Goal: Information Seeking & Learning: Learn about a topic

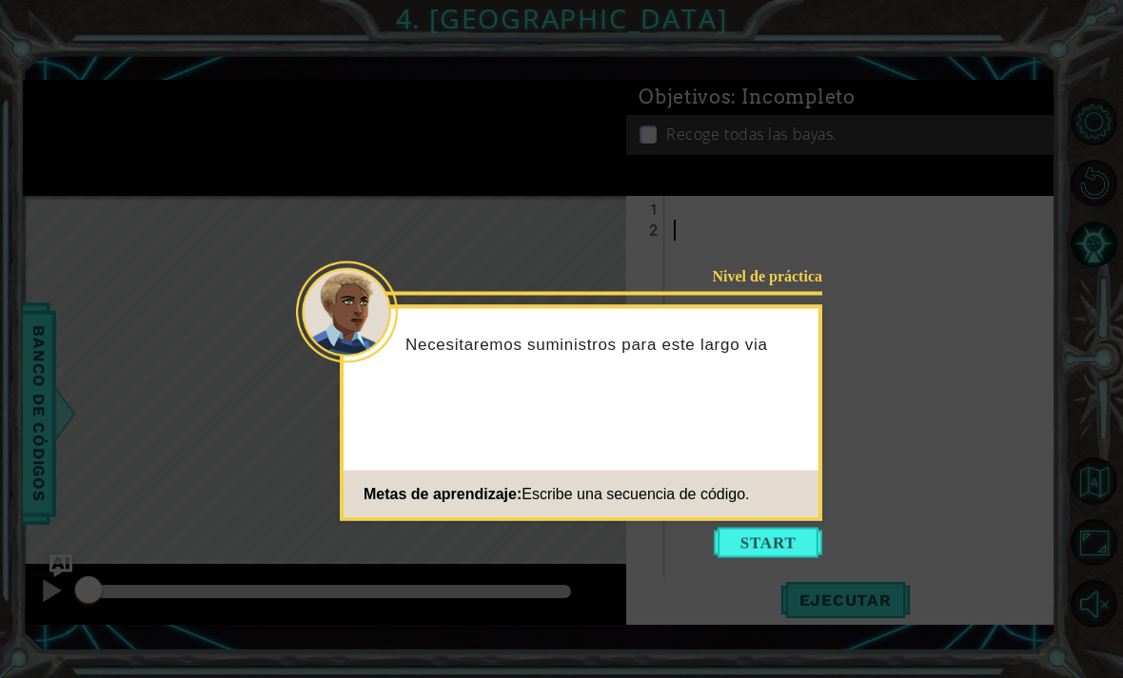
click at [783, 530] on button "Start" at bounding box center [767, 543] width 108 height 30
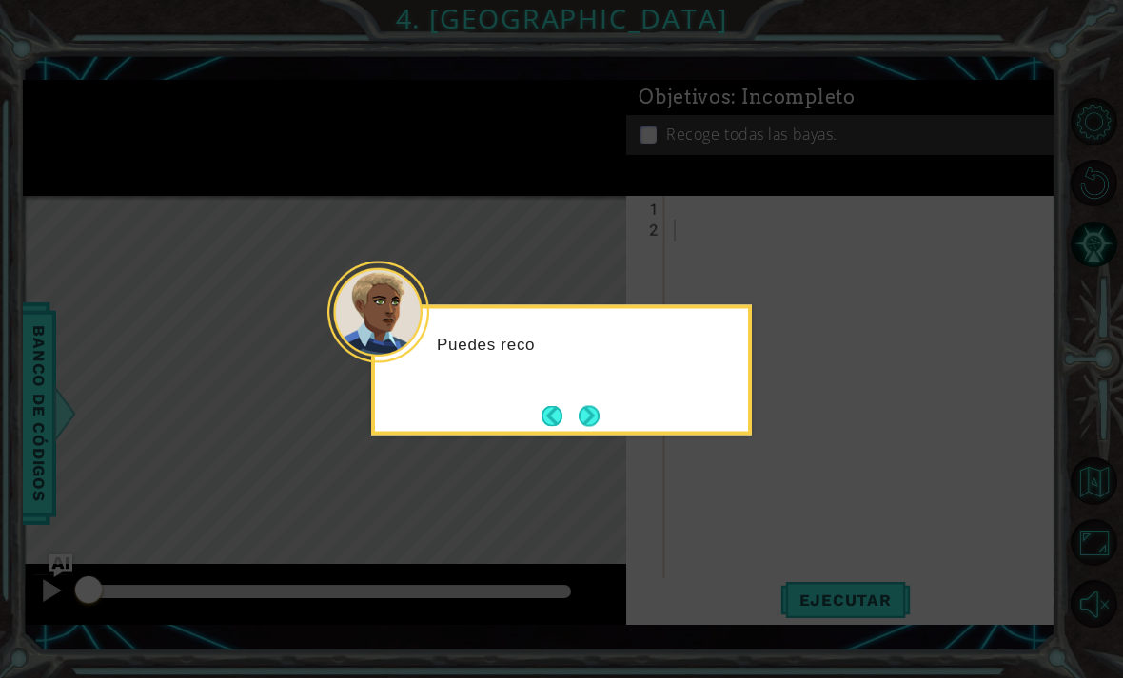
click at [582, 406] on button "Next" at bounding box center [588, 415] width 21 height 21
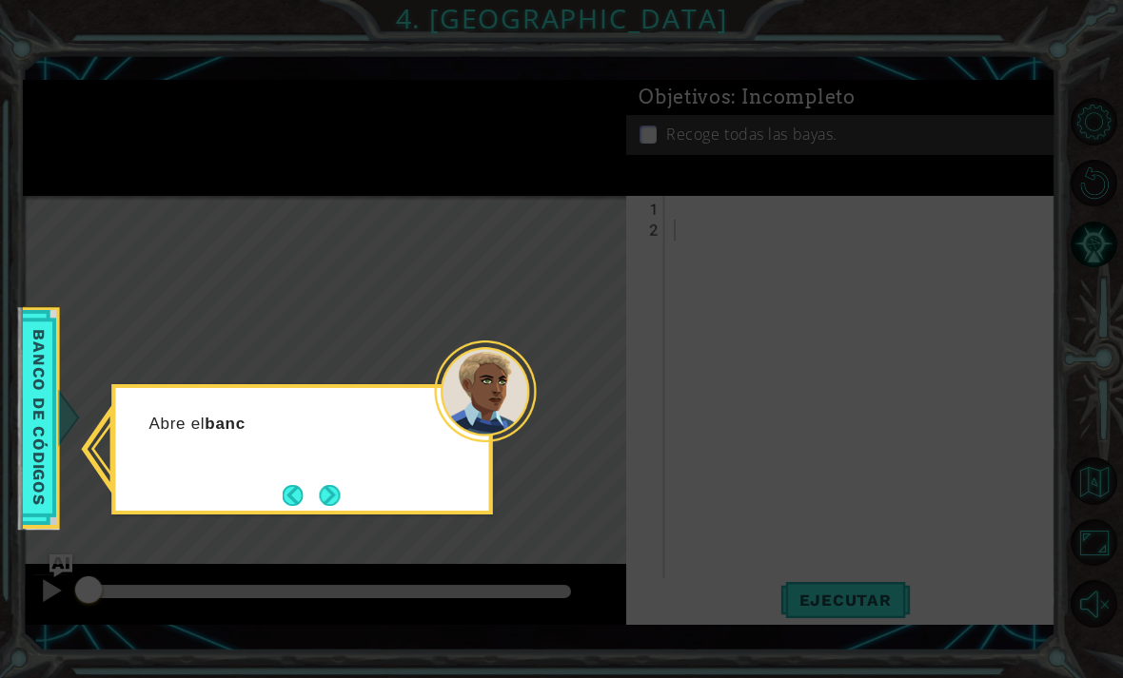
click at [322, 495] on button "Next" at bounding box center [329, 495] width 21 height 21
click at [340, 492] on button "Next" at bounding box center [329, 495] width 21 height 21
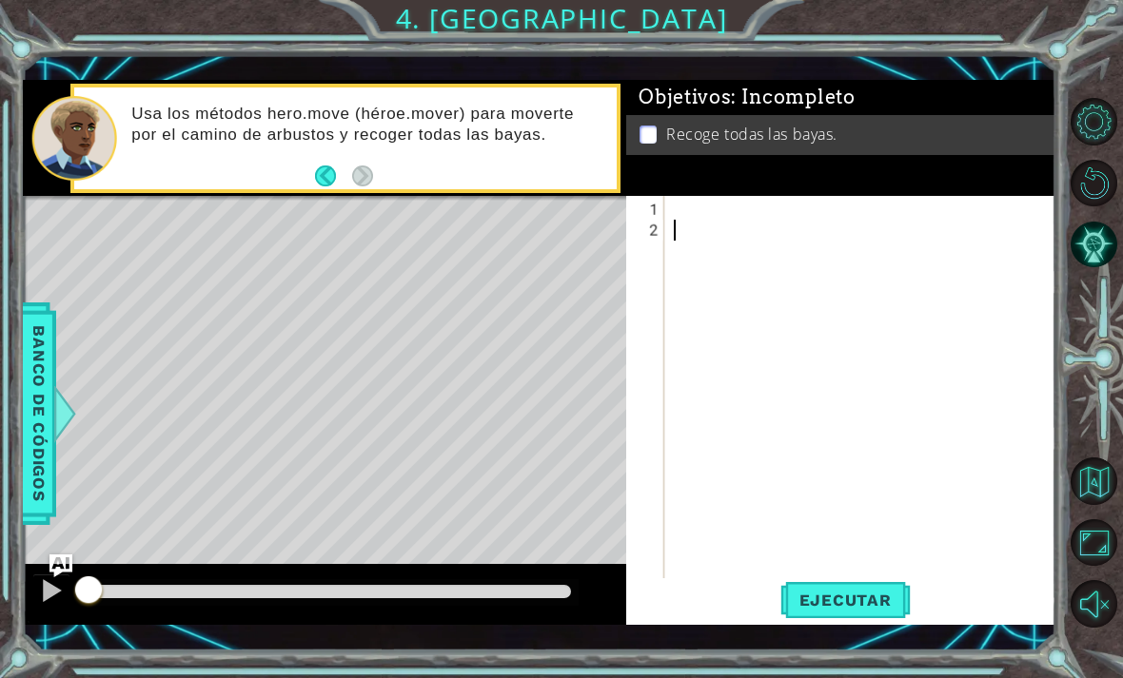
click at [152, 115] on p "Usa los métodos hero.move (héroe.mover) para moverte por el camino de arbustos …" at bounding box center [367, 125] width 472 height 42
click at [145, 111] on p "Usa los métodos hero.move (héroe.mover) para moverte por el camino de arbustos …" at bounding box center [367, 125] width 472 height 42
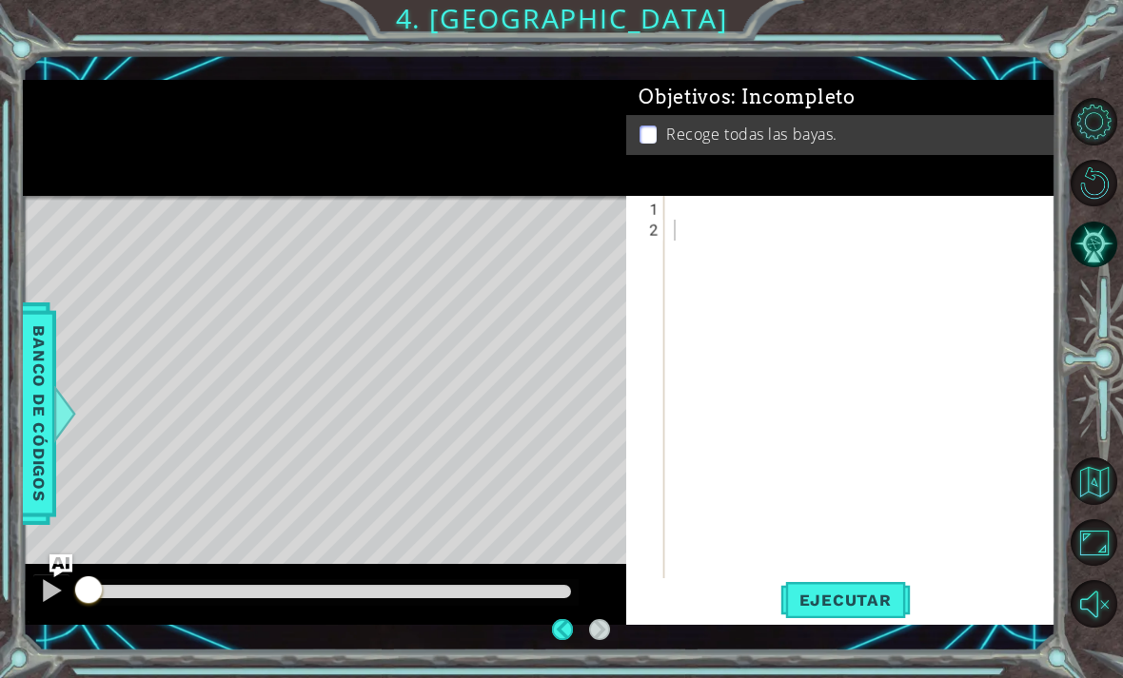
click at [498, 24] on div "1 ההההההההההההההההההההההההההההההההההההההההההההההההההההההההההההההההההההההההההההה…" at bounding box center [561, 339] width 1123 height 678
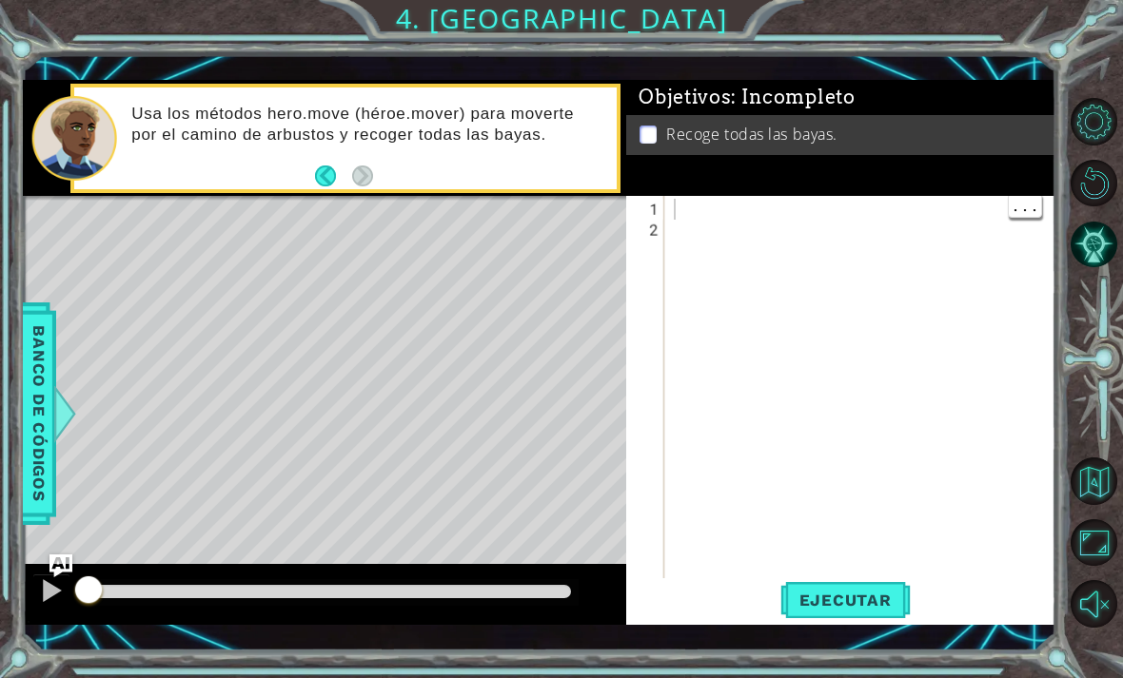
click at [837, 208] on div at bounding box center [865, 419] width 391 height 440
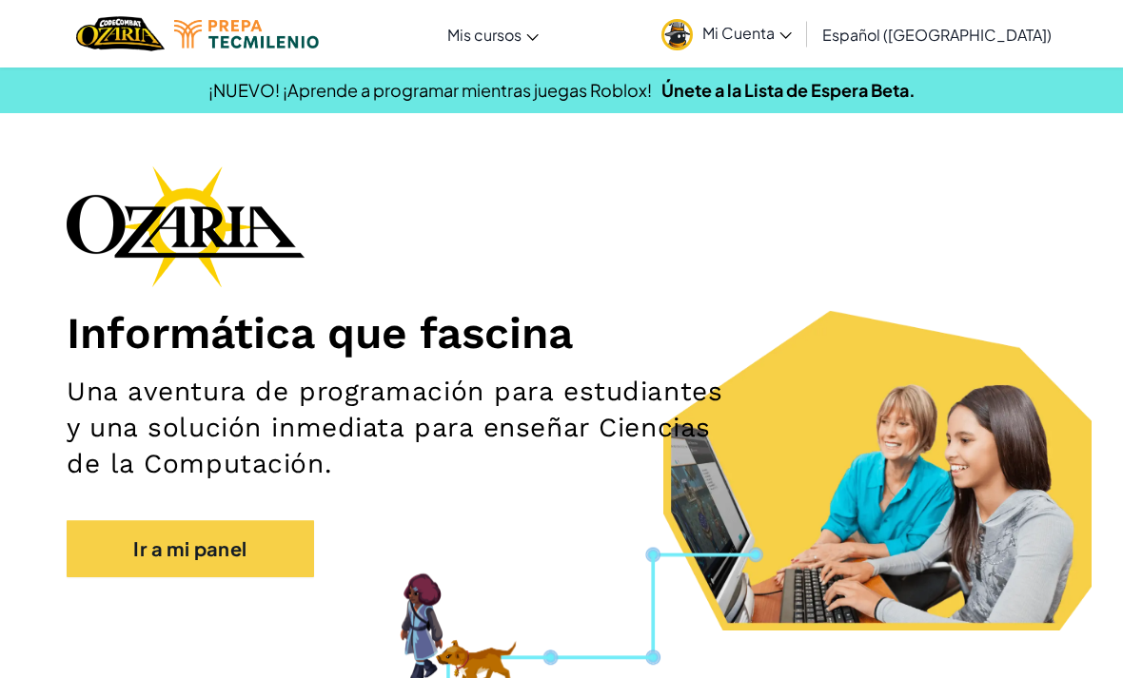
click at [128, 556] on link "Ir a mi panel" at bounding box center [190, 548] width 247 height 57
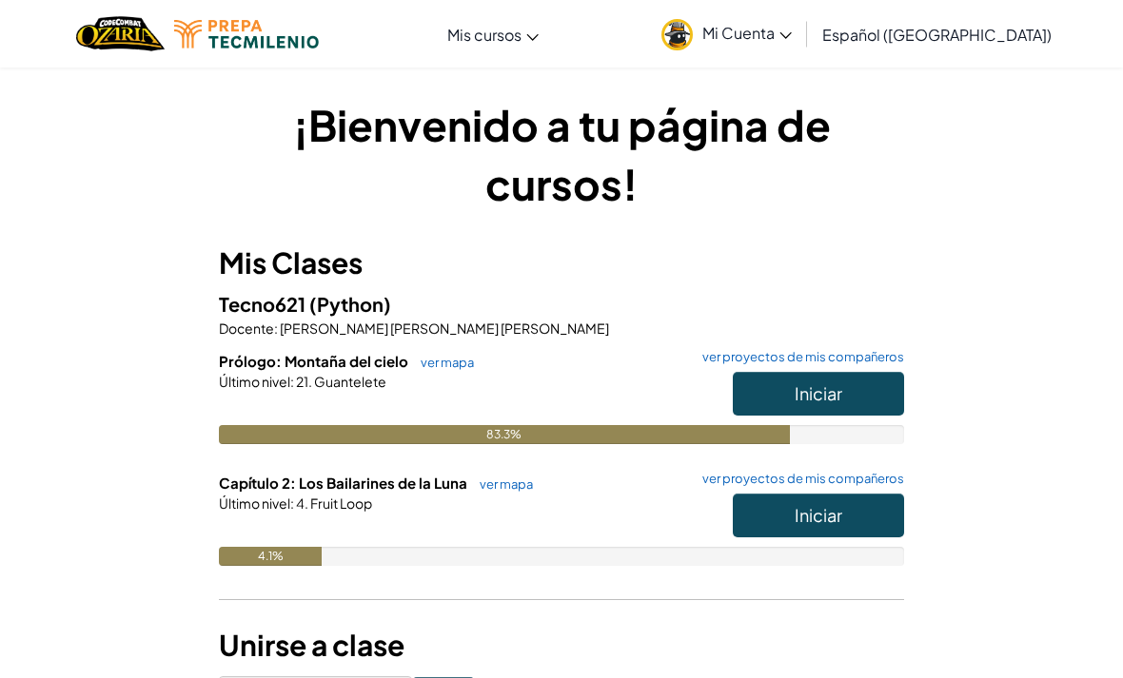
click at [825, 510] on span "Iniciar" at bounding box center [818, 515] width 48 height 22
click at [808, 511] on span "Iniciar" at bounding box center [818, 515] width 48 height 22
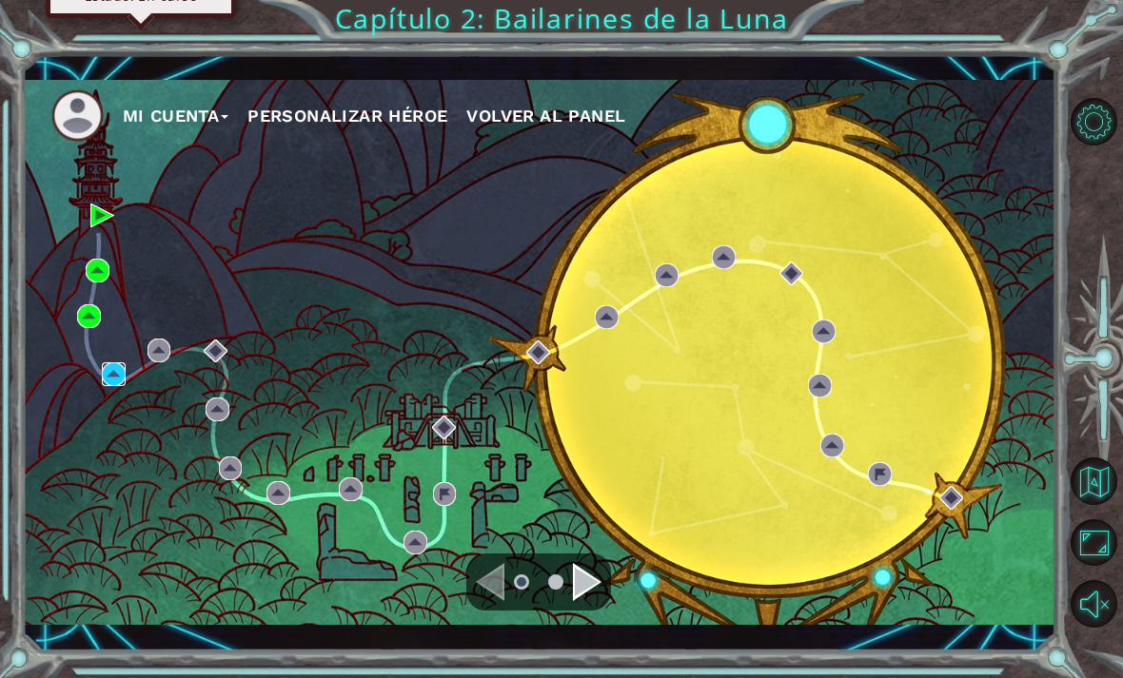
click at [122, 362] on img at bounding box center [114, 374] width 24 height 24
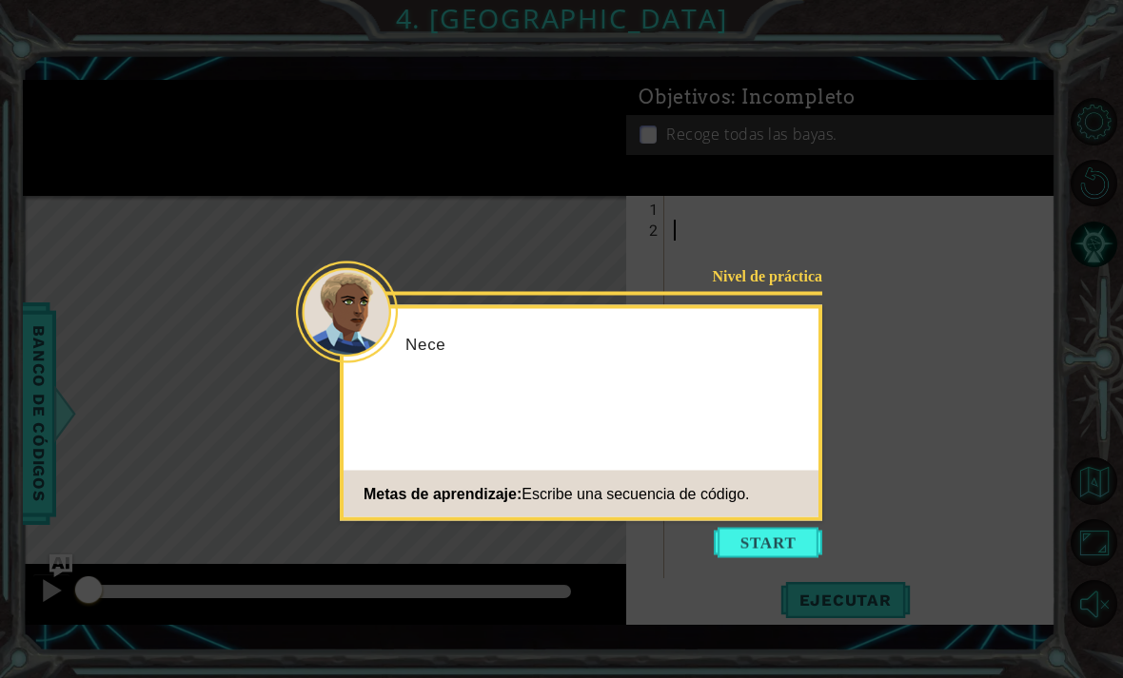
click at [795, 547] on button "Start" at bounding box center [767, 543] width 108 height 30
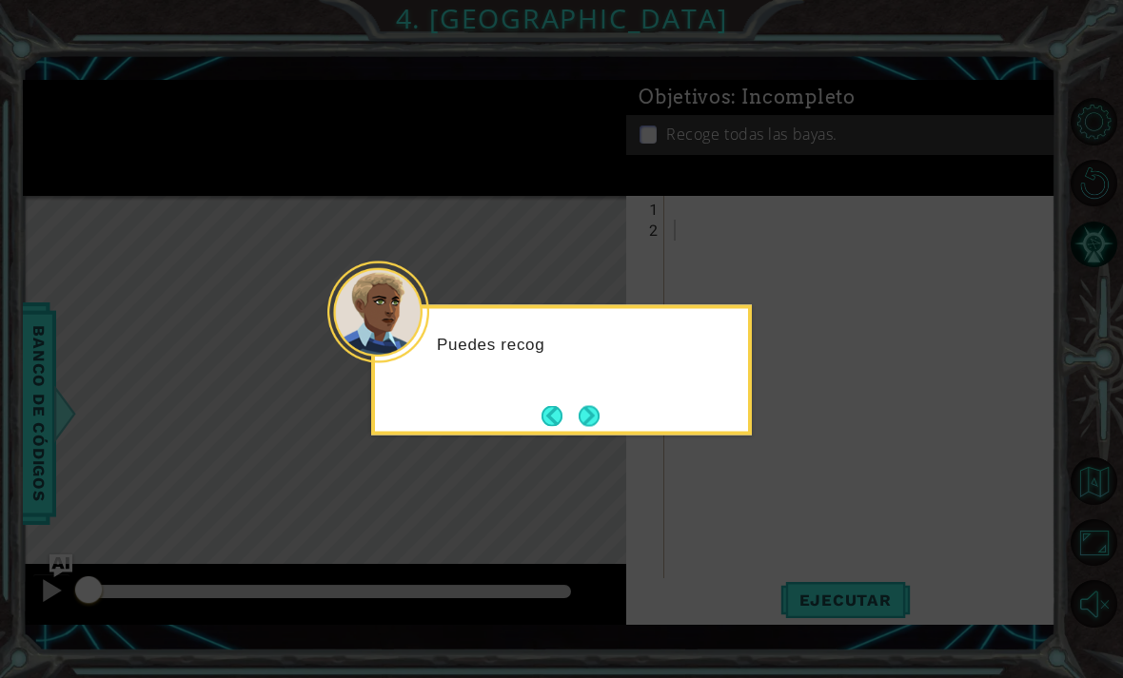
click at [590, 410] on button "Next" at bounding box center [588, 415] width 21 height 21
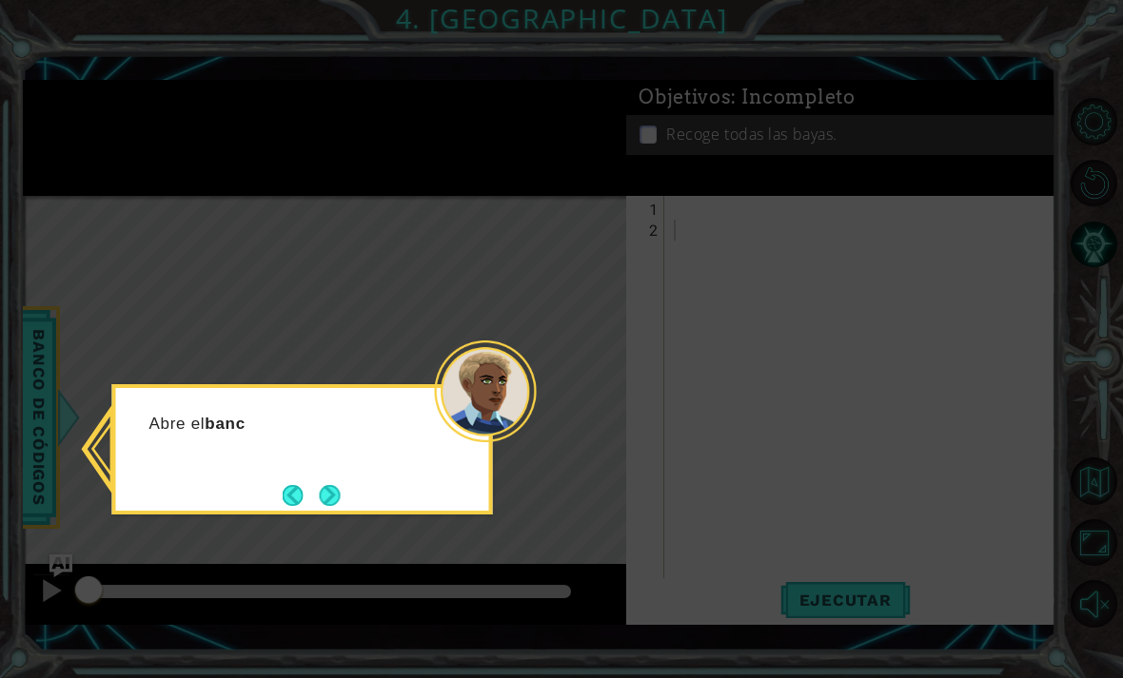
click at [341, 497] on button "Next" at bounding box center [330, 495] width 21 height 21
click at [322, 505] on button "Next" at bounding box center [329, 495] width 21 height 21
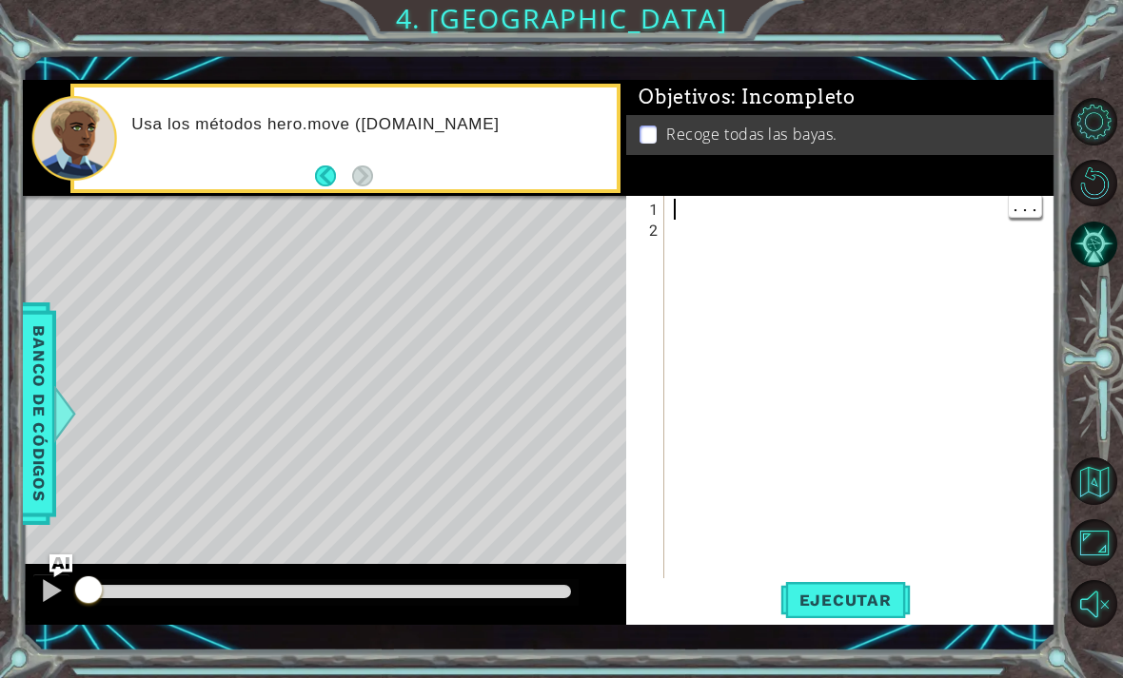
click at [713, 186] on div "Objetivos : Incompleto Recoge todas las bayas." at bounding box center [840, 138] width 429 height 116
click at [702, 211] on div at bounding box center [865, 419] width 391 height 440
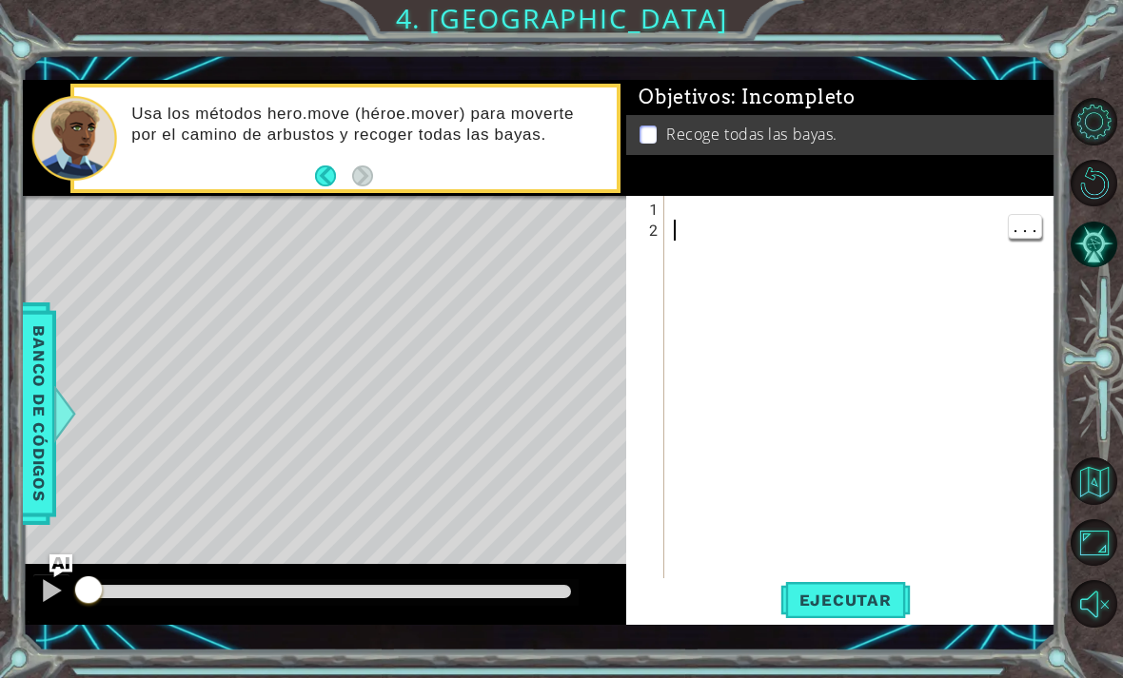
click at [707, 213] on div at bounding box center [865, 419] width 391 height 440
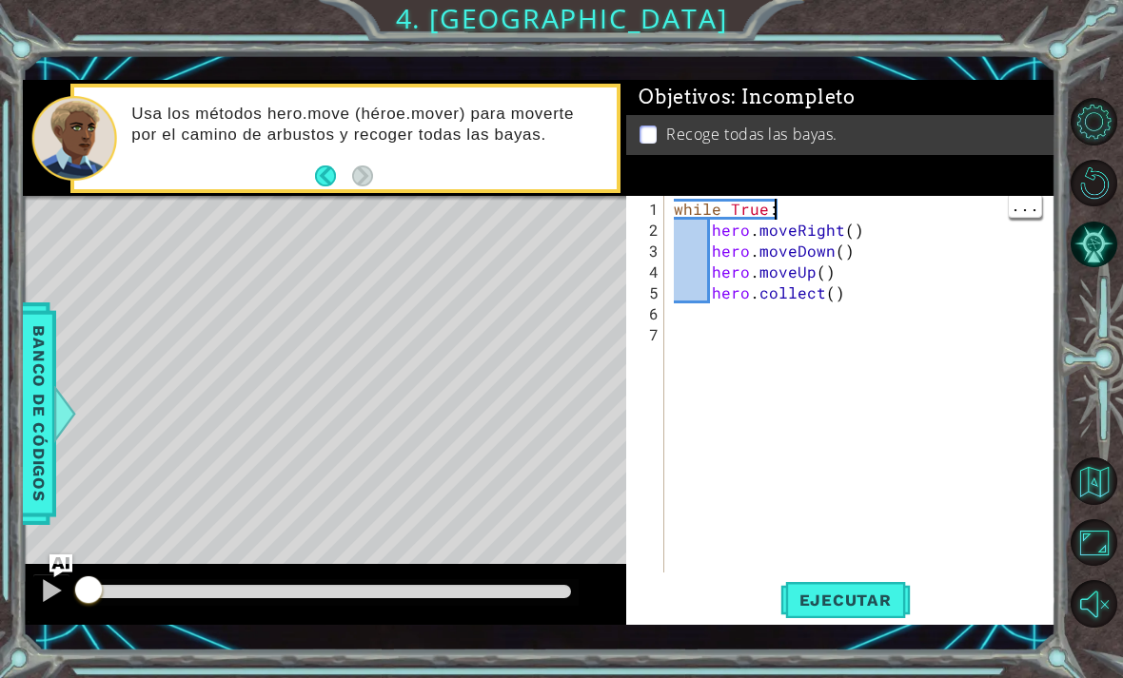
click at [780, 200] on div "while True : hero . moveRight ( ) hero . moveDown ( ) hero . moveUp ( ) hero . …" at bounding box center [860, 384] width 381 height 377
type textarea "w"
click at [858, 595] on span "Ejecutar" at bounding box center [845, 600] width 130 height 19
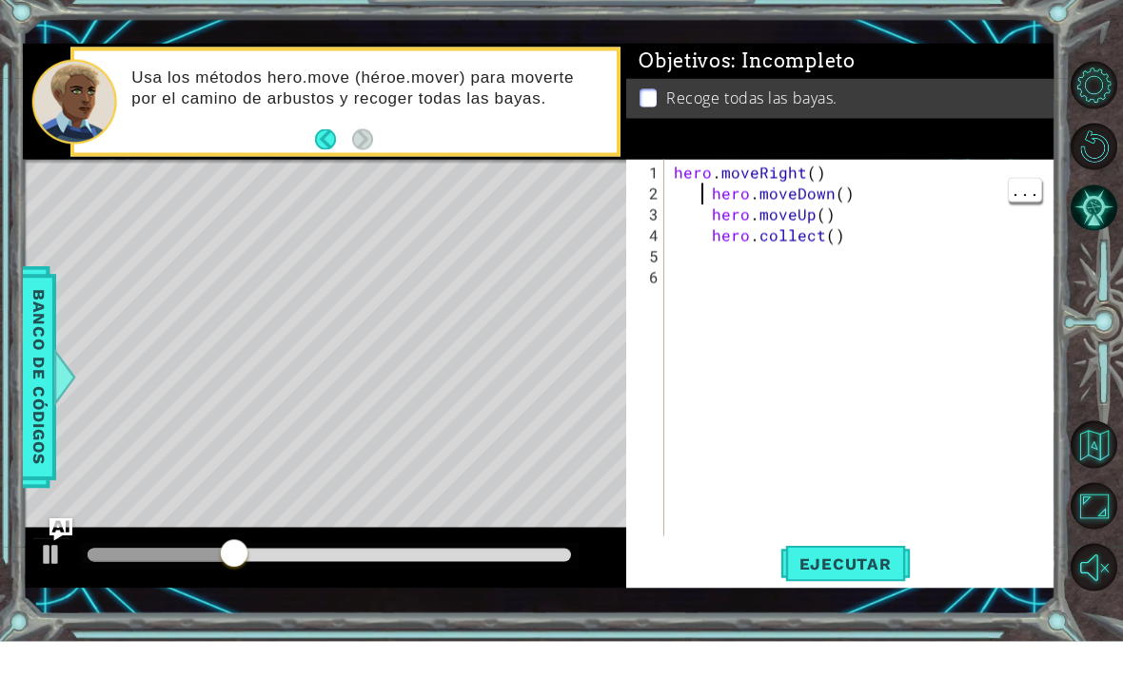
click at [713, 199] on div "hero . moveRight ( ) hero . moveDown ( ) hero . moveUp ( ) hero . collect ( )" at bounding box center [865, 408] width 391 height 419
type textarea "hero.moveUp()"
click at [711, 246] on div "hero . moveRight ( ) hero . moveDown ( ) hero . moveUp ( ) hero . collect ( )" at bounding box center [865, 408] width 391 height 419
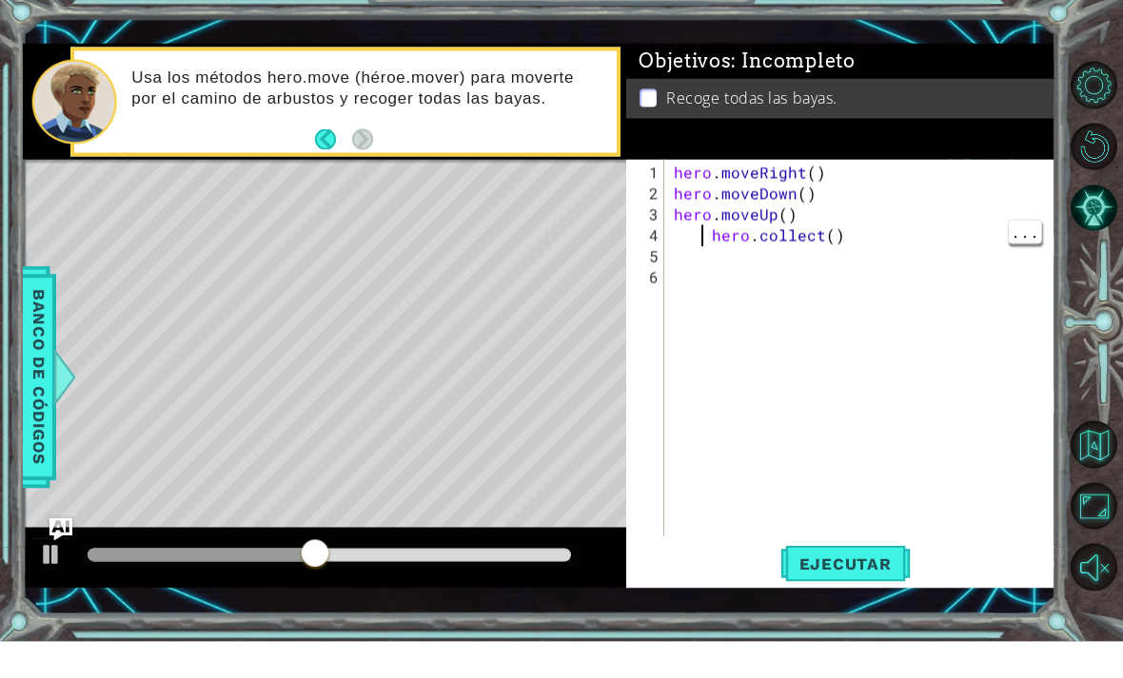
click at [706, 231] on div "hero . moveRight ( ) hero . moveDown ( ) hero . moveUp ( ) hero . collect ( )" at bounding box center [865, 408] width 391 height 419
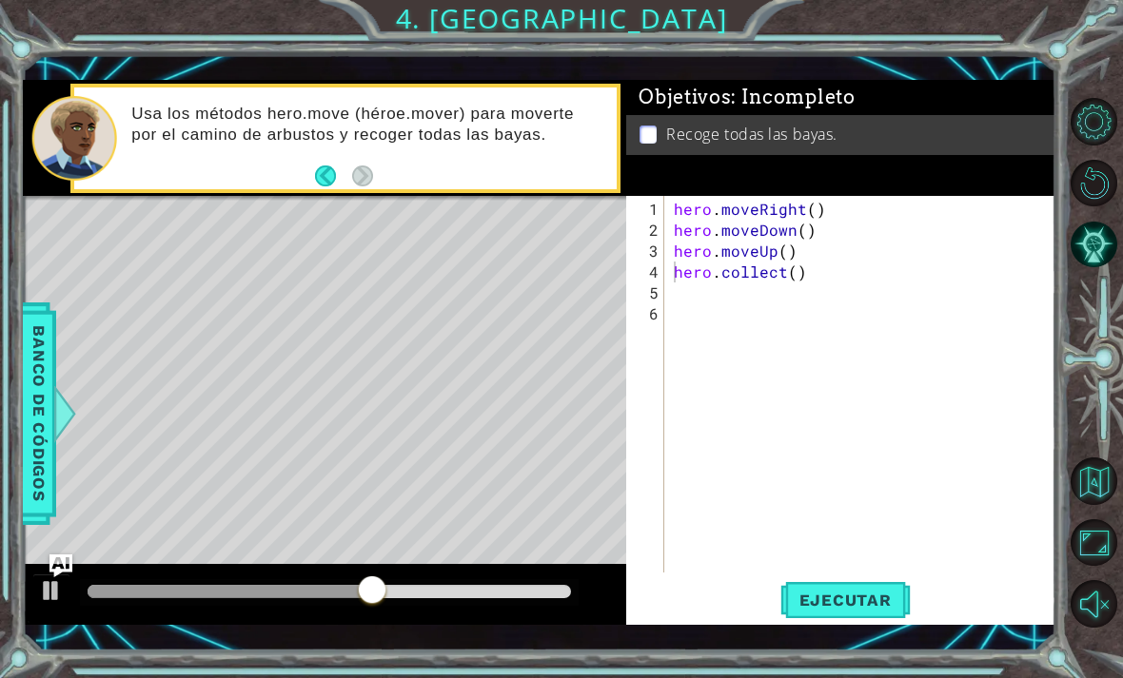
click at [868, 620] on button "Ejecutar" at bounding box center [845, 599] width 130 height 43
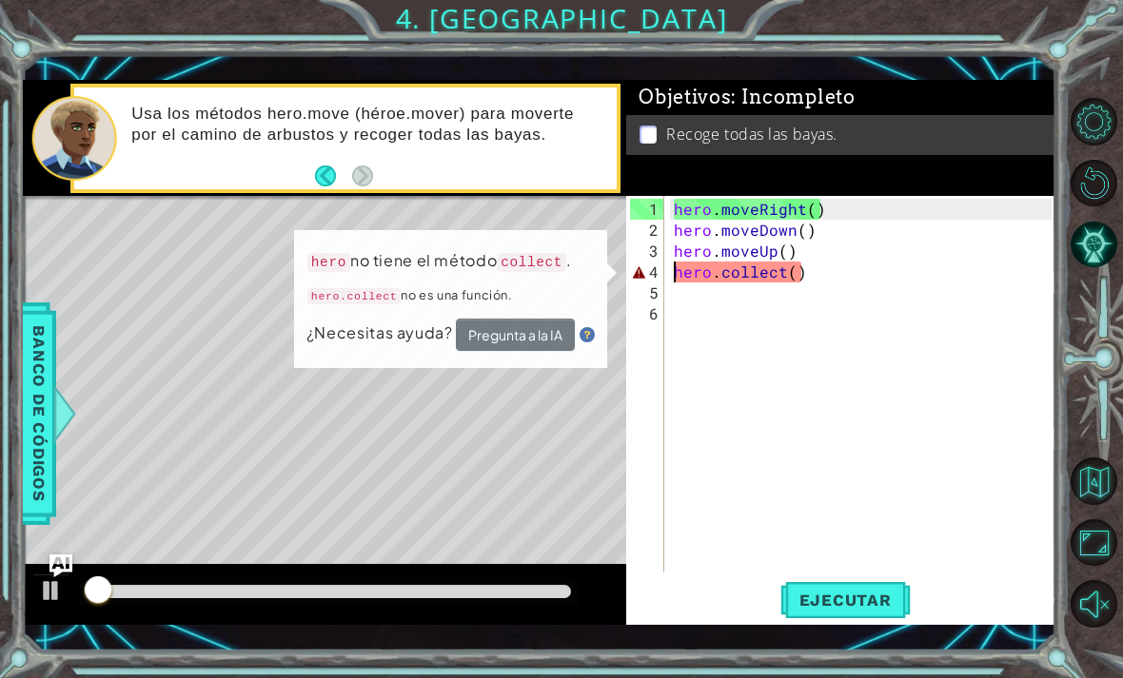
scroll to position [37, 0]
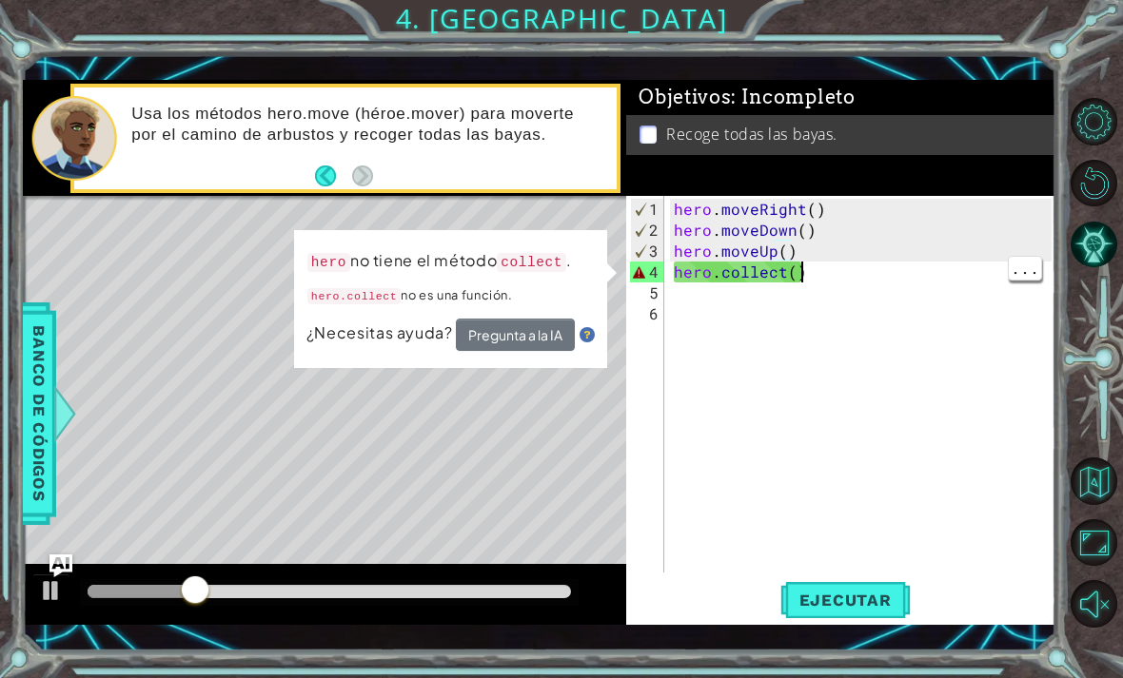
click at [850, 272] on div "hero . moveRight ( ) hero . moveDown ( ) hero . moveUp ( ) hero . collect ( )" at bounding box center [865, 408] width 391 height 419
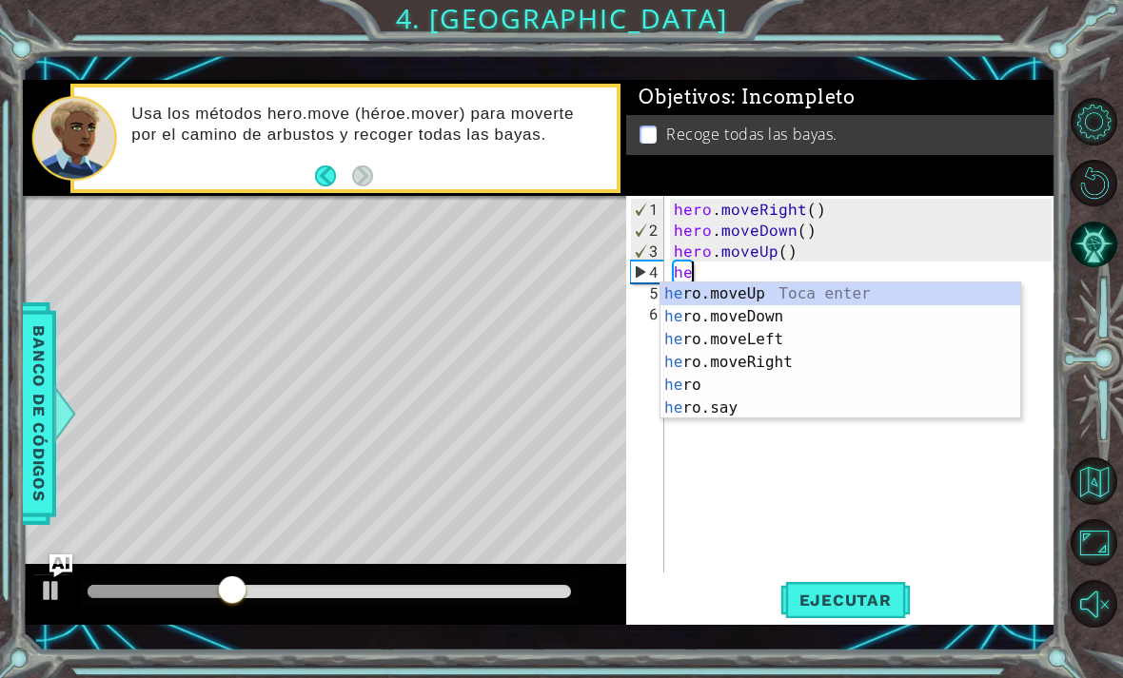
type textarea "h"
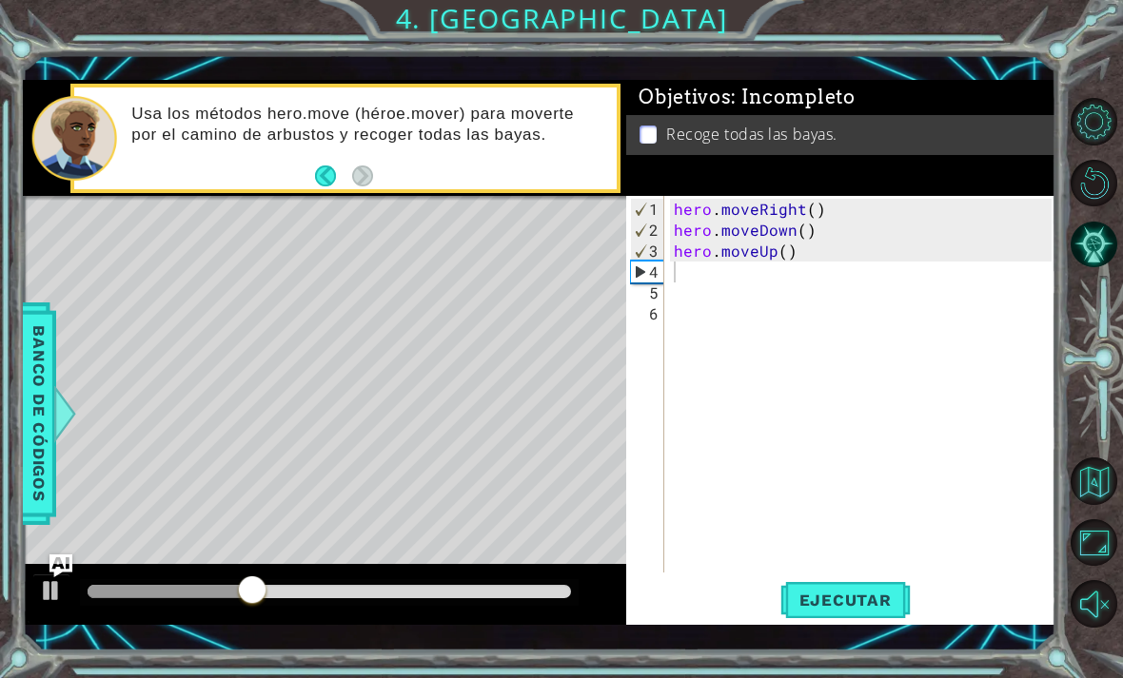
click at [853, 609] on span "Ejecutar" at bounding box center [845, 600] width 130 height 19
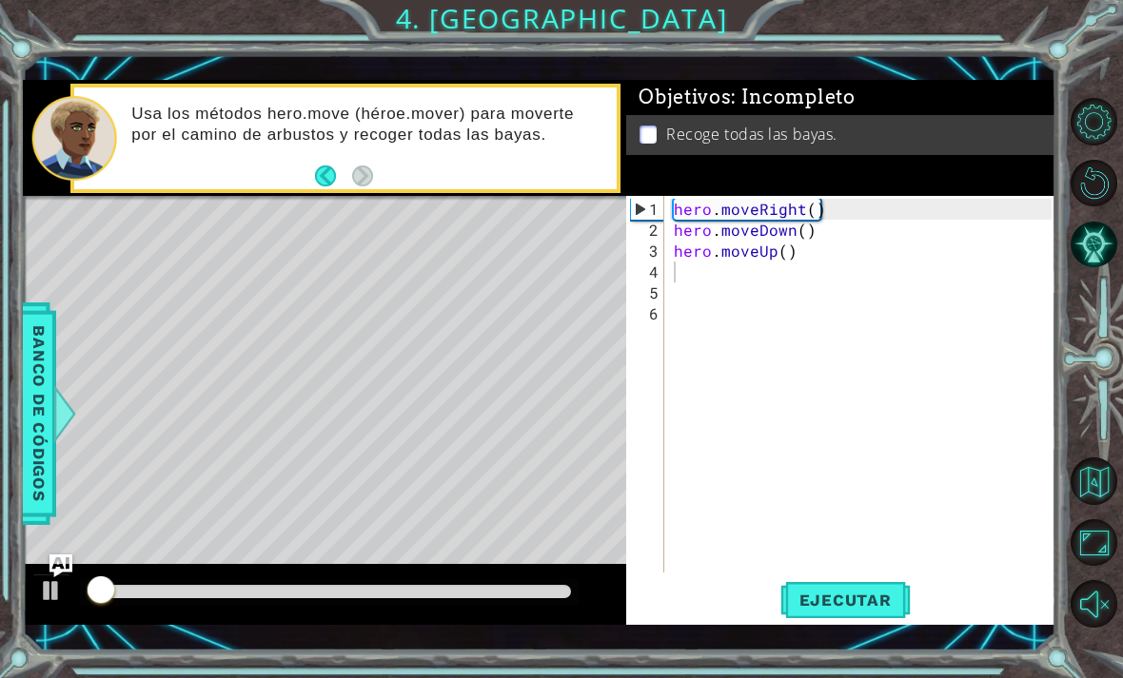
scroll to position [37, 0]
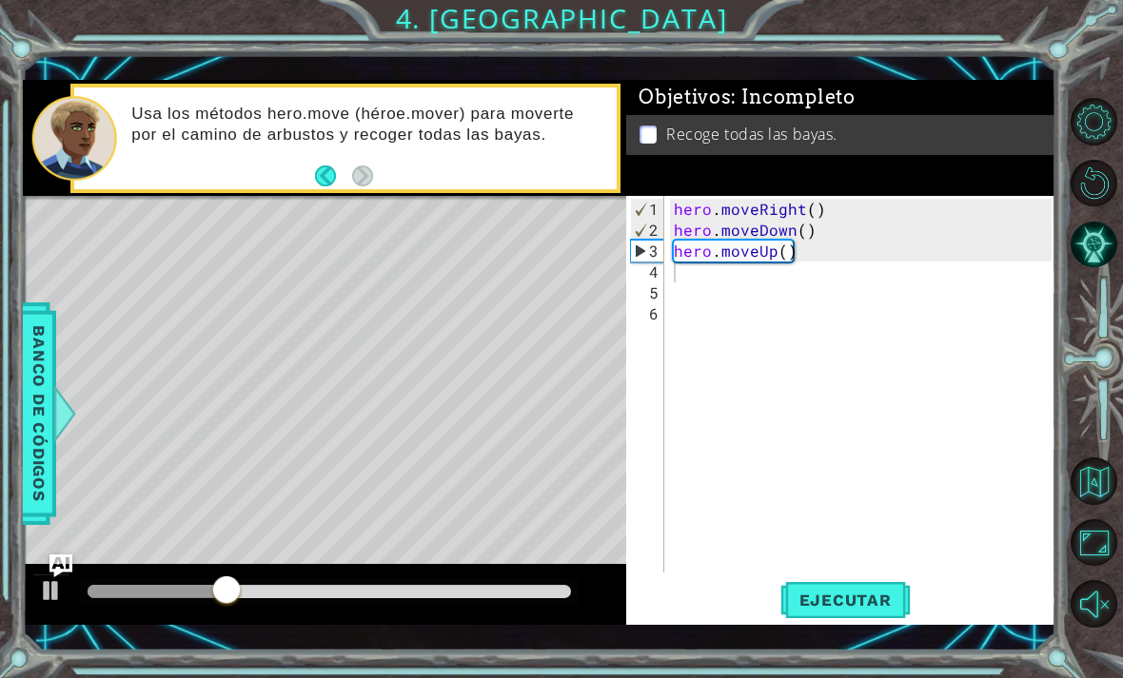
click at [762, 193] on div "Objetivos : Incompleto Recoge todas las bayas." at bounding box center [840, 138] width 429 height 116
click at [1094, 200] on button "Reiniciar nivel" at bounding box center [1094, 184] width 48 height 48
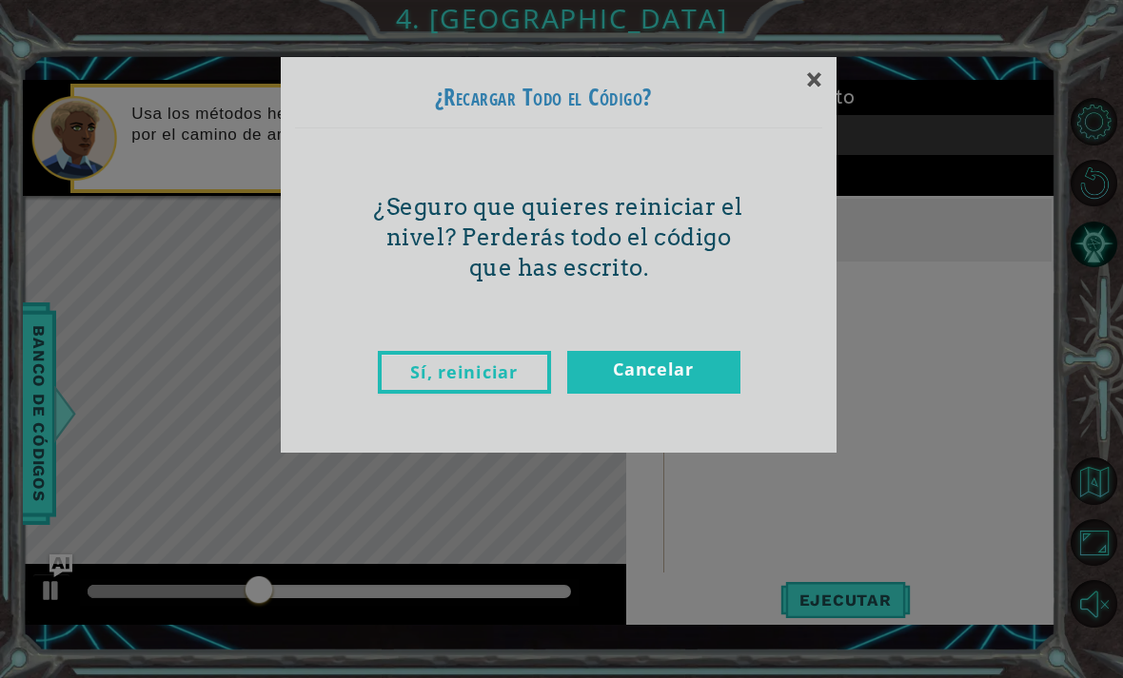
click at [676, 392] on link "Cancelar" at bounding box center [653, 372] width 173 height 43
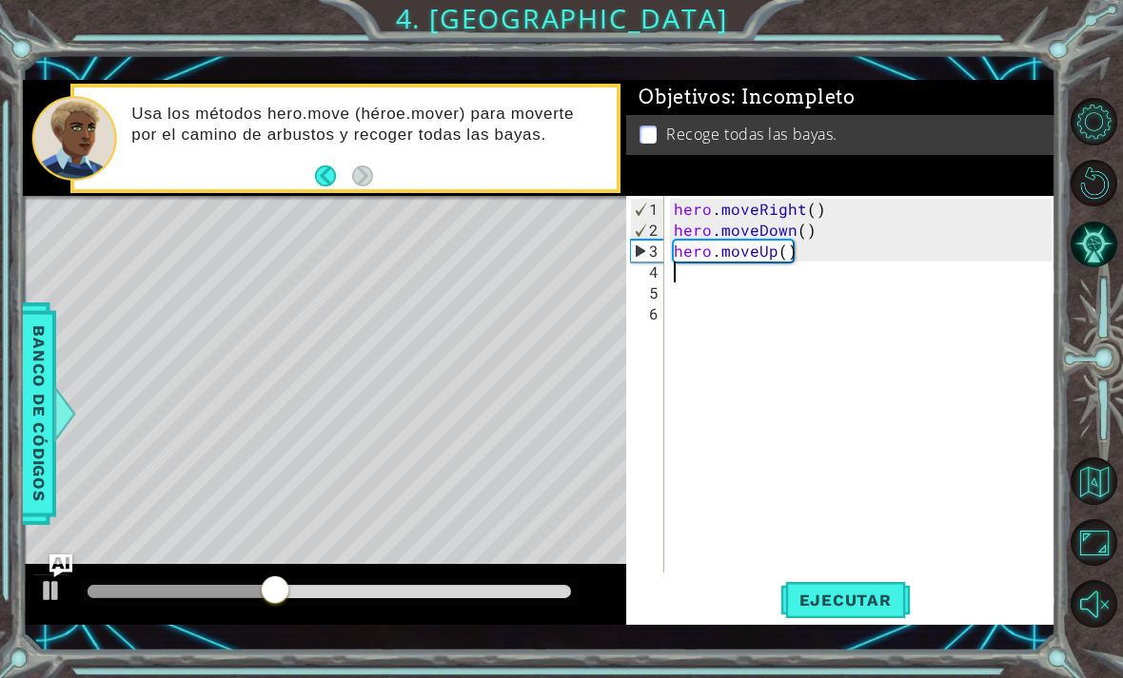
click at [1098, 186] on button "Reiniciar nivel" at bounding box center [1094, 184] width 48 height 48
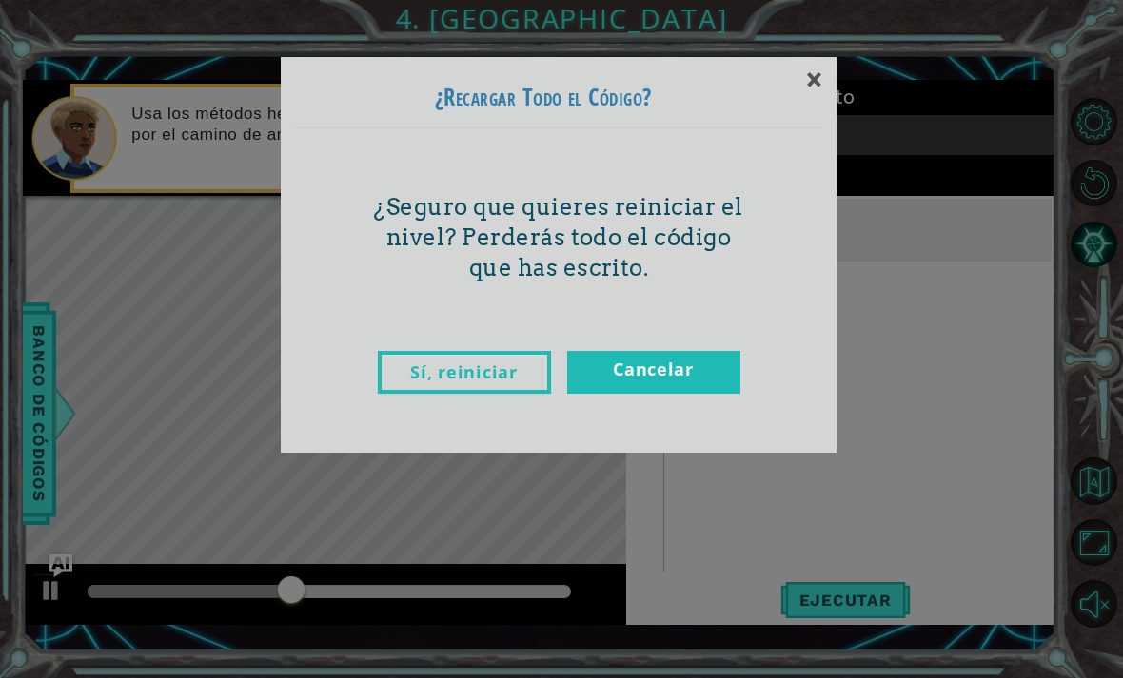
click at [416, 392] on link "Sí, reiniciar" at bounding box center [464, 372] width 173 height 43
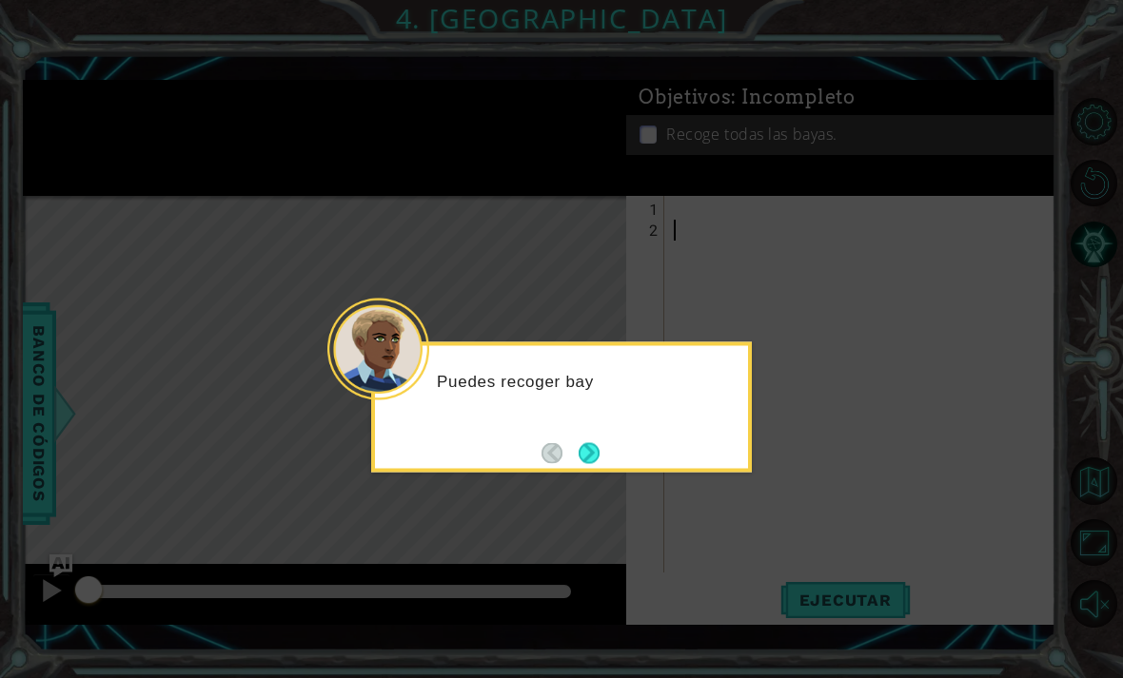
click at [585, 442] on button "Next" at bounding box center [588, 452] width 21 height 21
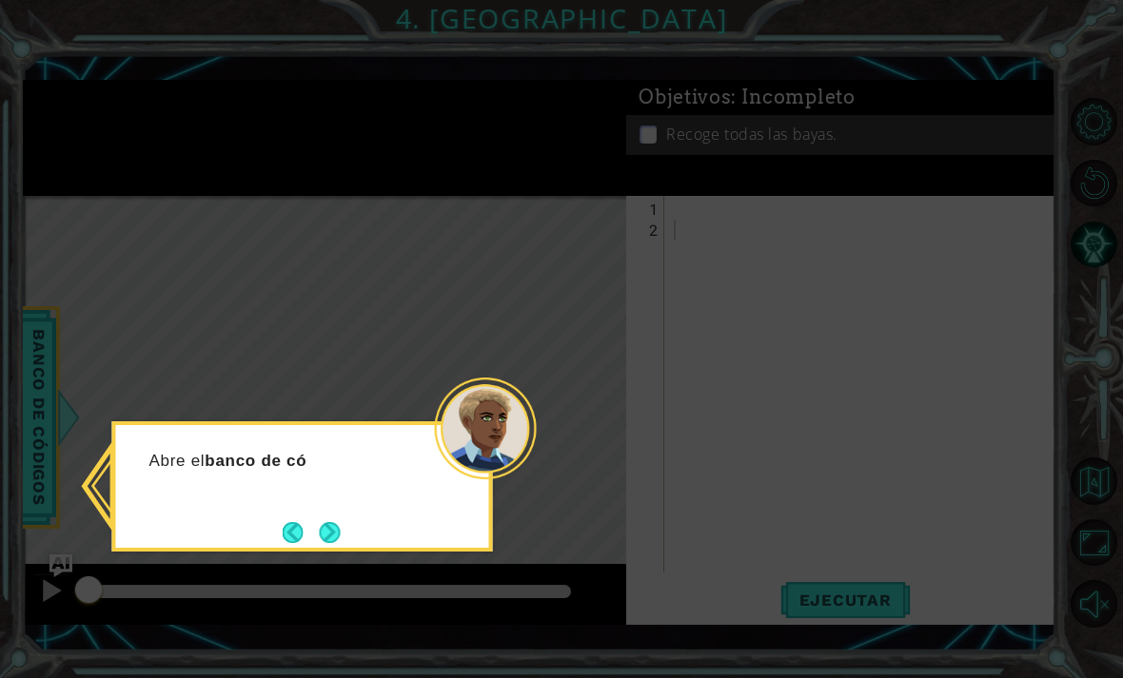
click at [341, 522] on button "Next" at bounding box center [330, 532] width 21 height 21
click at [331, 522] on button "Next" at bounding box center [330, 532] width 21 height 21
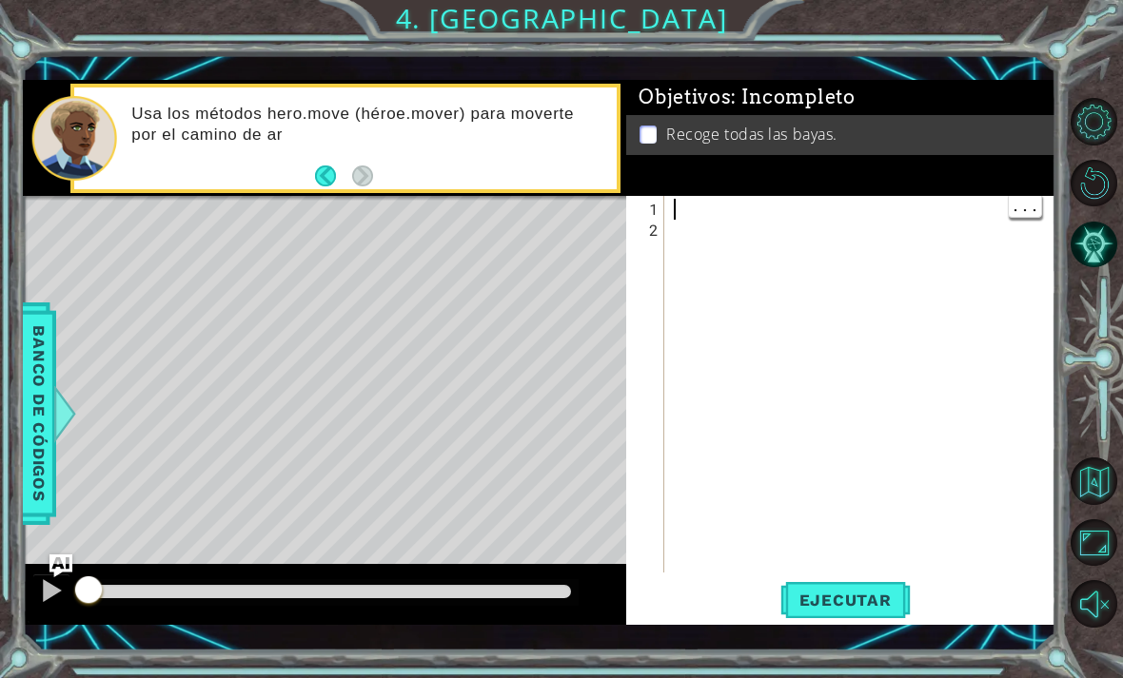
click at [726, 202] on div at bounding box center [865, 408] width 391 height 419
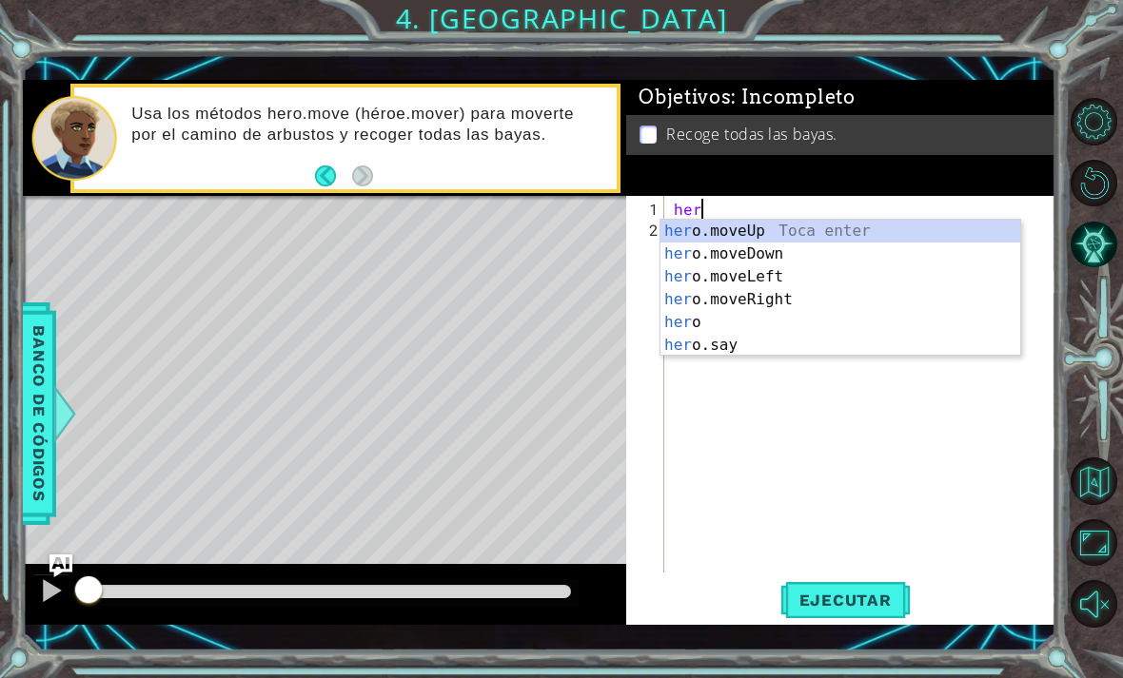
scroll to position [0, 1]
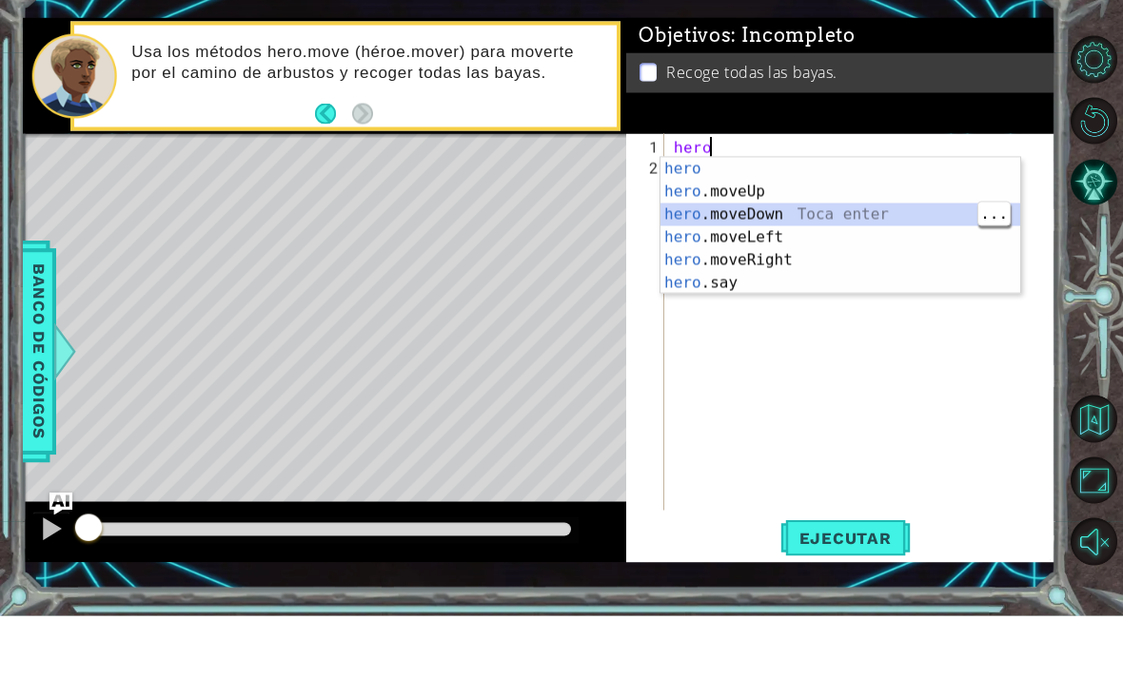
click at [810, 220] on div "hero Toca enter hero .moveUp Toca enter hero .moveDown Toca enter hero .moveLef…" at bounding box center [840, 311] width 360 height 183
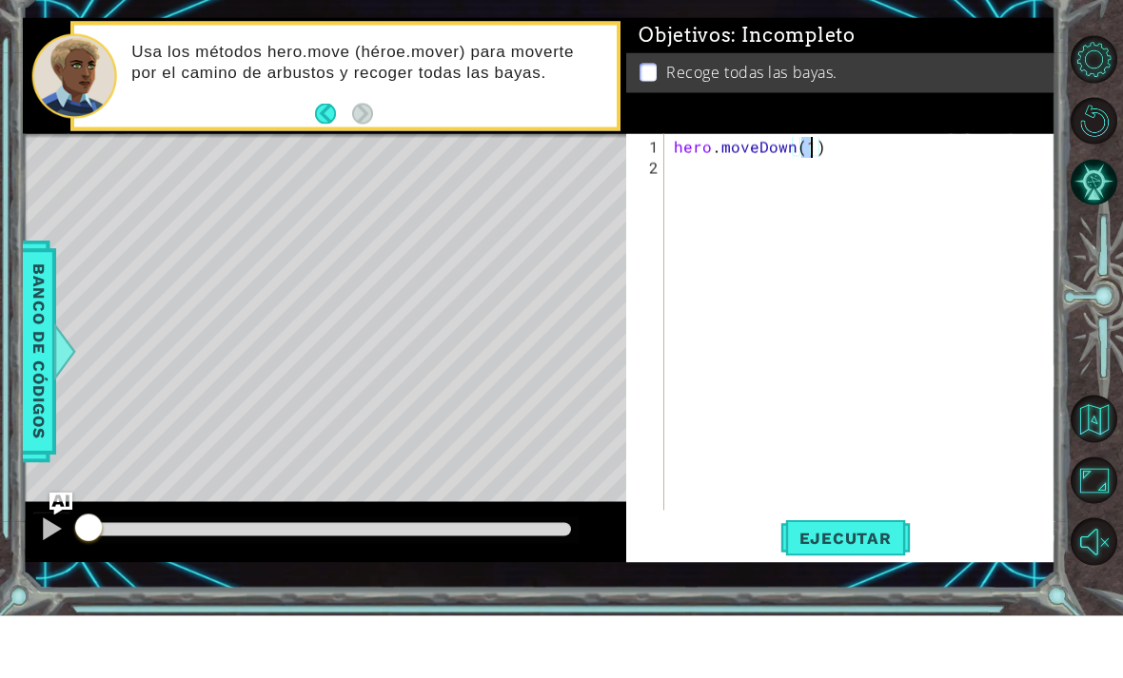
scroll to position [61, 0]
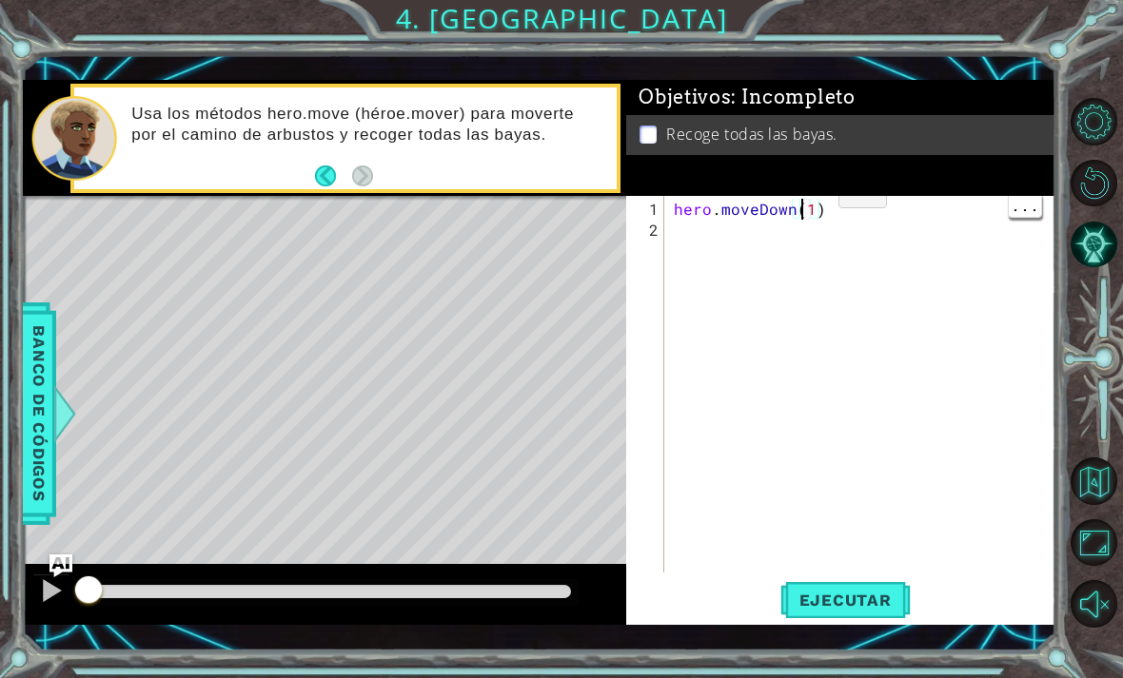
click at [806, 203] on div "hero . moveDown ( 1 )" at bounding box center [865, 408] width 391 height 419
click at [804, 217] on div "hero . moveDown ( 1 )" at bounding box center [865, 408] width 391 height 419
click at [804, 212] on div "hero . moveDown ( 1 )" at bounding box center [865, 408] width 391 height 419
click at [815, 204] on div "hero . moveDown ( 1 )" at bounding box center [865, 408] width 391 height 419
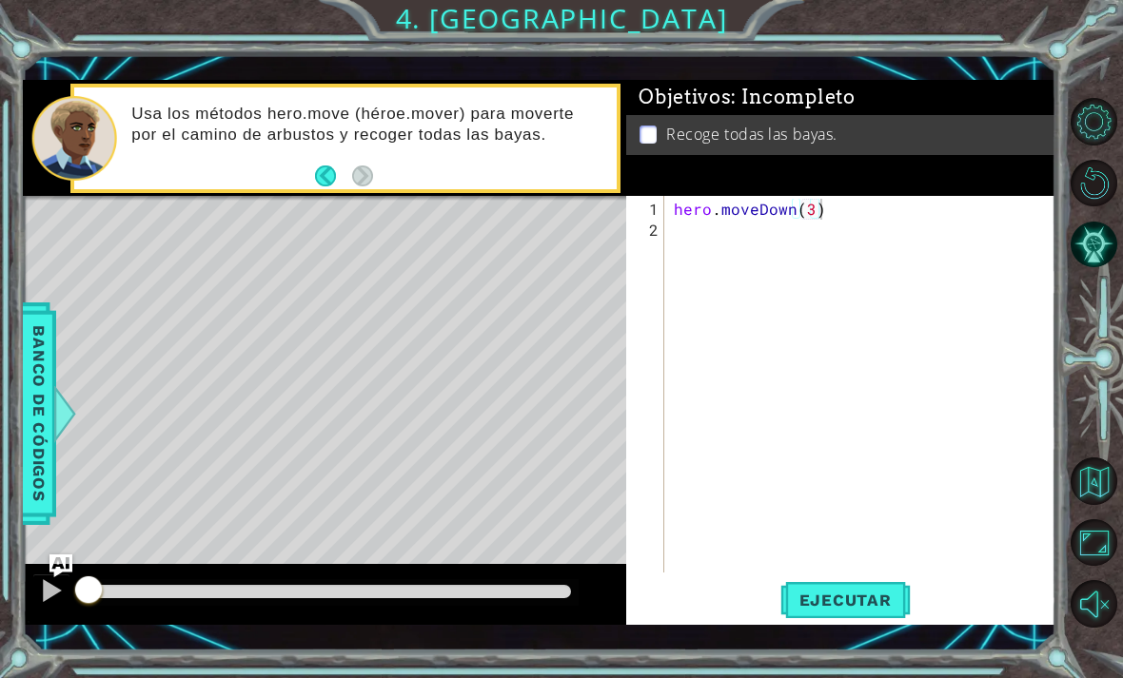
click at [862, 600] on span "Ejecutar" at bounding box center [845, 600] width 130 height 19
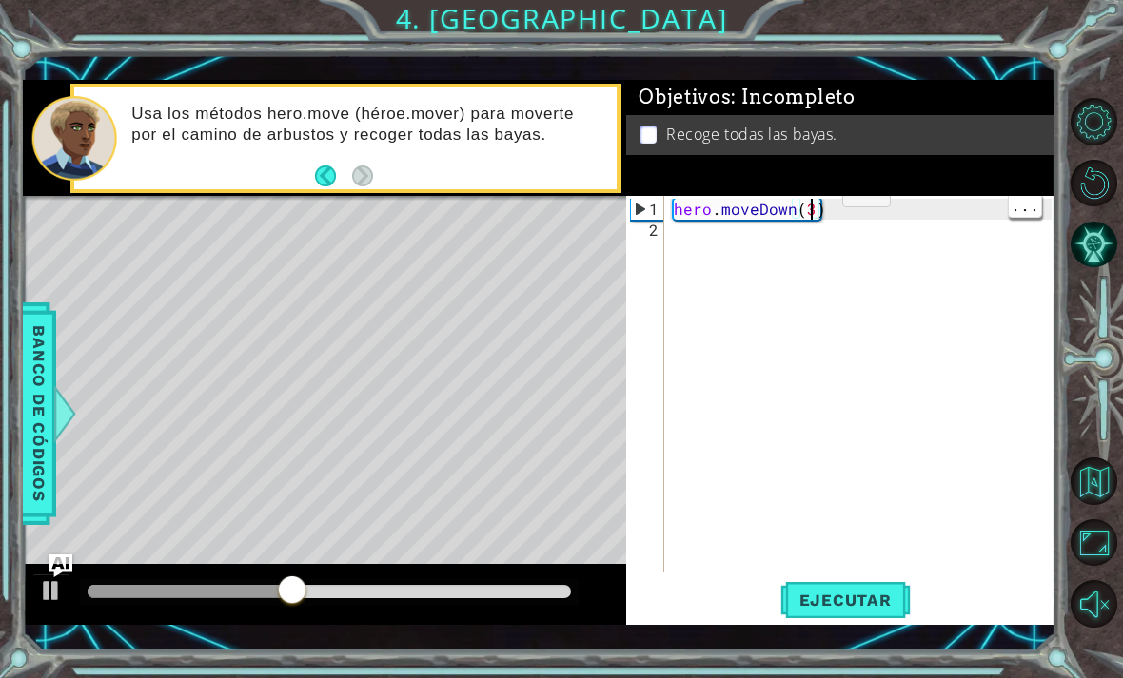
click at [810, 202] on div "hero . moveDown ( 3 )" at bounding box center [865, 408] width 391 height 419
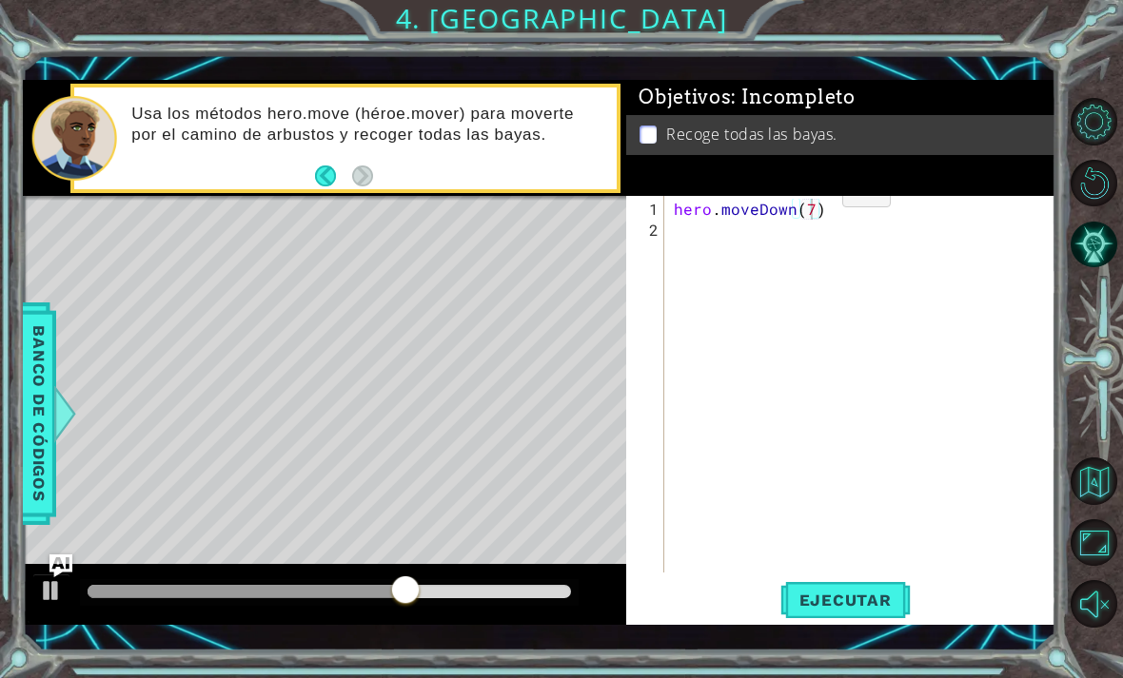
type textarea "hero.moveDown(7)"
click at [853, 620] on button "Ejecutar" at bounding box center [845, 599] width 130 height 43
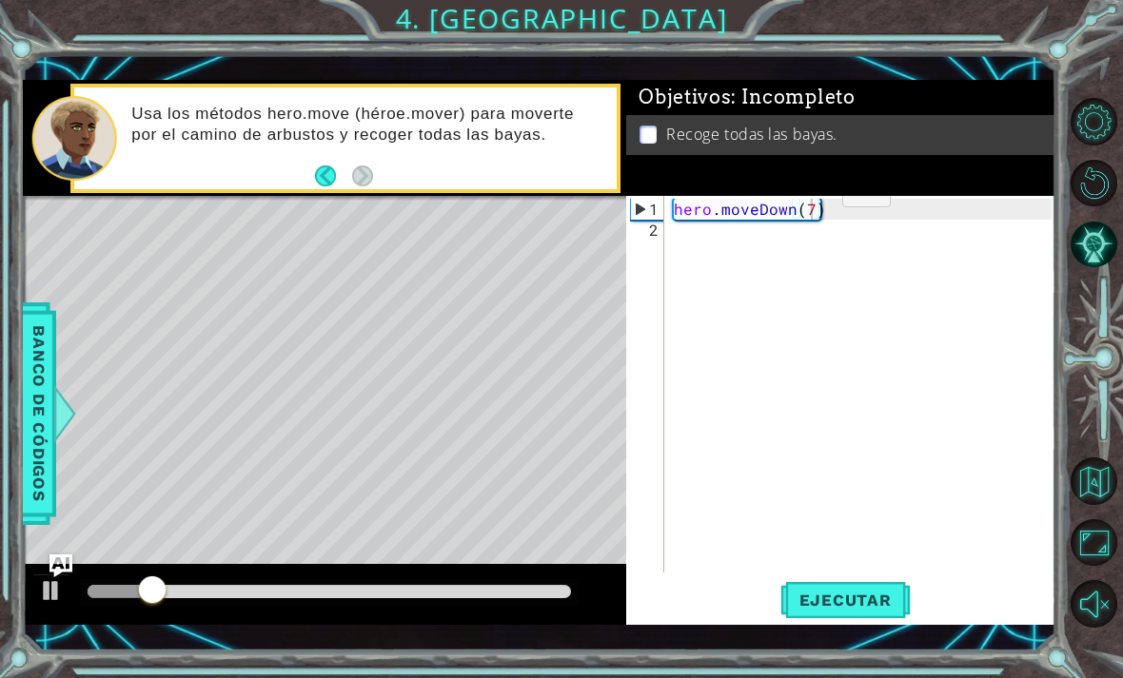
scroll to position [0, 0]
click at [748, 241] on div "hero . moveDown ( 7 )" at bounding box center [865, 408] width 391 height 419
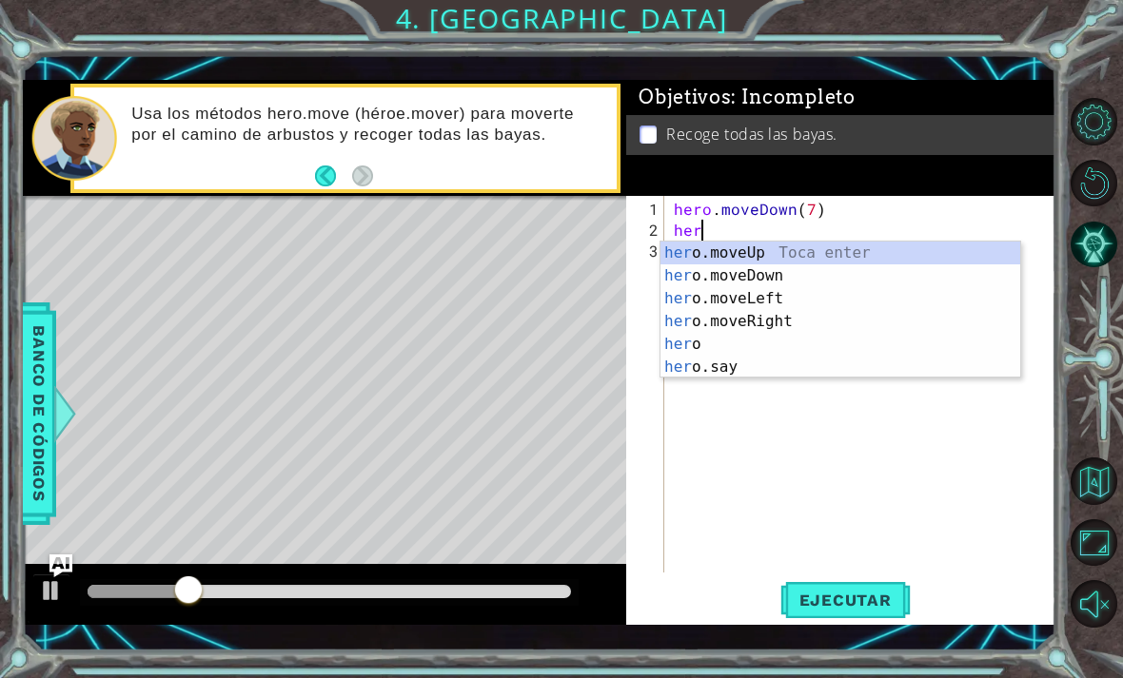
scroll to position [0, 1]
click at [805, 277] on div "her o.moveUp Toca enter her o.moveDown Toca enter her o.moveLeft [PERSON_NAME] …" at bounding box center [840, 333] width 360 height 183
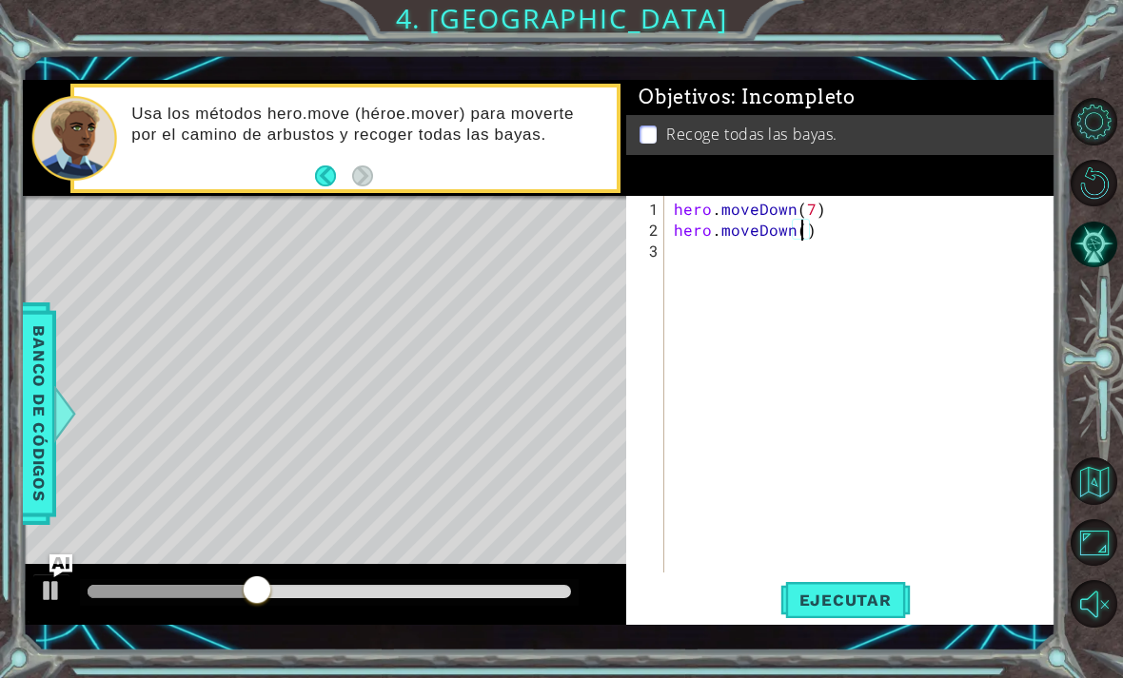
scroll to position [0, 9]
type textarea "hero.moveDown(2)"
click at [869, 596] on span "Ejecutar" at bounding box center [845, 600] width 130 height 19
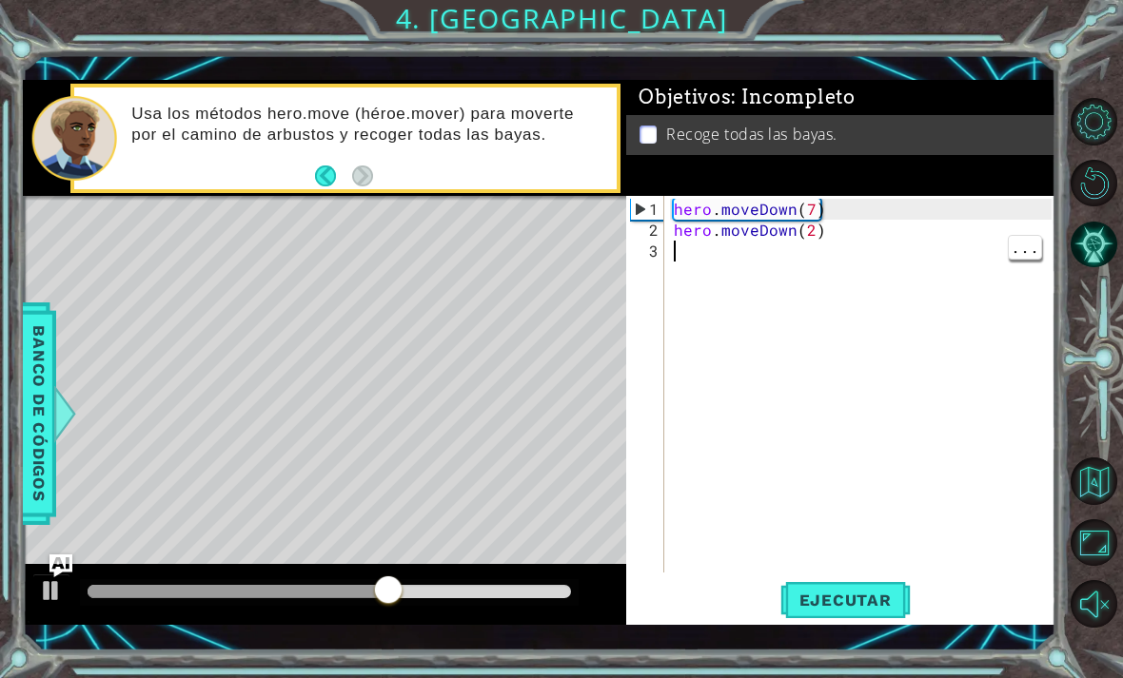
scroll to position [0, 0]
click at [777, 265] on div "hero . moveDown ( 7 ) hero . moveDown ( 2 )" at bounding box center [865, 408] width 391 height 419
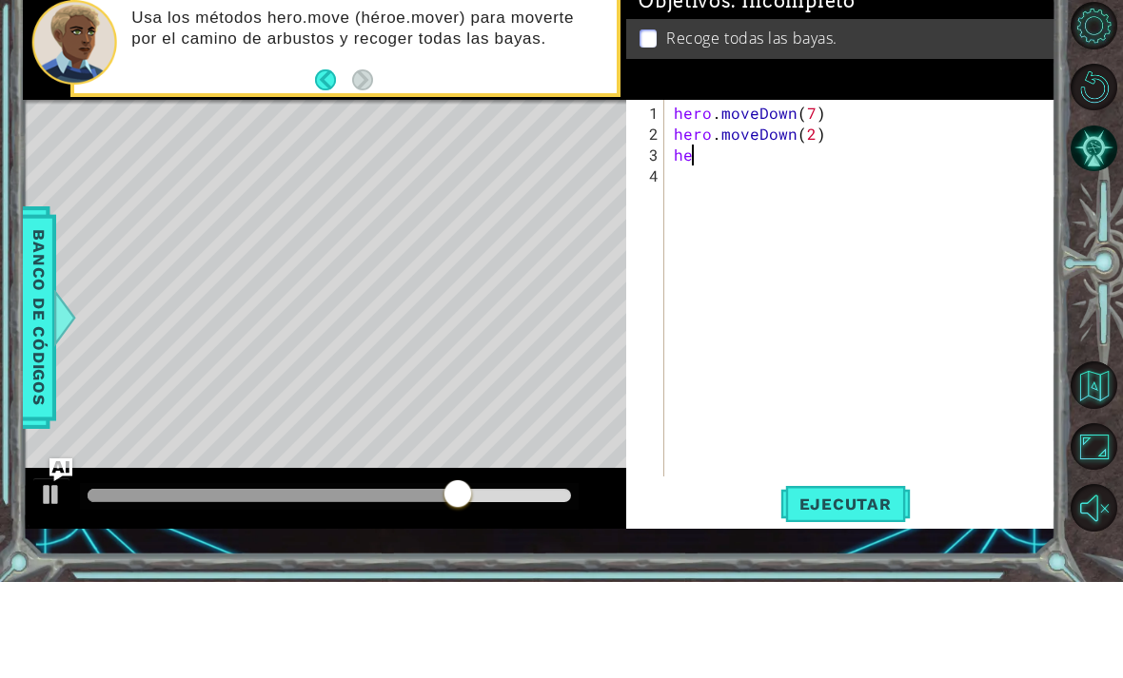
scroll to position [0, 1]
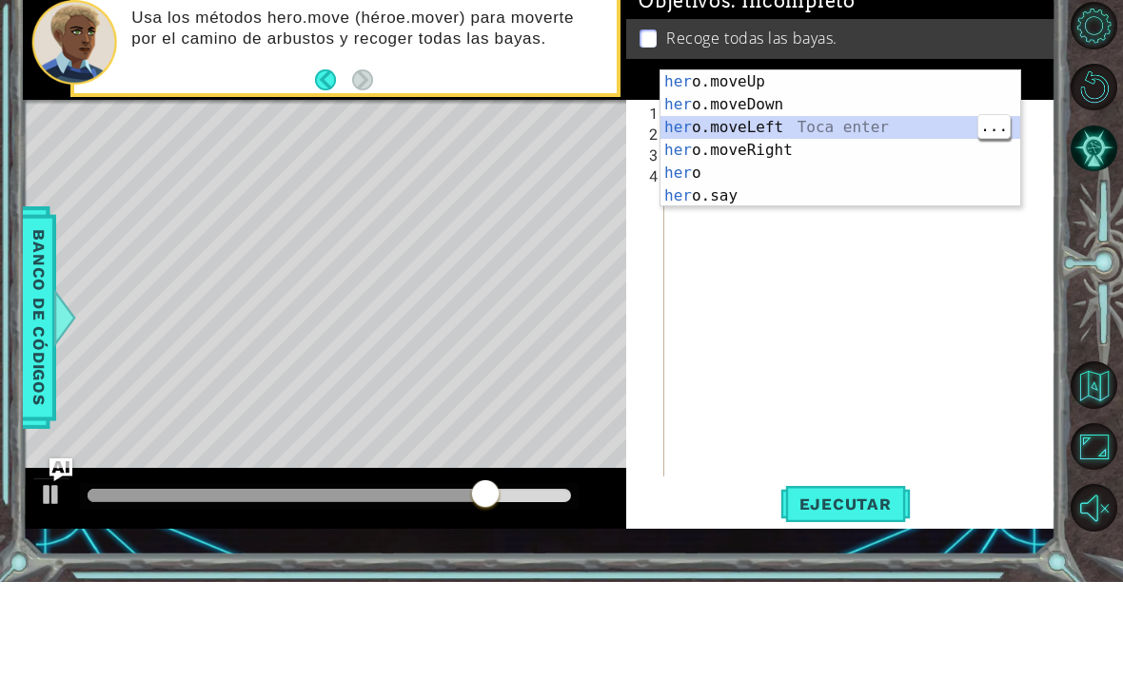
click at [811, 166] on div "her o.moveUp Toca enter her o.moveDown Toca enter her o.moveLeft [PERSON_NAME] …" at bounding box center [840, 257] width 360 height 183
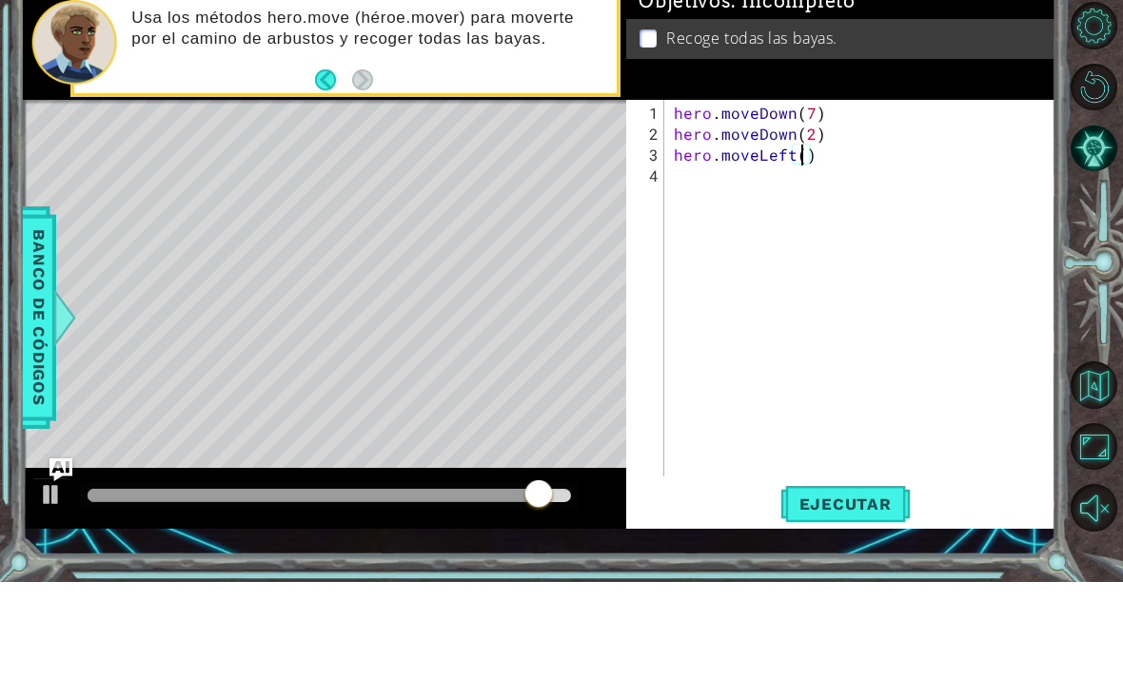
scroll to position [0, 9]
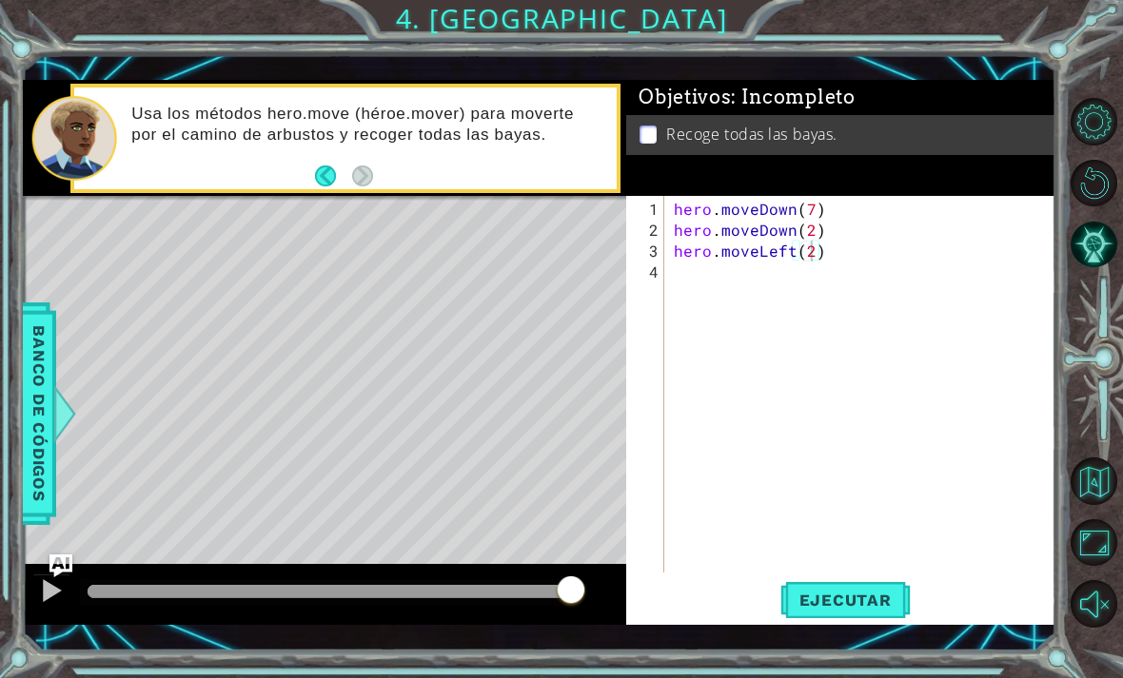
type textarea "hero.moveLeft(2)"
click at [890, 593] on span "Ejecutar" at bounding box center [845, 600] width 130 height 19
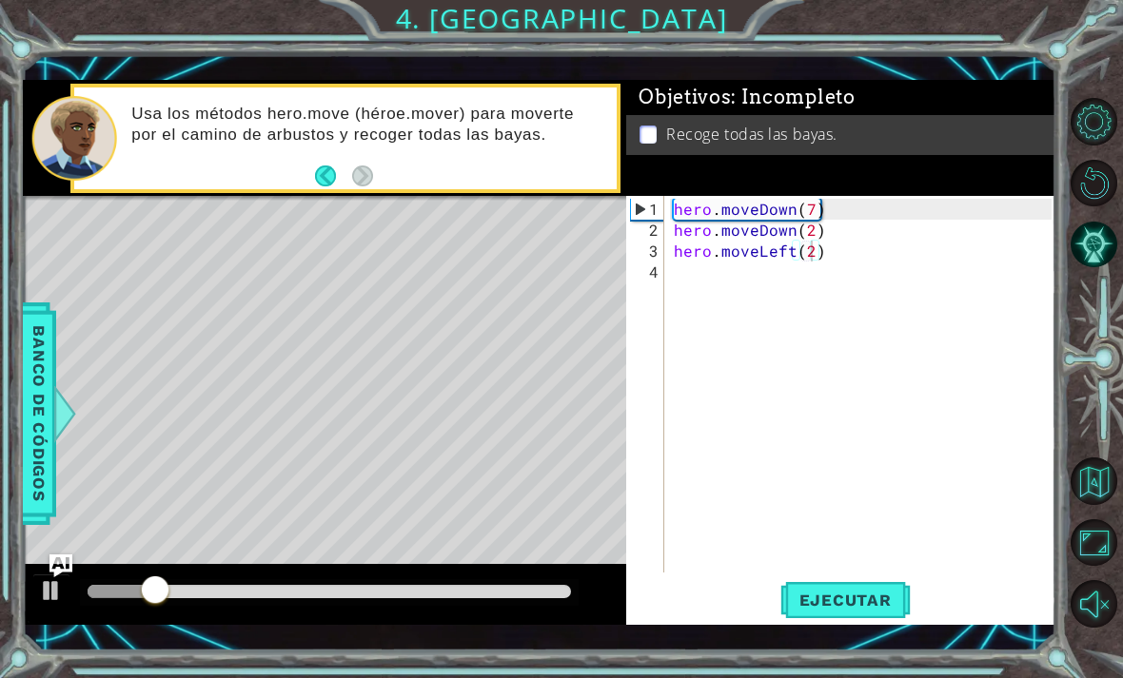
scroll to position [0, 0]
click at [788, 282] on div "hero . moveDown ( 7 ) hero . moveDown ( 2 ) hero . moveLeft ( 2 )" at bounding box center [865, 408] width 391 height 419
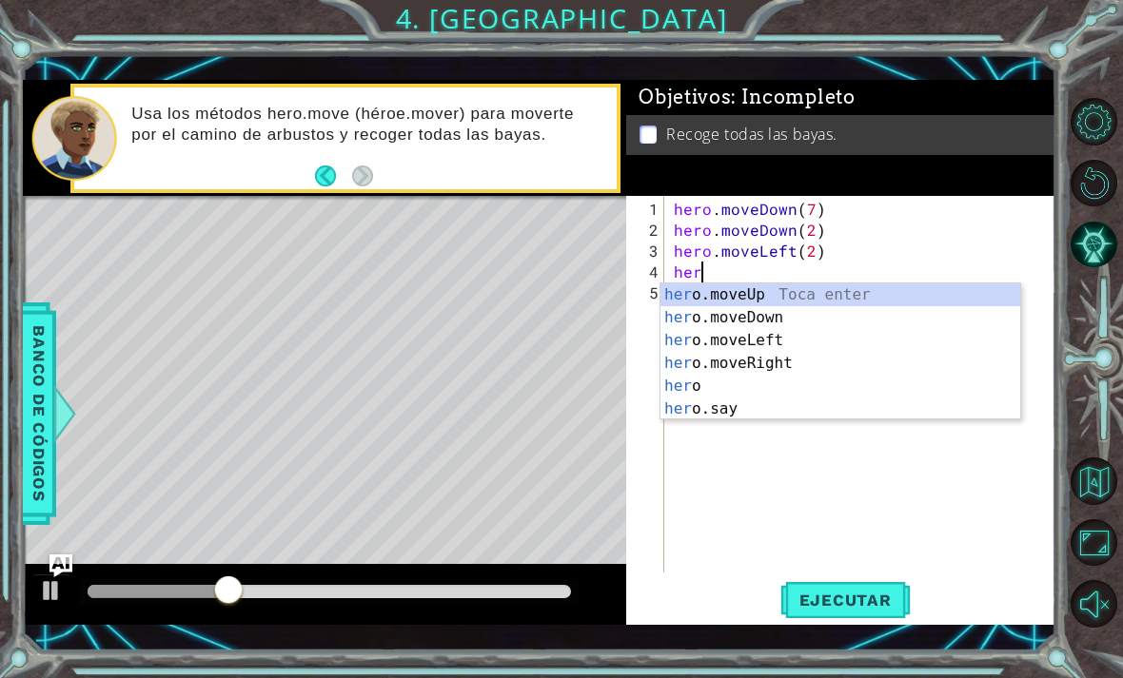
scroll to position [0, 1]
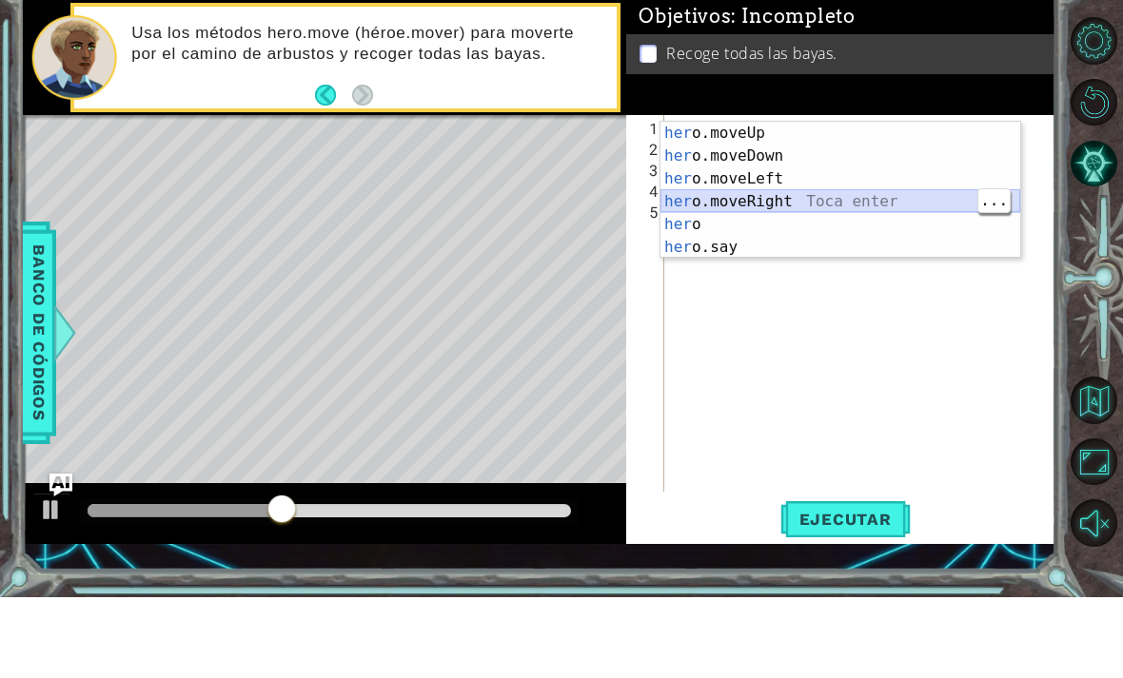
click at [808, 203] on div "her o.moveUp Toca enter her o.moveDown Toca enter her o.moveLeft [PERSON_NAME] …" at bounding box center [840, 294] width 360 height 183
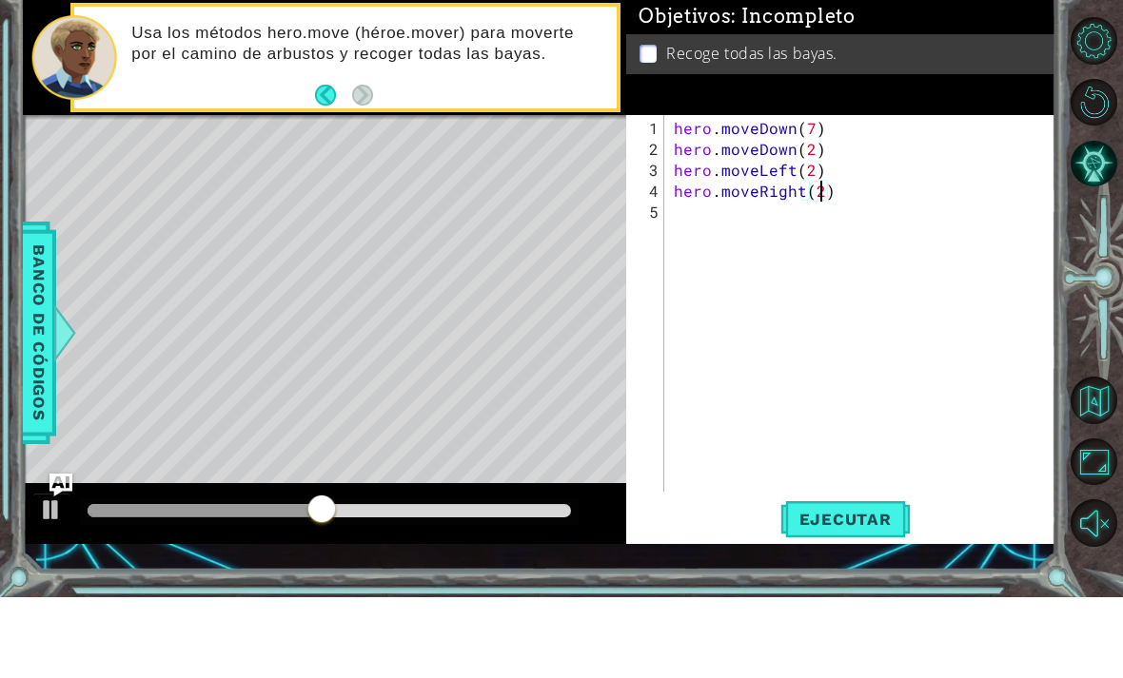
scroll to position [0, 9]
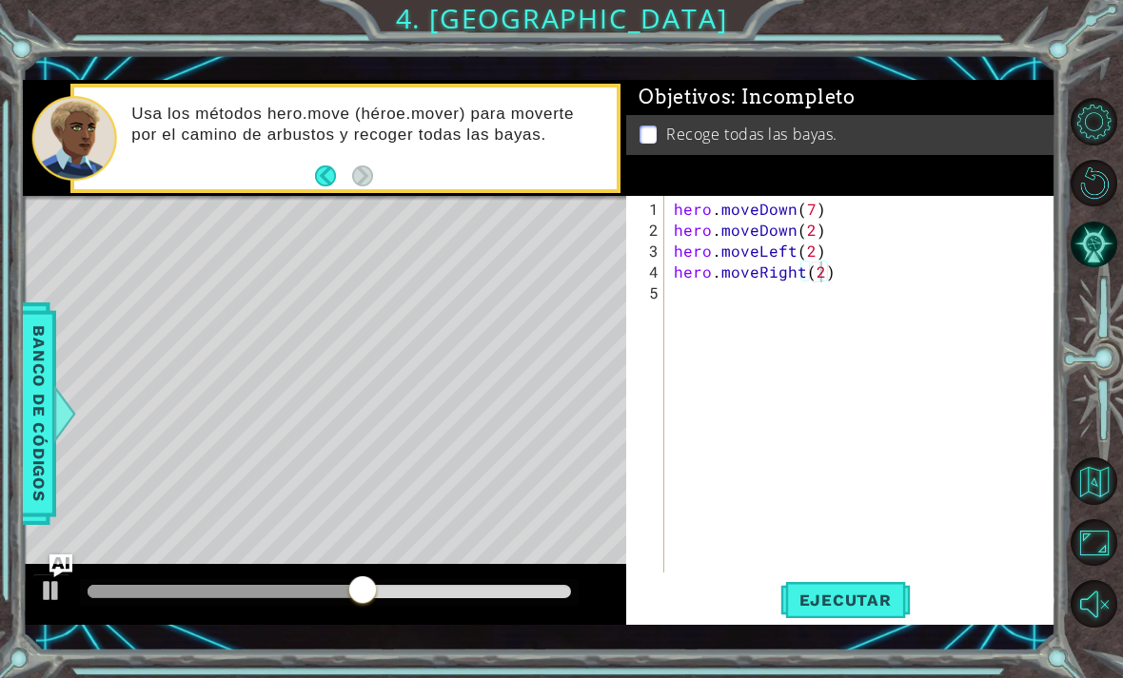
click at [894, 591] on span "Ejecutar" at bounding box center [845, 600] width 130 height 19
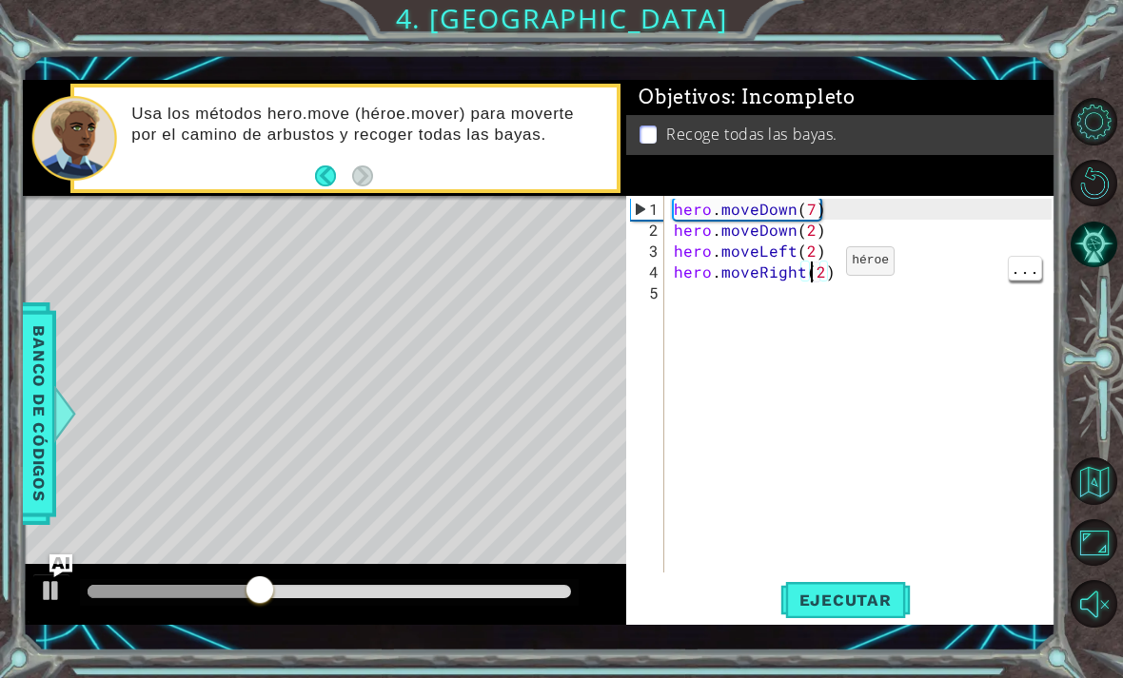
click at [813, 270] on div "hero . moveDown ( 7 ) hero . moveDown ( 2 ) hero . moveLeft ( 2 ) hero . moveRi…" at bounding box center [865, 408] width 391 height 419
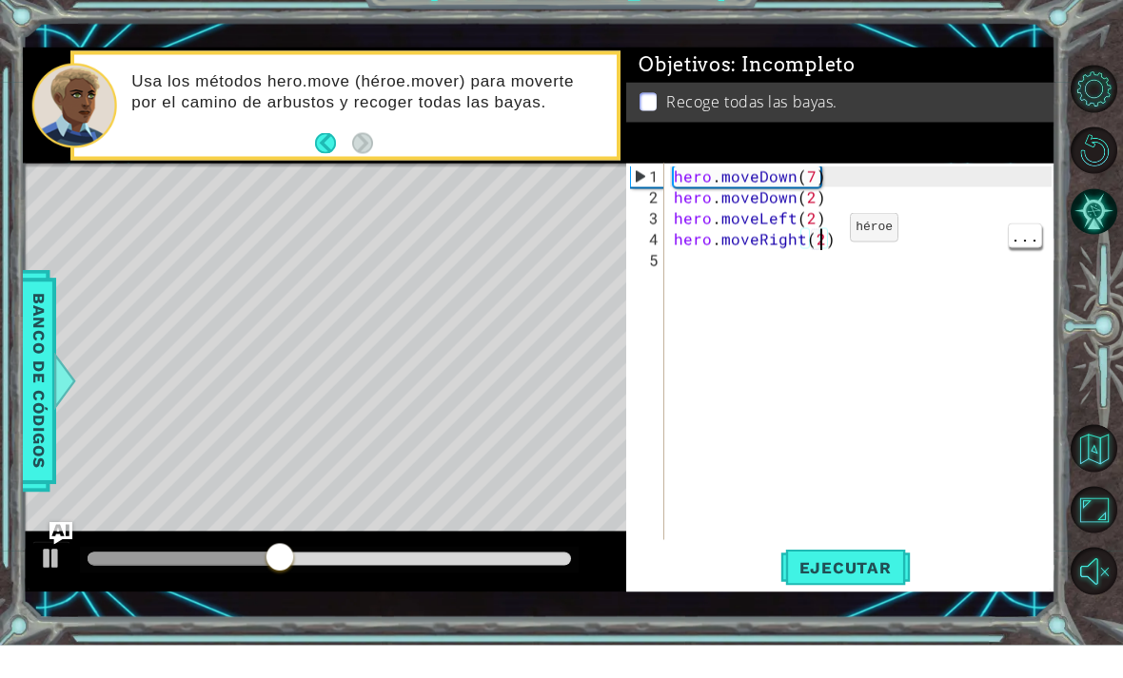
click at [817, 236] on div "hero . moveDown ( 7 ) hero . moveDown ( 2 ) hero . moveLeft ( 2 ) hero . moveRi…" at bounding box center [865, 408] width 391 height 419
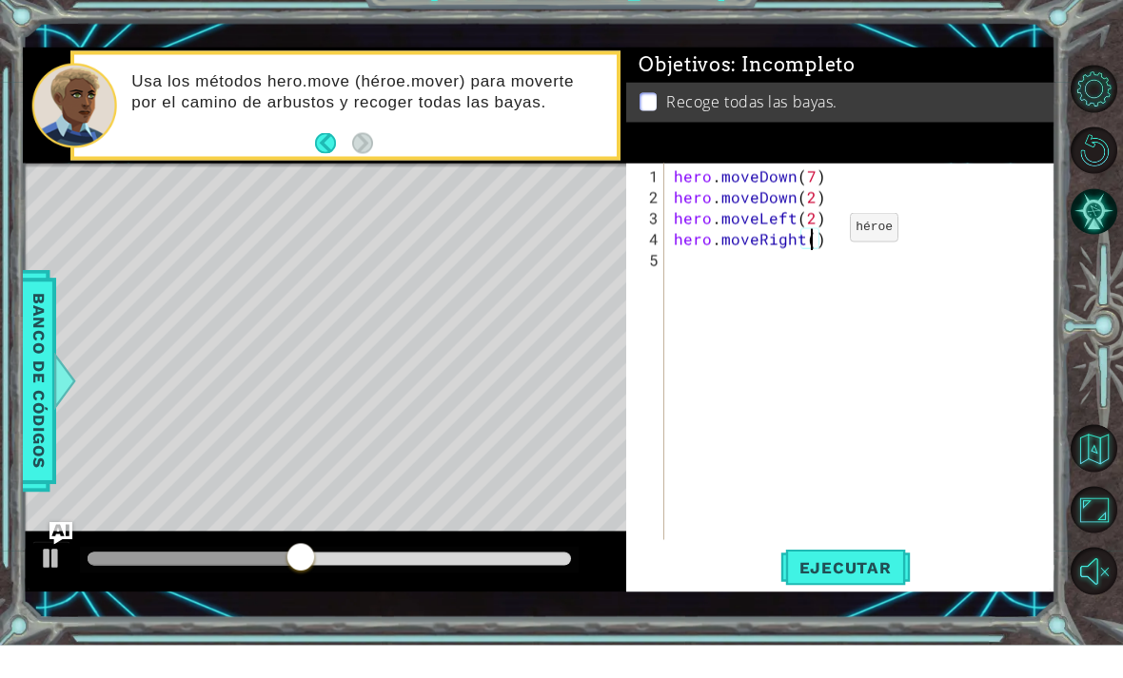
type textarea "hero.moveRight(1)"
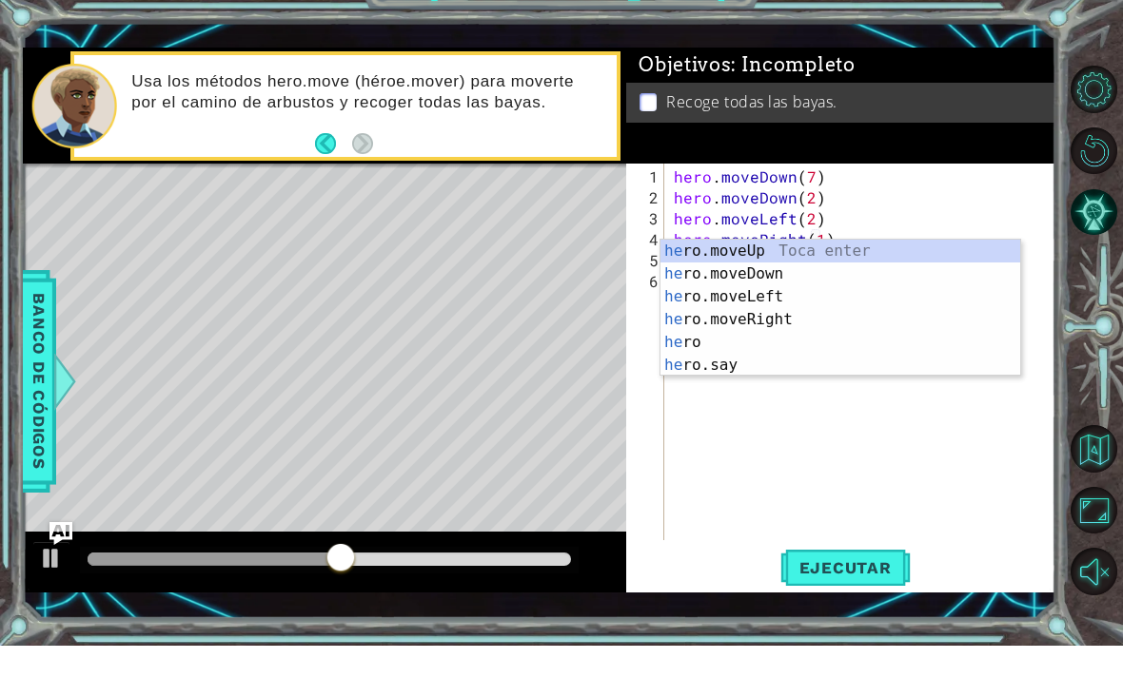
scroll to position [0, 1]
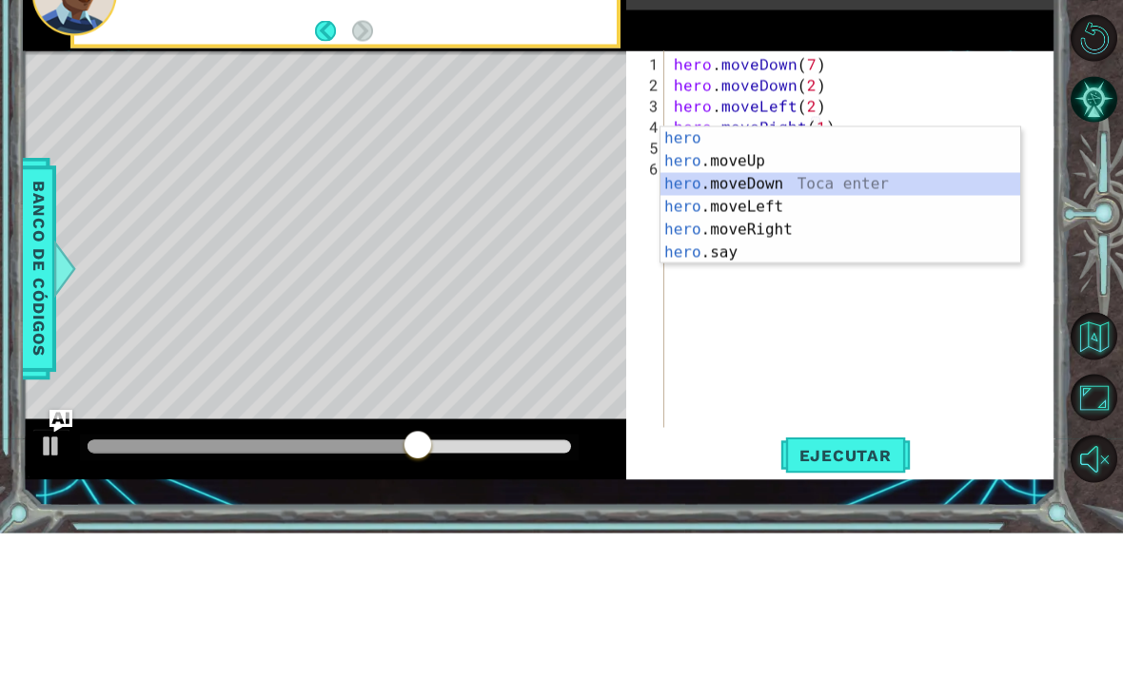
click at [861, 272] on div "hero Toca enter hero .moveUp Toca enter hero .moveDown Toca enter hero .moveLef…" at bounding box center [840, 363] width 360 height 183
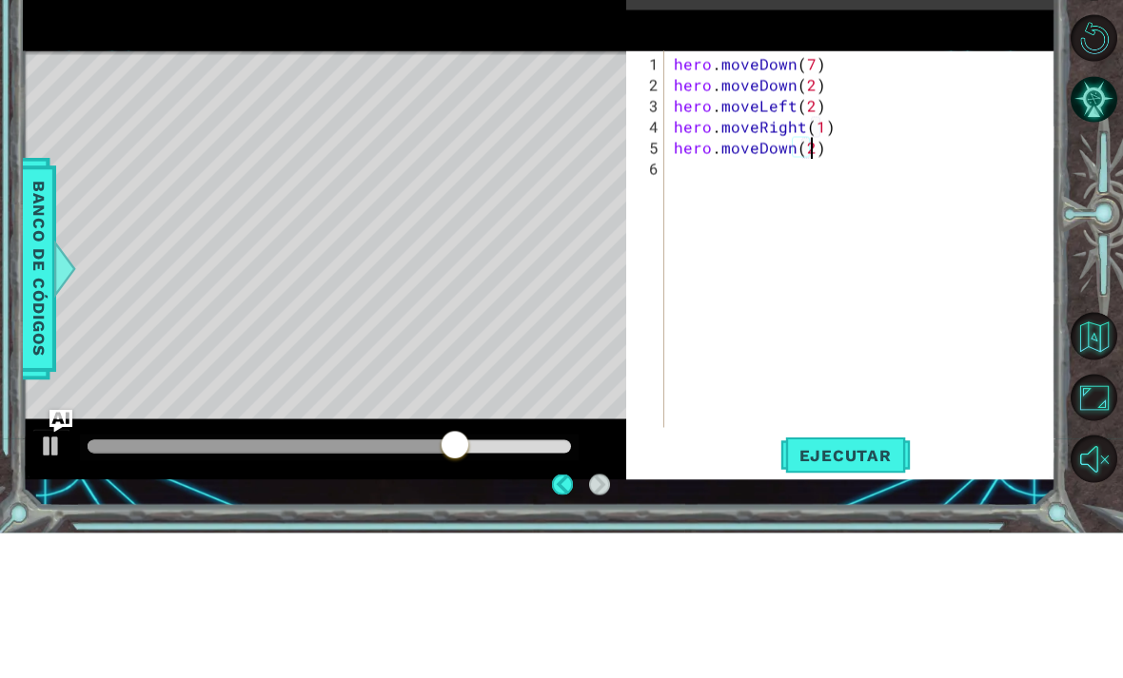
scroll to position [0, 9]
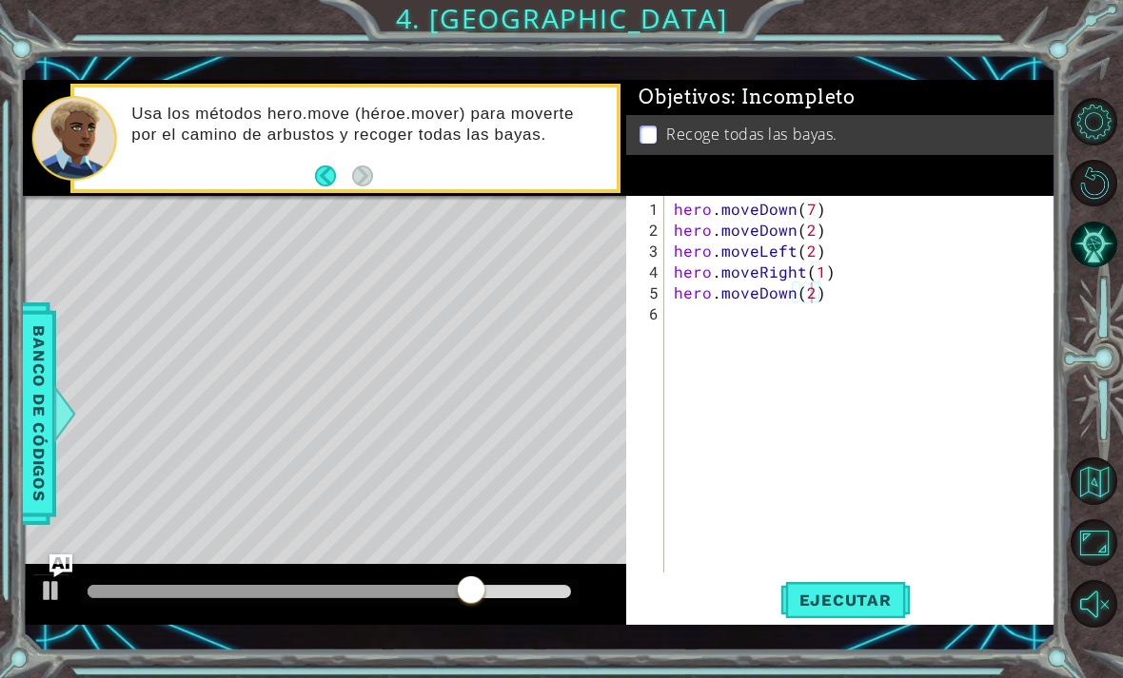
click at [885, 599] on span "Ejecutar" at bounding box center [845, 600] width 130 height 19
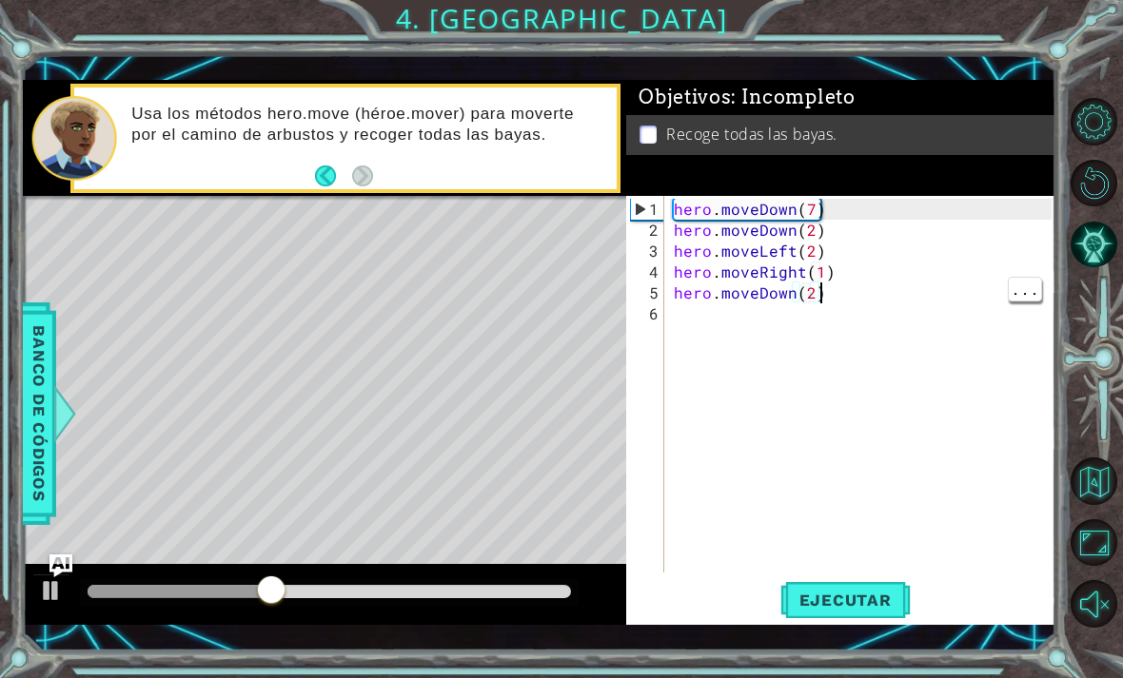
click at [861, 283] on div "hero . moveDown ( 7 ) hero . moveDown ( 2 ) hero . moveLeft ( 2 ) hero . moveRi…" at bounding box center [865, 408] width 391 height 419
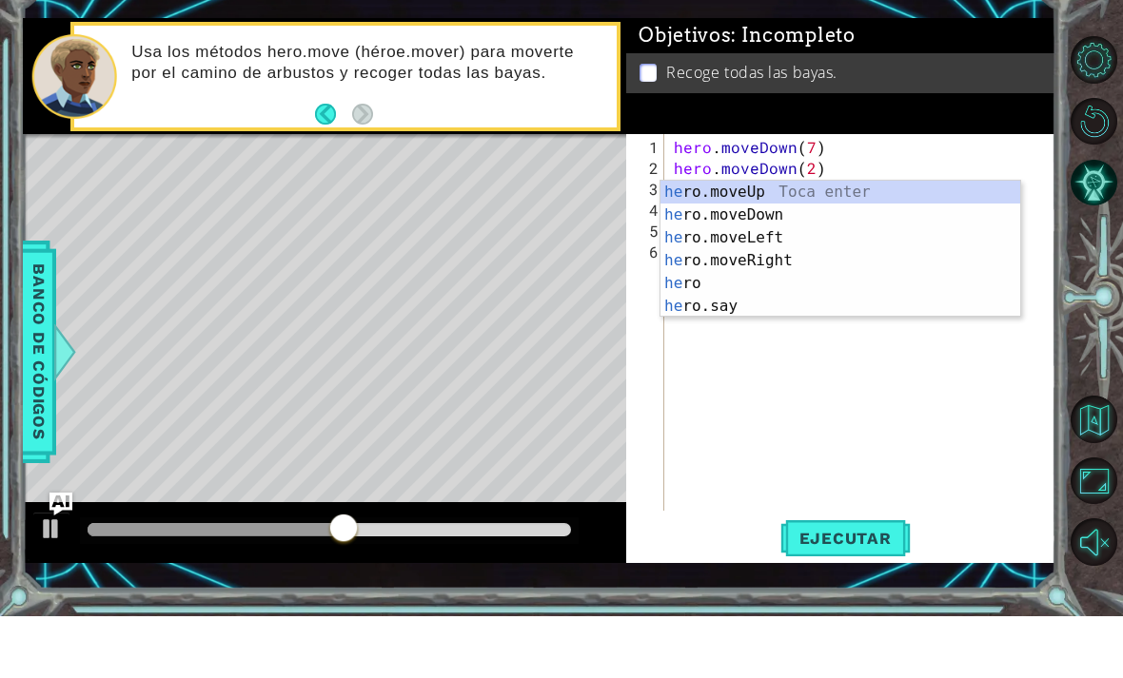
scroll to position [0, 0]
type textarea "h"
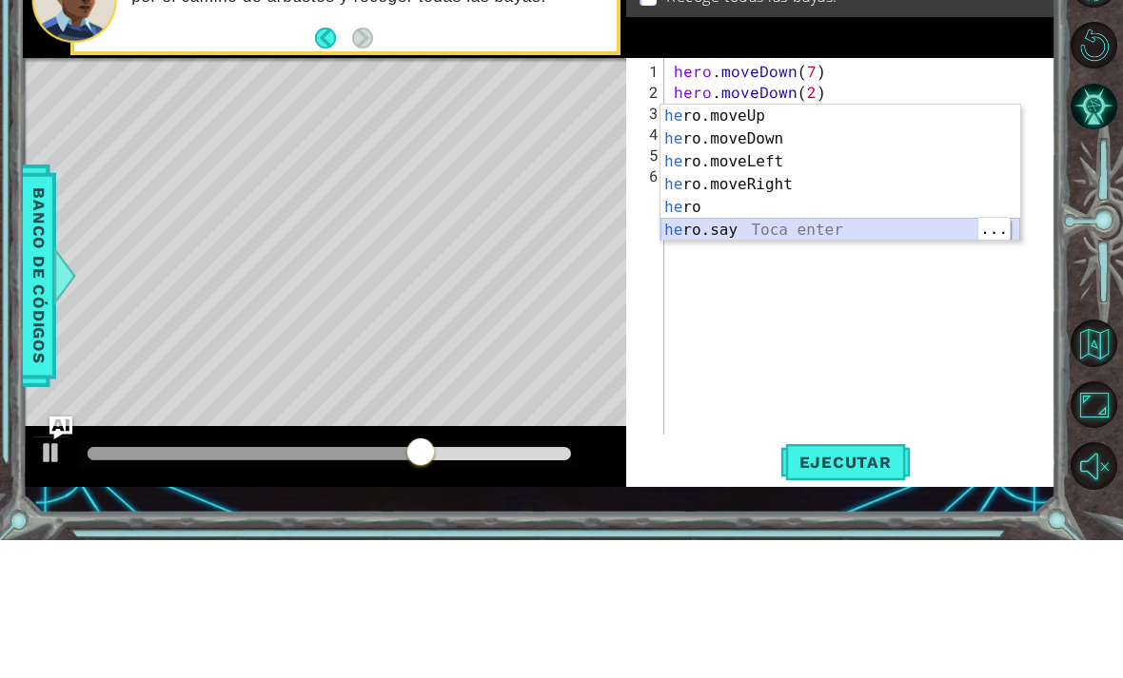
click at [789, 243] on div "he ro.moveUp Toca enter he ro.moveDown Toca enter he ro.moveLeft Toca enter he …" at bounding box center [840, 334] width 360 height 183
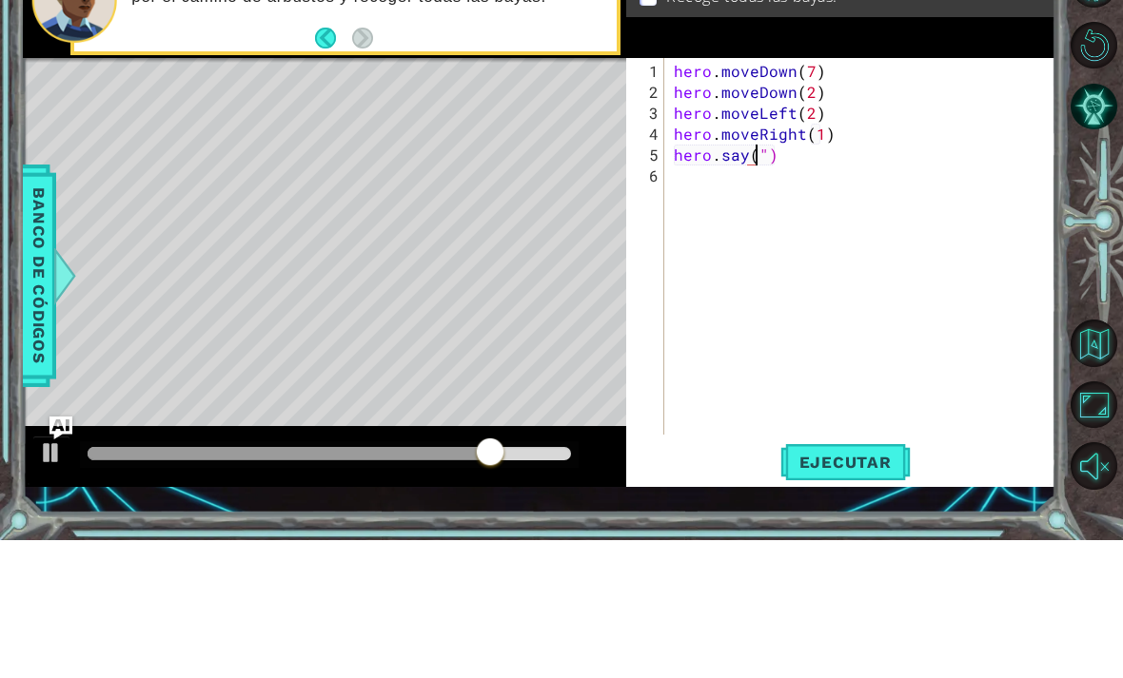
type textarea "hero.moveRight(1)"
click at [897, 199] on div "hero . moveDown ( 7 ) hero . moveDown ( 2 ) hero . moveLeft ( 2 ) hero . moveRi…" at bounding box center [865, 408] width 391 height 419
click at [898, 199] on div "hero . moveDown ( 7 ) hero . moveDown ( 2 ) hero . moveLeft ( 2 ) hero . moveRi…" at bounding box center [865, 408] width 391 height 419
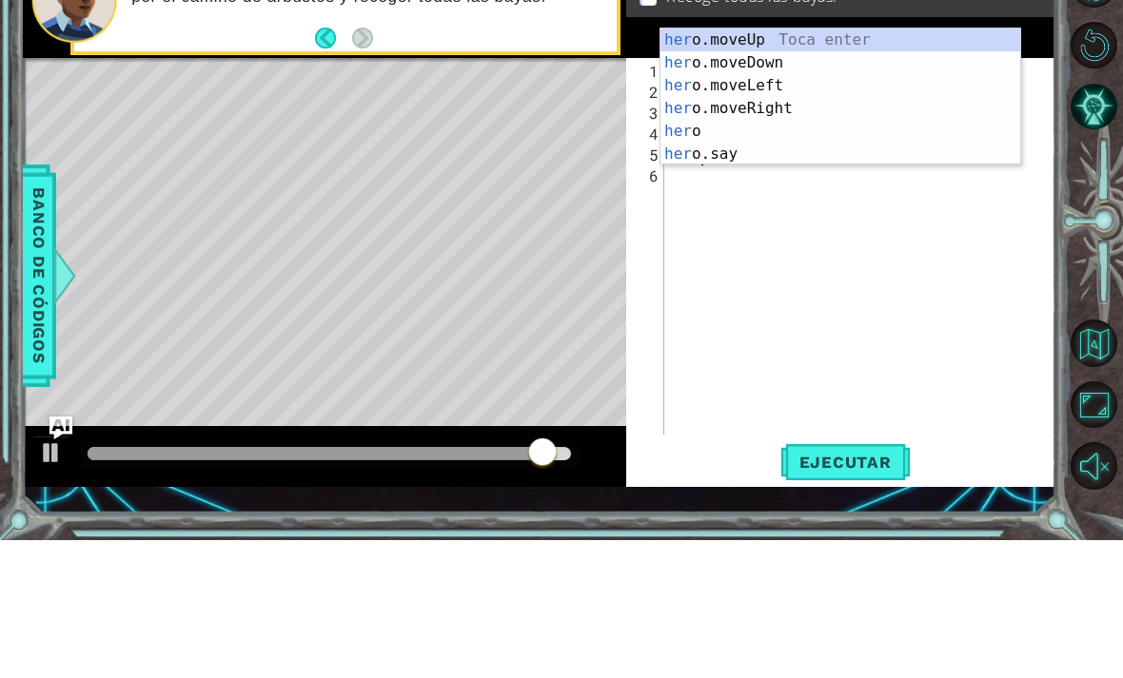
type textarea "h"
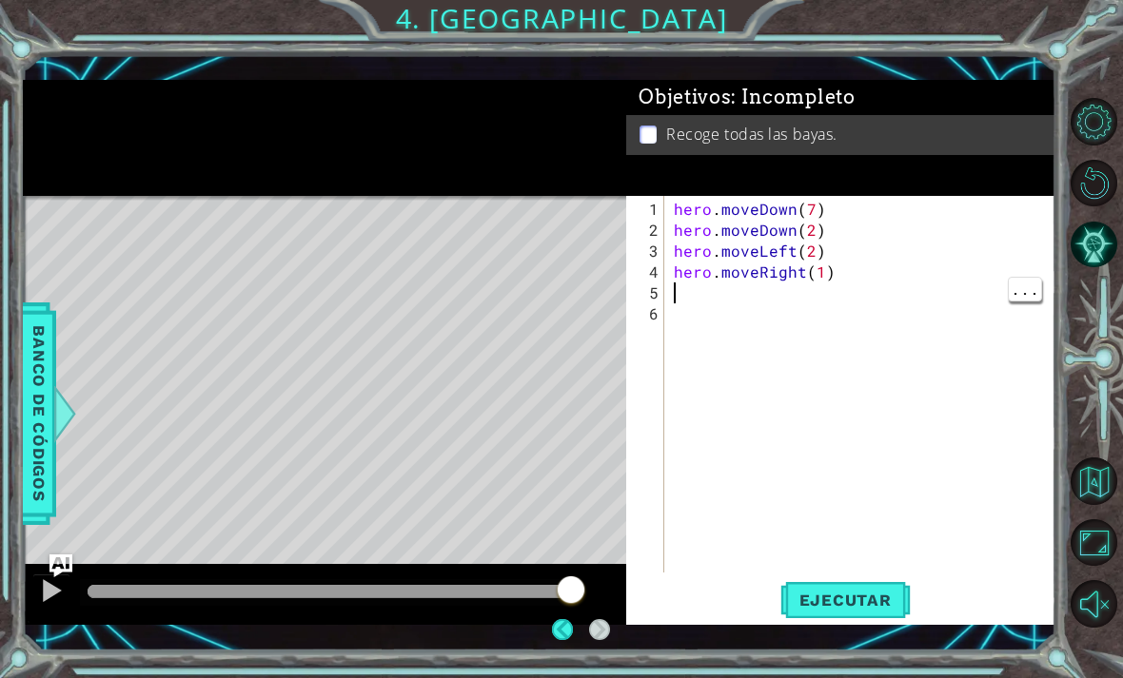
click at [836, 593] on span "Ejecutar" at bounding box center [845, 600] width 130 height 19
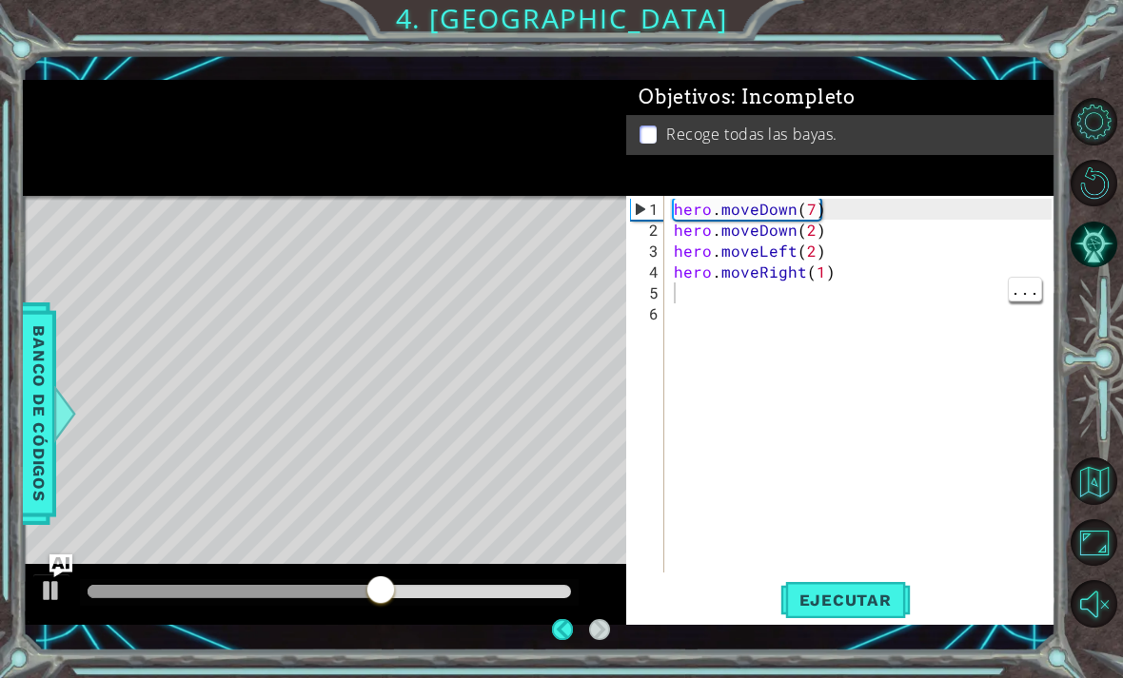
click at [789, 304] on div "hero . moveDown ( 7 ) hero . moveDown ( 2 ) hero . moveLeft ( 2 ) hero . moveRi…" at bounding box center [865, 408] width 391 height 419
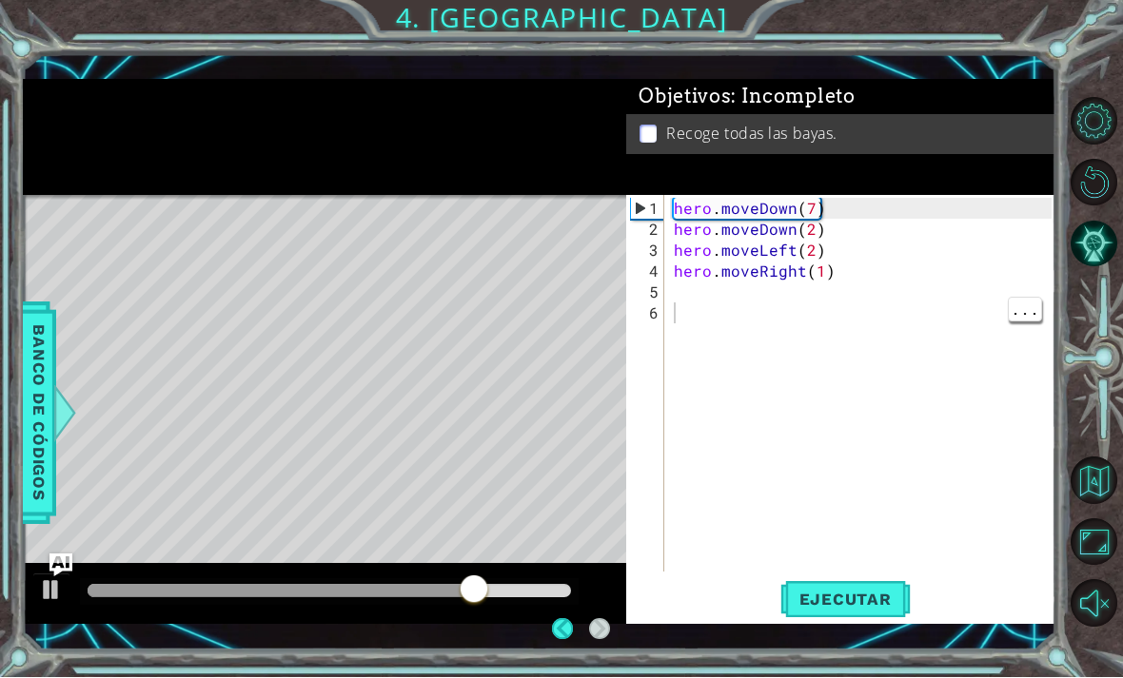
scroll to position [61, 0]
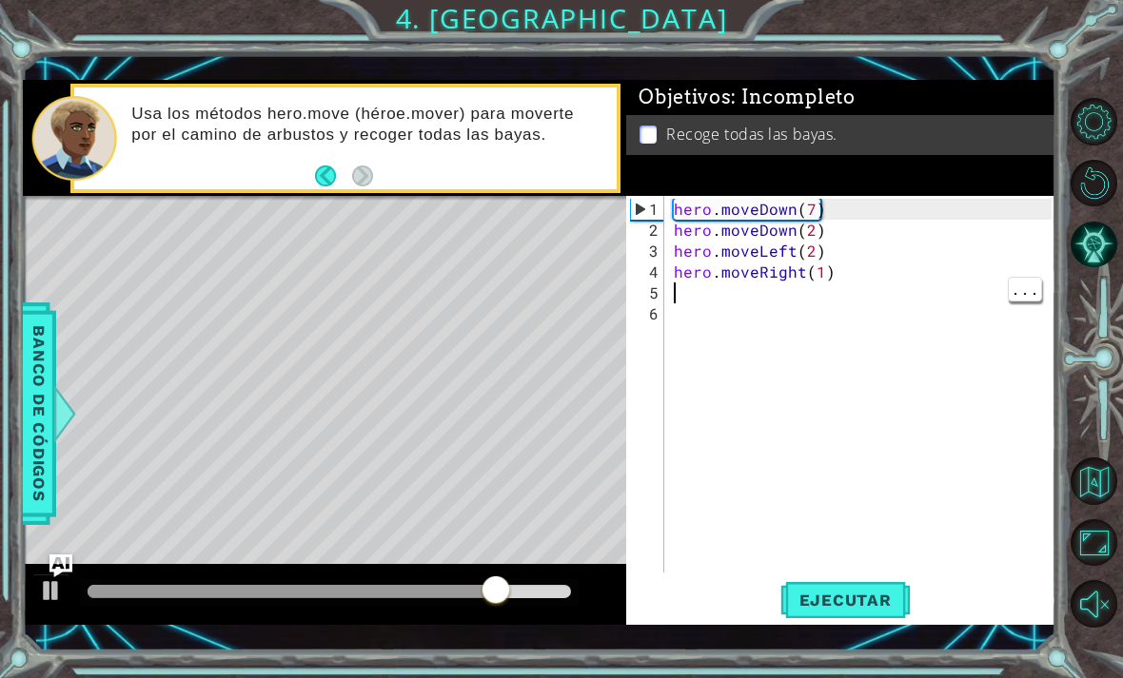
click at [745, 283] on div "hero . moveDown ( 7 ) hero . moveDown ( 2 ) hero . moveLeft ( 2 ) hero . moveRi…" at bounding box center [865, 408] width 391 height 419
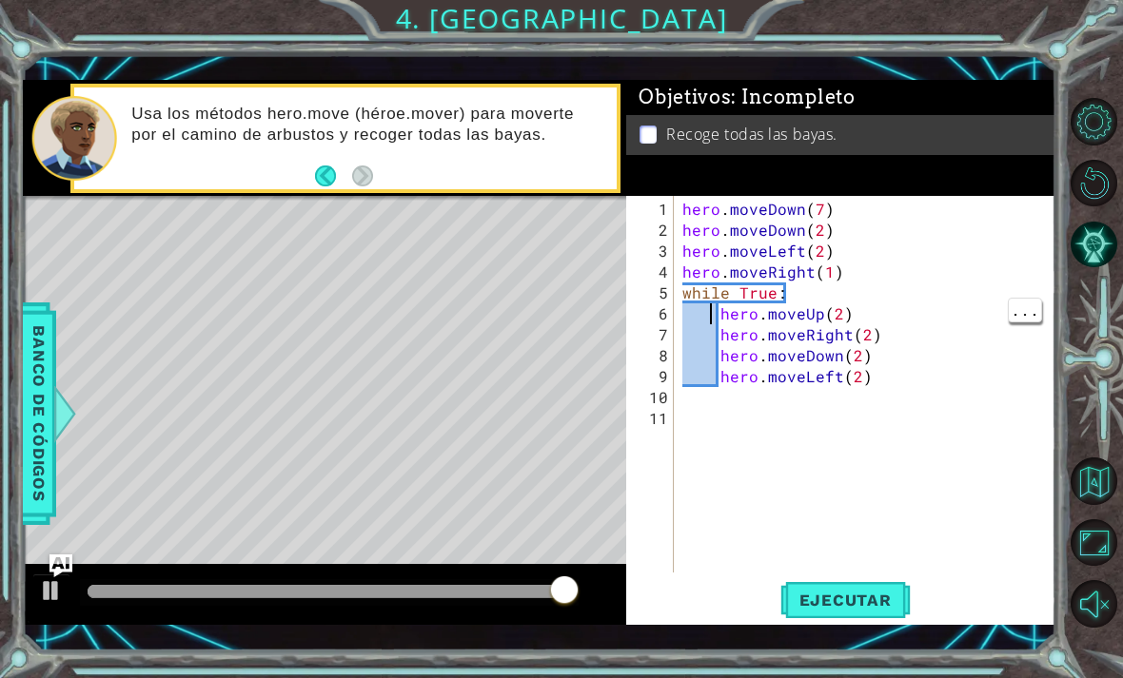
click at [709, 312] on div "hero . moveDown ( 7 ) hero . moveDown ( 2 ) hero . moveLeft ( 2 ) hero . moveRi…" at bounding box center [869, 408] width 382 height 419
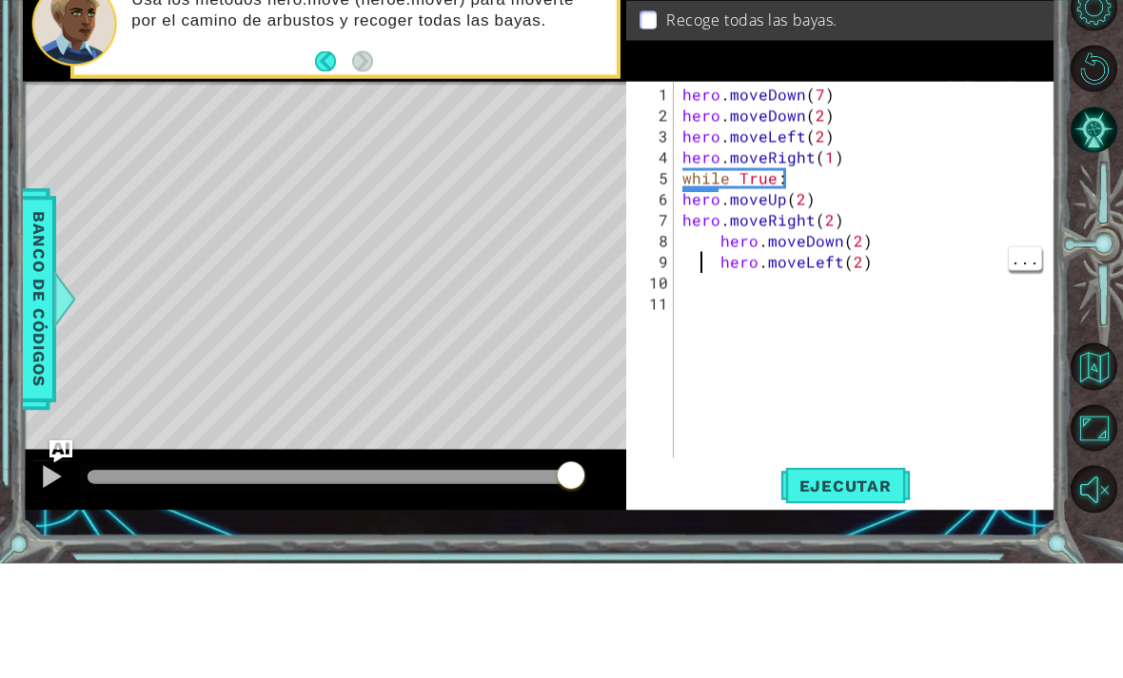
click at [706, 252] on div "hero . moveDown ( 7 ) hero . moveDown ( 2 ) hero . moveLeft ( 2 ) hero . moveRi…" at bounding box center [869, 408] width 382 height 419
click at [707, 240] on div "hero . moveDown ( 7 ) hero . moveDown ( 2 ) hero . moveLeft ( 2 ) hero . moveRi…" at bounding box center [869, 408] width 382 height 419
click at [717, 241] on div "hero . moveDown ( 7 ) hero . moveDown ( 2 ) hero . moveLeft ( 2 ) hero . moveRi…" at bounding box center [869, 408] width 382 height 419
click at [720, 255] on div "hero . moveDown ( 7 ) hero . moveDown ( 2 ) hero . moveLeft ( 2 ) hero . moveRi…" at bounding box center [869, 408] width 382 height 419
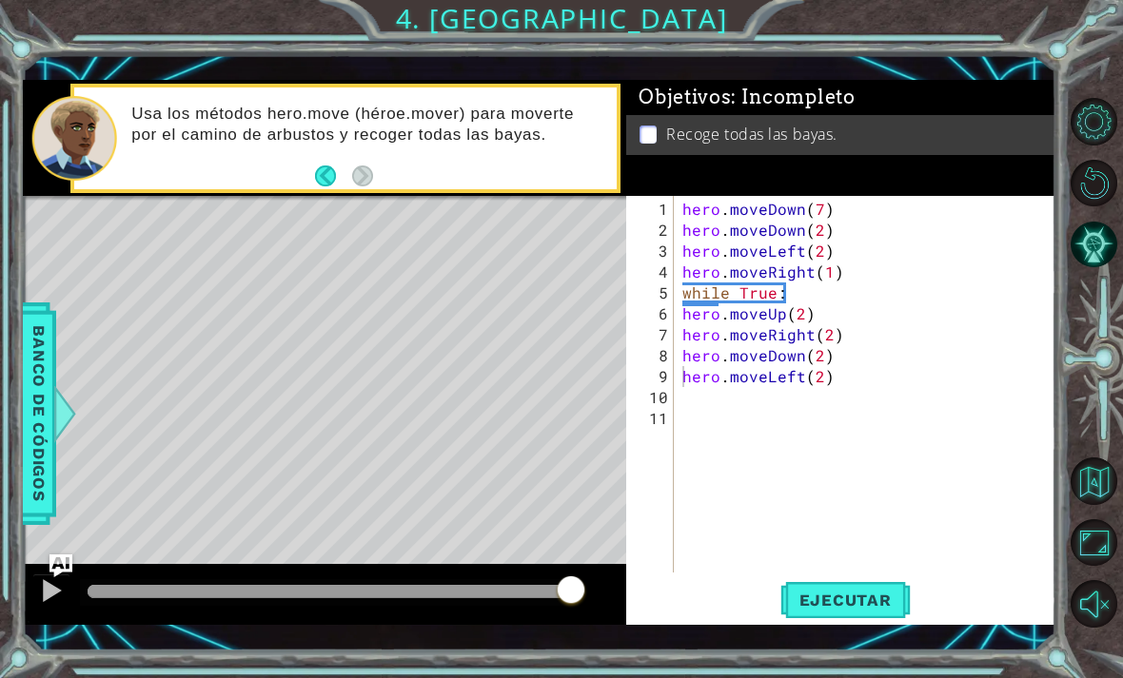
click at [870, 612] on button "Ejecutar" at bounding box center [845, 599] width 130 height 43
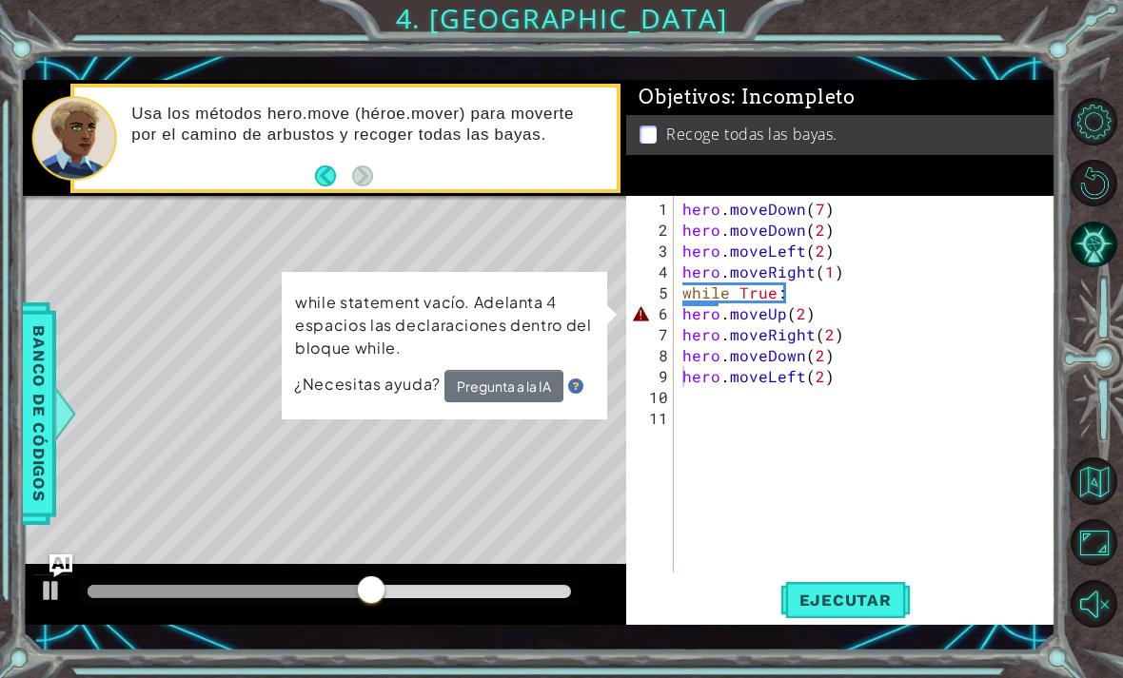
click at [496, 392] on button "Pregunta a la IA" at bounding box center [503, 386] width 119 height 32
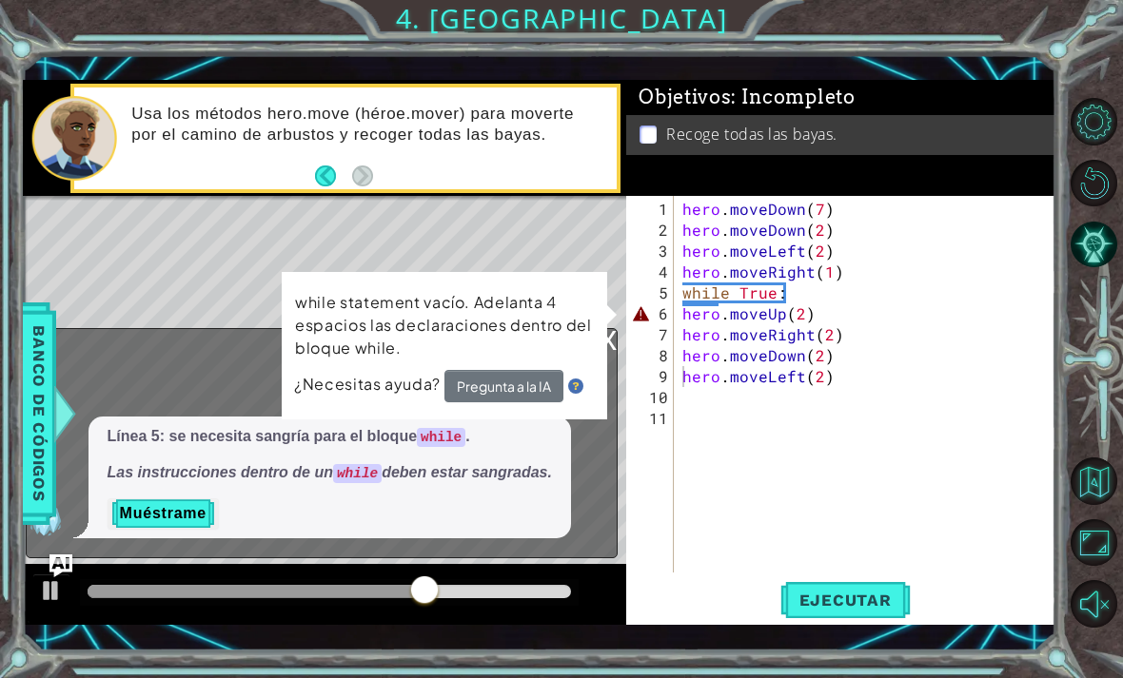
click at [176, 503] on button "Muéstrame" at bounding box center [162, 513] width 111 height 30
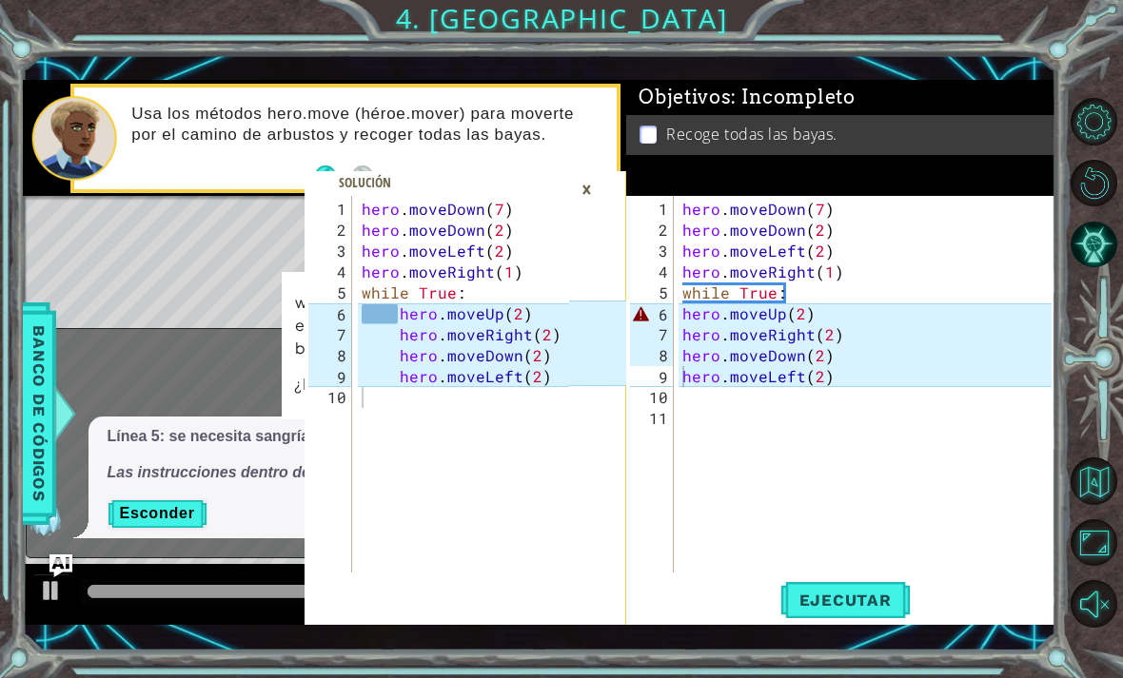
click at [673, 321] on div "6" at bounding box center [652, 313] width 44 height 21
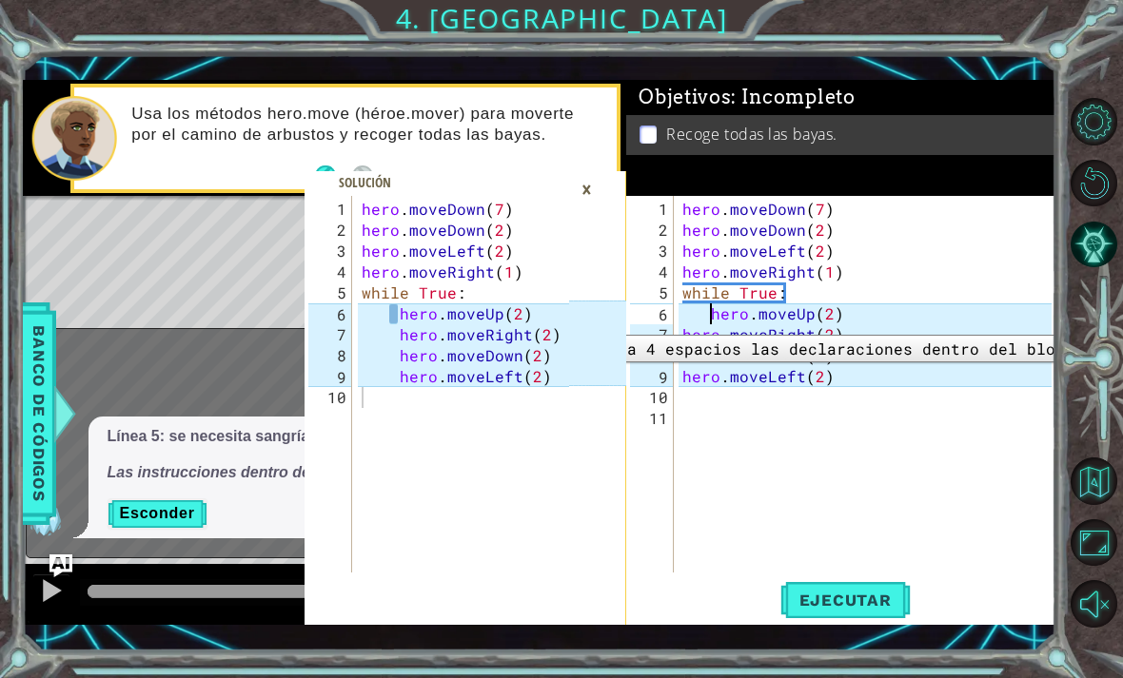
type textarea "hero.moveUp(2)"
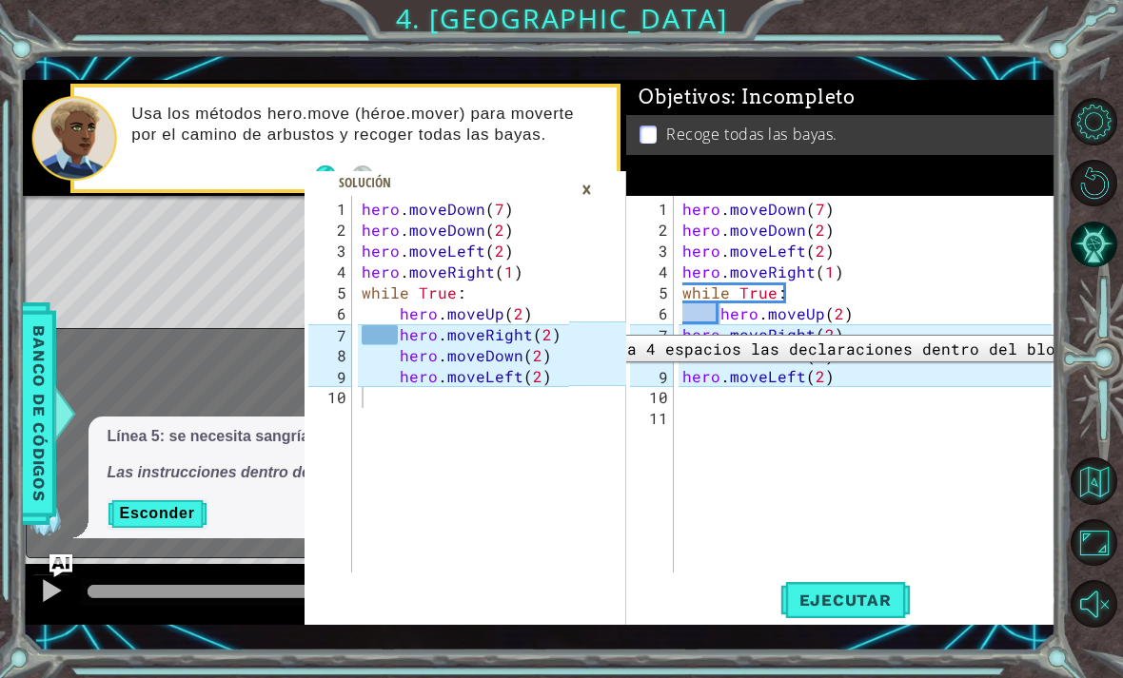
click at [863, 598] on span "Ejecutar" at bounding box center [845, 600] width 130 height 19
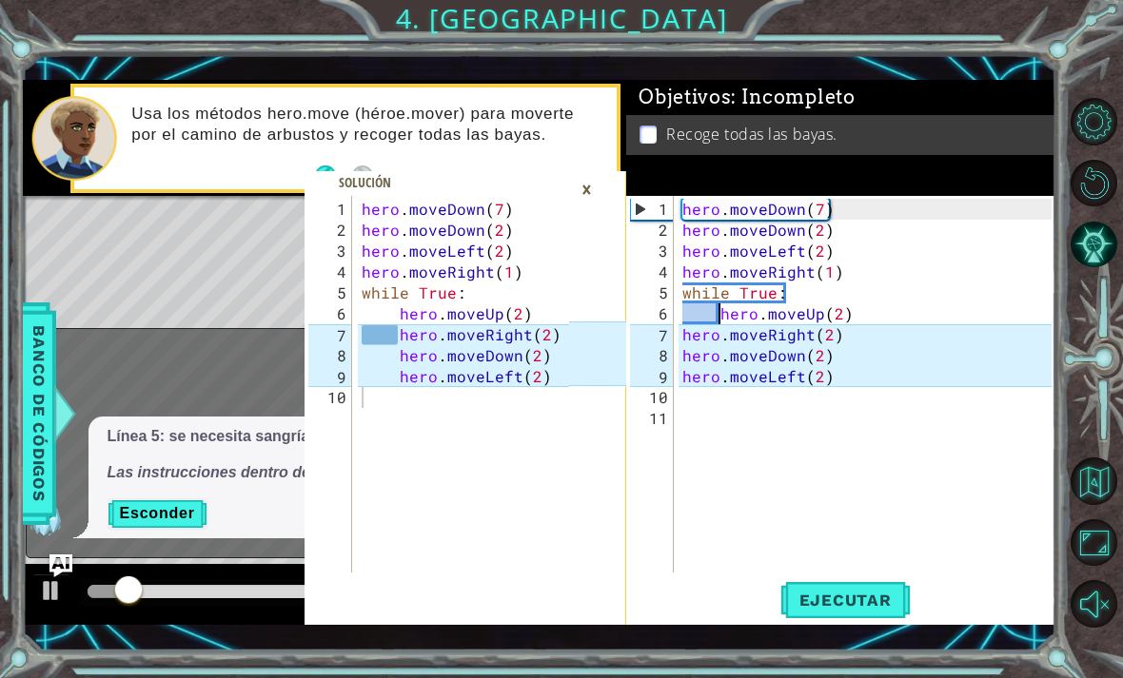
click at [575, 193] on div "×" at bounding box center [586, 189] width 29 height 32
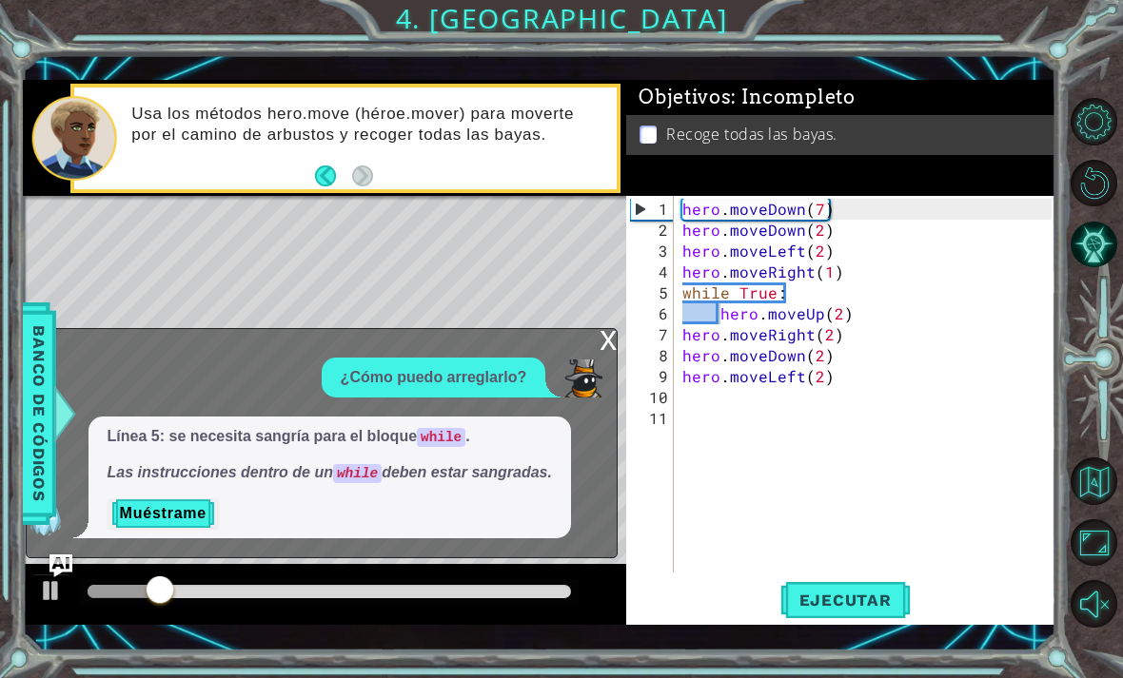
click at [603, 347] on div "x" at bounding box center [607, 338] width 17 height 19
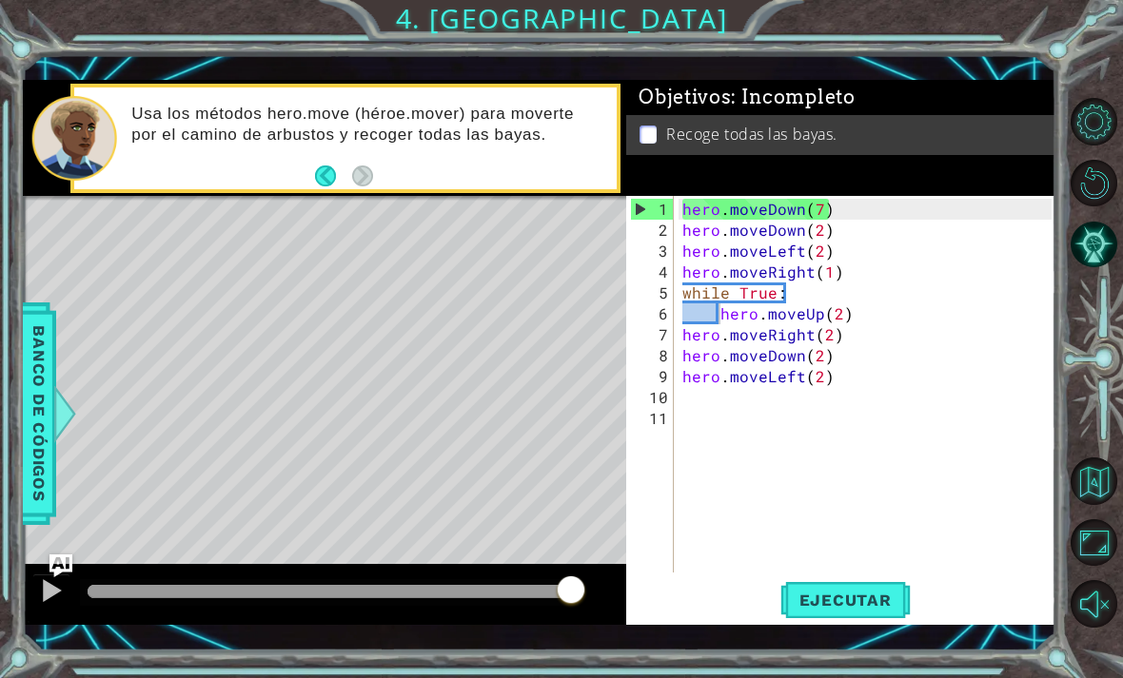
click at [1095, 207] on button "Reiniciar nivel" at bounding box center [1094, 184] width 48 height 48
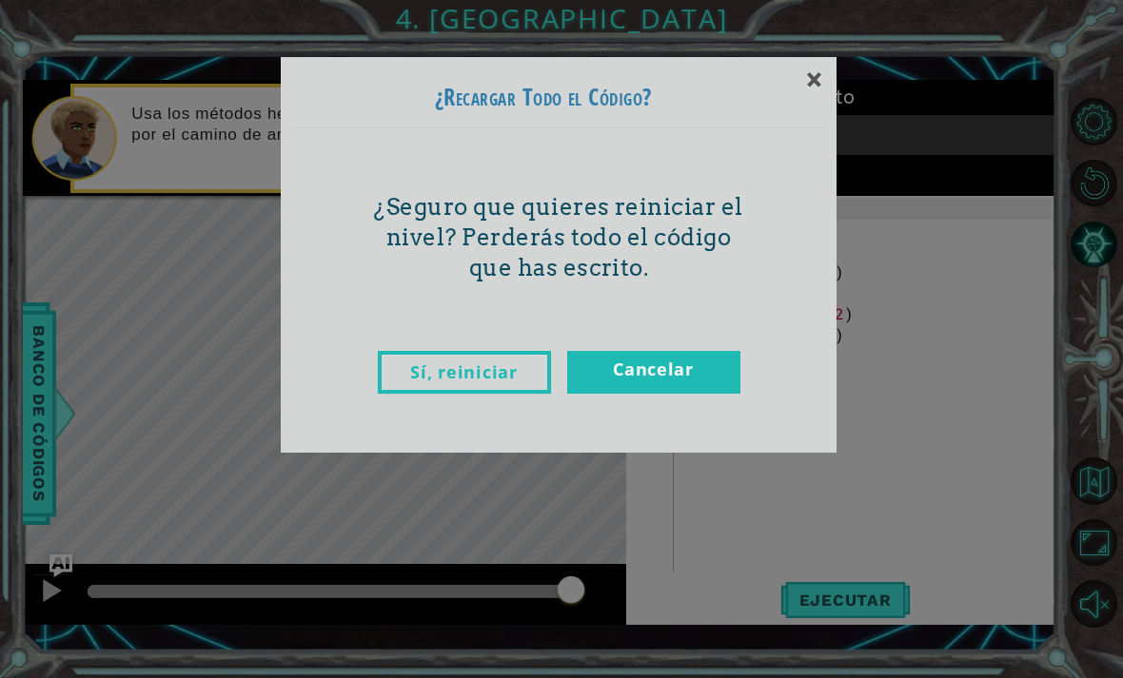
click at [427, 374] on link "Sí, reiniciar" at bounding box center [464, 372] width 173 height 43
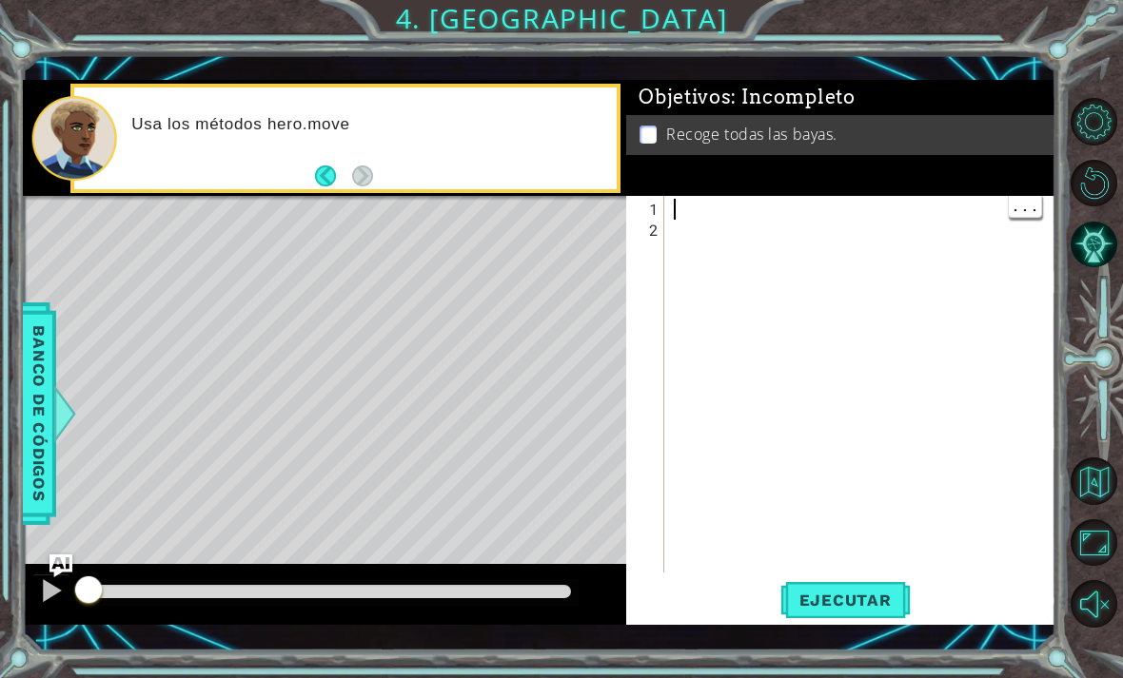
click at [836, 218] on div at bounding box center [865, 408] width 391 height 419
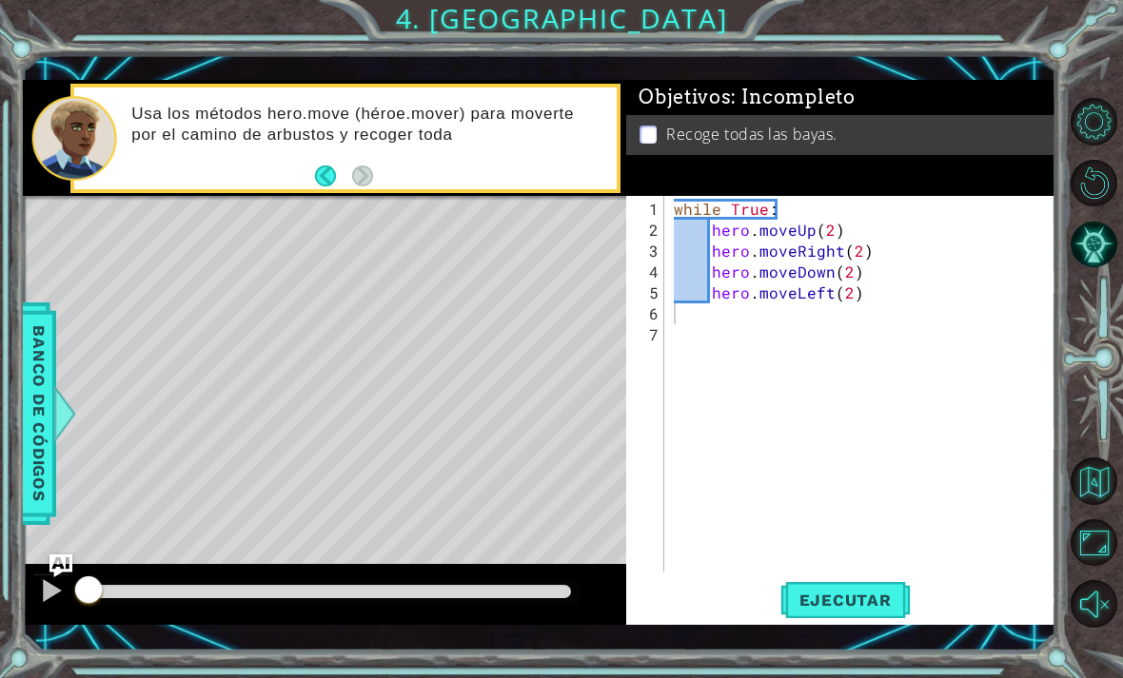
click at [851, 605] on span "Ejecutar" at bounding box center [845, 600] width 130 height 19
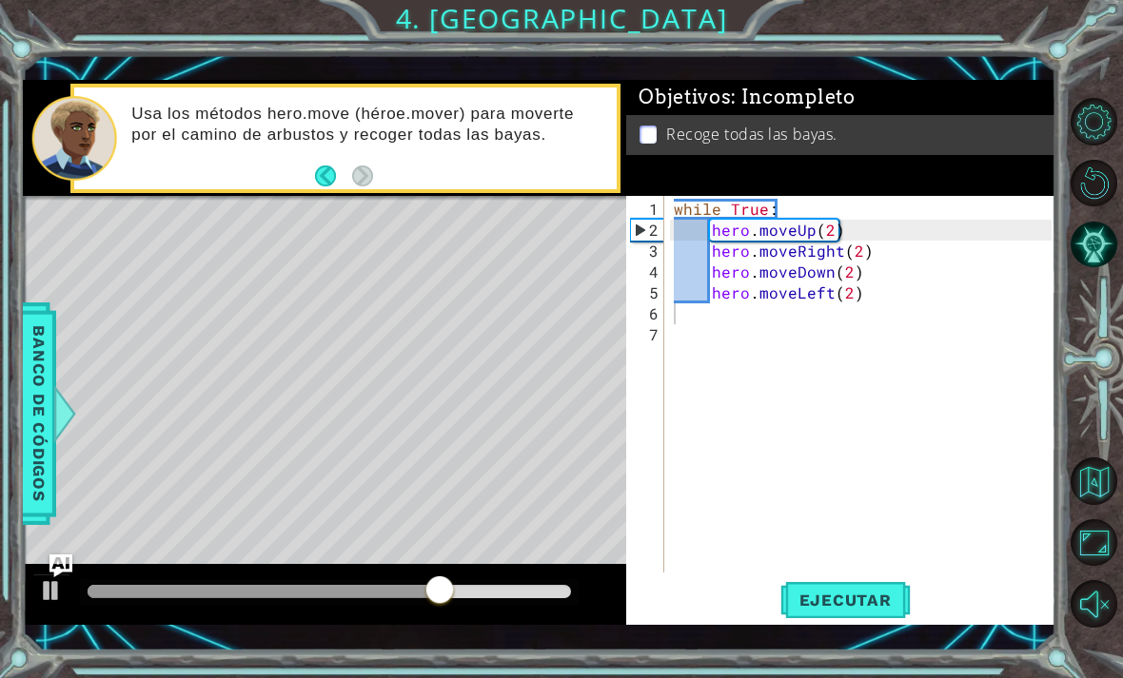
type textarea "hero.moveUp(2)"
click at [811, 232] on div "while True : hero . moveUp ( 2 ) hero . moveRight ( 2 ) hero . moveDown ( 2 ) h…" at bounding box center [865, 408] width 391 height 419
click at [694, 226] on div "while True : hero . moveUp ( 2 ) hero . moveRight ( 2 ) hero . moveDown ( 2 ) h…" at bounding box center [865, 408] width 391 height 419
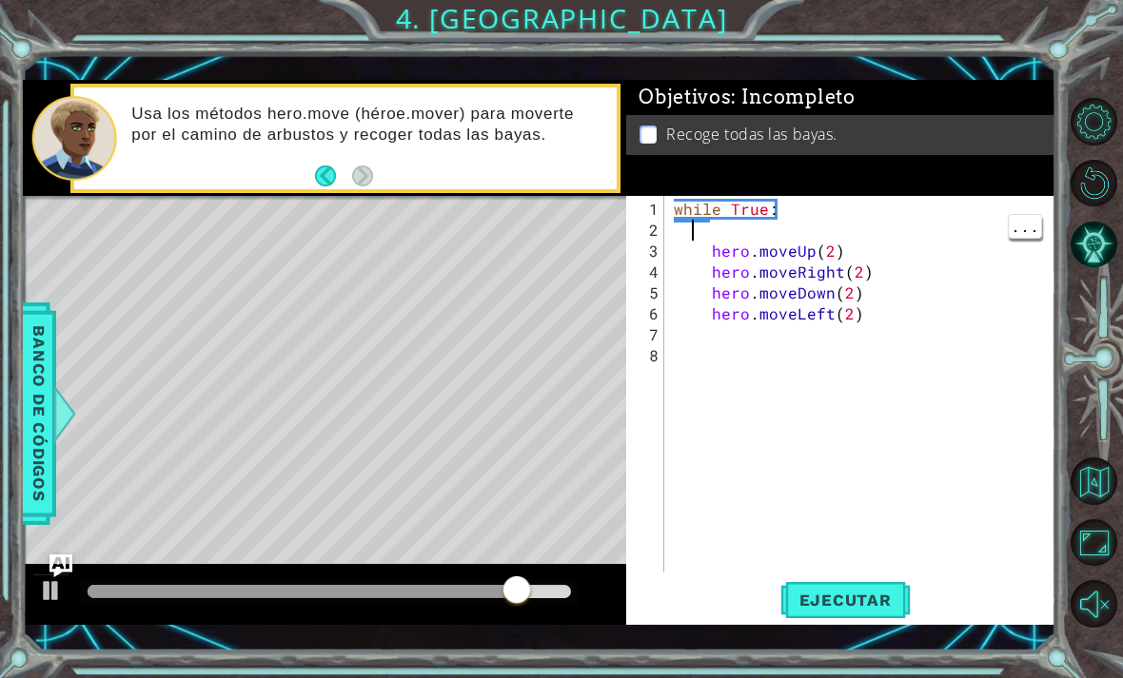
click at [779, 224] on div "while True : hero . moveUp ( 2 ) hero . moveRight ( 2 ) hero . moveDown ( 2 ) h…" at bounding box center [865, 408] width 391 height 419
type textarea "hero.moveUp(2)"
click at [720, 222] on div "while True : hero . moveUp ( 2 ) hero . moveRight ( 2 ) hero . moveDown ( 2 ) h…" at bounding box center [865, 408] width 391 height 419
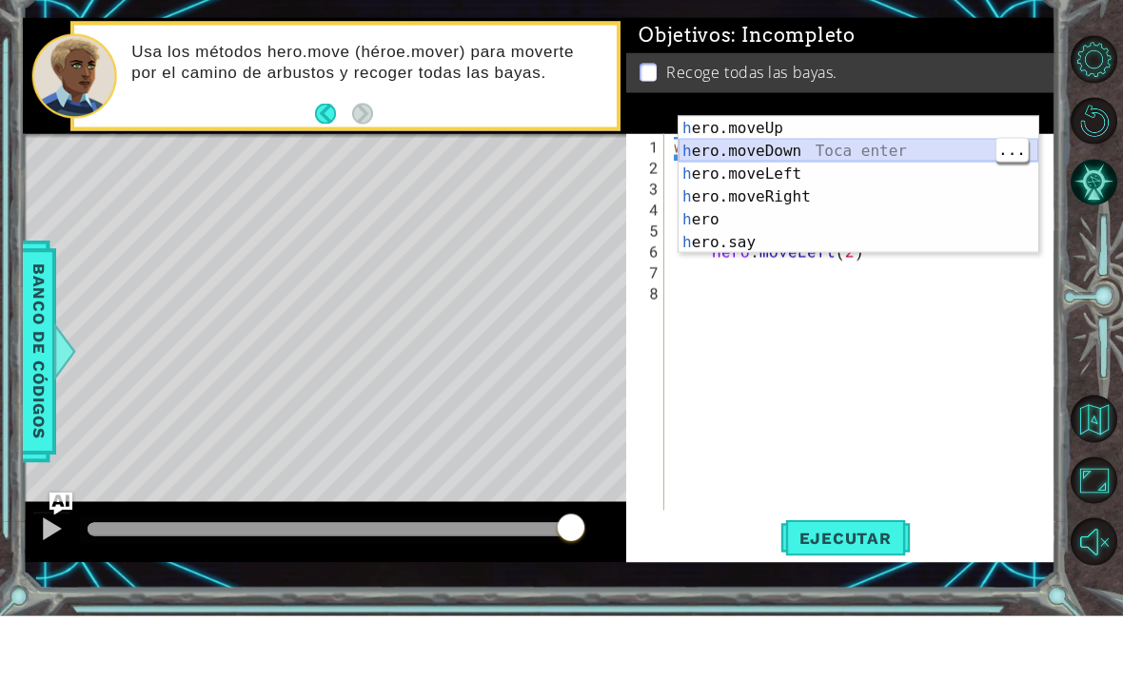
click at [870, 179] on div "h ero.moveUp Toca enter h ero.moveDown Toca enter h ero.moveLeft Toca enter h e…" at bounding box center [858, 270] width 360 height 183
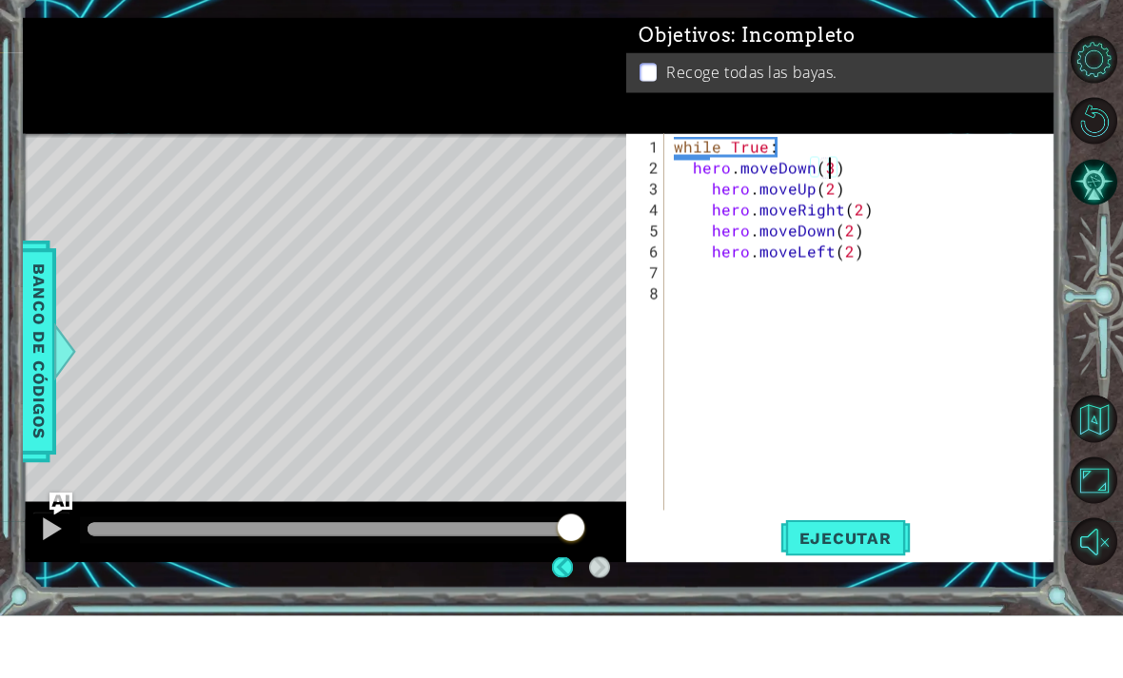
scroll to position [0, 10]
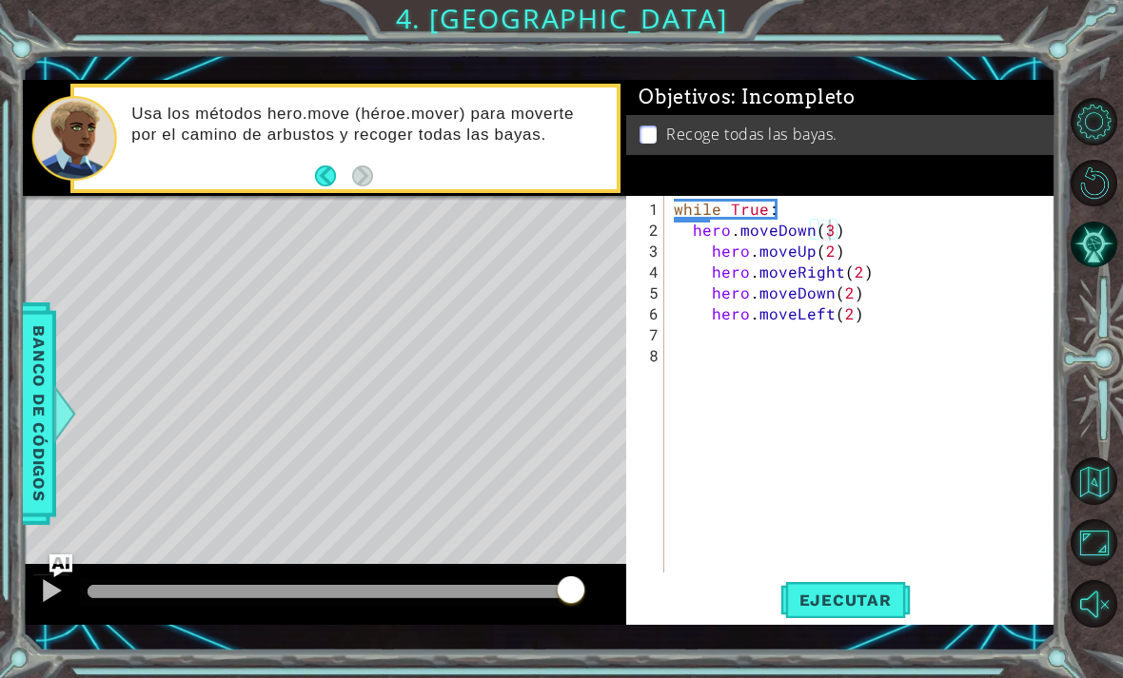
click at [878, 616] on button "Ejecutar" at bounding box center [845, 599] width 130 height 43
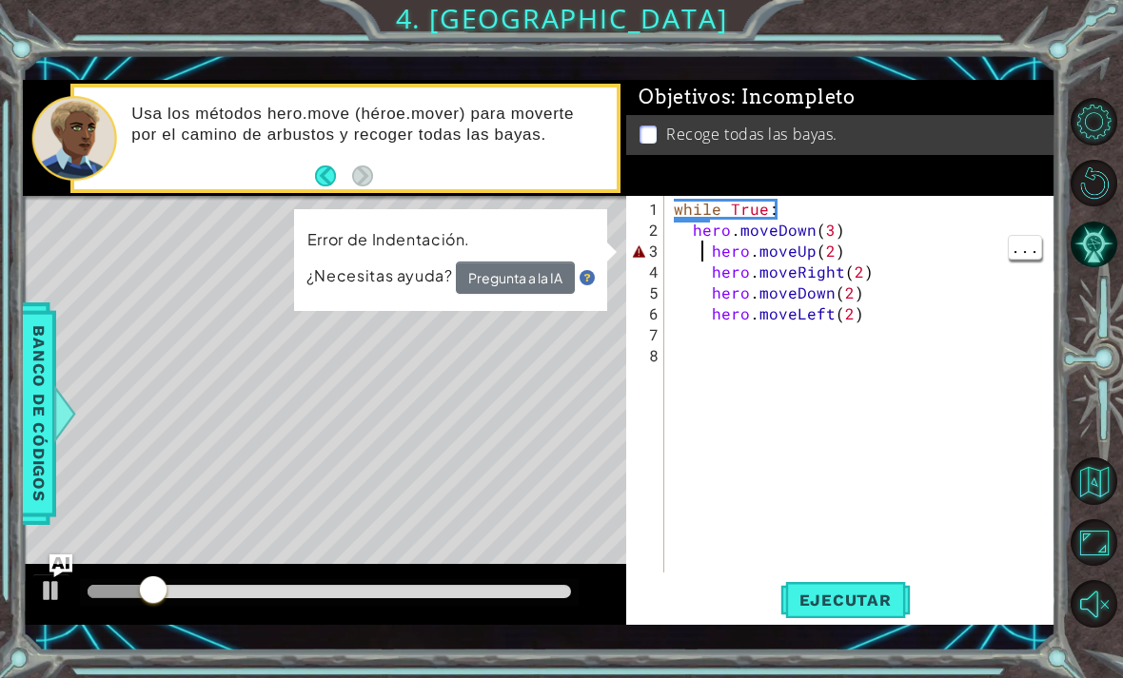
click at [693, 222] on div "while True : hero . moveDown ( 3 ) hero . moveUp ( 2 ) hero . moveRight ( 2 ) h…" at bounding box center [865, 408] width 391 height 419
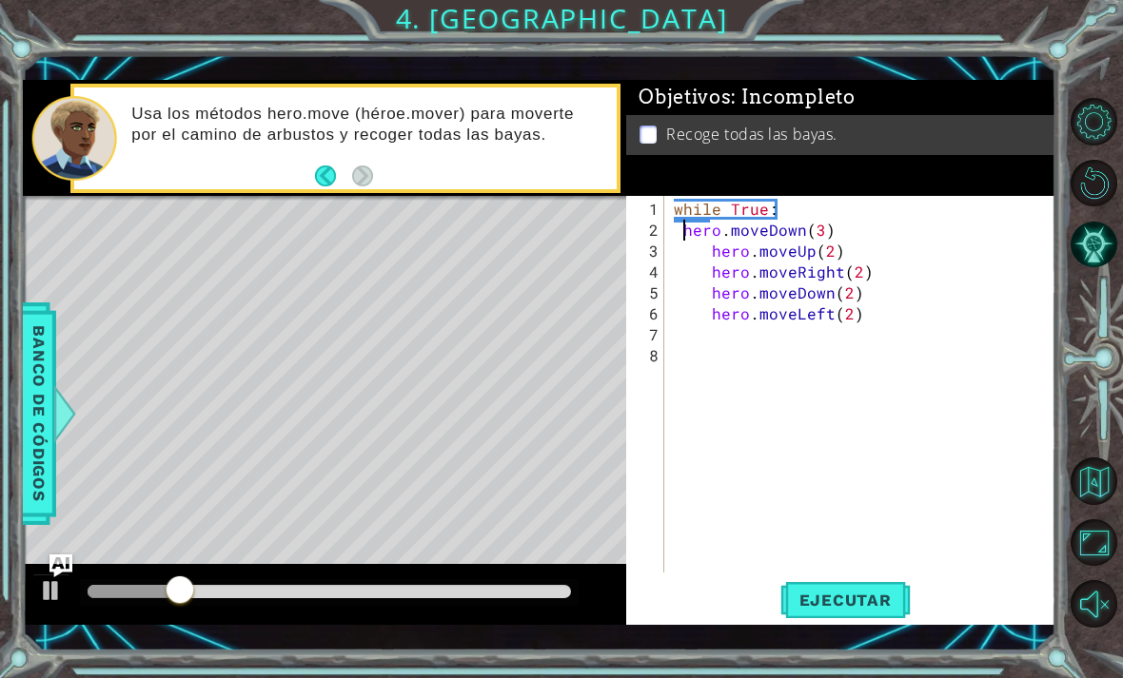
scroll to position [0, 9]
click at [884, 611] on button "Ejecutar" at bounding box center [845, 599] width 130 height 43
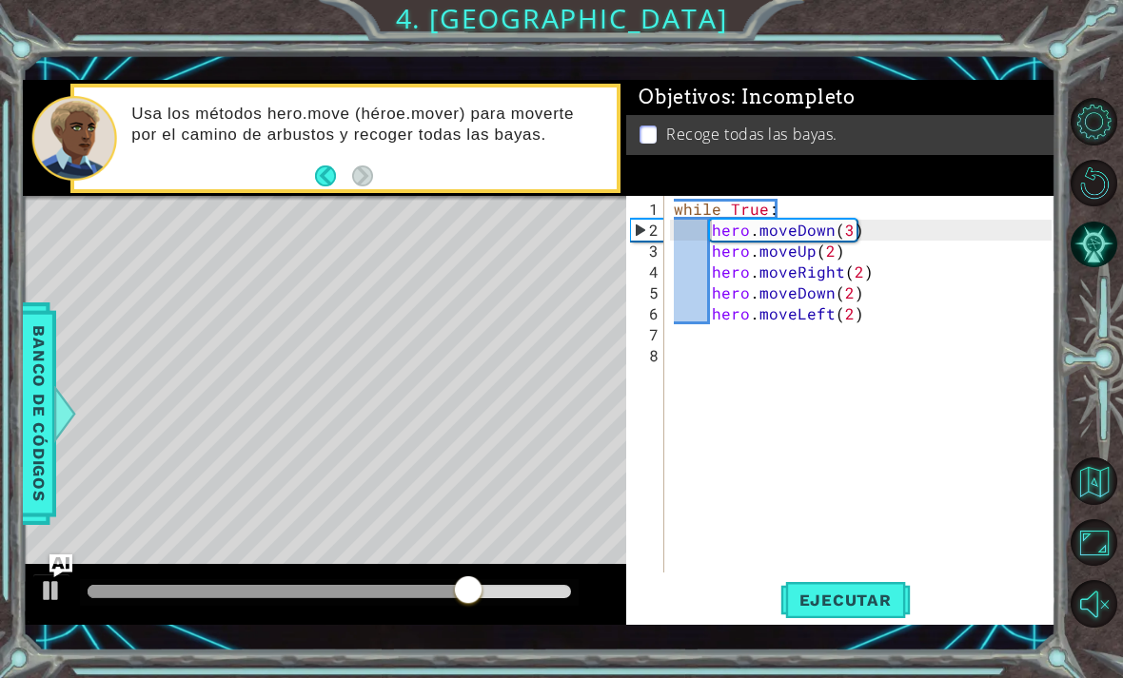
click at [900, 196] on div "Objetivos : Incompleto Recoge todas las bayas." at bounding box center [840, 138] width 429 height 116
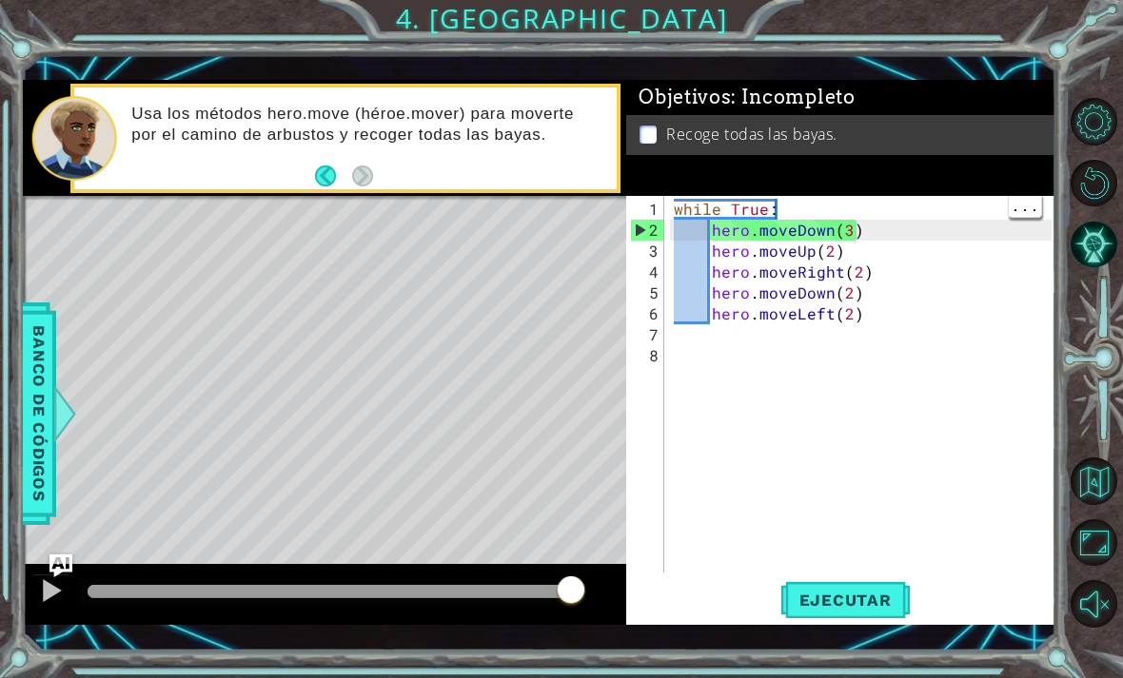
click at [804, 208] on div "while True : hero . moveDown ( 3 ) hero . moveUp ( 2 ) hero . moveRight ( 2 ) h…" at bounding box center [865, 408] width 391 height 419
click at [778, 201] on div "while True : hero . moveDown ( 3 ) hero . moveUp ( 2 ) hero . moveRight ( 2 ) h…" at bounding box center [865, 408] width 391 height 419
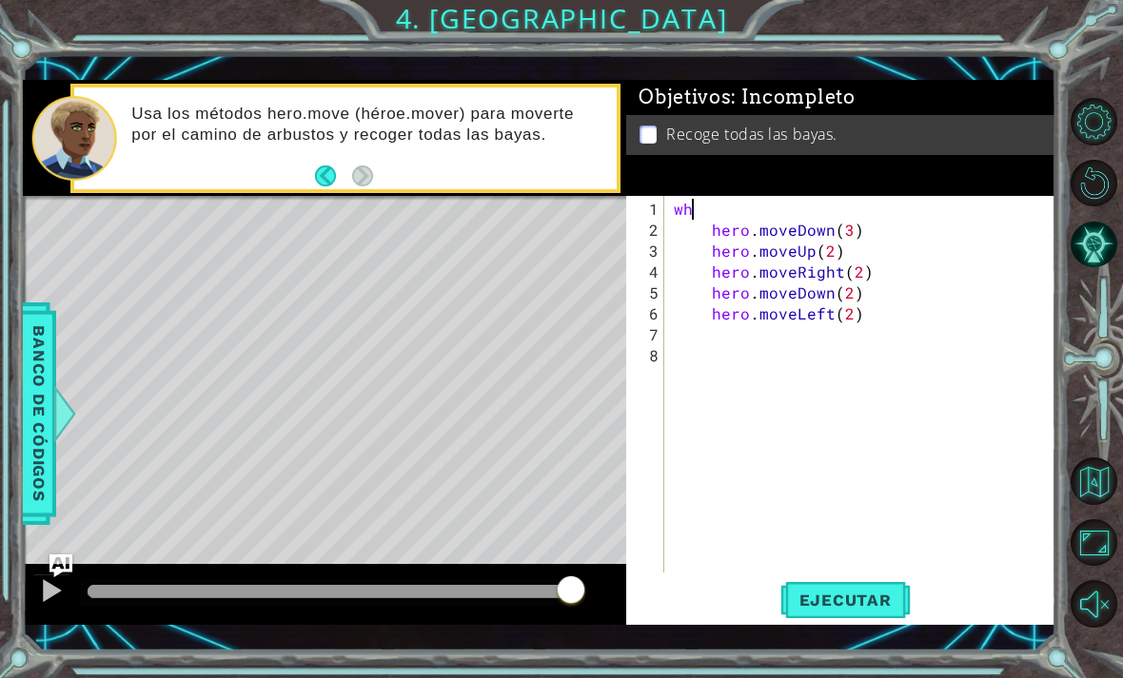
scroll to position [0, 0]
type textarea "w"
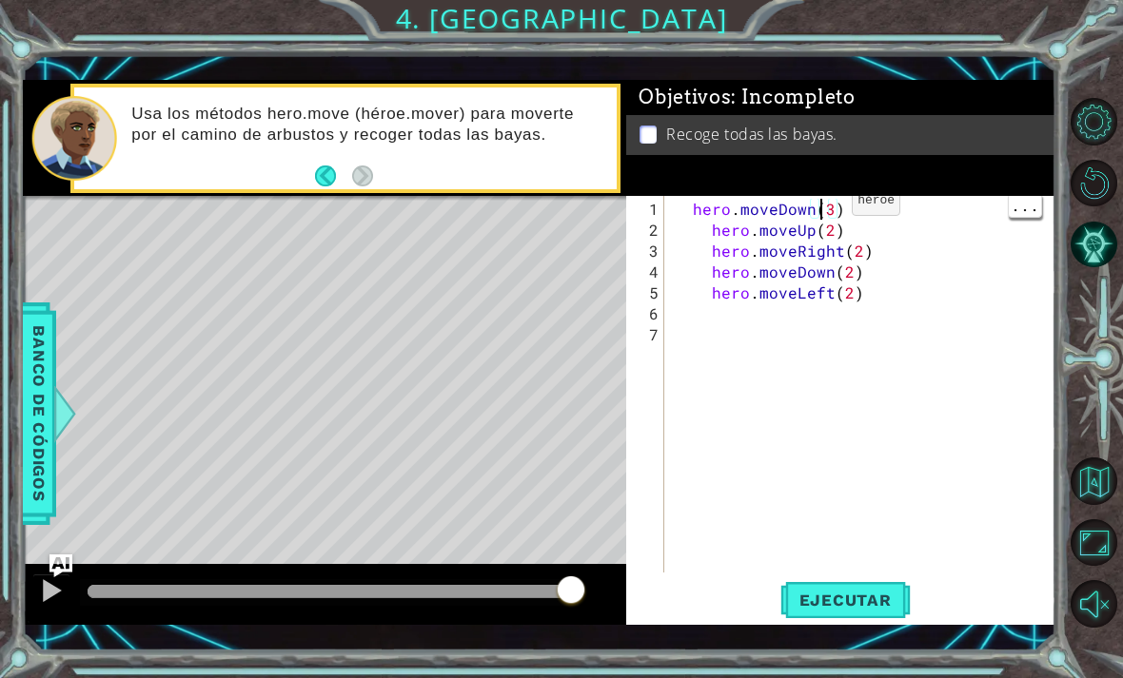
click at [830, 204] on div "hero . moveDown ( 3 ) hero . moveUp ( 2 ) hero . moveRight ( 2 ) hero . moveDow…" at bounding box center [865, 408] width 391 height 419
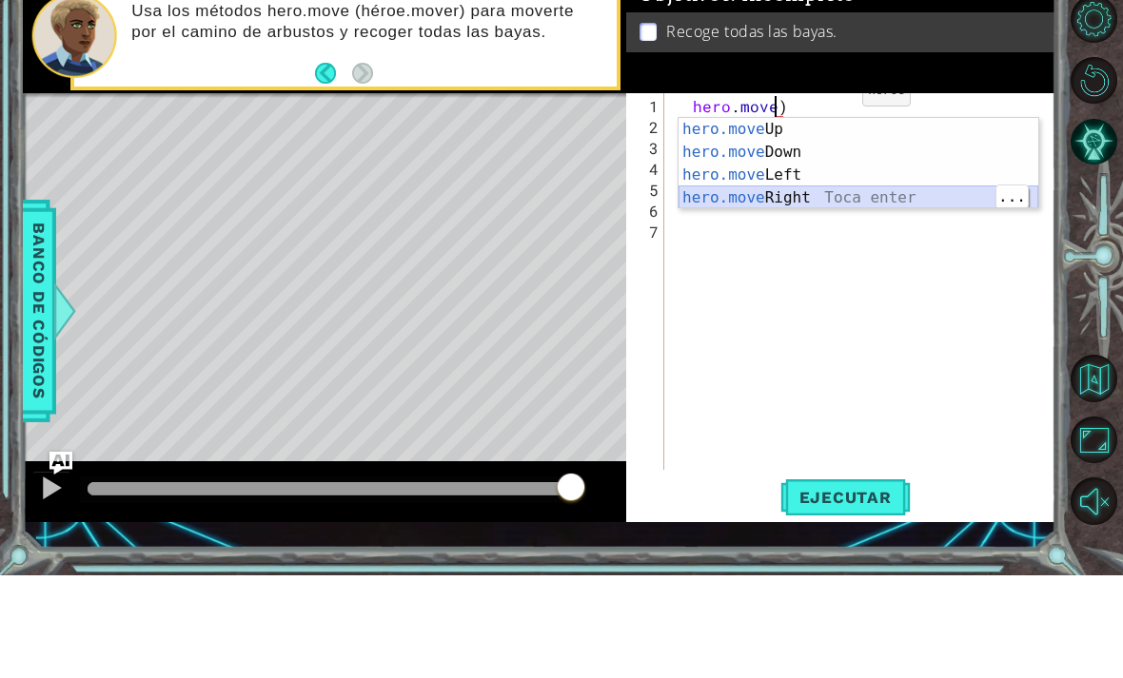
click at [853, 221] on div "hero.move Up Toca enter hero.move Down Toca enter hero.move Left Toca enter her…" at bounding box center [858, 289] width 360 height 137
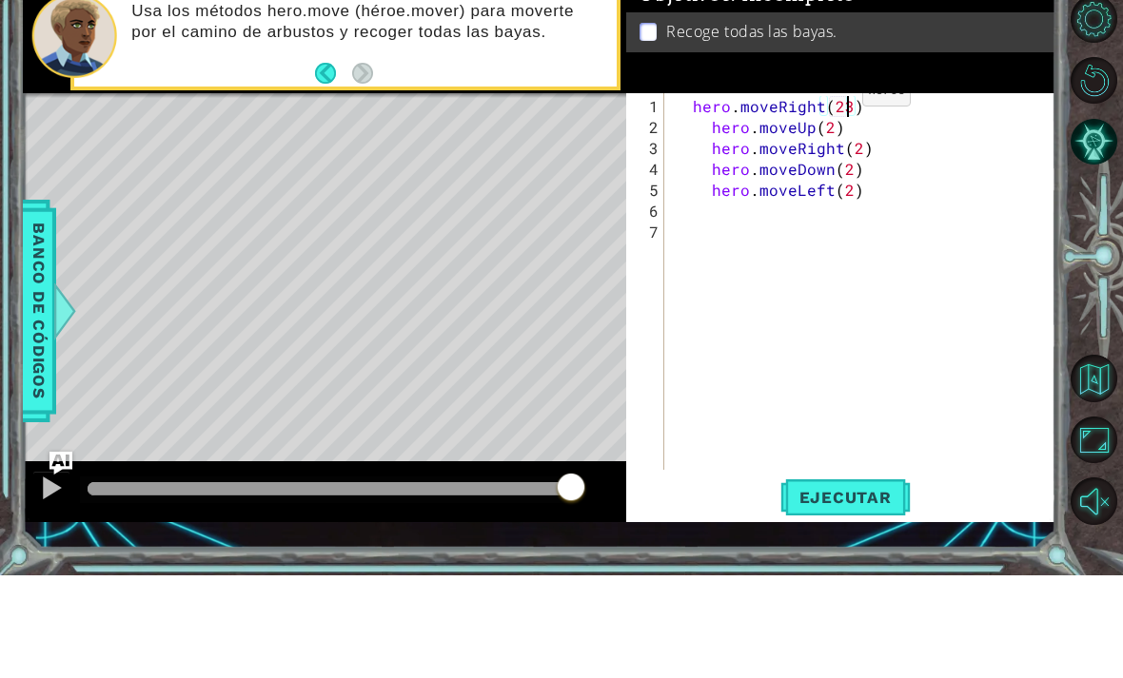
scroll to position [0, 10]
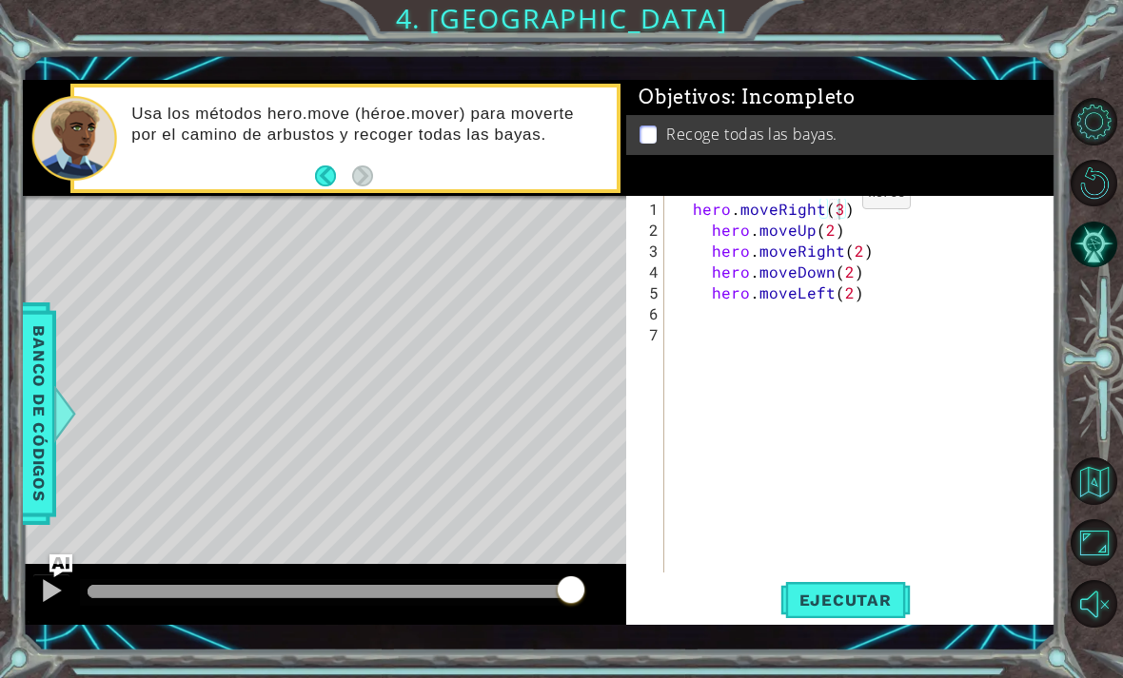
click at [871, 604] on span "Ejecutar" at bounding box center [845, 600] width 130 height 19
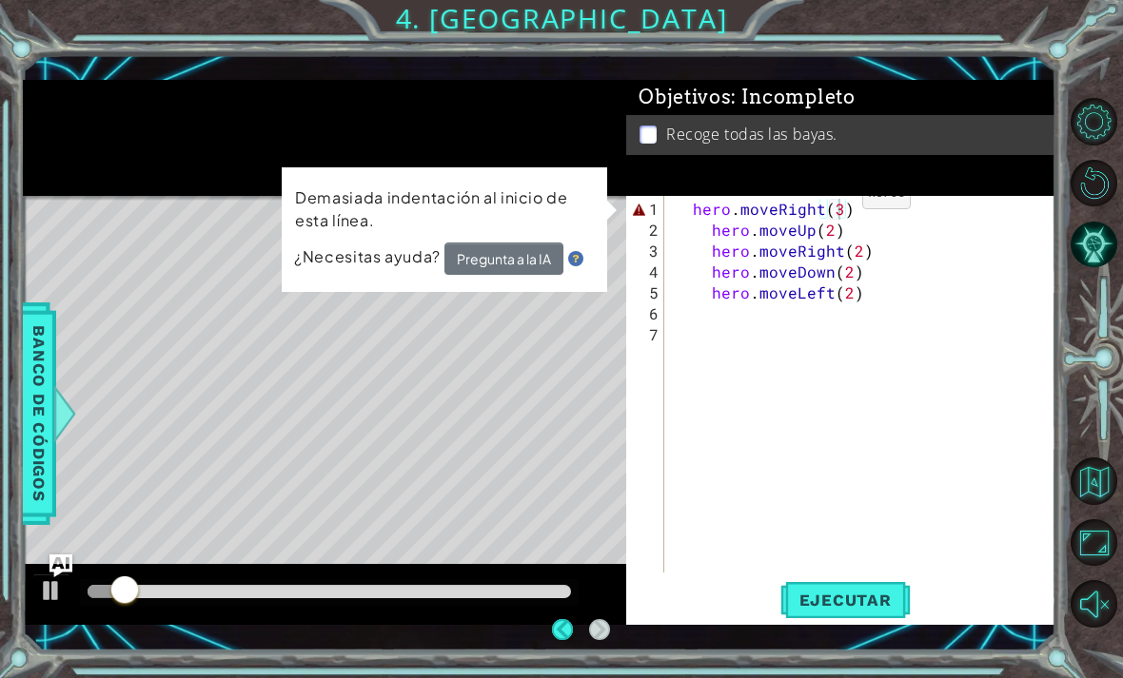
scroll to position [9, 0]
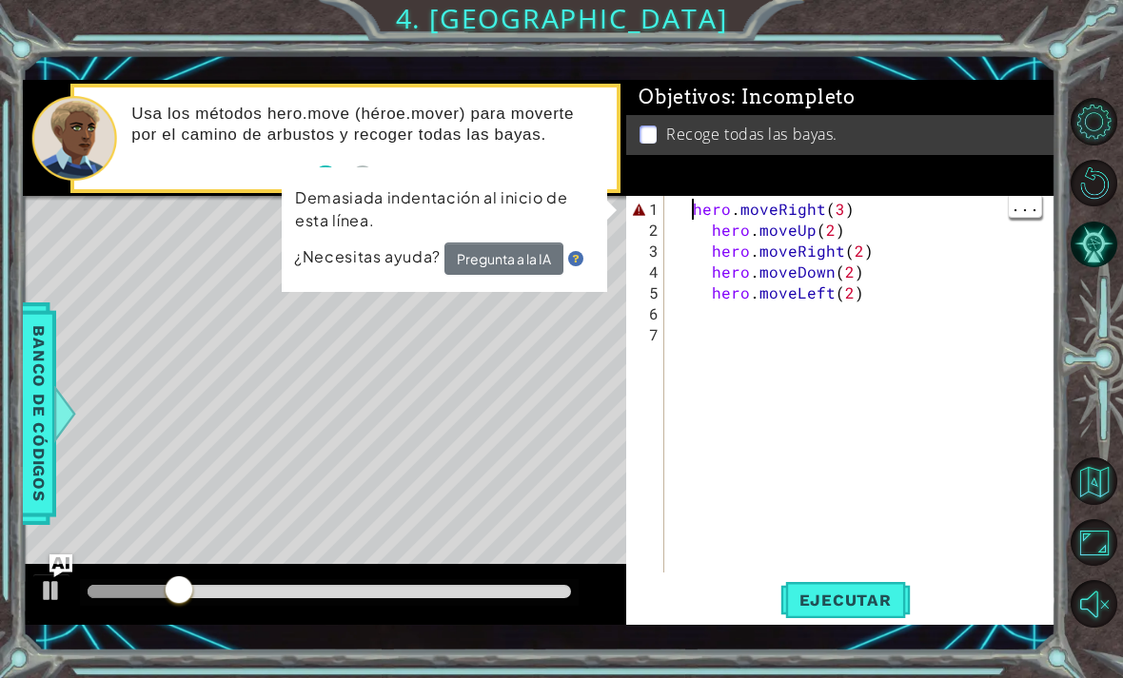
click at [688, 204] on div "hero . moveRight ( 3 ) hero . moveUp ( 2 ) hero . moveRight ( 2 ) hero . moveDo…" at bounding box center [865, 408] width 391 height 419
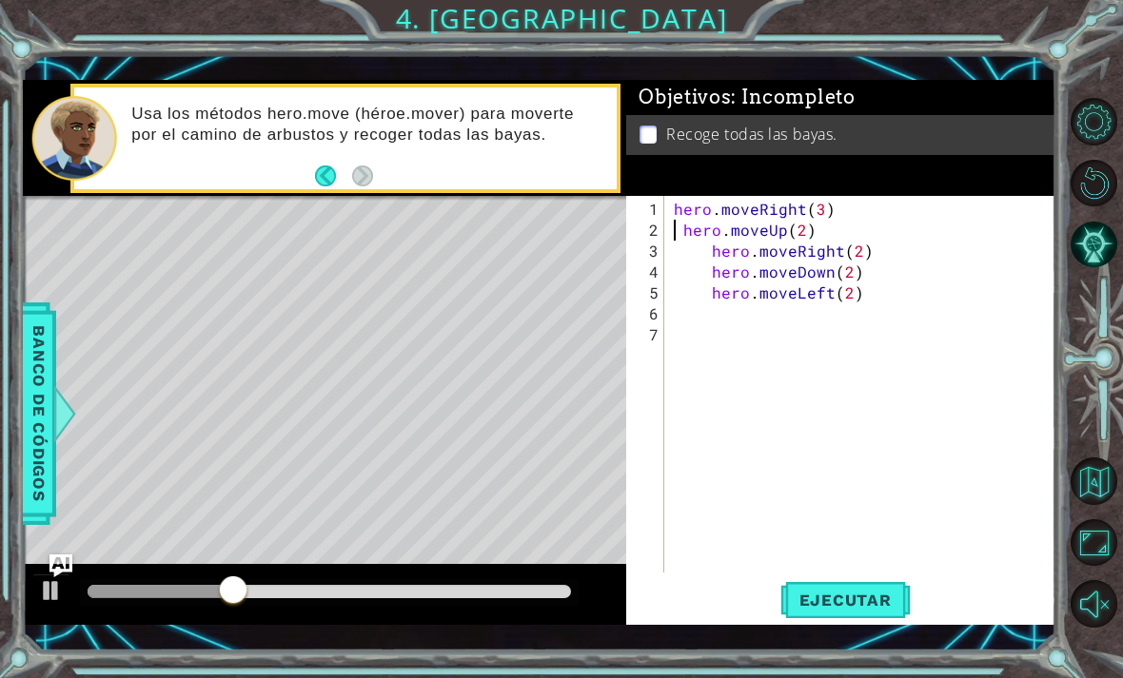
scroll to position [0, 8]
click at [680, 221] on div "hero . moveRight ( 3 ) hero . moveUp ( 2 ) hero . moveRight ( 2 ) hero . moveDo…" at bounding box center [865, 408] width 391 height 419
click at [711, 245] on div "hero . moveRight ( 3 ) hero . moveUp ( 2 ) hero . moveRight ( 2 ) hero . moveDo…" at bounding box center [865, 408] width 391 height 419
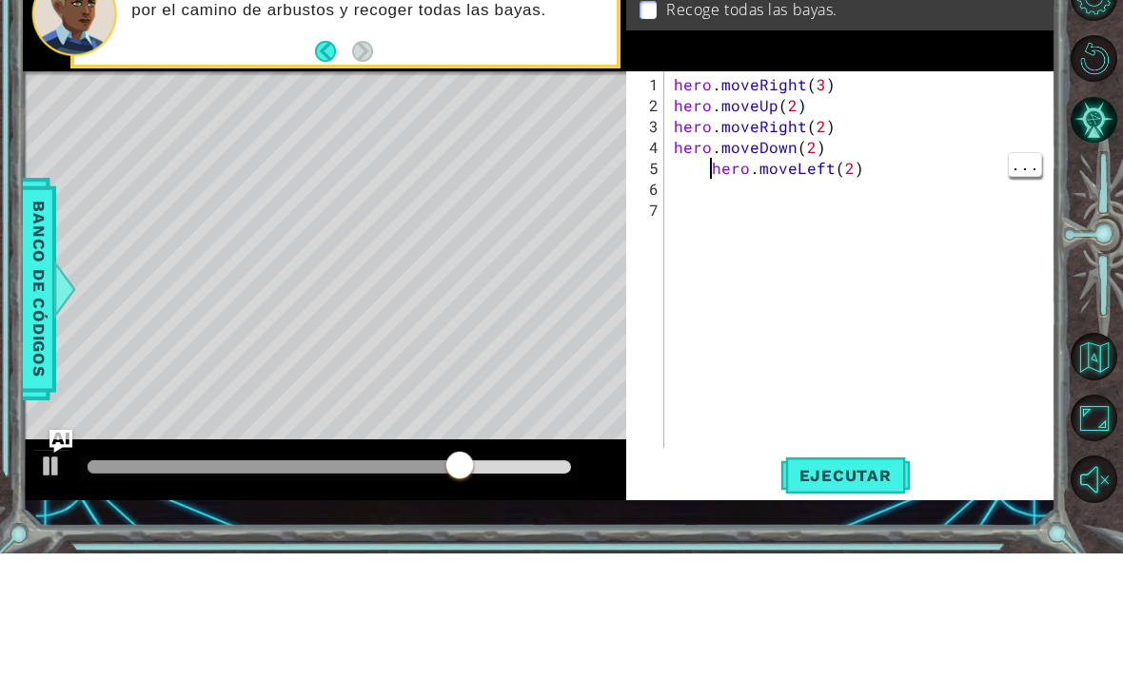
click at [707, 199] on div "hero . moveRight ( 3 ) hero . moveUp ( 2 ) hero . moveRight ( 2 ) hero . moveDo…" at bounding box center [865, 408] width 391 height 419
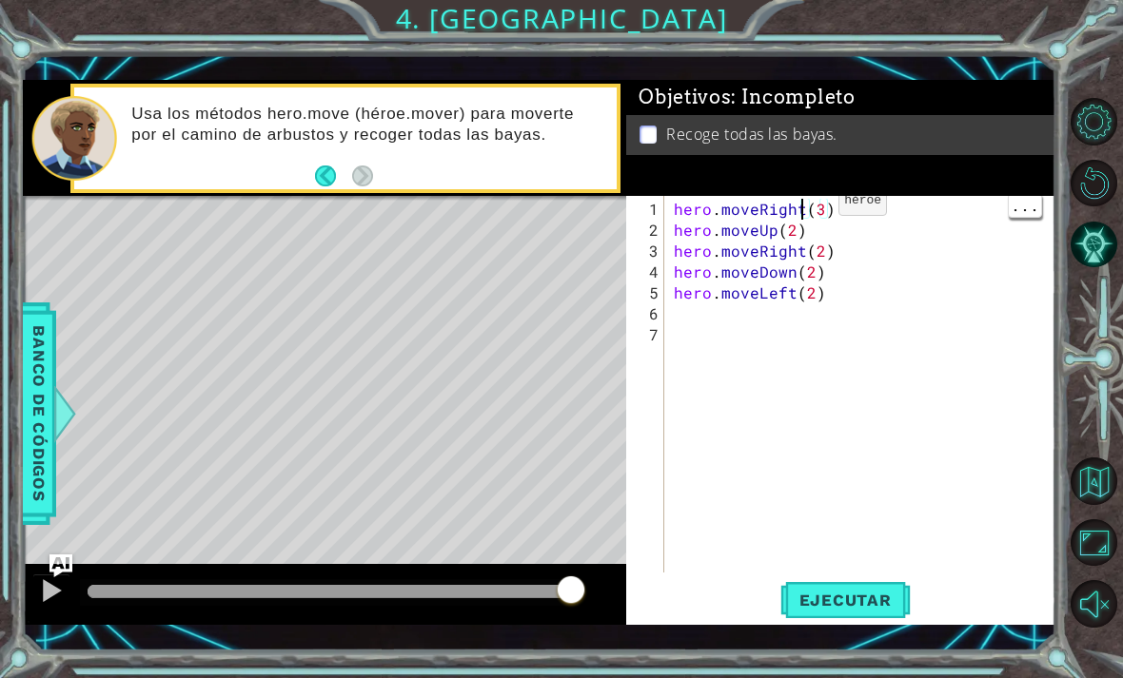
click at [806, 210] on div "hero . moveRight ( 3 ) hero . moveUp ( 2 ) hero . moveRight ( 2 ) hero . moveDo…" at bounding box center [865, 408] width 391 height 419
click at [819, 206] on div "hero . moveRight ( 3 ) hero . moveUp ( 2 ) hero . moveRight ( 2 ) hero . moveDo…" at bounding box center [865, 408] width 391 height 419
click at [764, 231] on div "hero . moveRight ( 2 ) hero . moveUp ( 2 ) hero . moveRight ( 2 ) hero . moveDo…" at bounding box center [865, 408] width 391 height 419
click at [771, 225] on div "hero . moveRight ( 2 ) hero . moveUp ( 2 ) hero . moveRight ( 2 ) hero . moveDo…" at bounding box center [865, 408] width 391 height 419
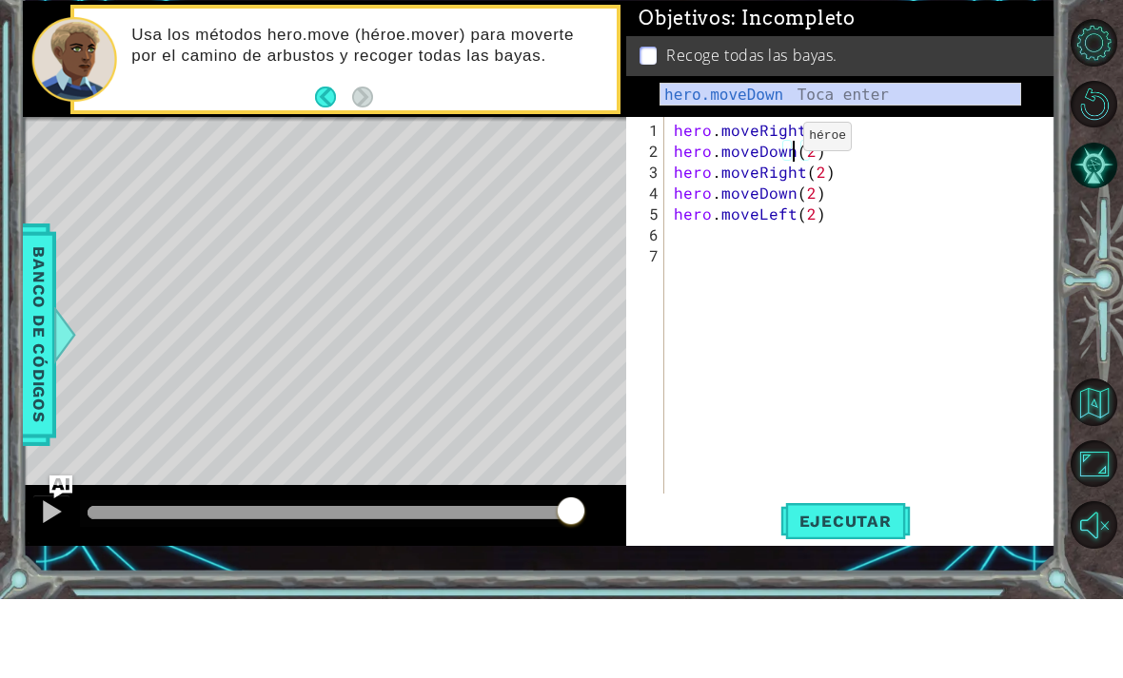
scroll to position [0, 8]
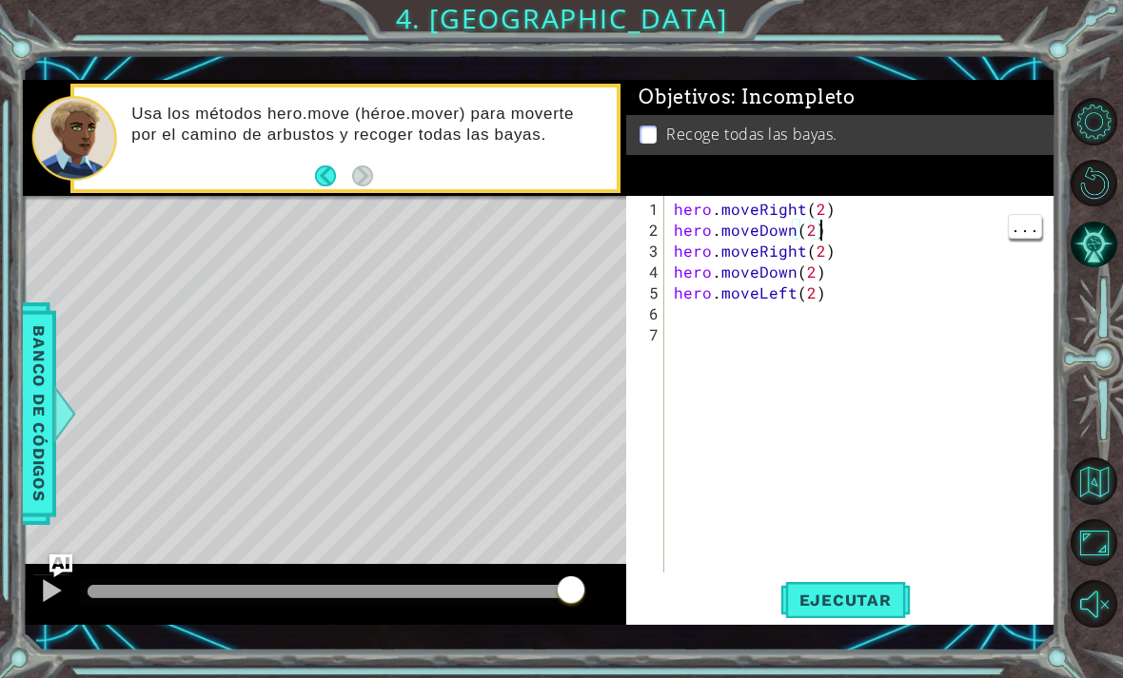
click at [867, 236] on div "hero . moveRight ( 2 ) hero . moveDown ( 2 ) hero . moveRight ( 2 ) hero . move…" at bounding box center [865, 408] width 391 height 419
click at [795, 266] on div "hero . moveRight ( 2 ) hero . moveDown ( 2 ) hero . moveRight ( 2 ) hero . move…" at bounding box center [865, 408] width 391 height 419
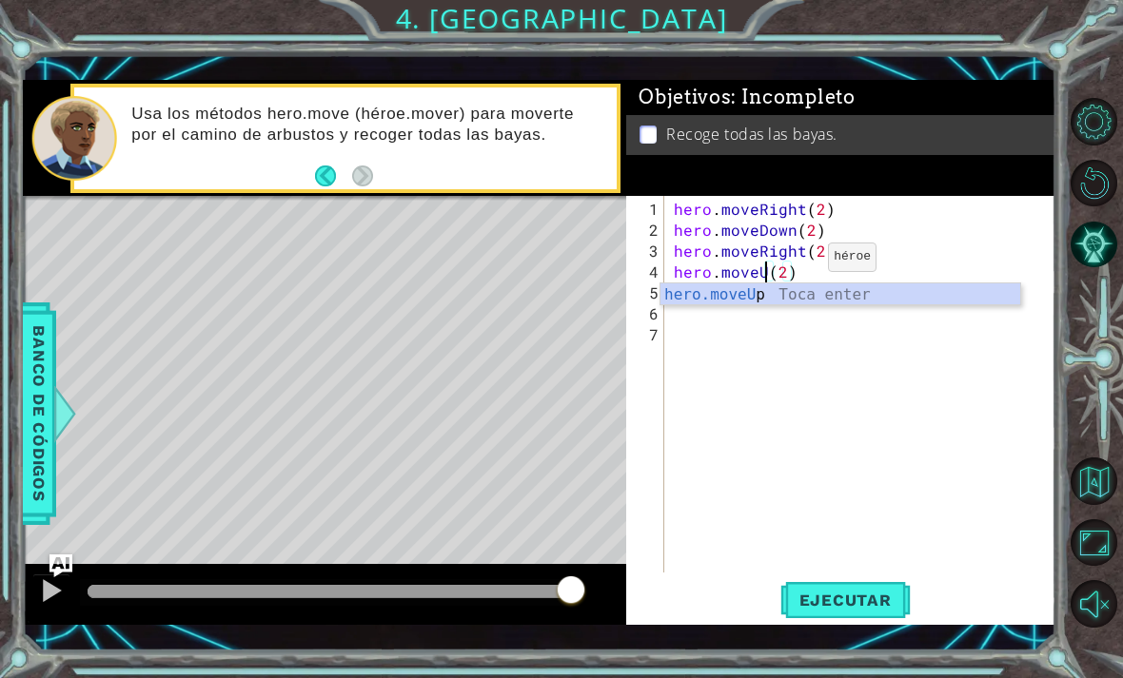
scroll to position [0, 7]
click at [867, 584] on button "Ejecutar" at bounding box center [845, 599] width 130 height 43
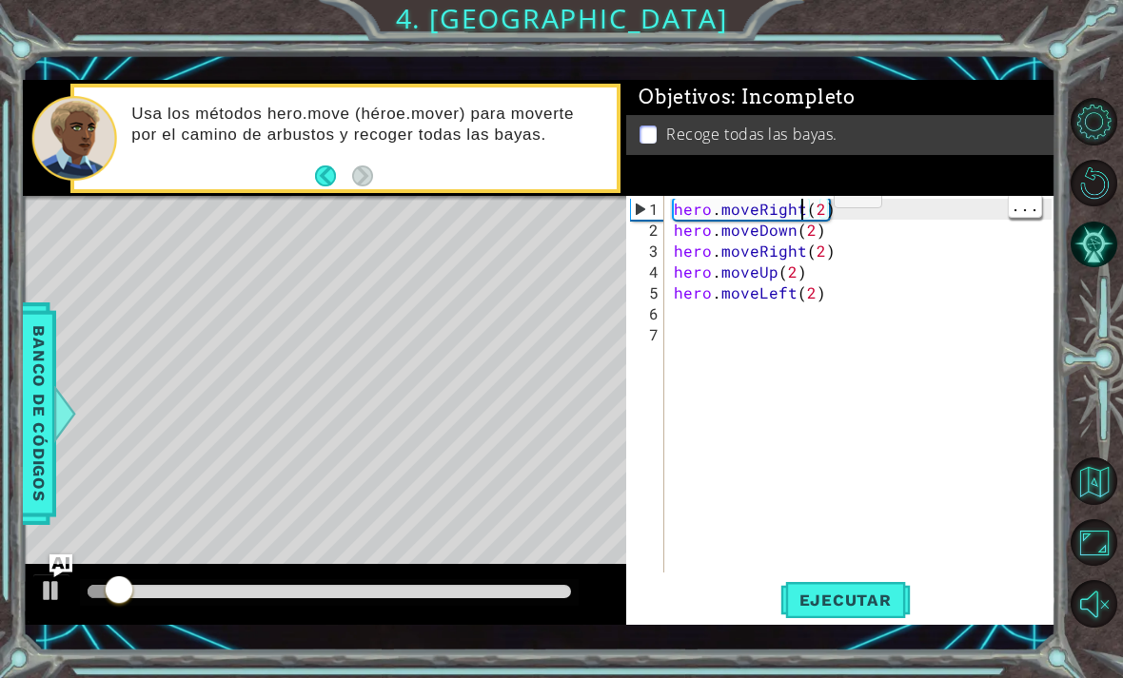
click at [801, 200] on div "hero . moveRight ( 2 ) hero . moveDown ( 2 ) hero . moveRight ( 2 ) hero . move…" at bounding box center [860, 384] width 381 height 377
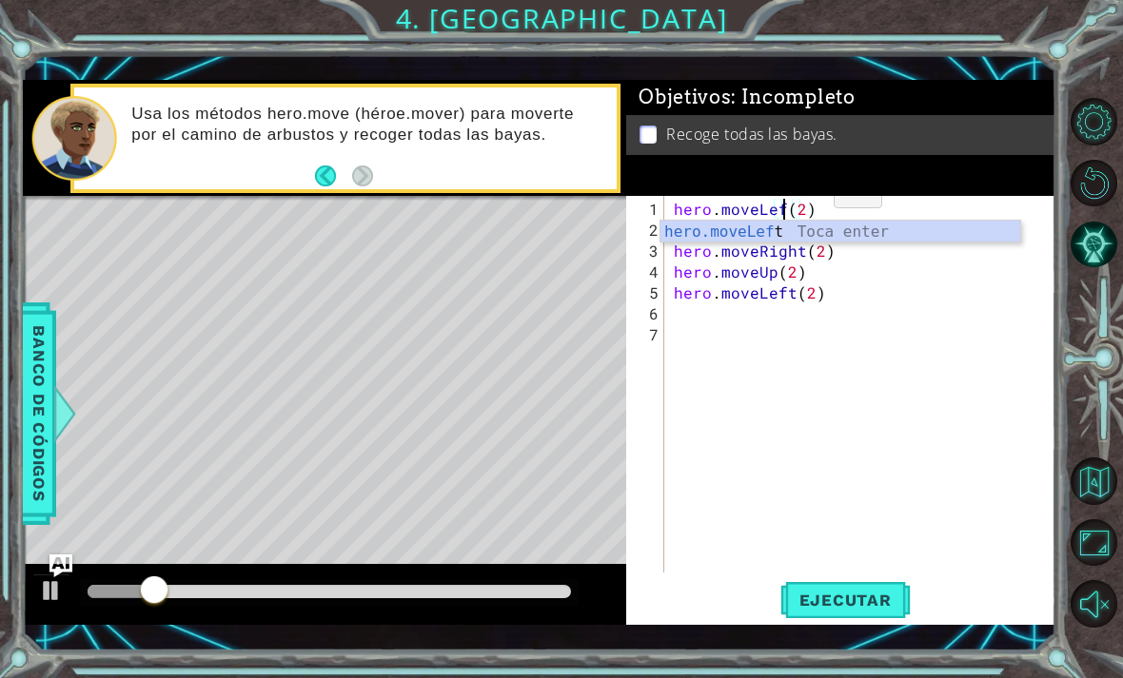
scroll to position [0, 8]
type textarea "hero.moveLeft(2)"
click at [858, 591] on span "Ejecutar" at bounding box center [845, 600] width 130 height 19
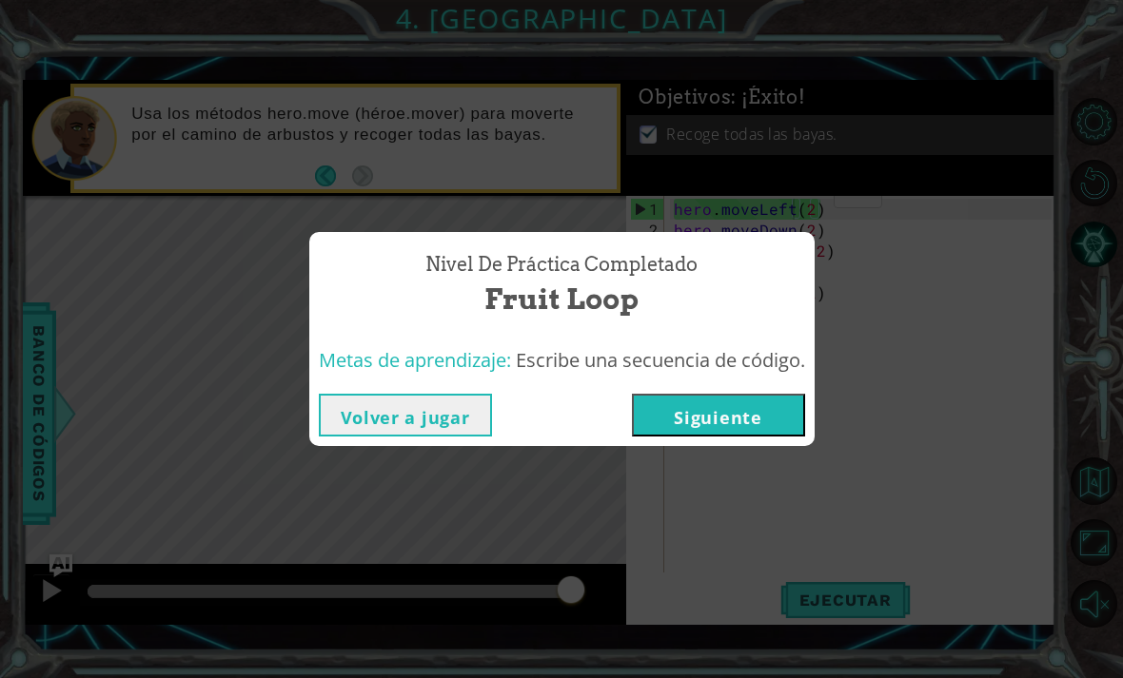
click at [727, 421] on button "Siguiente" at bounding box center [718, 415] width 173 height 43
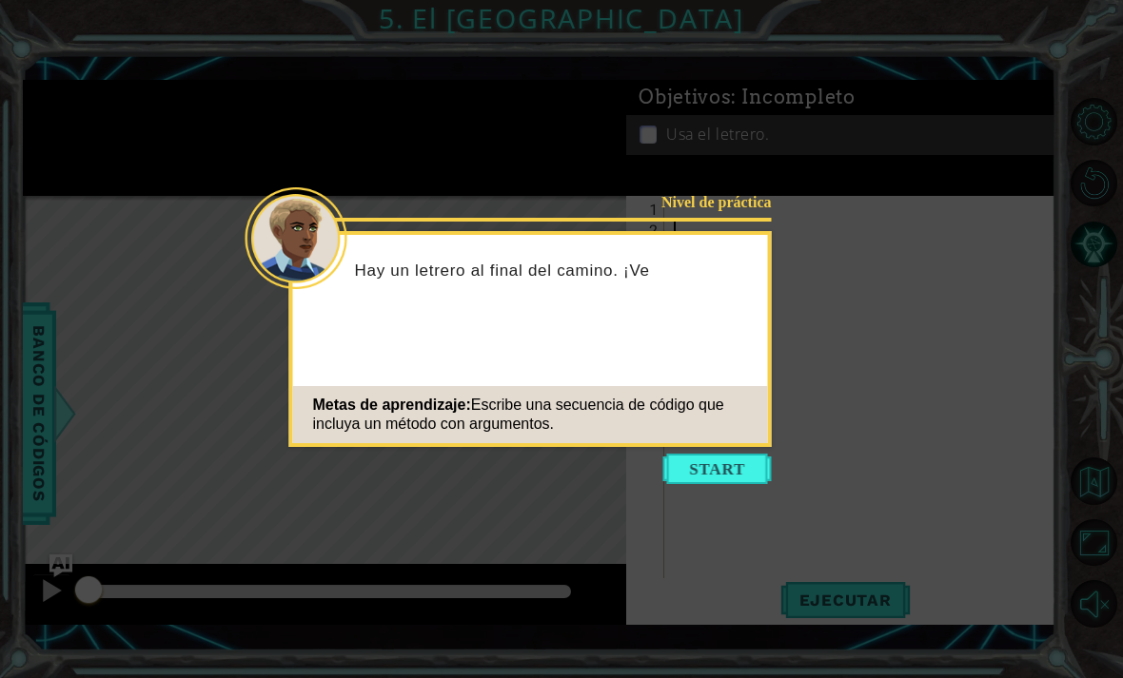
click at [706, 476] on button "Start" at bounding box center [717, 469] width 108 height 30
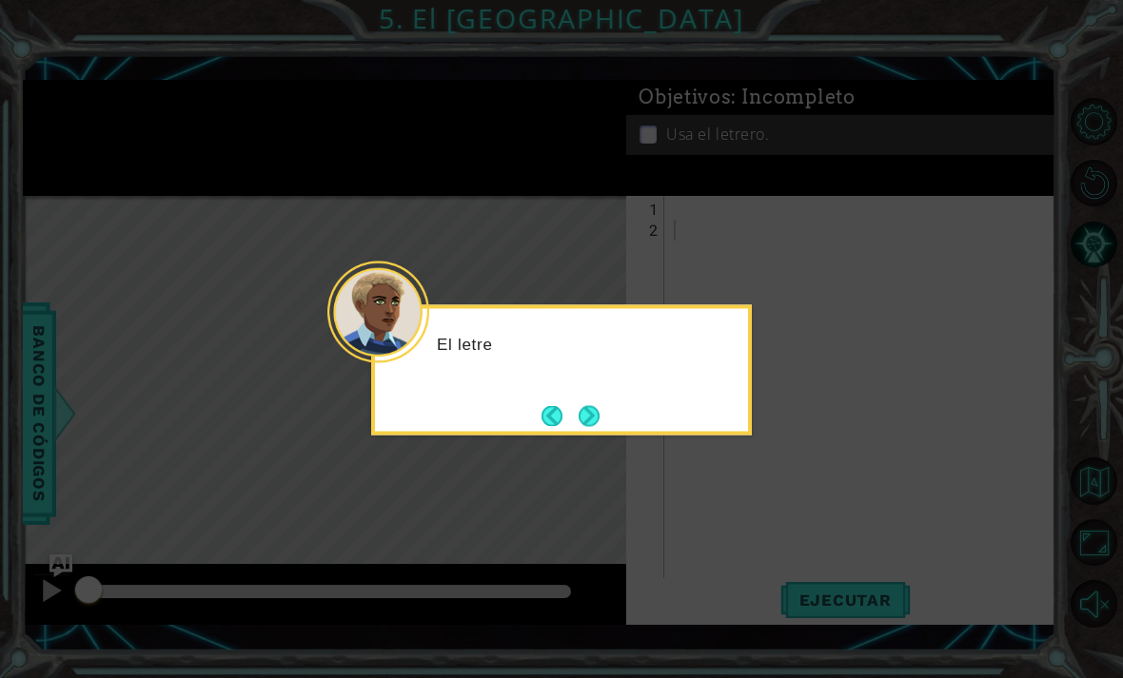
click at [578, 426] on button "Next" at bounding box center [588, 415] width 21 height 21
click at [589, 426] on button "Next" at bounding box center [588, 415] width 21 height 21
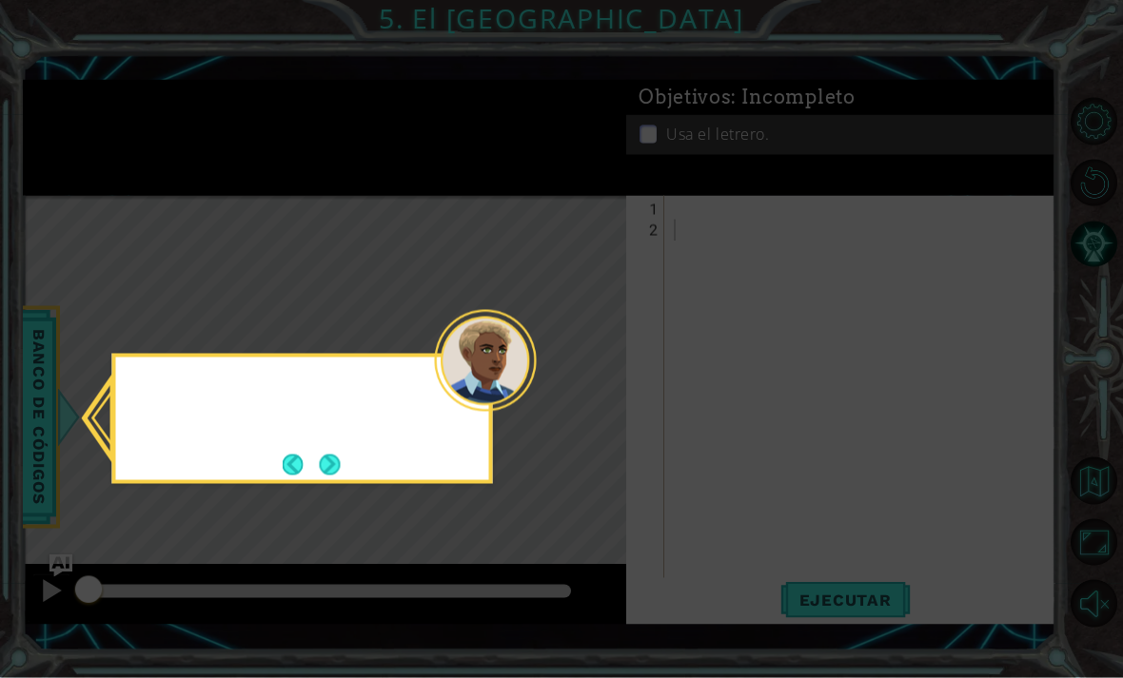
scroll to position [61, 0]
click at [320, 467] on button "Next" at bounding box center [330, 465] width 21 height 21
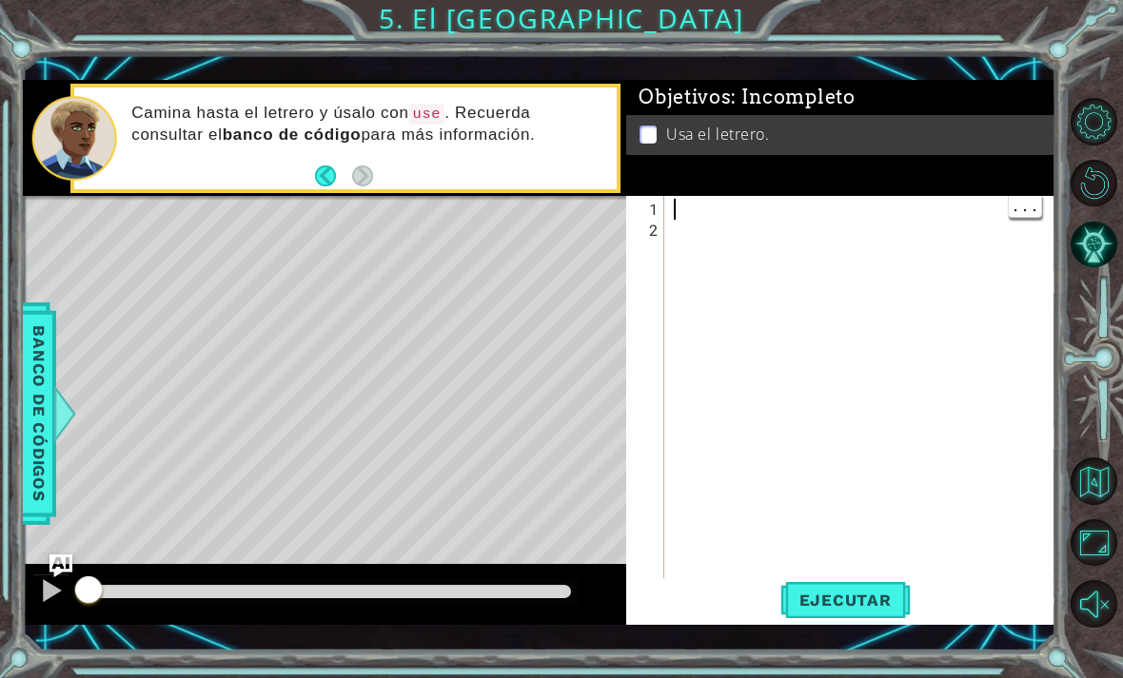
click at [695, 208] on div at bounding box center [865, 419] width 391 height 440
click at [710, 195] on div "Objetivos : Incompleto Usa el letrero." at bounding box center [840, 138] width 429 height 116
click at [707, 207] on div at bounding box center [865, 419] width 391 height 440
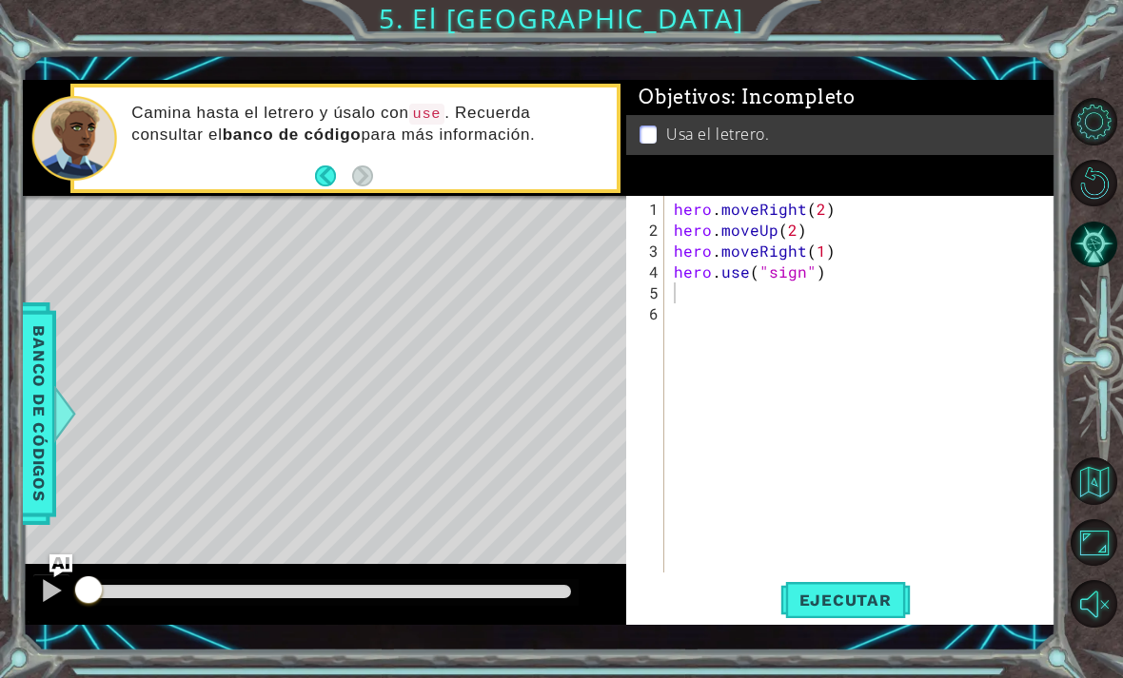
click at [894, 608] on span "Ejecutar" at bounding box center [845, 600] width 130 height 19
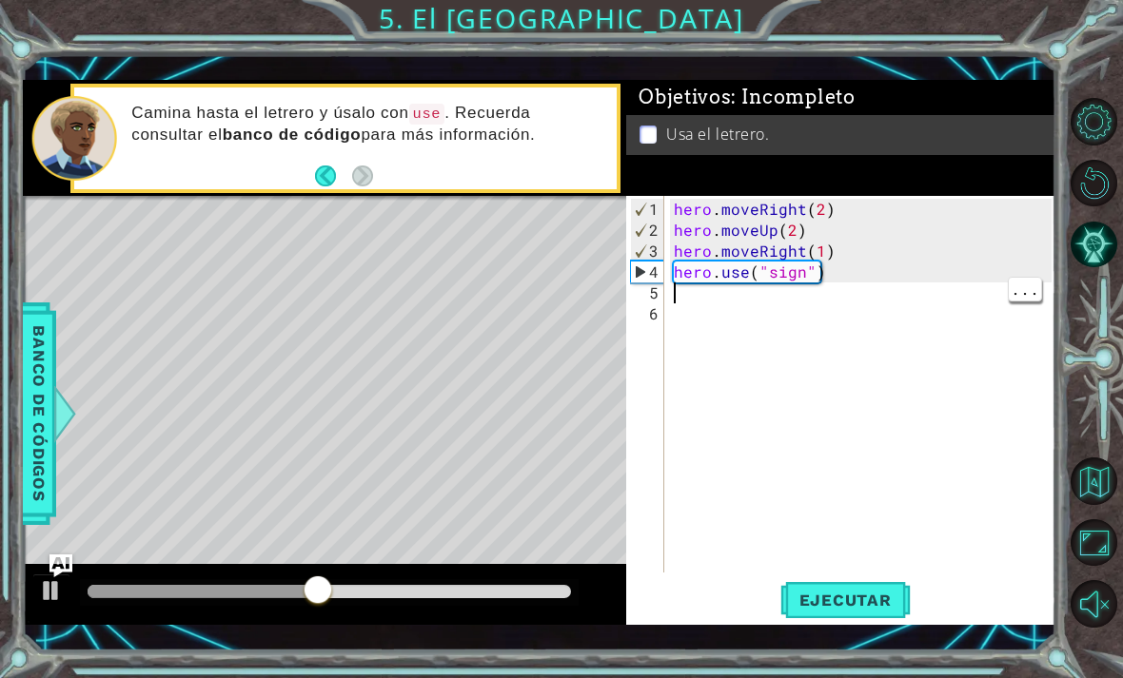
click at [858, 296] on div "hero . moveRight ( 2 ) hero . moveUp ( 2 ) hero . moveRight ( 1 ) hero . use ( …" at bounding box center [865, 408] width 391 height 419
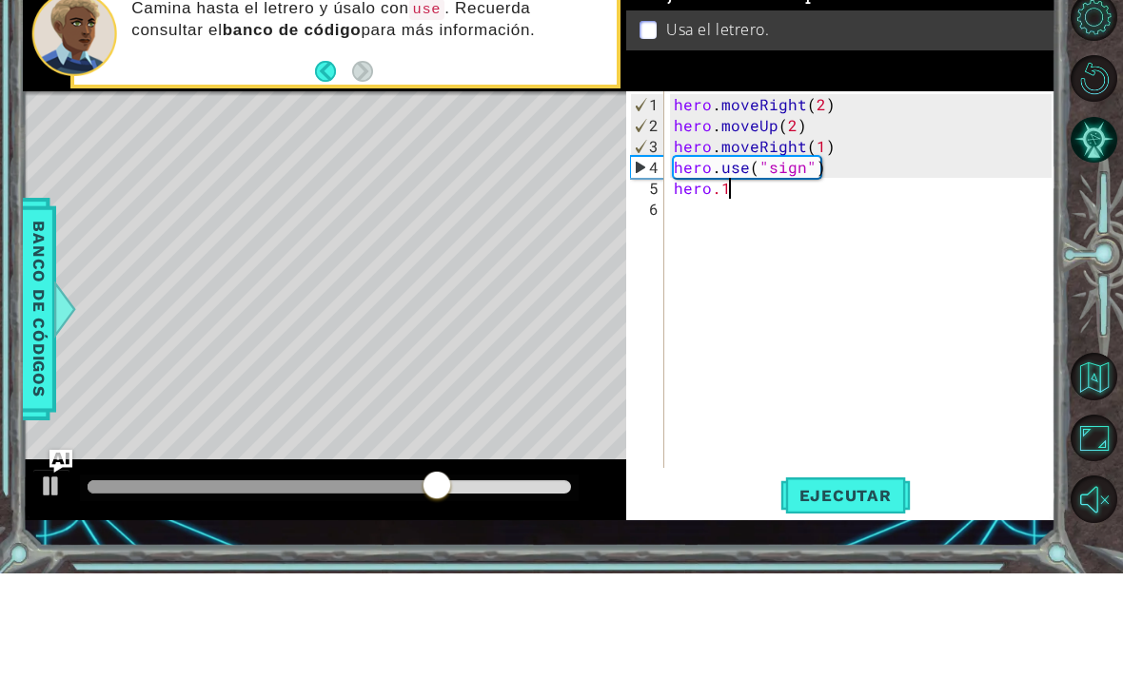
scroll to position [0, 2]
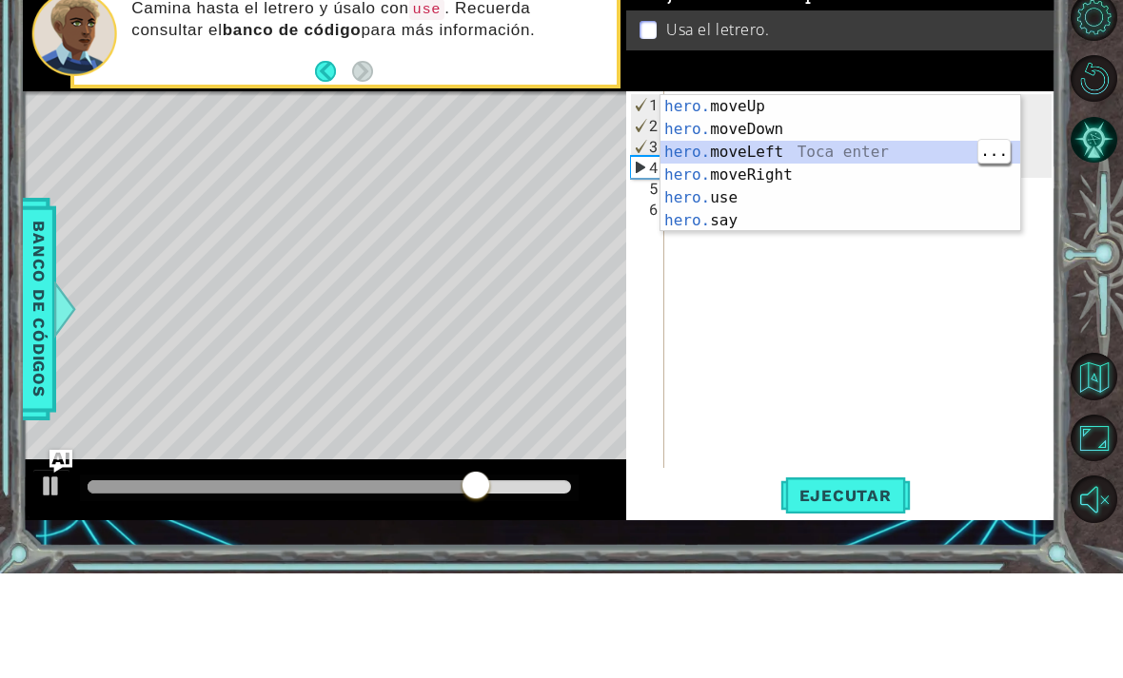
click at [872, 200] on div "hero. moveUp Toca enter hero. moveDown Toca enter hero. moveLeft Toca enter her…" at bounding box center [840, 291] width 360 height 183
type textarea "hero.moveDown(1)"
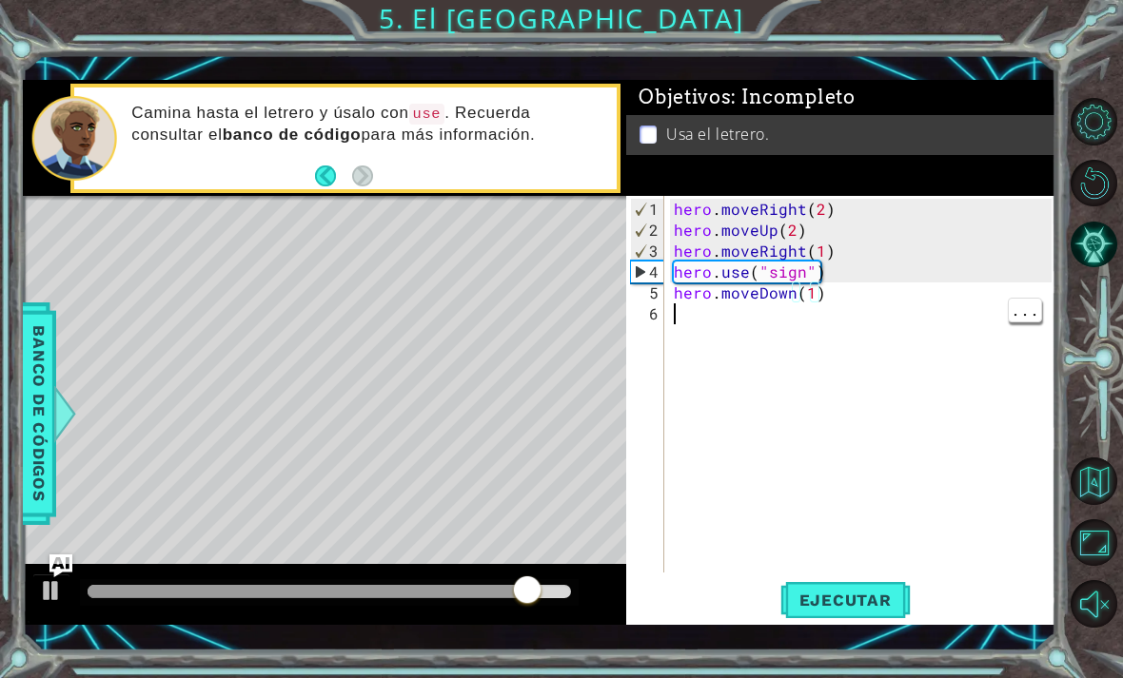
scroll to position [0, 0]
click at [765, 311] on div "hero . moveRight ( 2 ) hero . moveUp ( 2 ) hero . moveRight ( 1 ) hero . use ( …" at bounding box center [865, 408] width 391 height 419
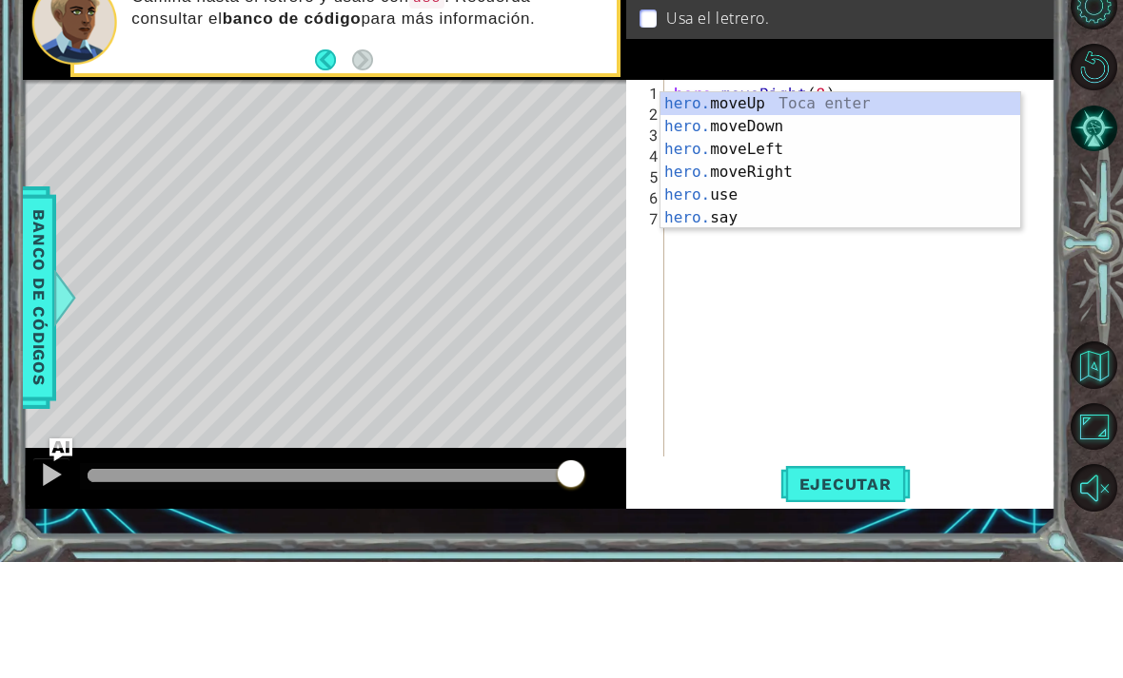
scroll to position [0, 2]
click at [939, 208] on div "hero. moveUp Toca enter hero. moveDown Toca enter hero. moveLeft Toca enter her…" at bounding box center [840, 299] width 360 height 183
type textarea "hero.moveUp(1)"
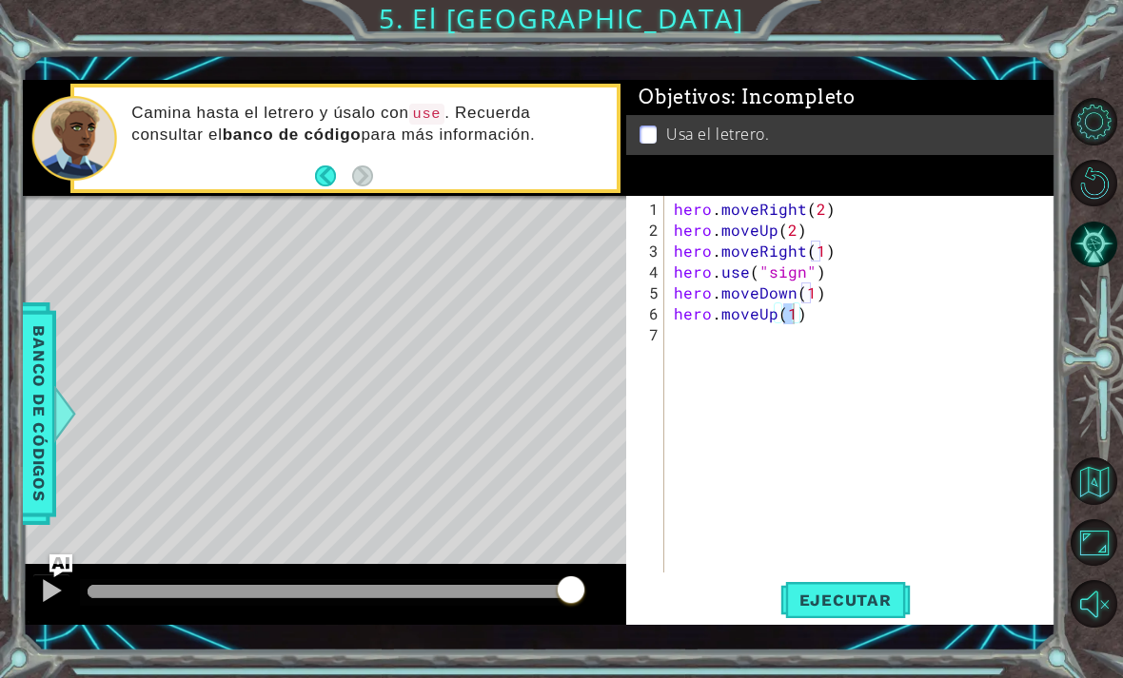
scroll to position [0, 0]
click at [766, 333] on div "hero . moveRight ( 2 ) hero . moveUp ( 2 ) hero . moveRight ( 1 ) hero . use ( …" at bounding box center [865, 408] width 391 height 419
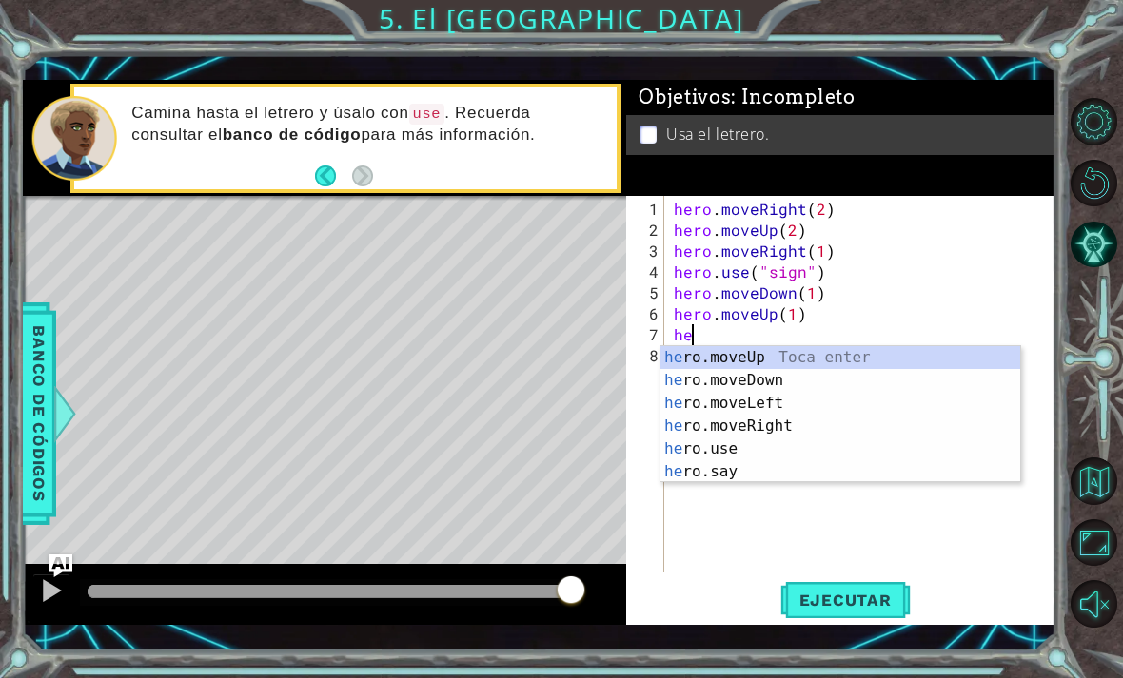
scroll to position [0, 1]
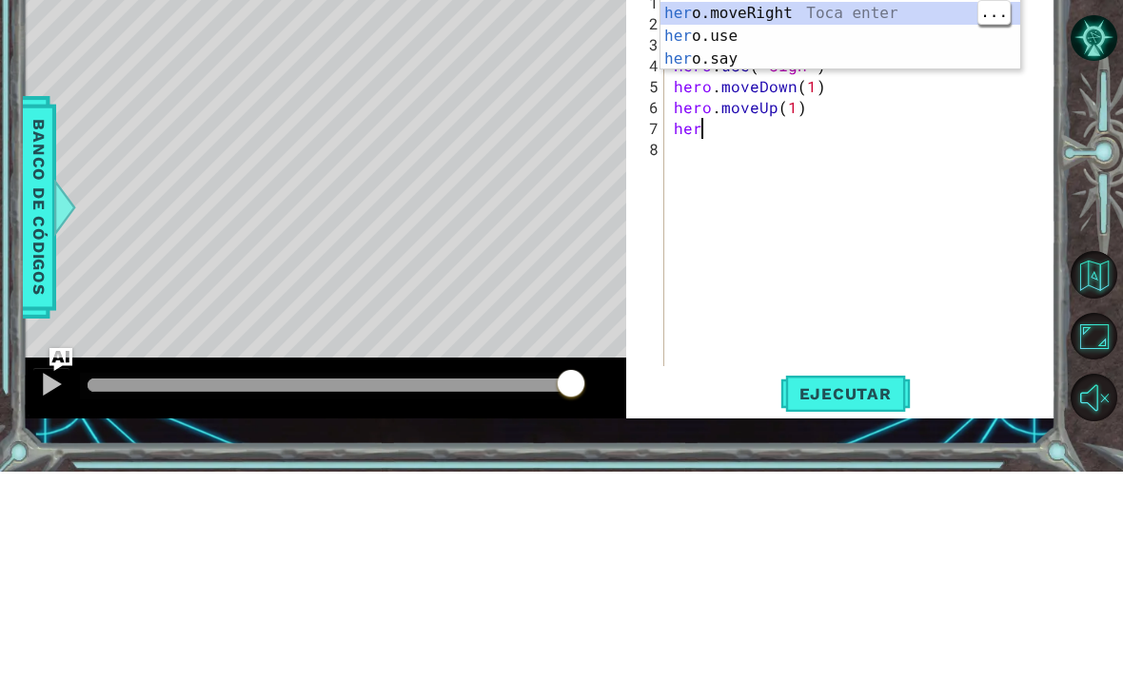
click at [928, 140] on div "her o.moveUp Toca enter her o.moveDown Toca enter her o.moveLeft [PERSON_NAME] …" at bounding box center [840, 231] width 360 height 183
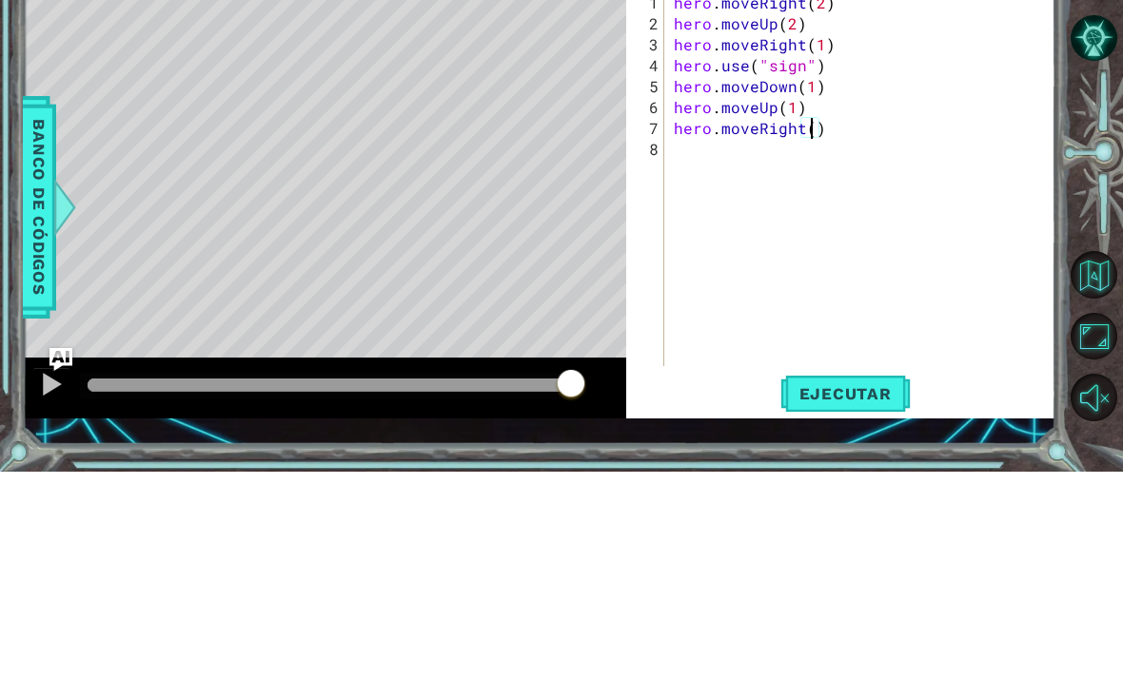
type textarea "hero.moveRight(2)"
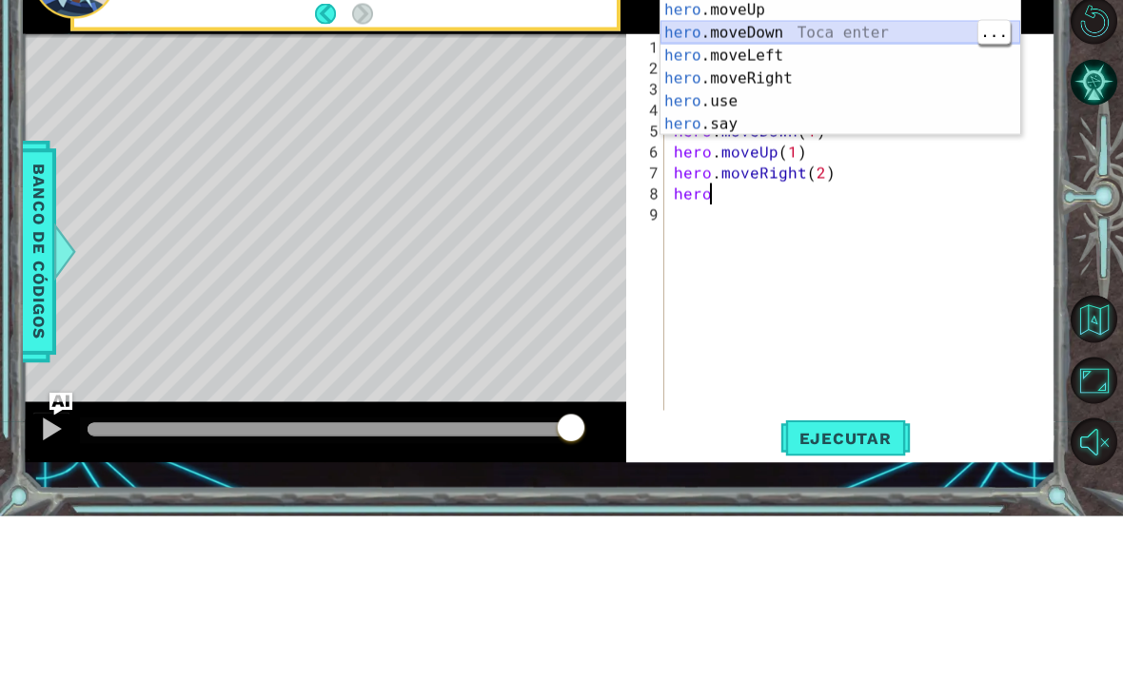
click at [929, 161] on div "hero .moveUp Toca enter hero .moveDown Toca enter hero .moveLeft Toca enter her…" at bounding box center [840, 252] width 360 height 183
type textarea "hero.moveDown(1)"
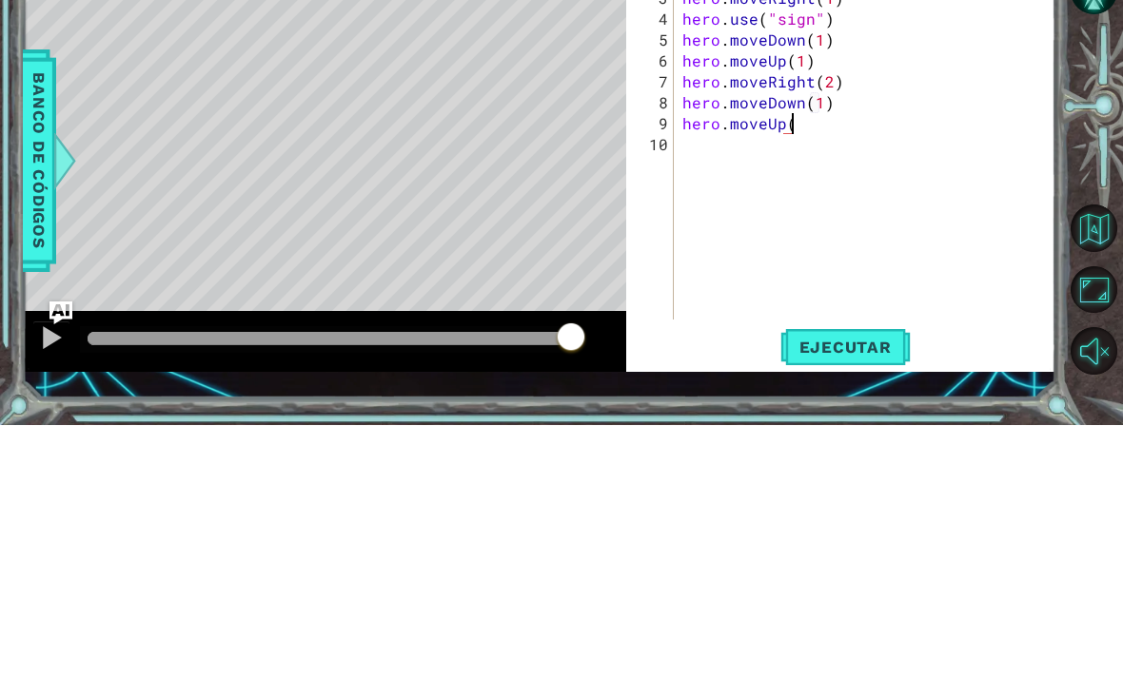
scroll to position [0, 7]
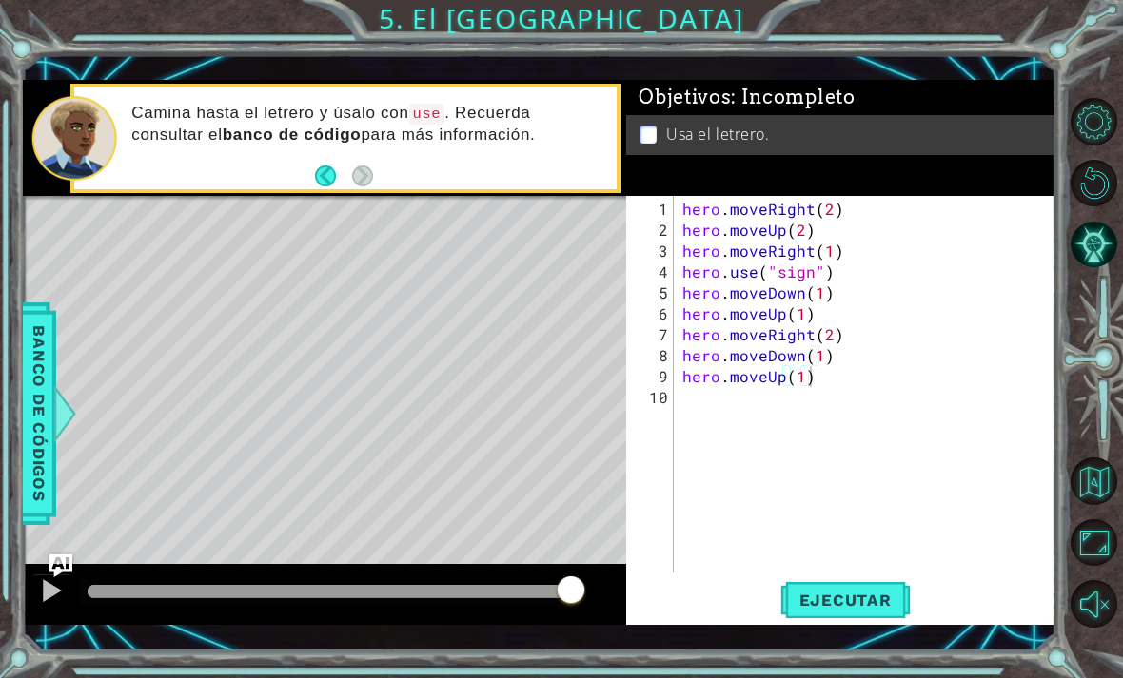
type textarea "hero.moveUp(1)"
click at [872, 595] on span "Ejecutar" at bounding box center [845, 600] width 130 height 19
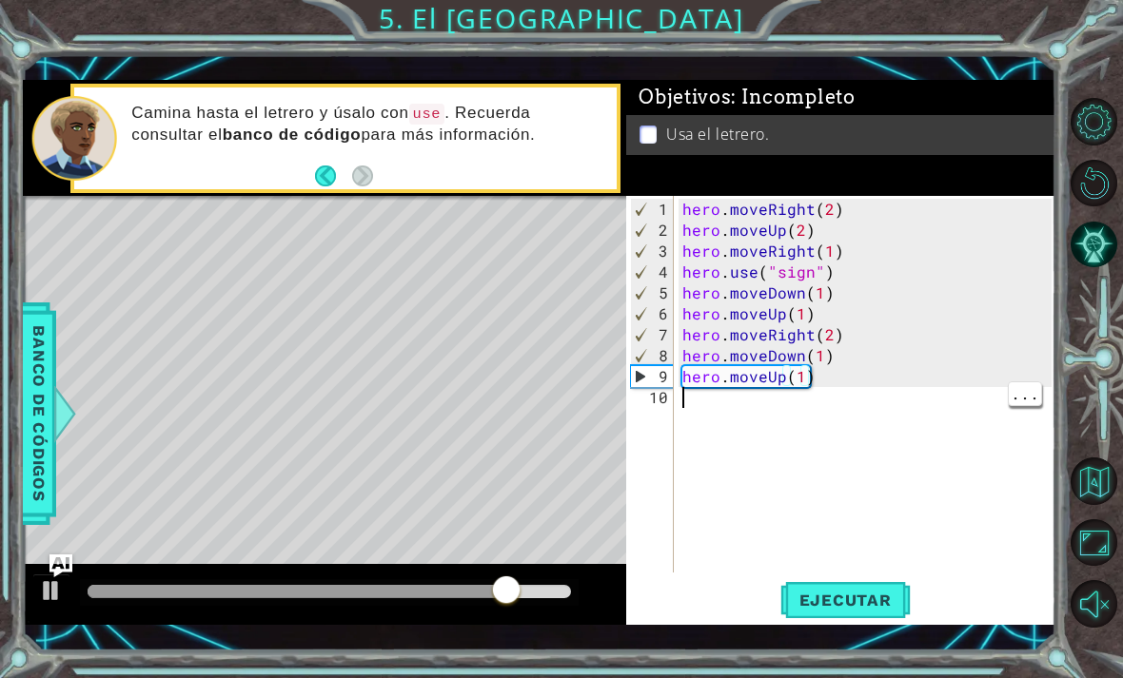
scroll to position [0, 0]
click at [832, 406] on div "hero . moveRight ( 2 ) hero . moveUp ( 2 ) hero . moveRight ( 1 ) hero . use ( …" at bounding box center [869, 408] width 382 height 419
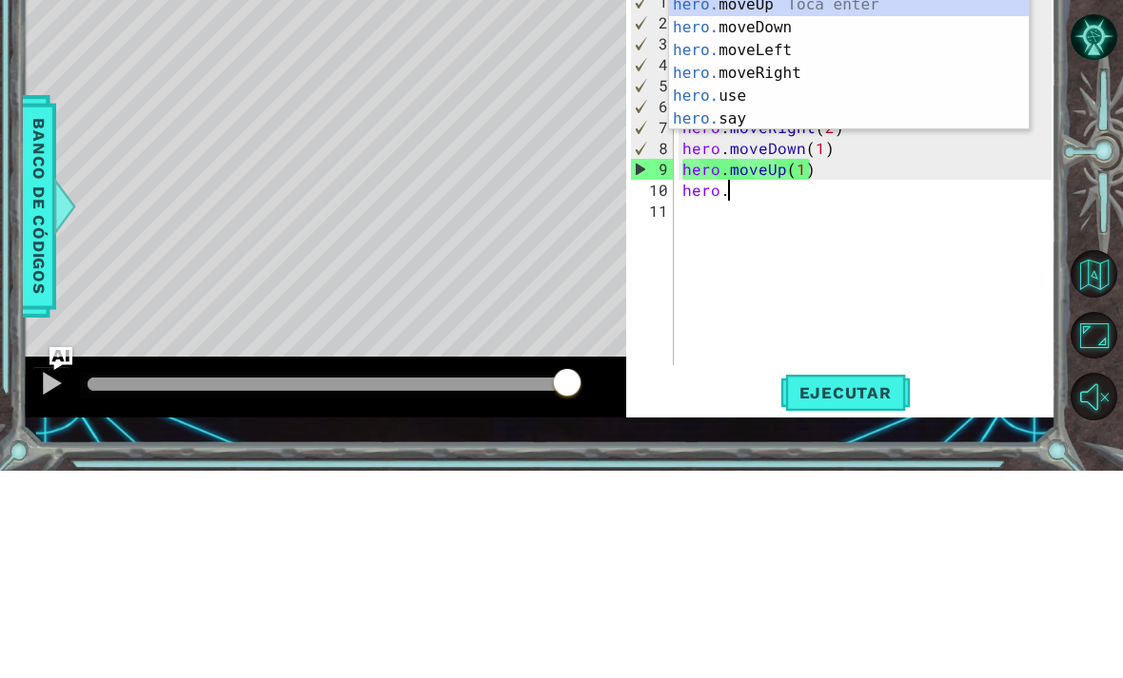
scroll to position [0, 2]
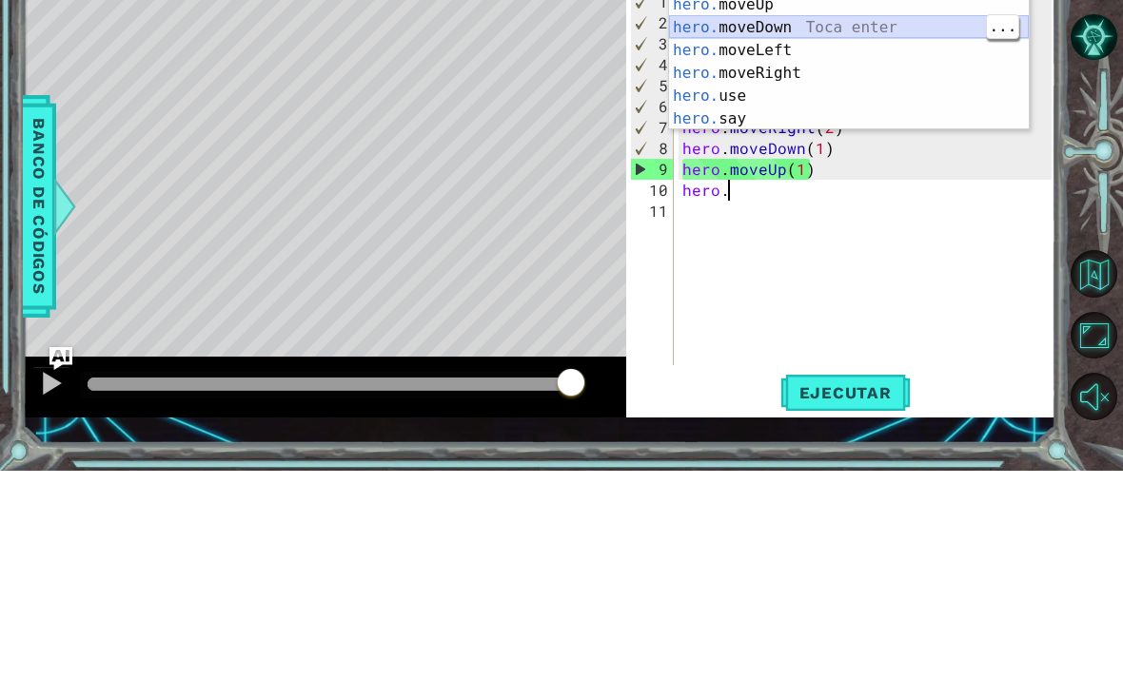
click at [913, 201] on div "hero. moveUp Toca enter hero. moveDown Toca enter hero. moveLeft Toca enter her…" at bounding box center [849, 292] width 360 height 183
type textarea "hero.moveDown(1)"
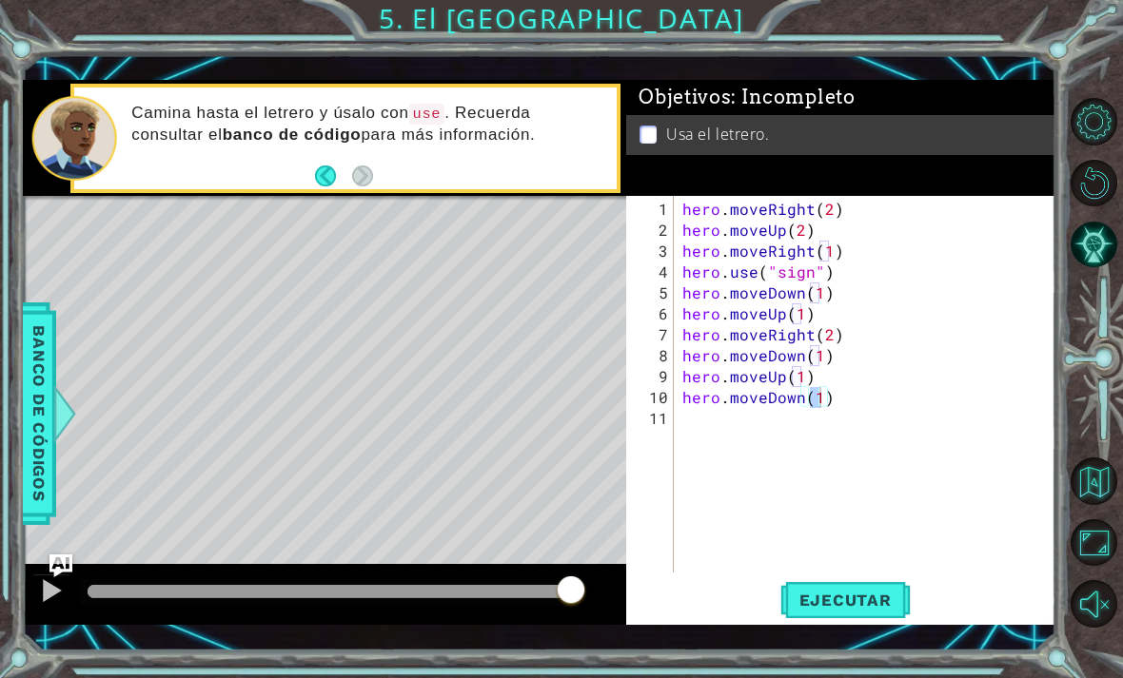
click at [874, 598] on span "Ejecutar" at bounding box center [845, 600] width 130 height 19
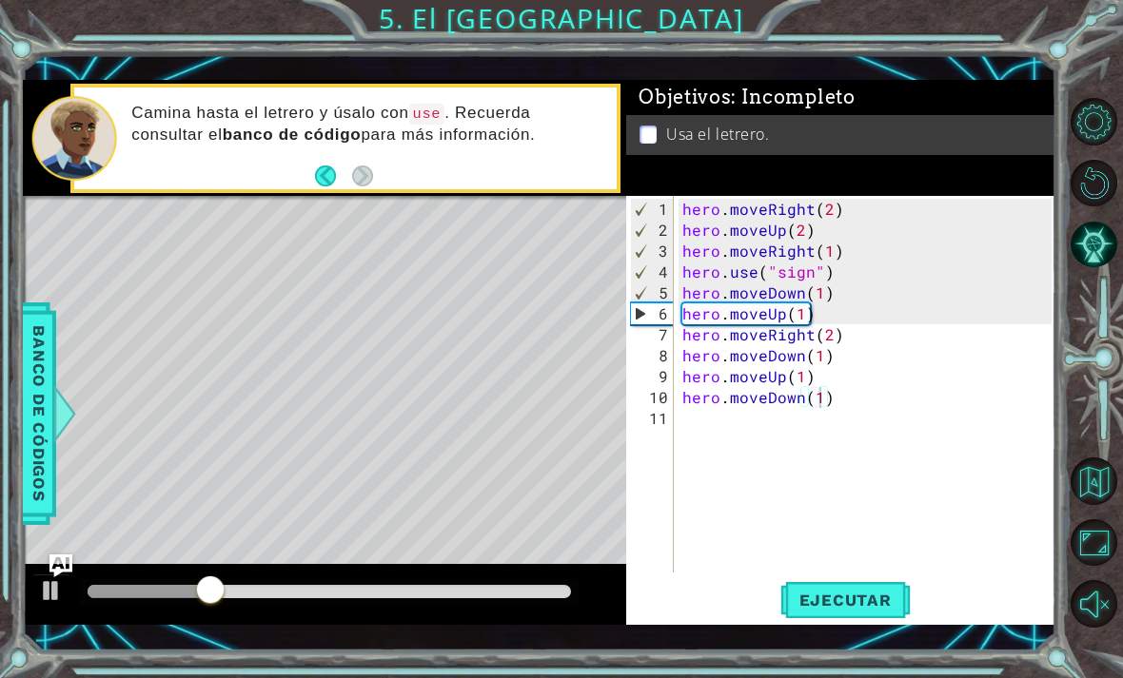
click at [1093, 196] on button "Reiniciar nivel" at bounding box center [1094, 184] width 48 height 48
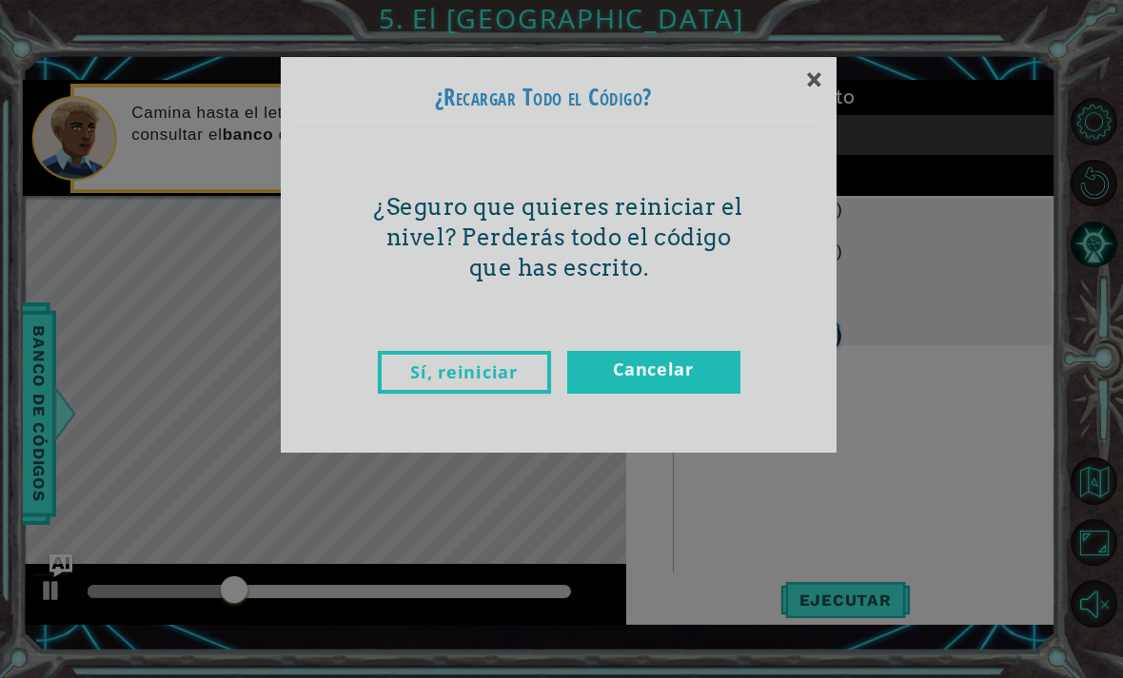
click at [393, 364] on link "Sí, reiniciar" at bounding box center [464, 372] width 173 height 43
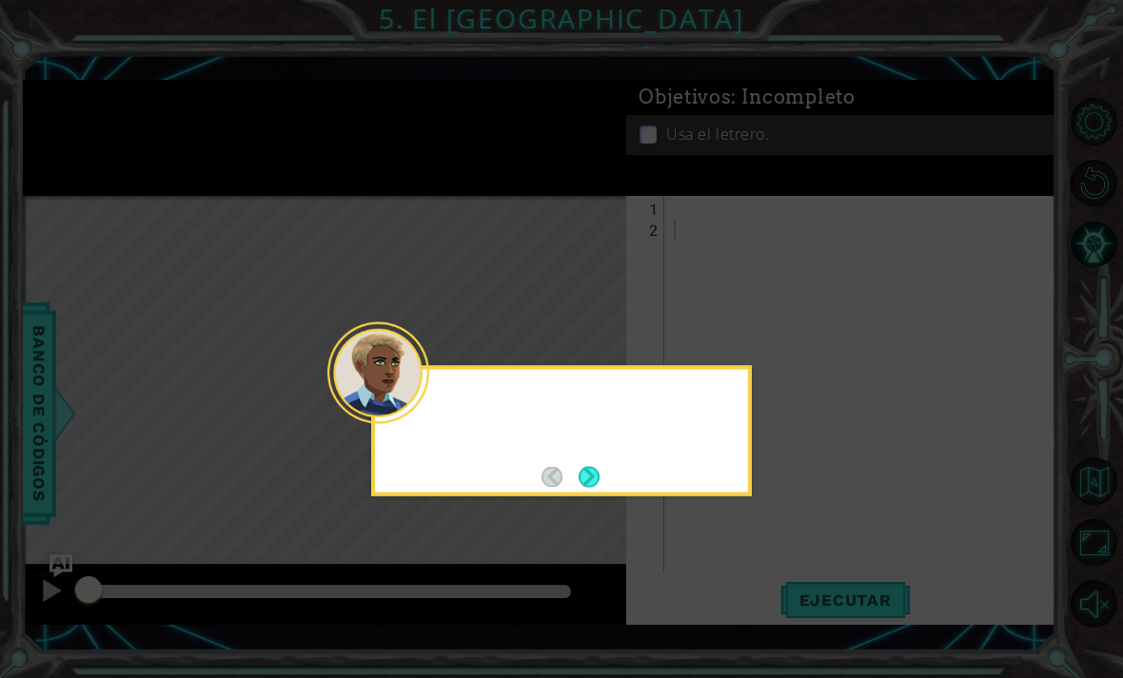
scroll to position [0, 0]
click at [588, 466] on button "Next" at bounding box center [588, 476] width 21 height 21
click at [591, 466] on button "Next" at bounding box center [588, 476] width 21 height 21
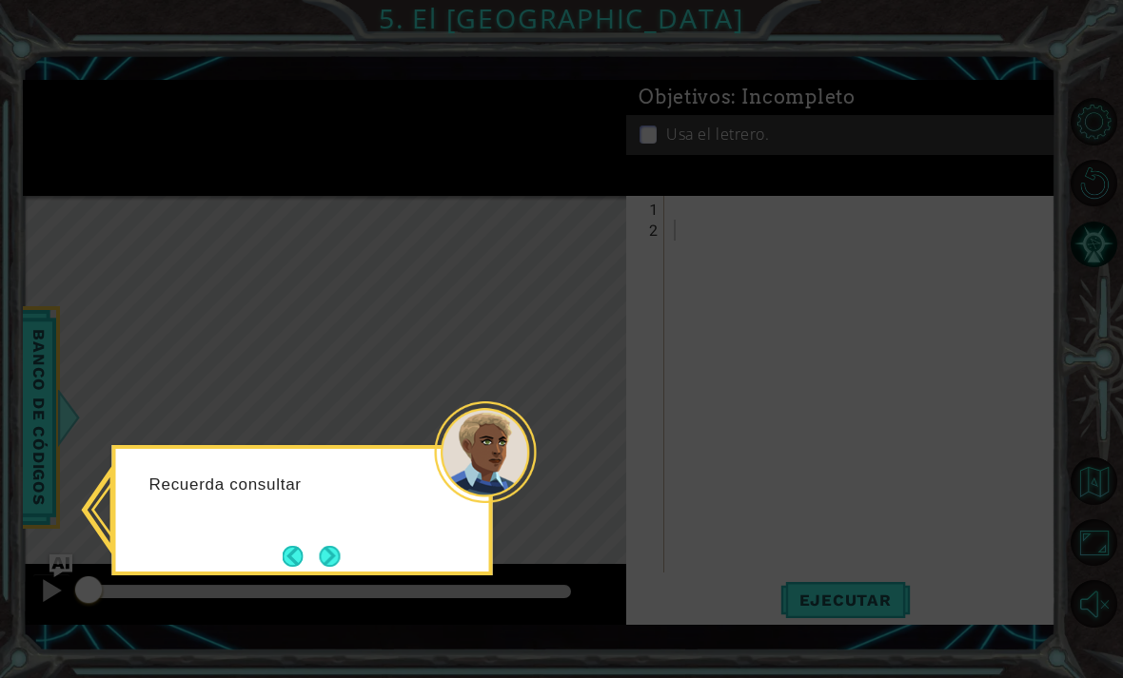
click at [326, 546] on button "Next" at bounding box center [330, 556] width 21 height 21
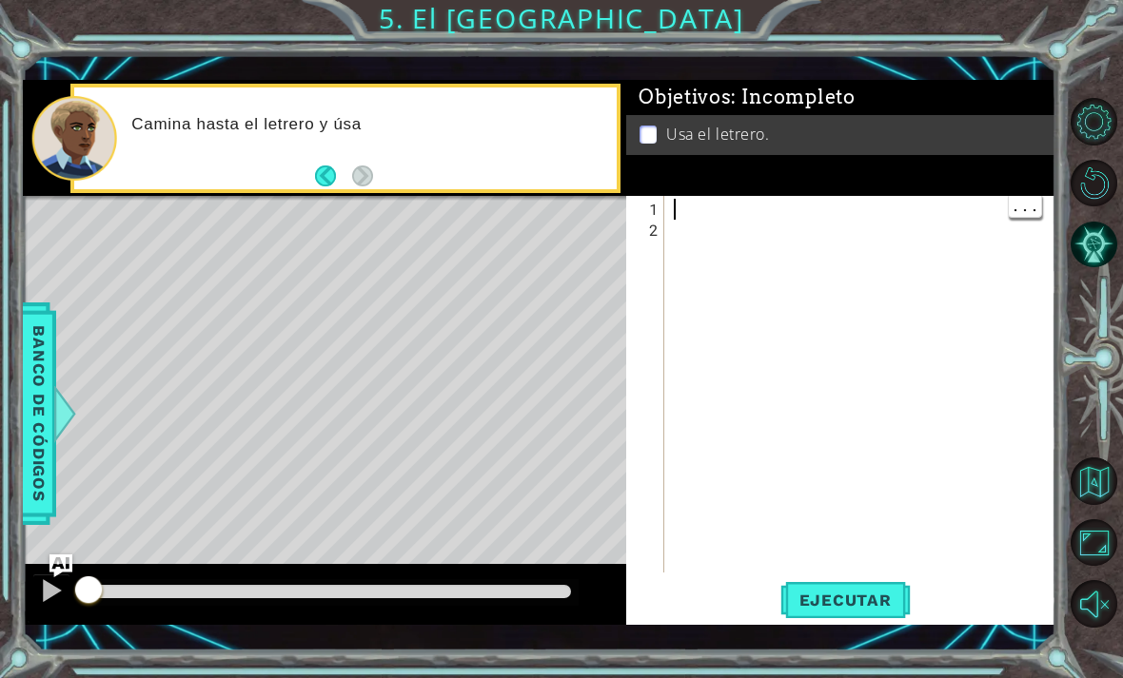
click at [746, 207] on div at bounding box center [865, 408] width 391 height 419
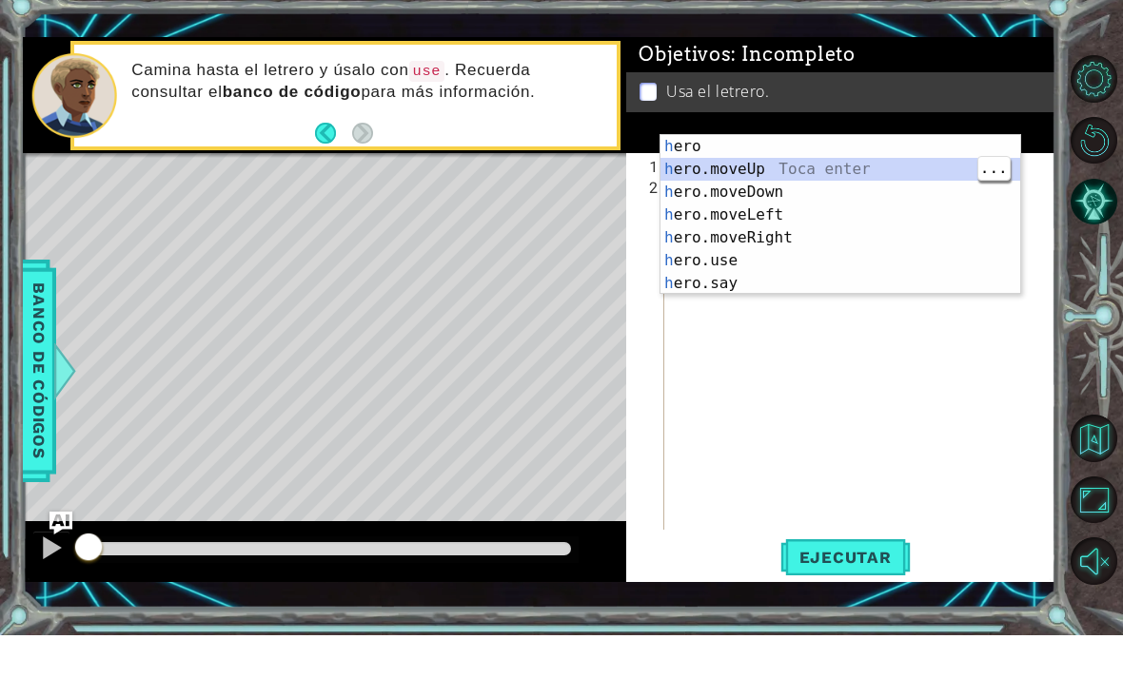
click at [912, 178] on div "h ero Toca enter h ero.moveUp Toca enter h ero.moveDown Toca enter h ero.moveLe…" at bounding box center [840, 280] width 360 height 205
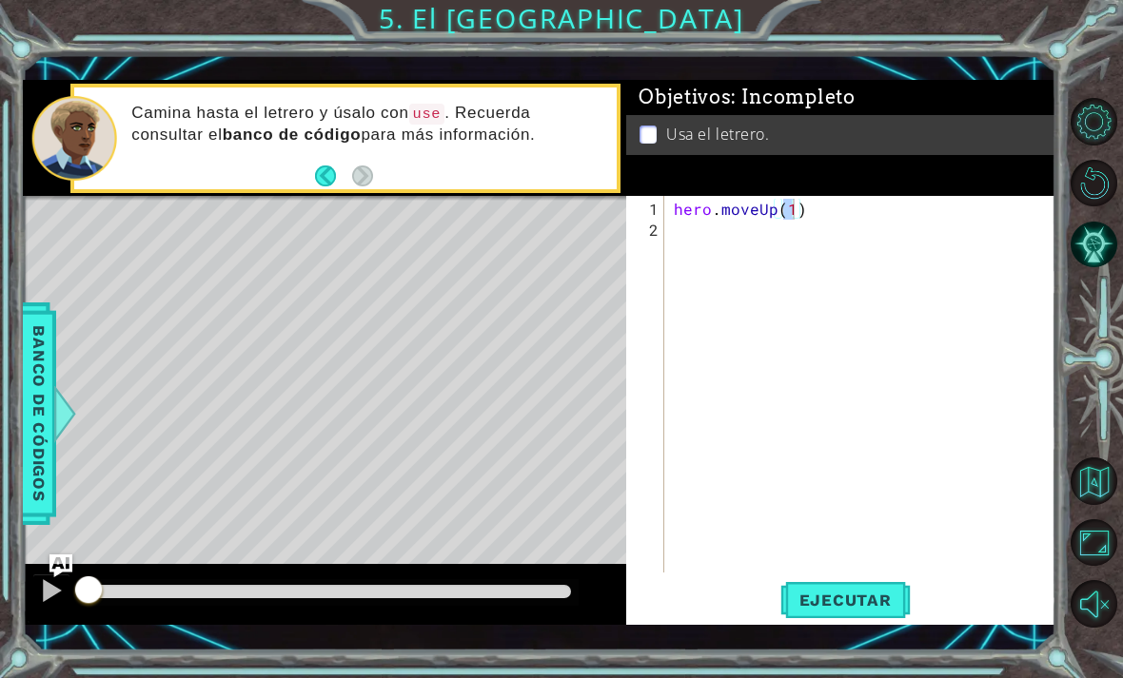
click at [856, 608] on span "Ejecutar" at bounding box center [845, 600] width 130 height 19
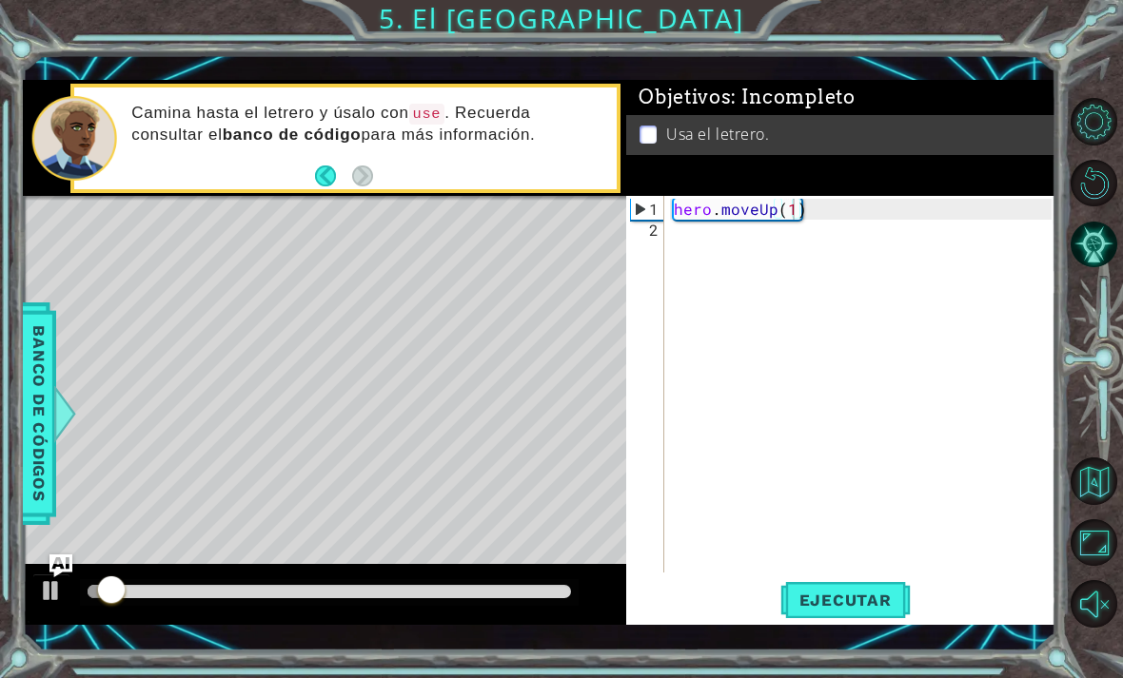
click at [866, 604] on span "Ejecutar" at bounding box center [845, 600] width 130 height 19
click at [866, 596] on span "Ejecutar" at bounding box center [845, 600] width 130 height 19
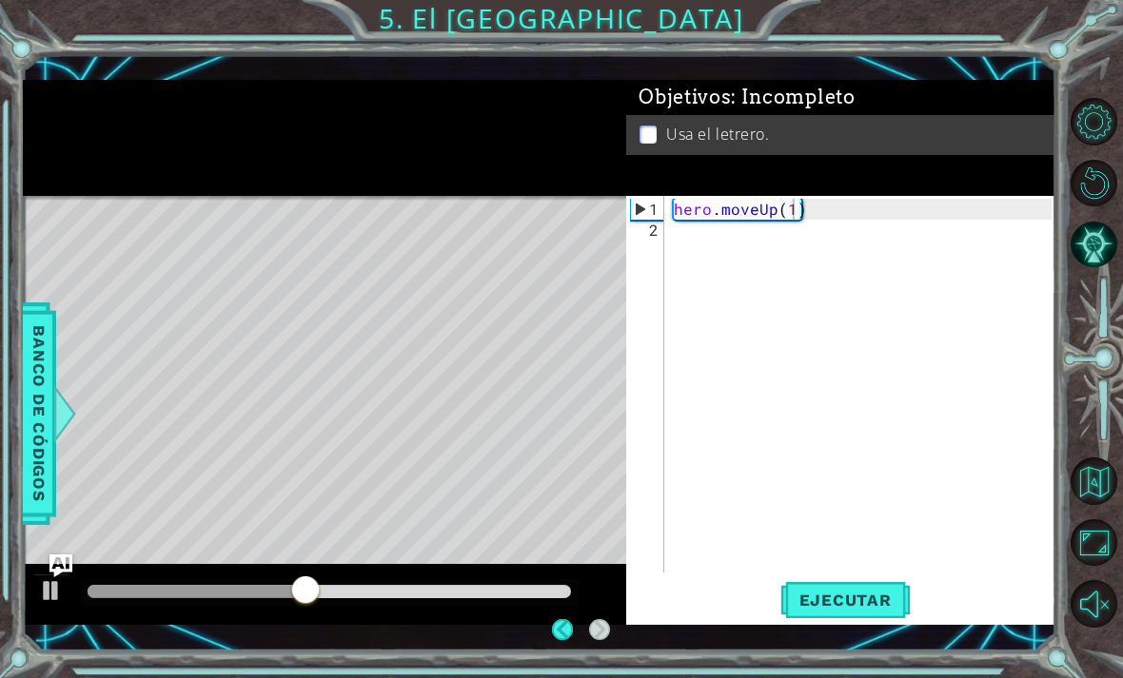
scroll to position [61, 0]
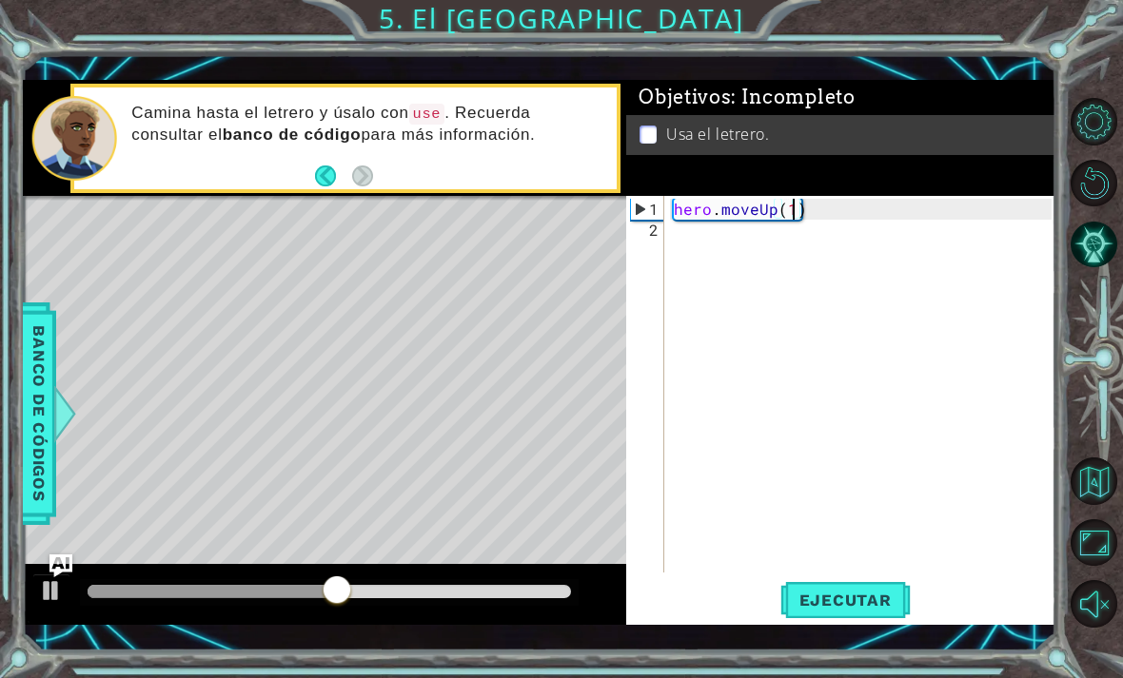
click at [835, 214] on div "hero . moveUp ( 1 )" at bounding box center [865, 408] width 391 height 419
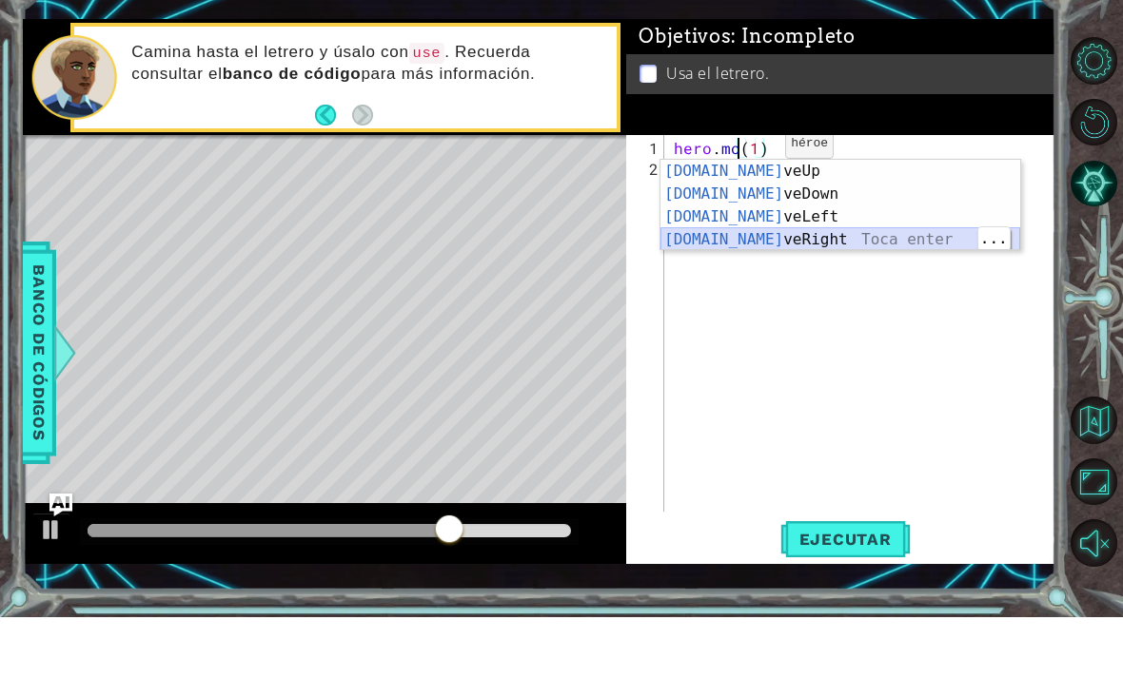
click at [850, 242] on div "[DOMAIN_NAME] veUp Toca enter [DOMAIN_NAME] veDown Toca enter [DOMAIN_NAME] veL…" at bounding box center [840, 289] width 360 height 137
type textarea "hero.moveRight(1)(1)"
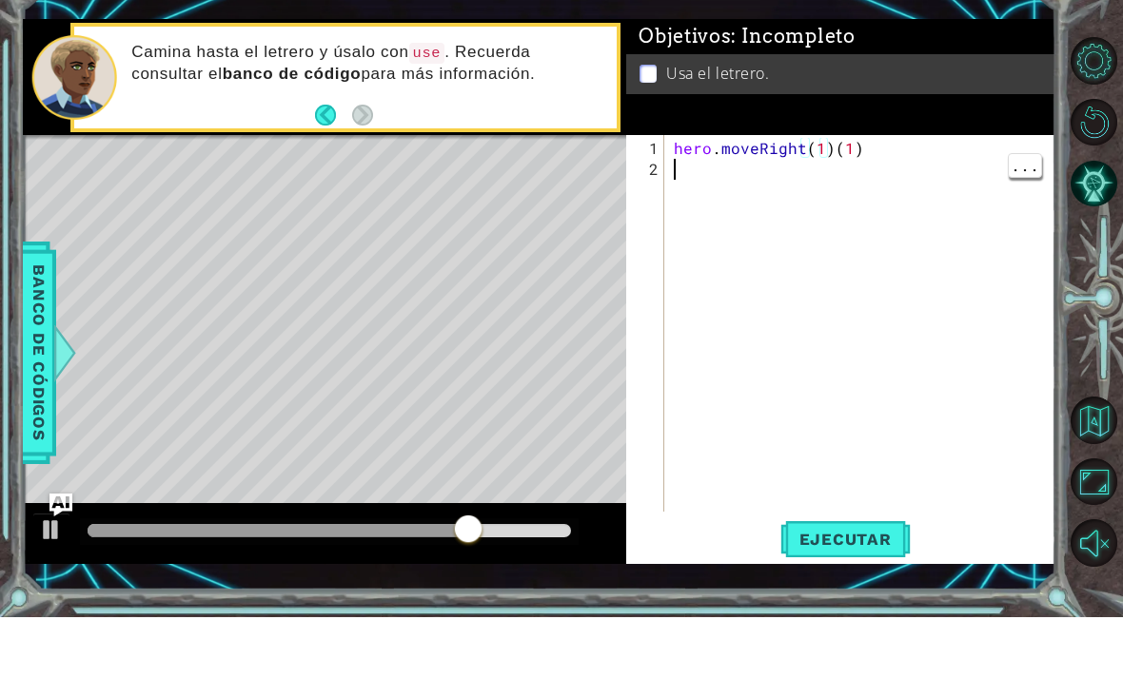
scroll to position [0, 0]
click at [858, 199] on div "hero . moveRight ( 1 ) ( 1 )" at bounding box center [865, 408] width 391 height 419
type textarea "hero.moveRight"
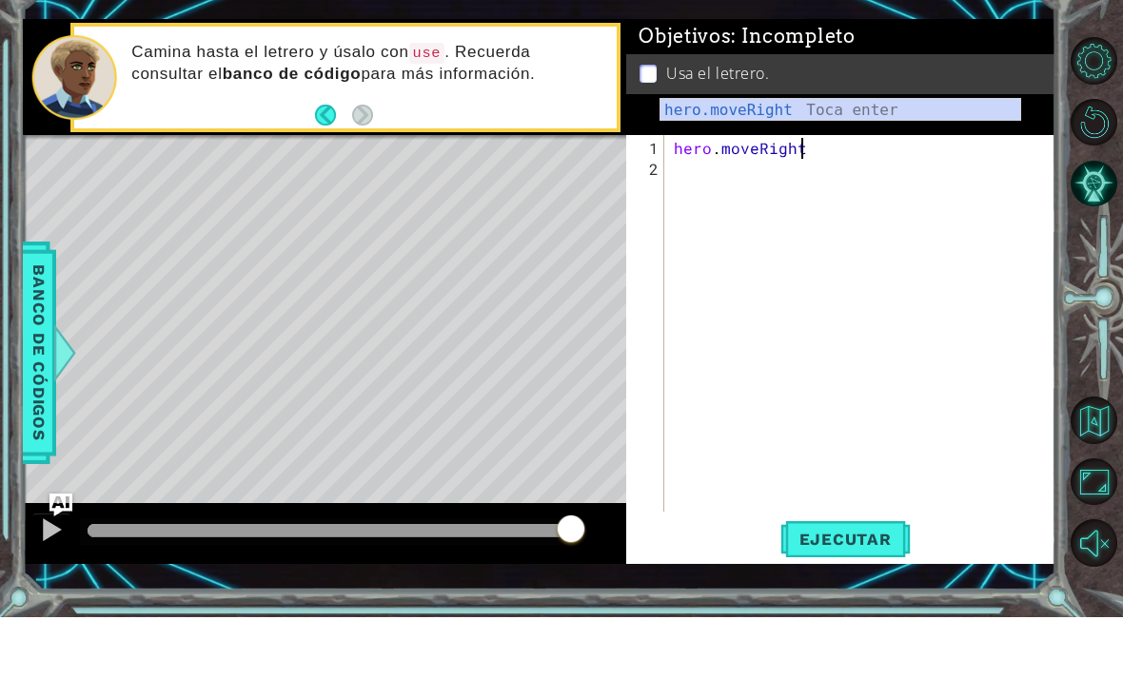
scroll to position [0, 7]
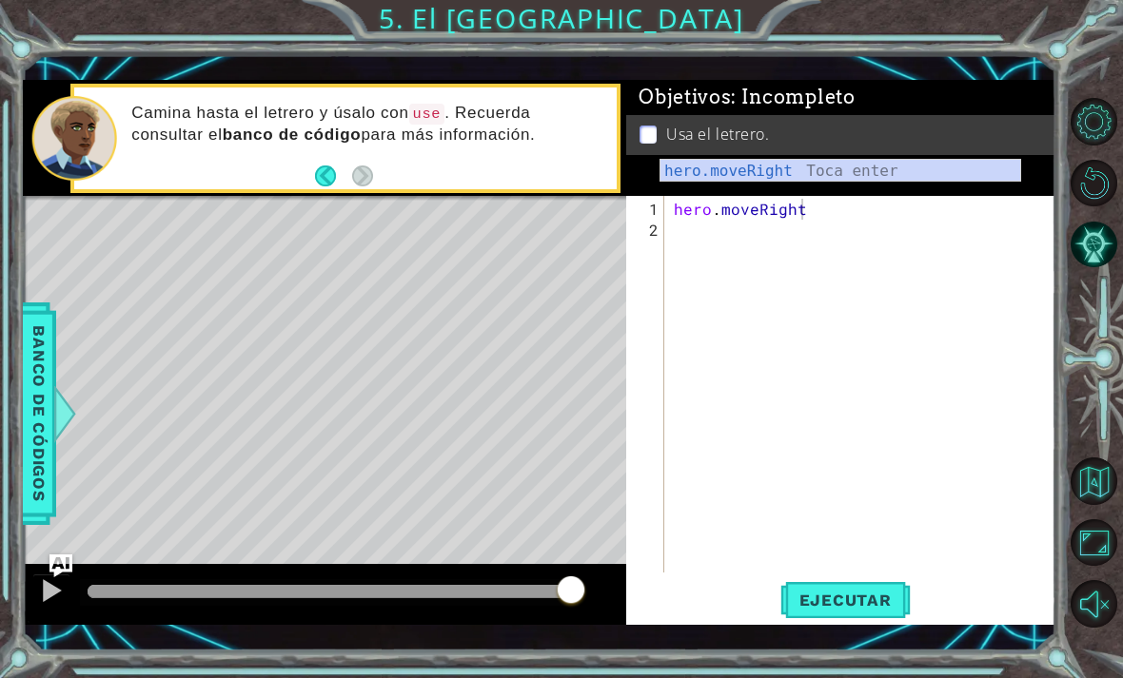
click at [864, 597] on span "Ejecutar" at bounding box center [845, 600] width 130 height 19
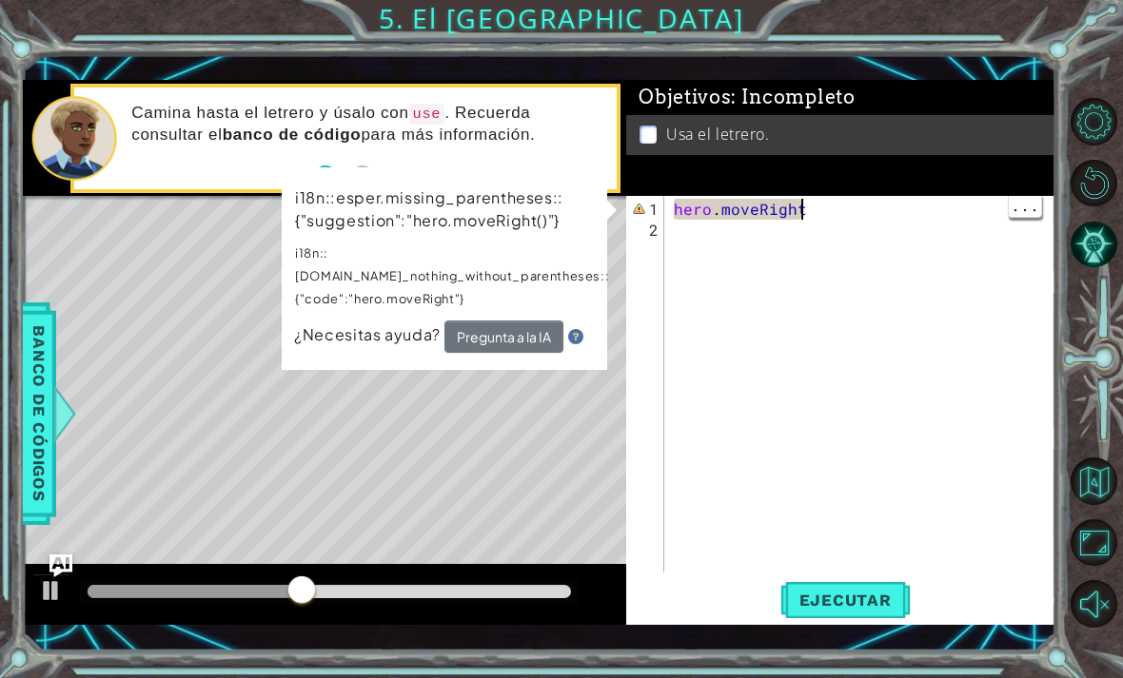
click at [787, 213] on div "hero . moveRight" at bounding box center [865, 408] width 391 height 419
click at [825, 222] on div "hero . moveRight" at bounding box center [865, 408] width 391 height 419
click at [817, 217] on div "hero . moveRight" at bounding box center [865, 408] width 391 height 419
type textarea "hero.moveRigh"
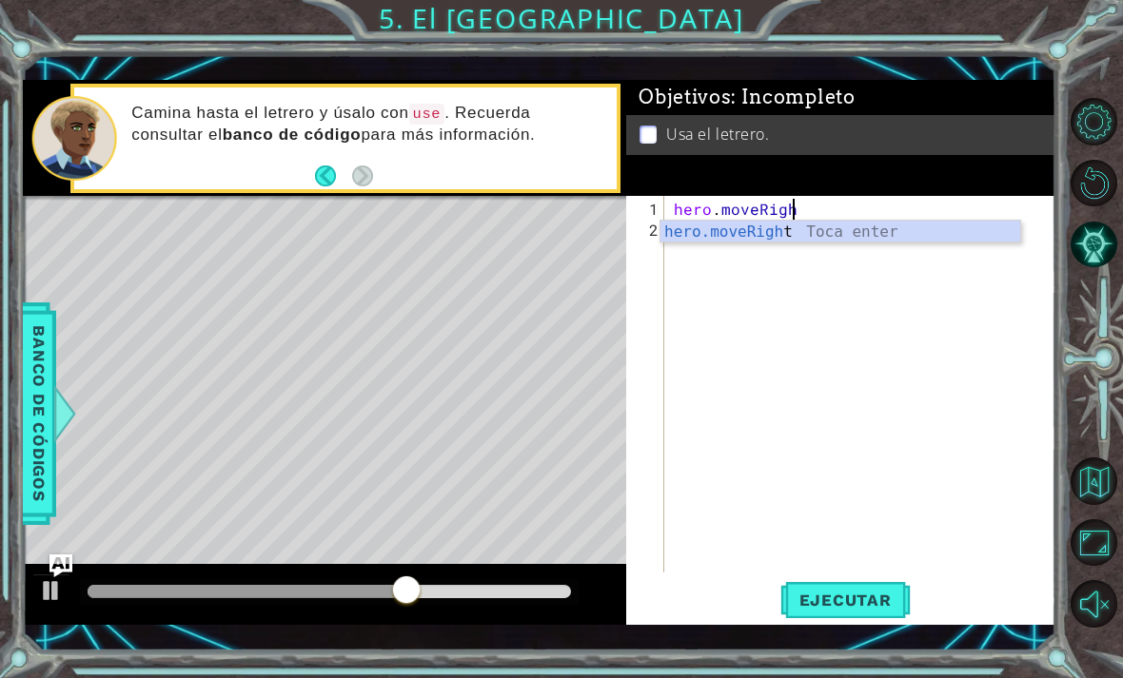
type textarea "hero.moveRight(1)"
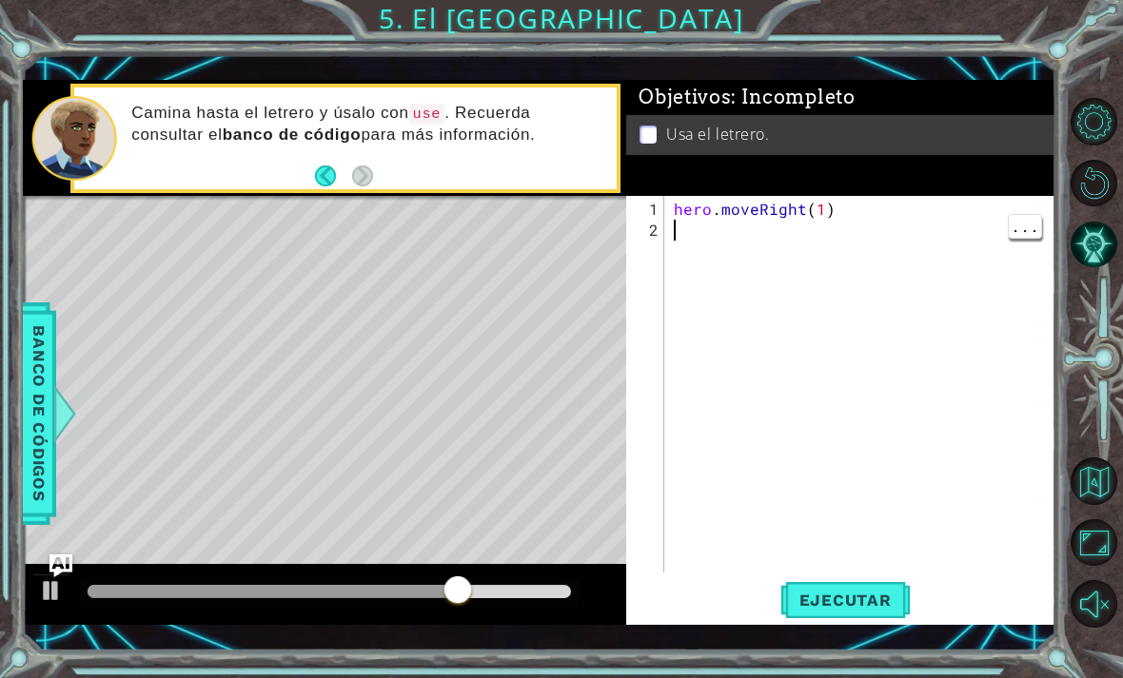
click at [771, 251] on div "hero . moveRight ( 1 )" at bounding box center [865, 408] width 391 height 419
type textarea "h"
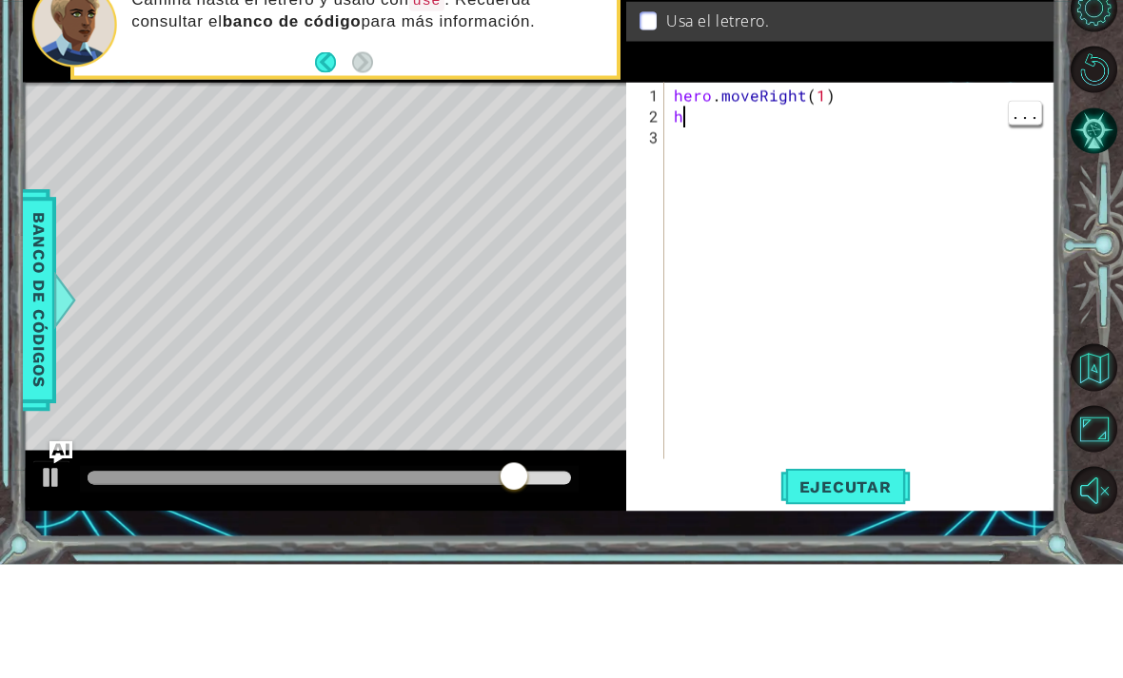
click at [761, 199] on div "hero . moveRight ( 1 ) h" at bounding box center [865, 408] width 391 height 419
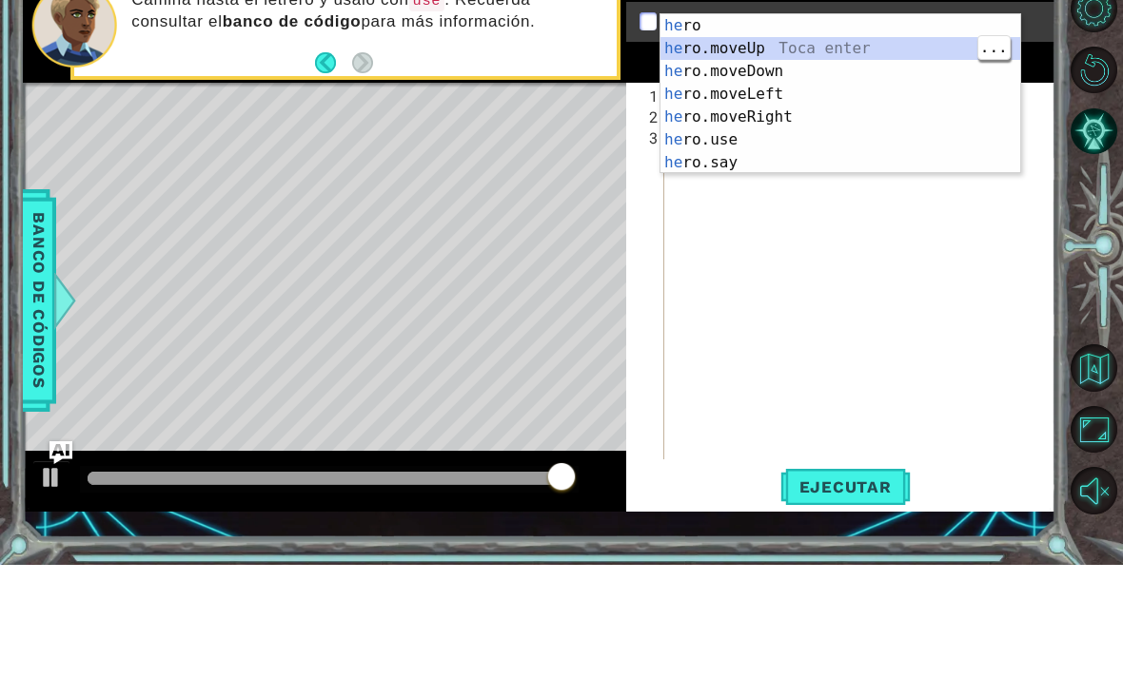
click at [810, 127] on div "he ro Toca enter he ro.moveUp Toca enter he ro.moveDown Toca enter he ro.moveLe…" at bounding box center [840, 229] width 360 height 205
type textarea "hero.moveUp(1)"
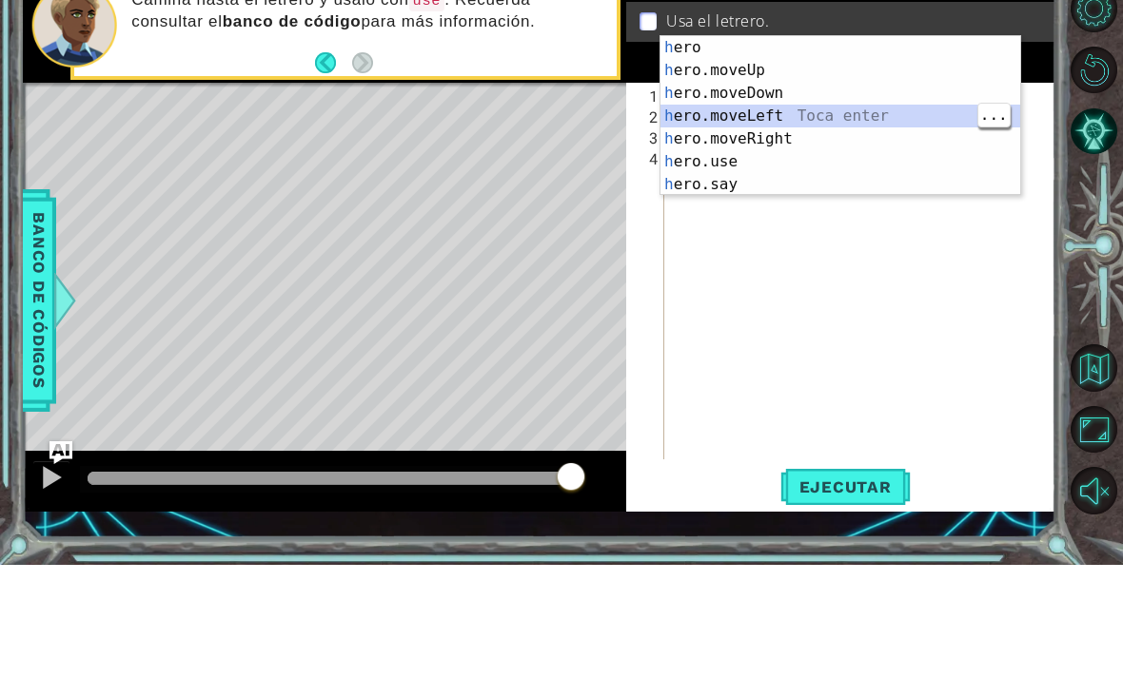
click at [820, 149] on div "h ero Toca enter h ero.moveUp Toca enter h ero.moveDown Toca enter h ero.moveLe…" at bounding box center [840, 251] width 360 height 205
type textarea "hero.moveLeft(1)"
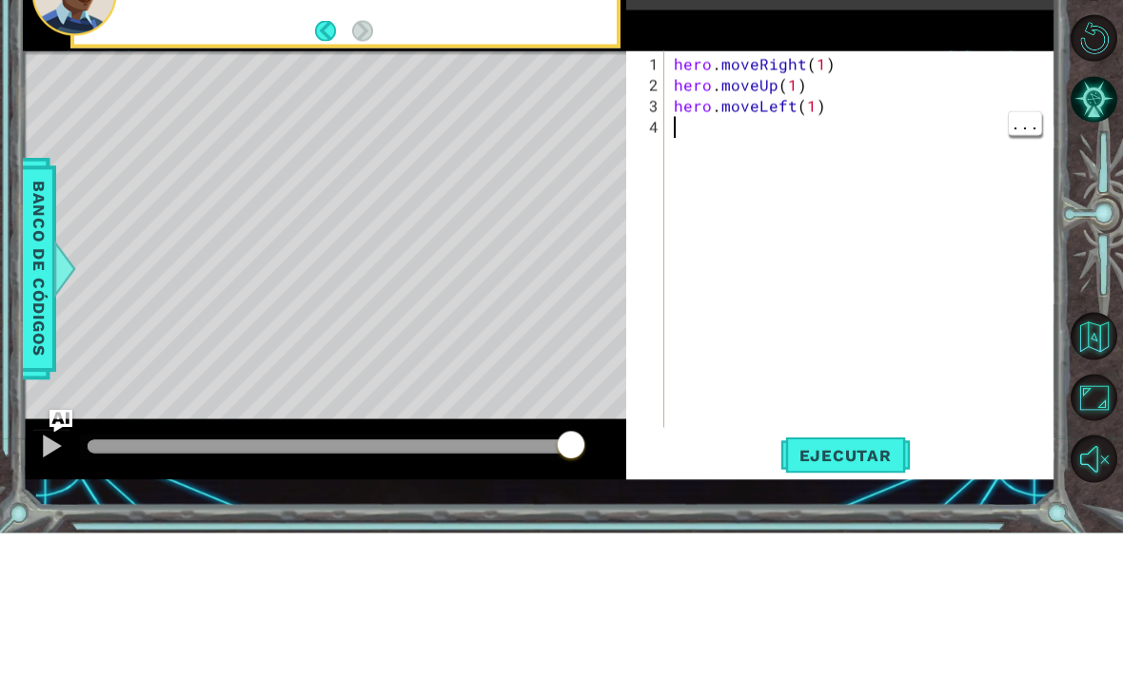
click at [762, 199] on div "hero . moveRight ( 1 ) hero . moveUp ( 1 ) hero . moveLeft ( 1 )" at bounding box center [865, 408] width 391 height 419
click at [726, 199] on div "hero . moveRight ( 1 ) hero . moveUp ( 1 ) hero . moveLeft ( 1 )" at bounding box center [865, 408] width 391 height 419
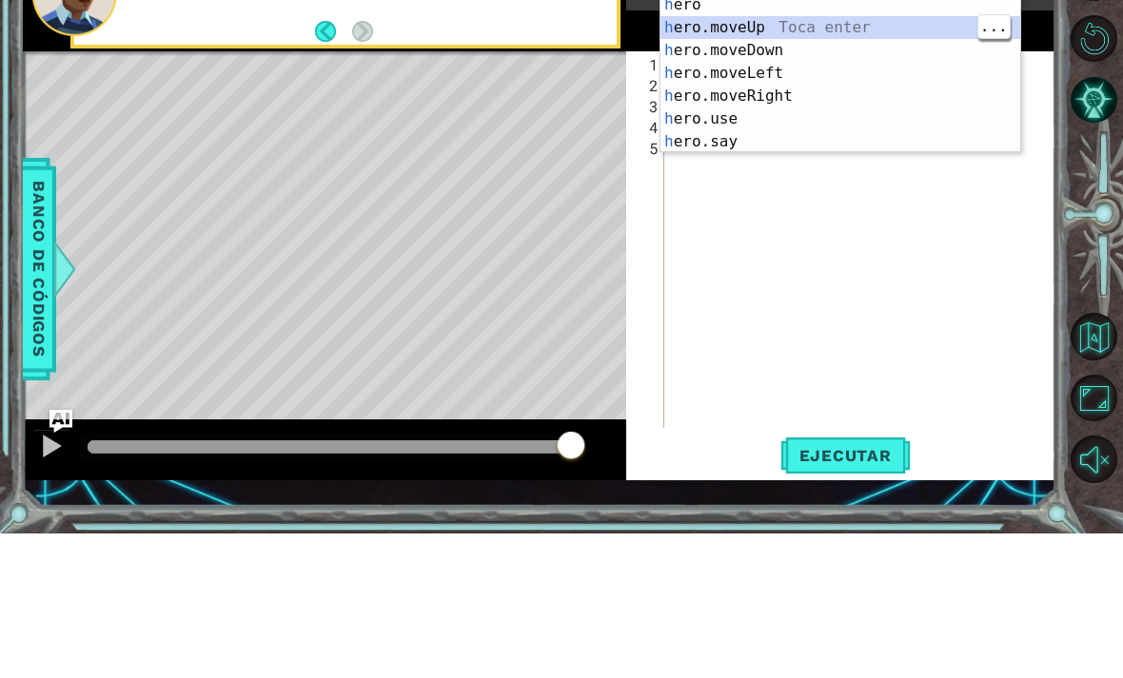
click at [806, 138] on div "h ero Toca enter h ero.moveUp Toca enter h ero.moveDown Toca enter h ero.moveLe…" at bounding box center [840, 240] width 360 height 205
type textarea "hero.moveUp(1)"
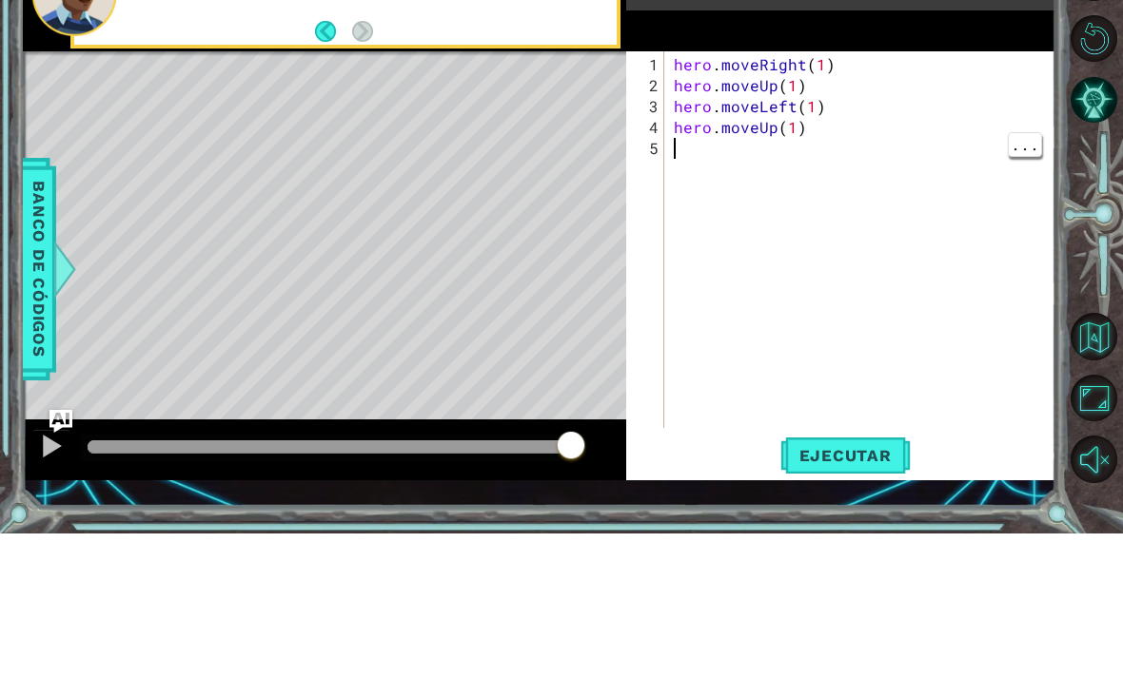
type textarea "hero.moveUp(1)"
click at [709, 199] on div "hero . moveRight ( 1 ) hero . moveUp ( 1 ) hero . moveLeft ( 1 ) hero . moveUp …" at bounding box center [865, 408] width 391 height 419
type textarea "hero.moveRight(2)"
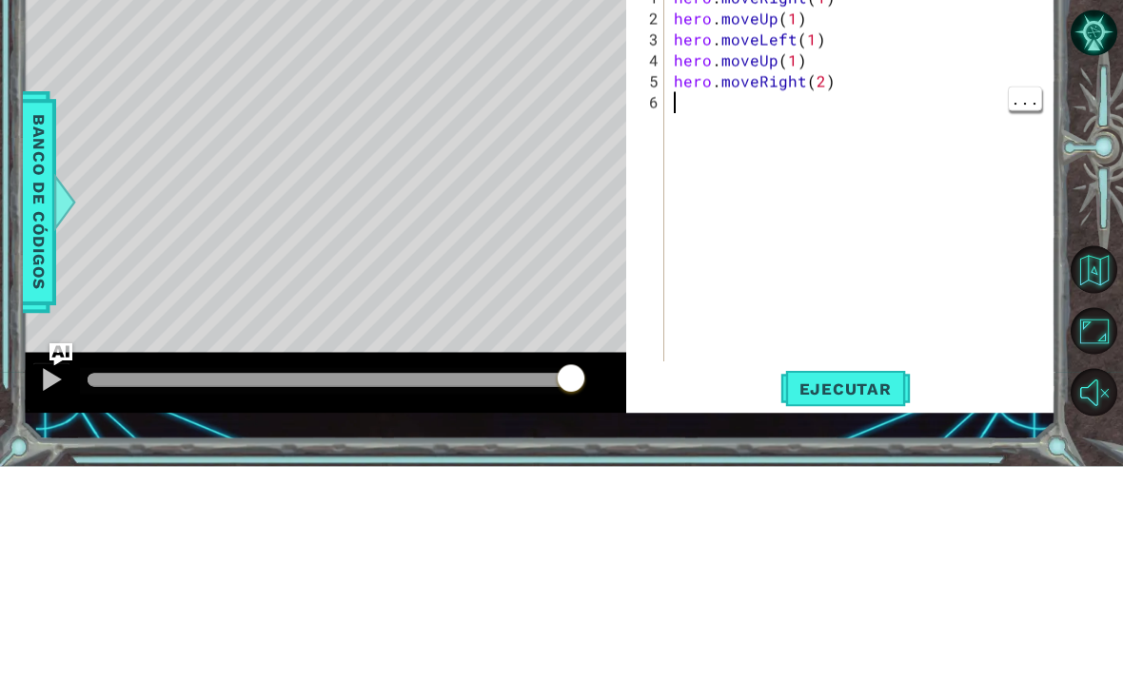
click at [895, 199] on div "hero . moveRight ( 1 ) hero . moveUp ( 1 ) hero . moveLeft ( 1 ) hero . moveUp …" at bounding box center [865, 408] width 391 height 419
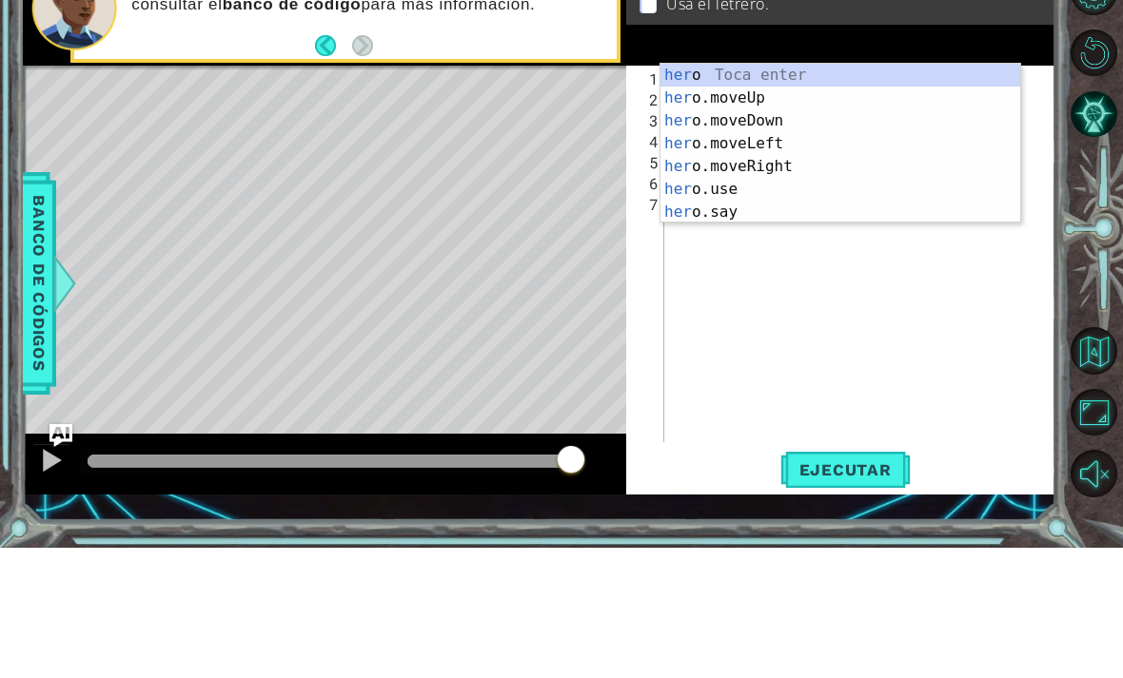
scroll to position [0, 1]
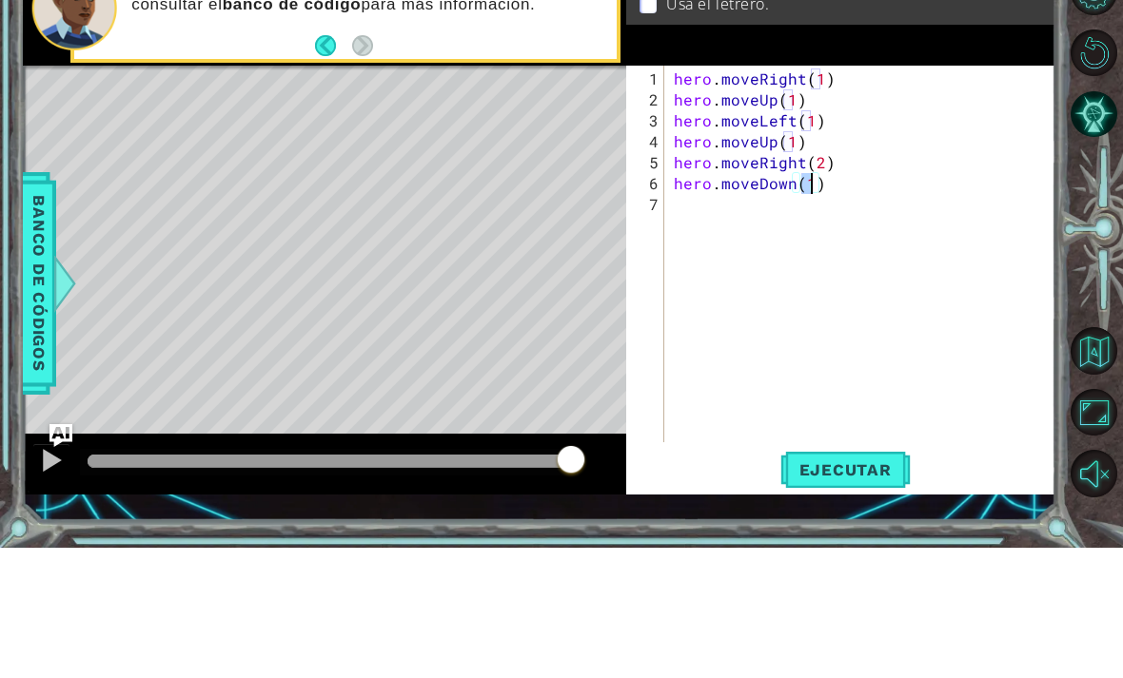
type textarea "hero.moveRight(2)"
click at [751, 205] on div "hero . moveRight ( 1 ) hero . moveUp ( 1 ) hero . moveLeft ( 1 ) hero . moveUp …" at bounding box center [865, 408] width 391 height 419
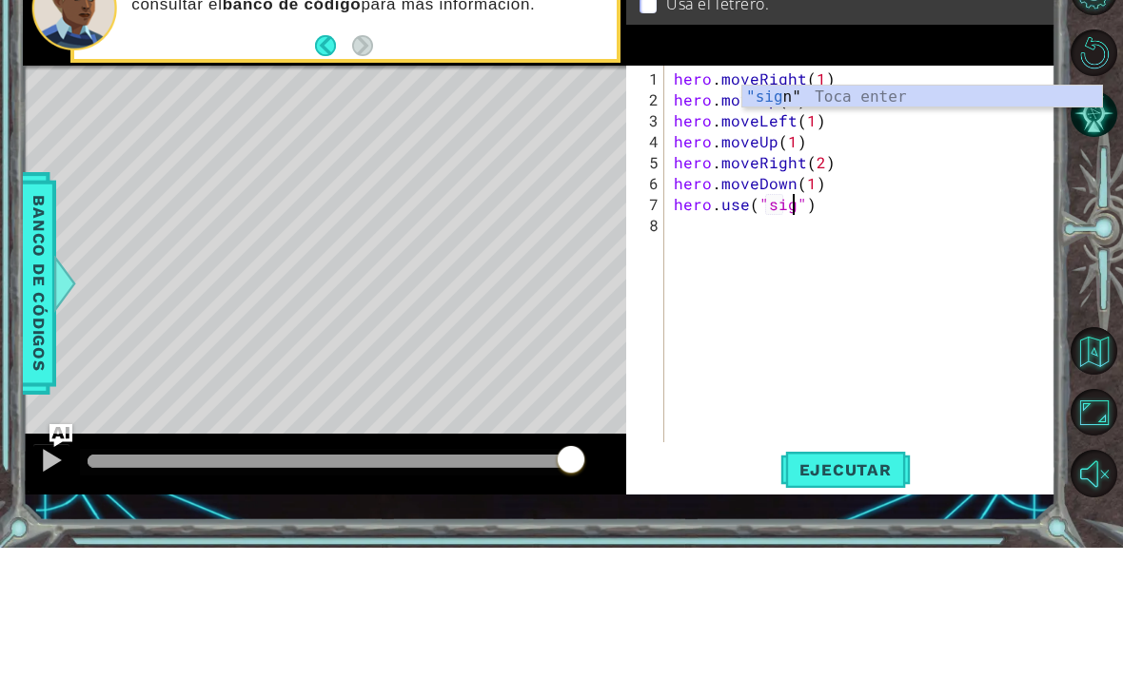
type textarea "hero.use("sign")"
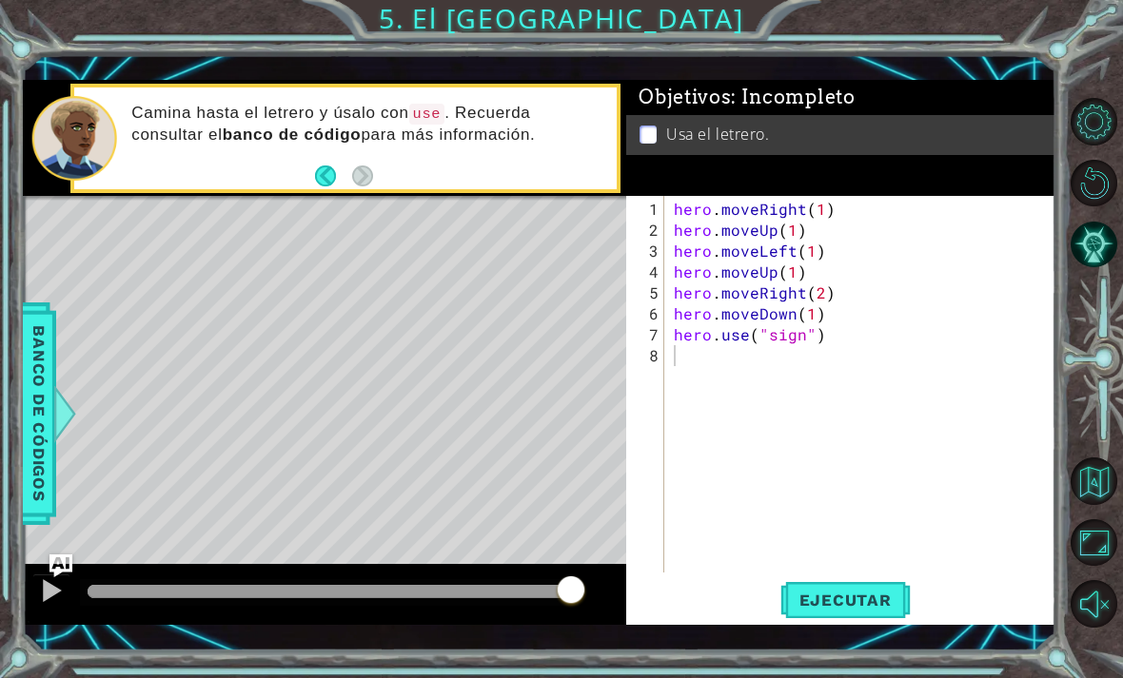
click at [872, 614] on button "Ejecutar" at bounding box center [845, 599] width 130 height 43
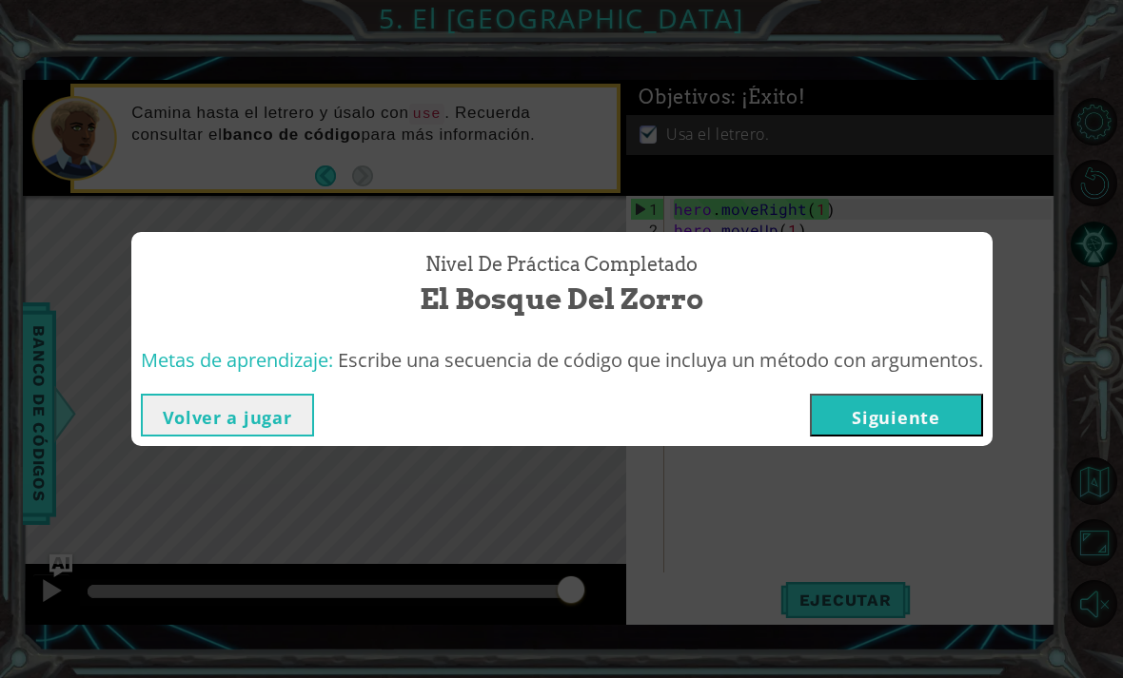
click at [915, 414] on button "Siguiente" at bounding box center [896, 415] width 173 height 43
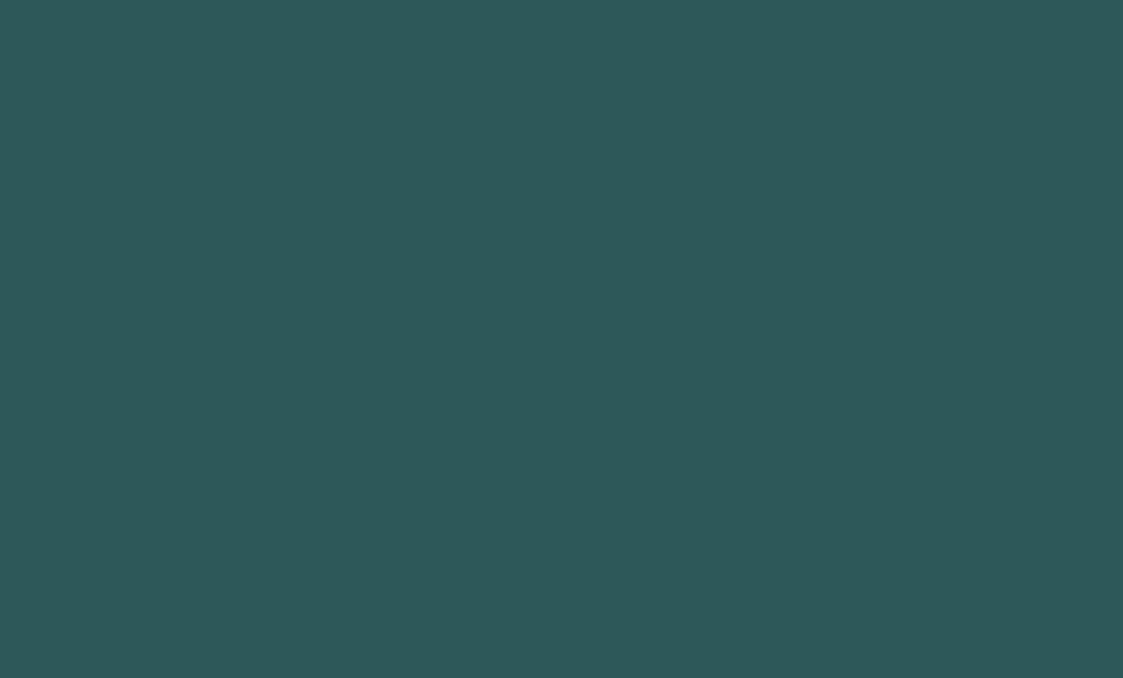
scroll to position [61, 0]
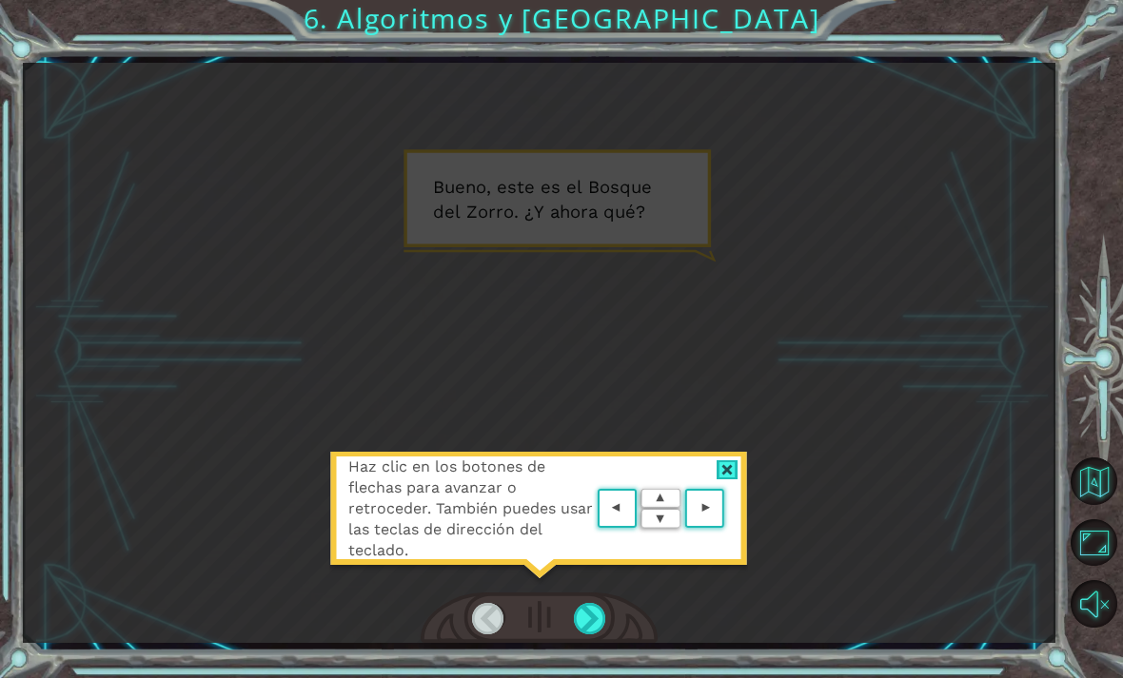
click at [732, 464] on div at bounding box center [727, 470] width 22 height 20
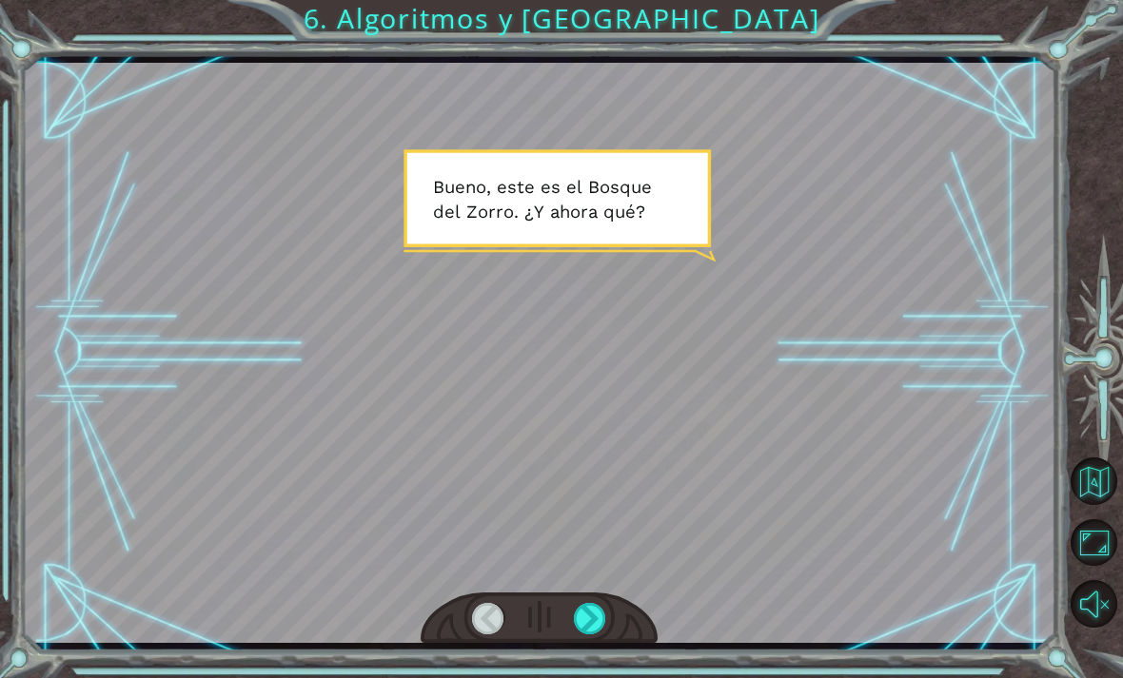
click at [587, 625] on div at bounding box center [590, 618] width 32 height 31
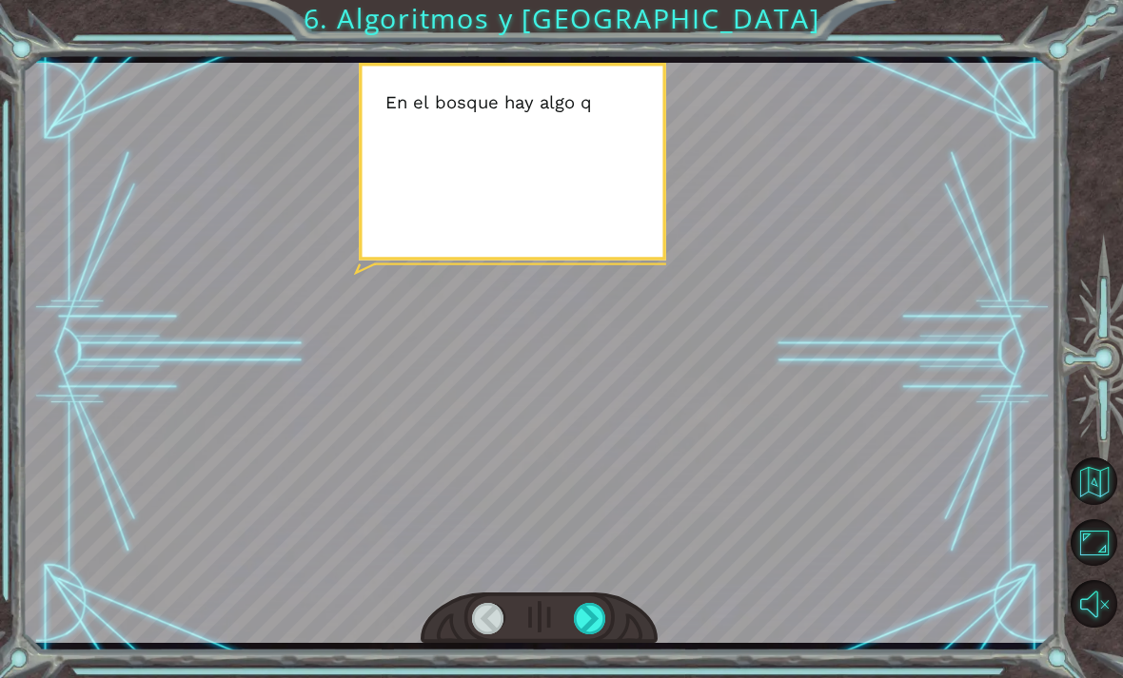
click at [589, 624] on div at bounding box center [590, 618] width 32 height 31
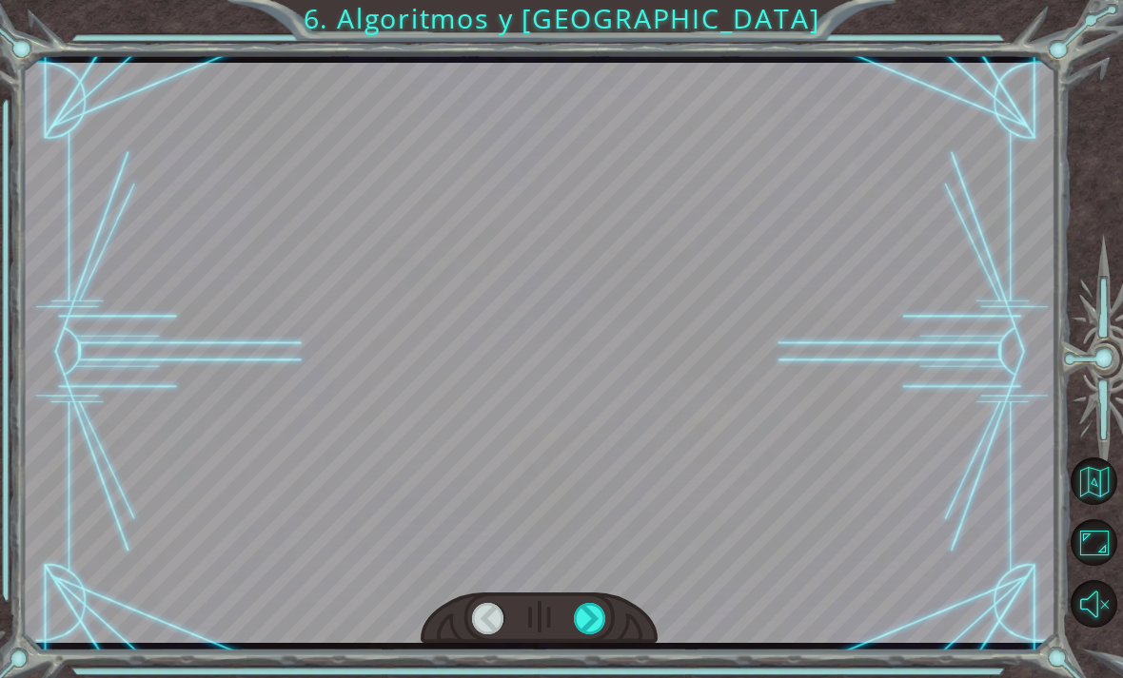
click at [586, 612] on div at bounding box center [590, 618] width 32 height 31
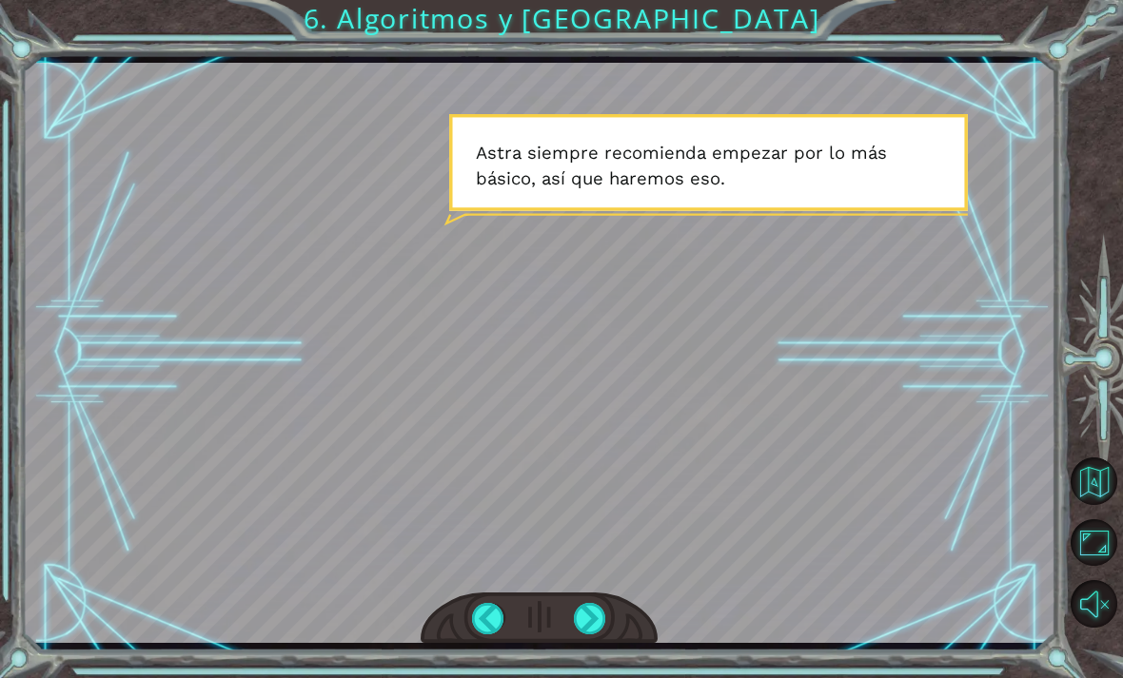
scroll to position [0, 0]
click at [589, 606] on div at bounding box center [590, 618] width 32 height 31
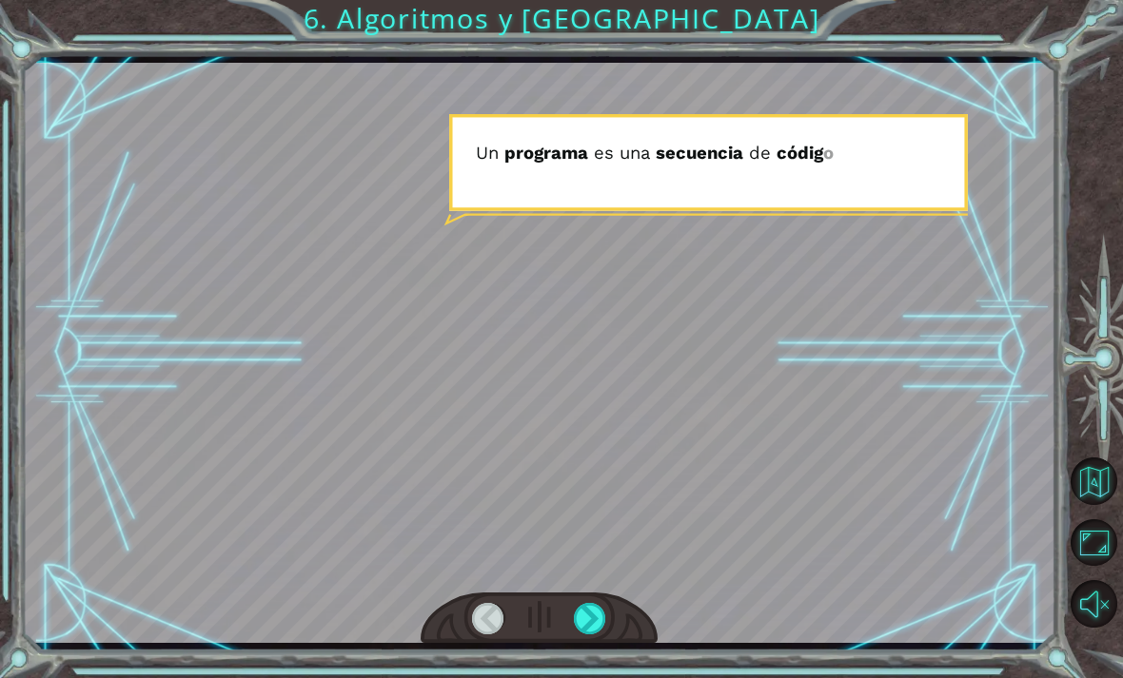
click at [595, 617] on div at bounding box center [590, 618] width 32 height 31
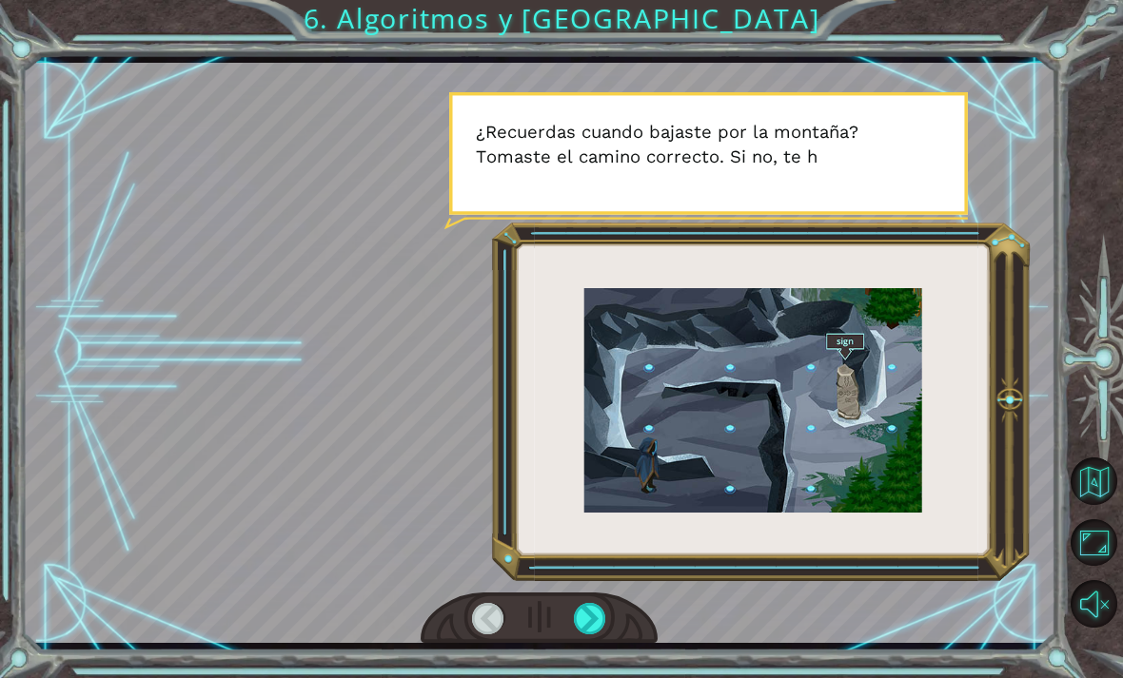
click at [587, 619] on div at bounding box center [590, 618] width 32 height 31
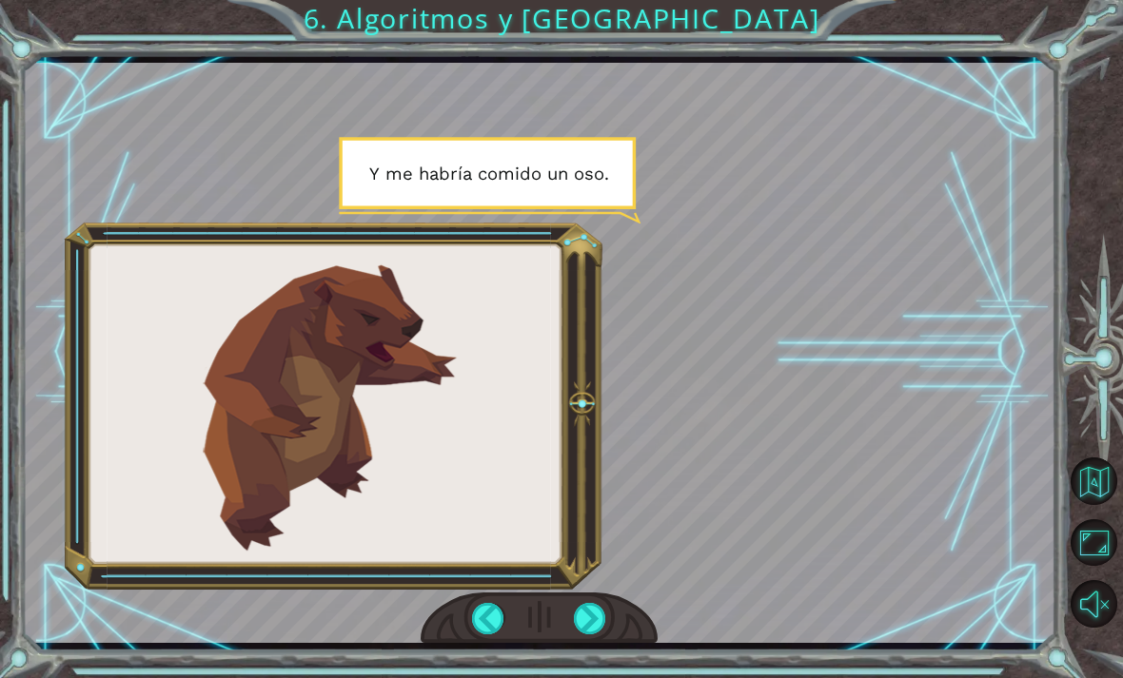
click at [596, 623] on div at bounding box center [590, 618] width 32 height 31
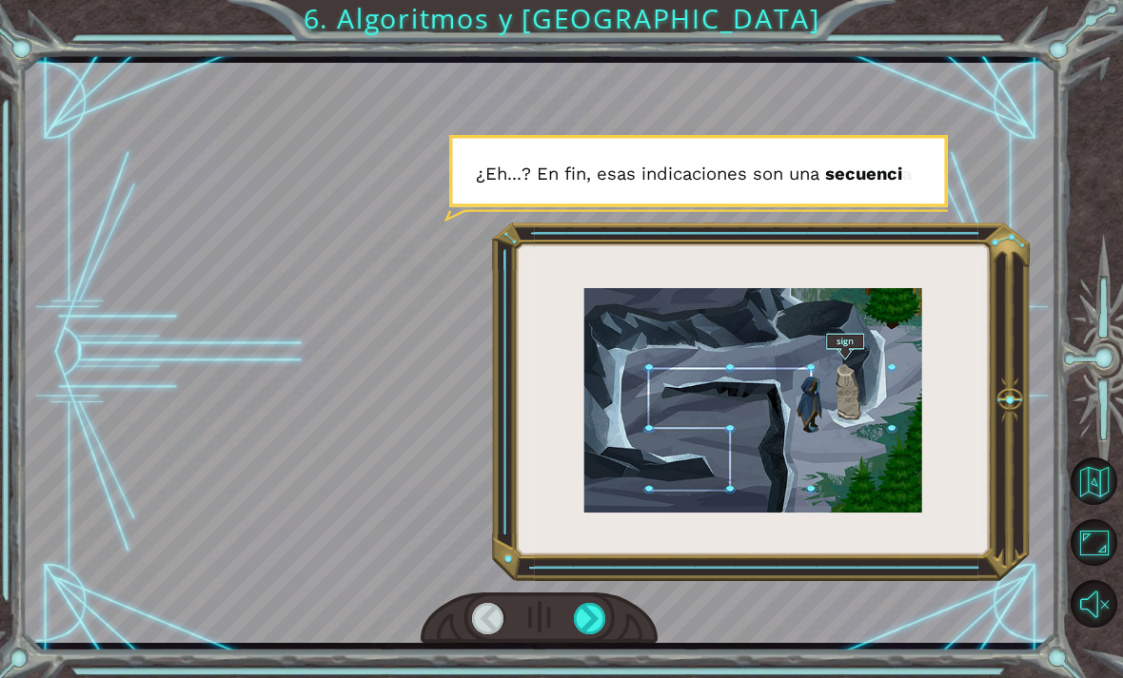
click at [596, 607] on div at bounding box center [590, 618] width 32 height 31
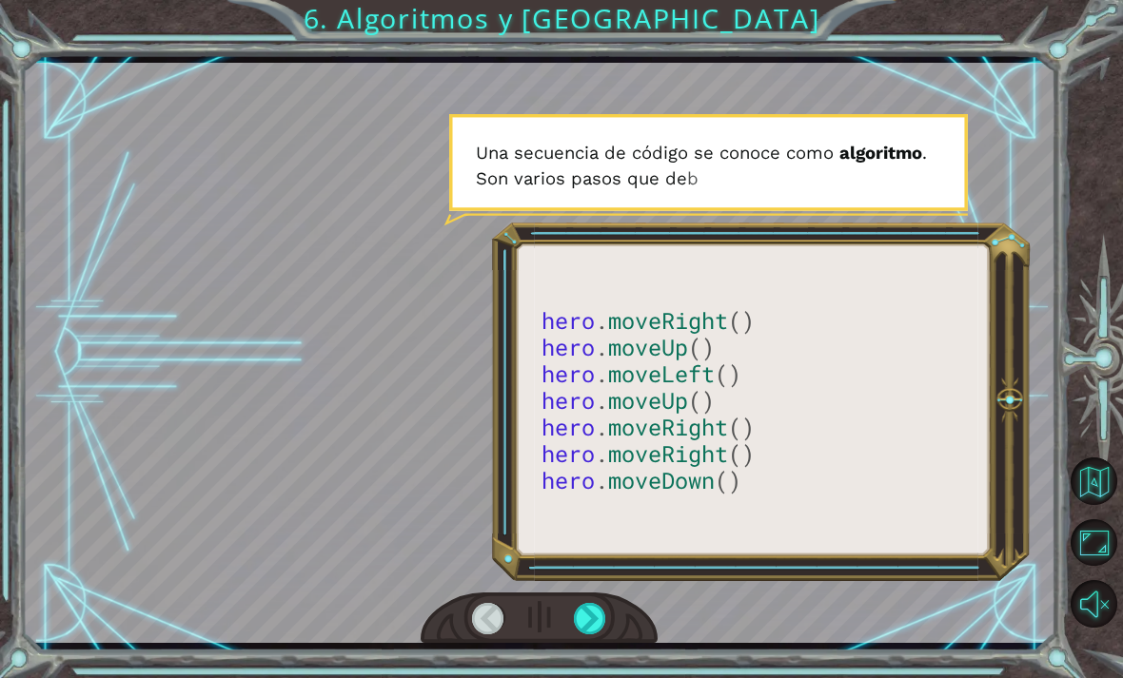
click at [592, 597] on div at bounding box center [539, 619] width 238 height 52
click at [591, 614] on div at bounding box center [590, 618] width 32 height 31
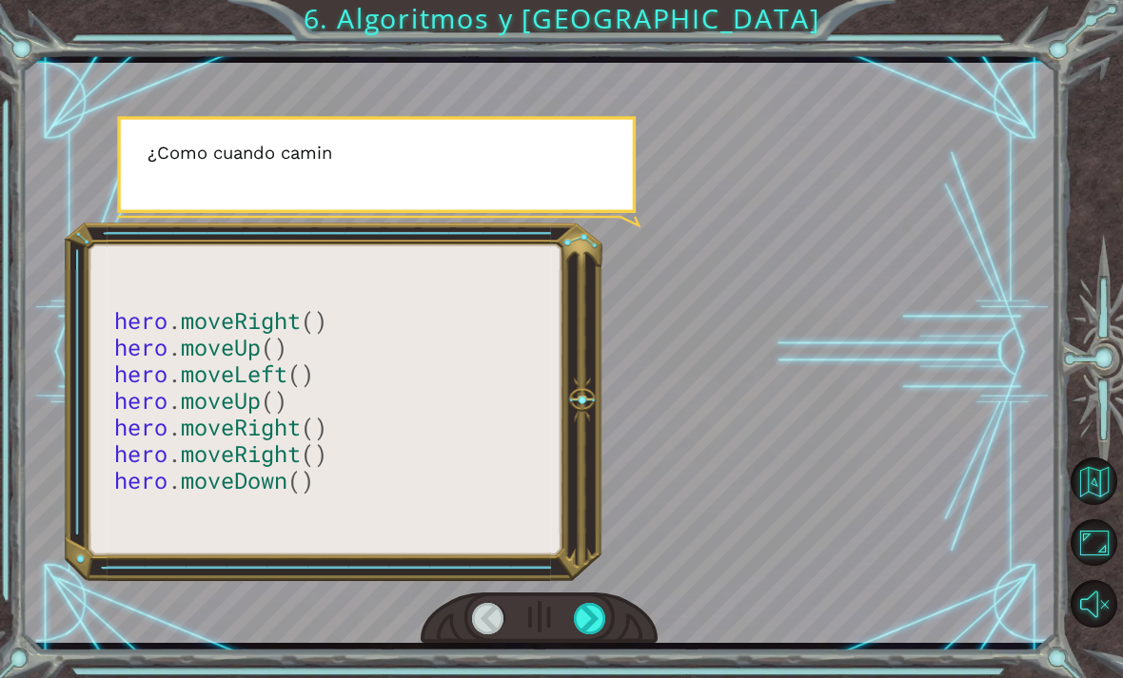
click at [591, 607] on div at bounding box center [590, 618] width 32 height 31
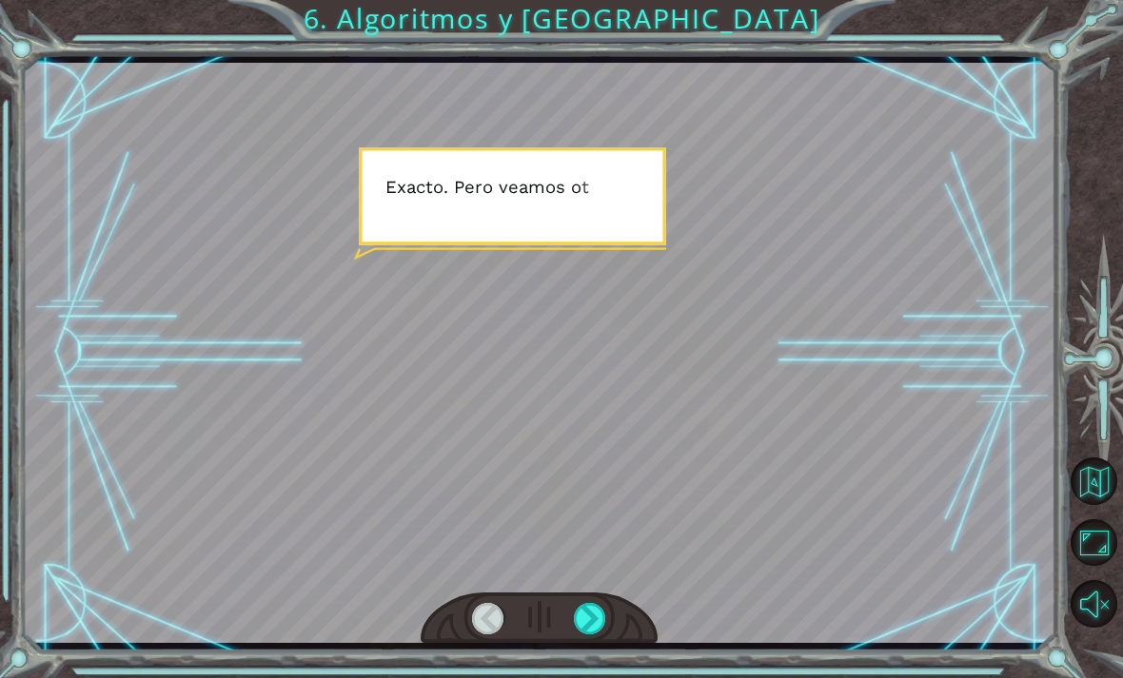
click at [586, 605] on div at bounding box center [590, 618] width 32 height 31
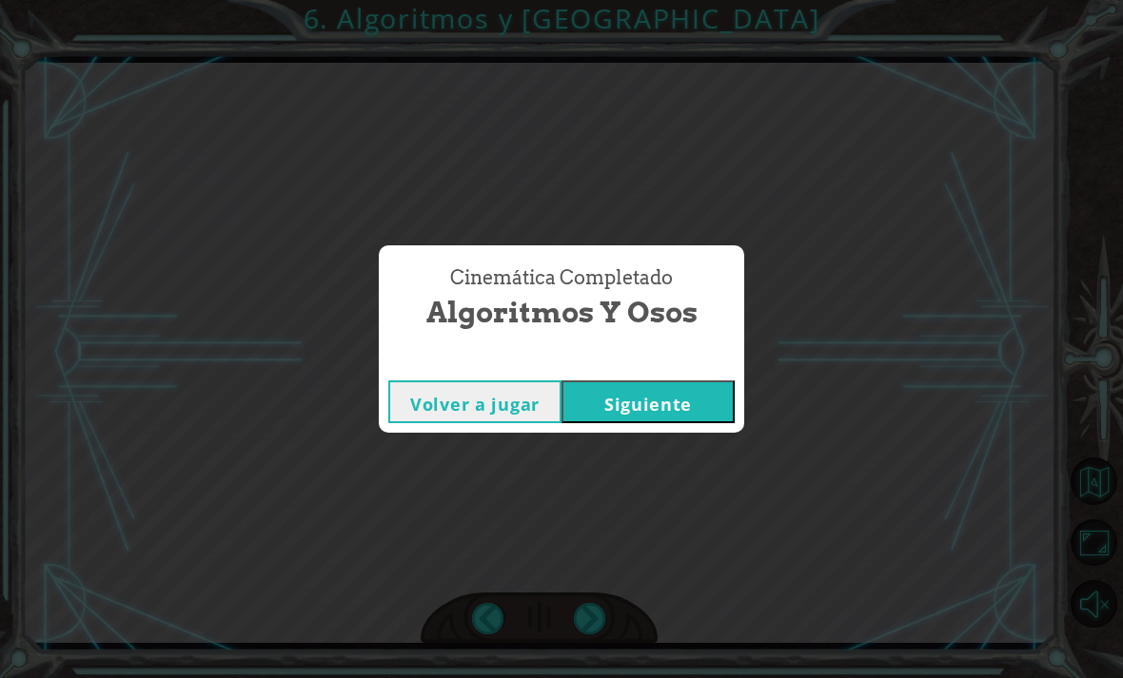
click at [689, 385] on button "Siguiente" at bounding box center [647, 402] width 173 height 43
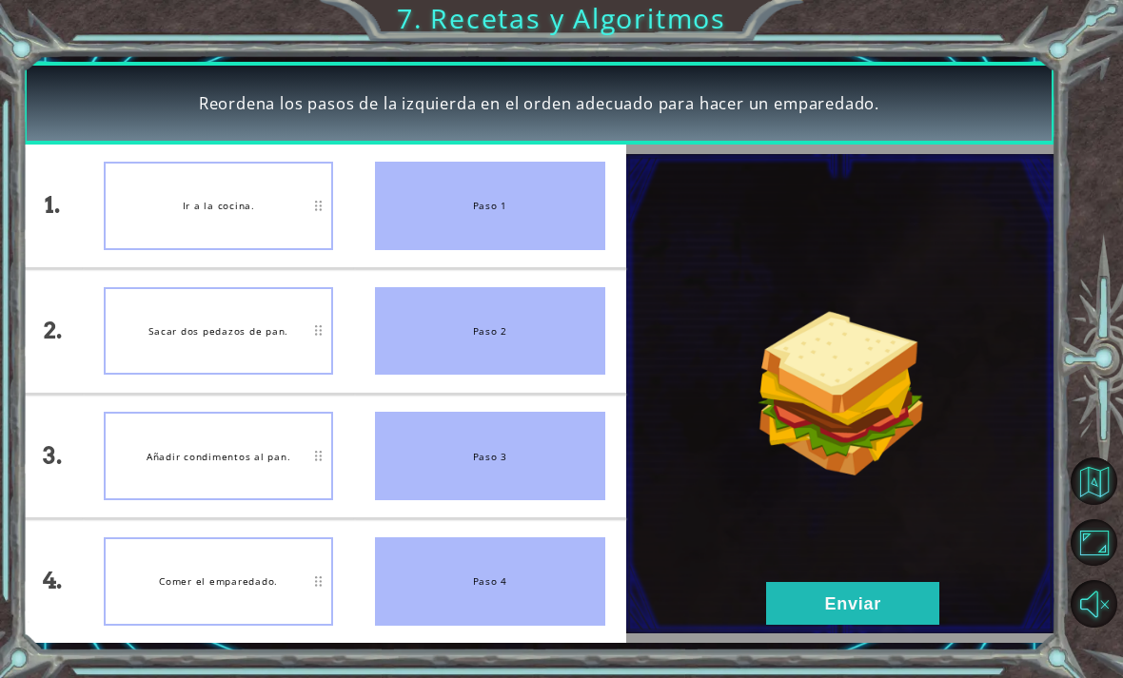
click at [808, 616] on button "Enviar" at bounding box center [852, 603] width 173 height 43
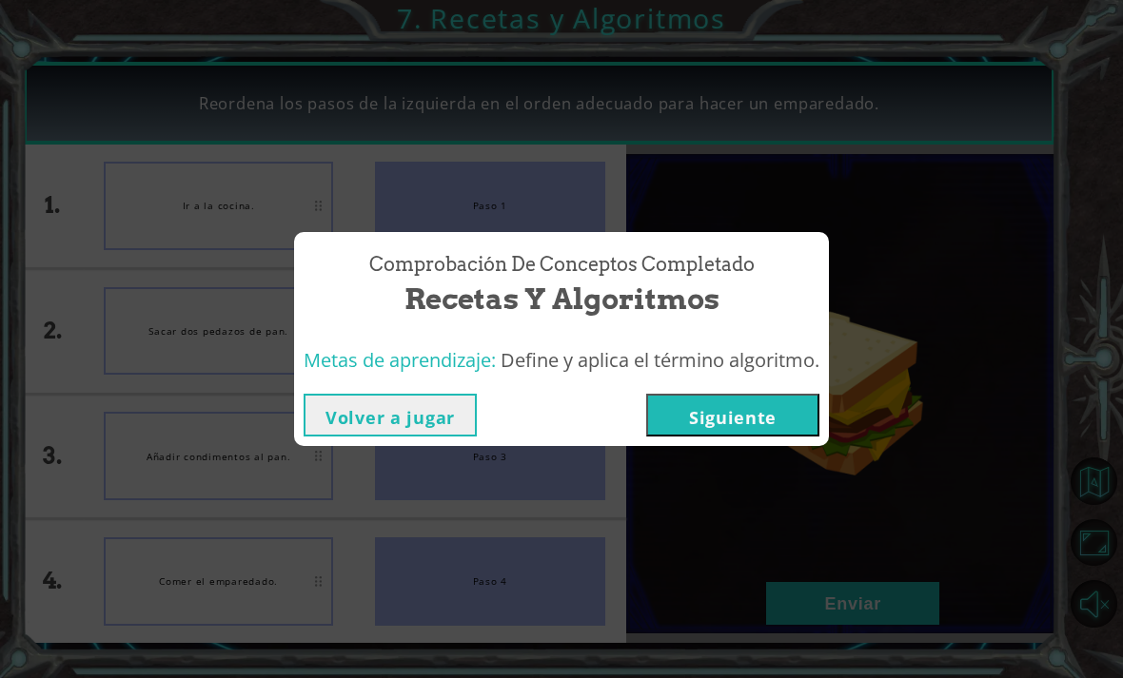
click at [788, 403] on button "Siguiente" at bounding box center [732, 415] width 173 height 43
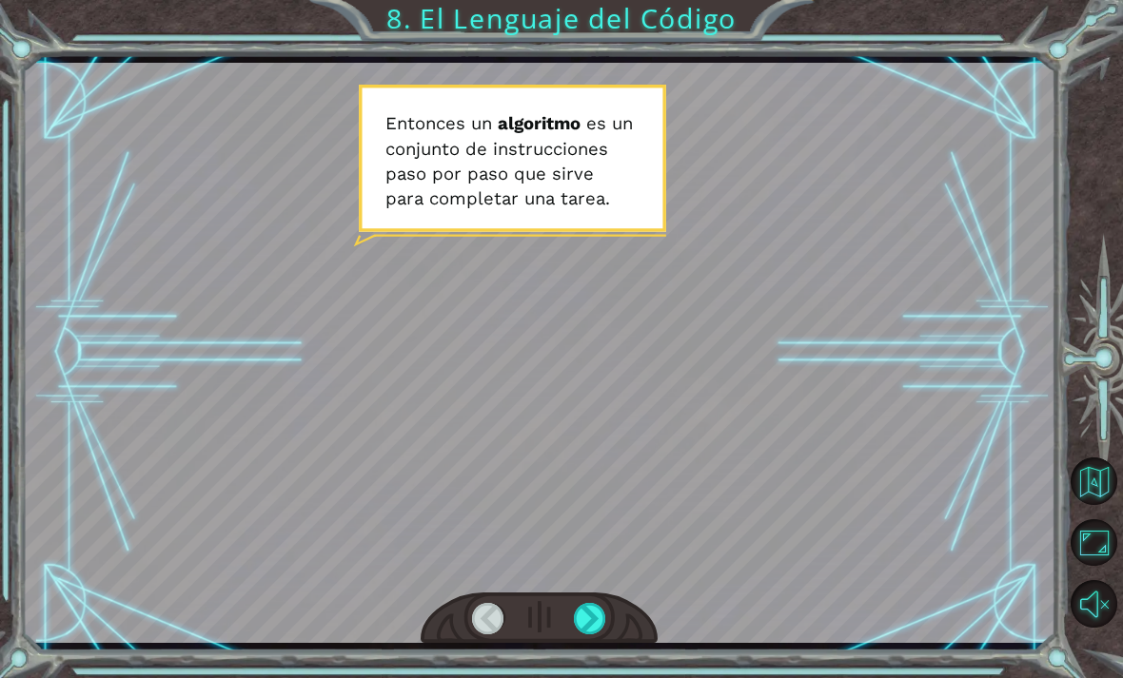
click at [579, 620] on div at bounding box center [590, 618] width 32 height 31
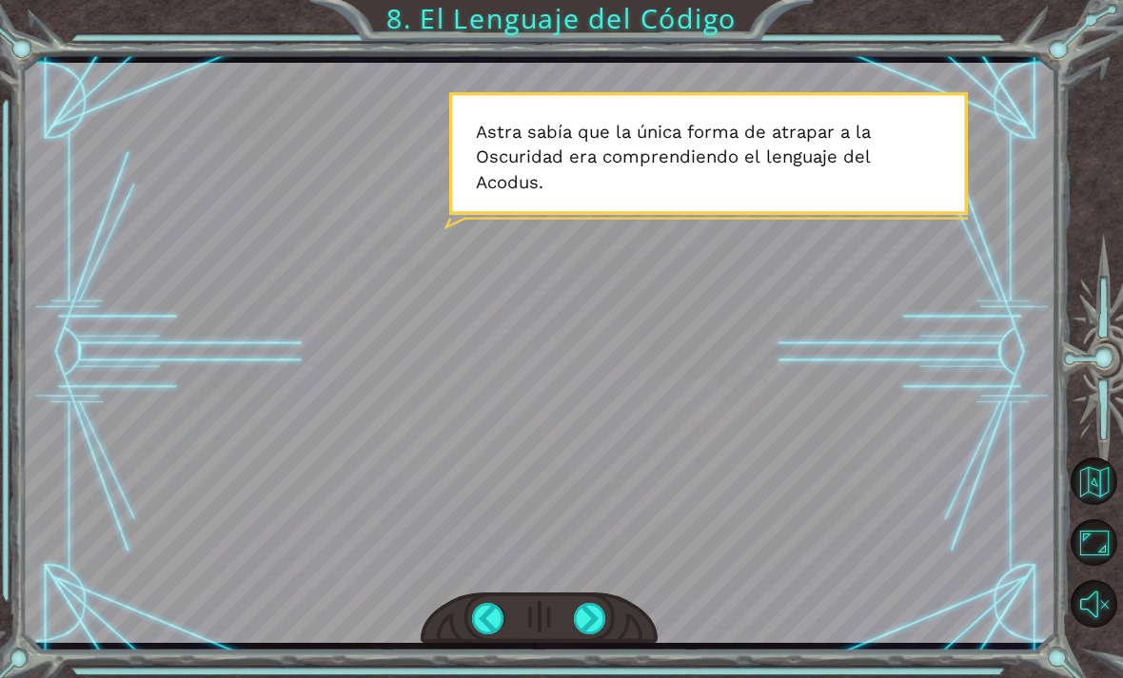
click at [580, 617] on div at bounding box center [590, 618] width 32 height 31
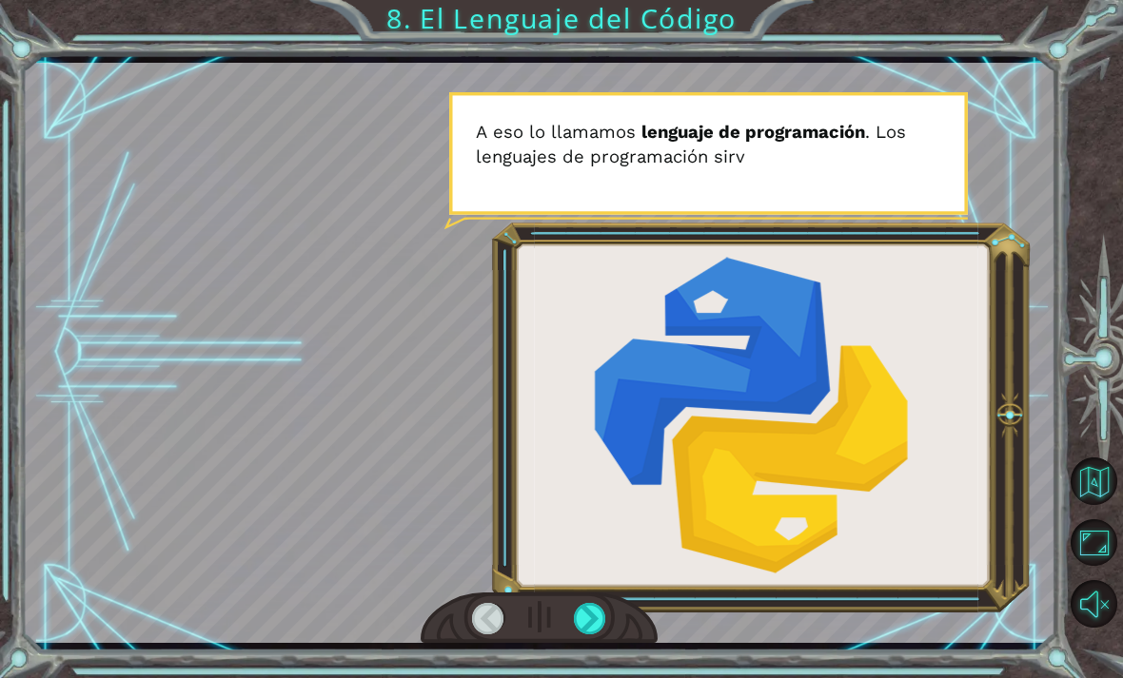
click at [583, 627] on div at bounding box center [590, 618] width 32 height 31
click at [592, 628] on div at bounding box center [590, 618] width 32 height 31
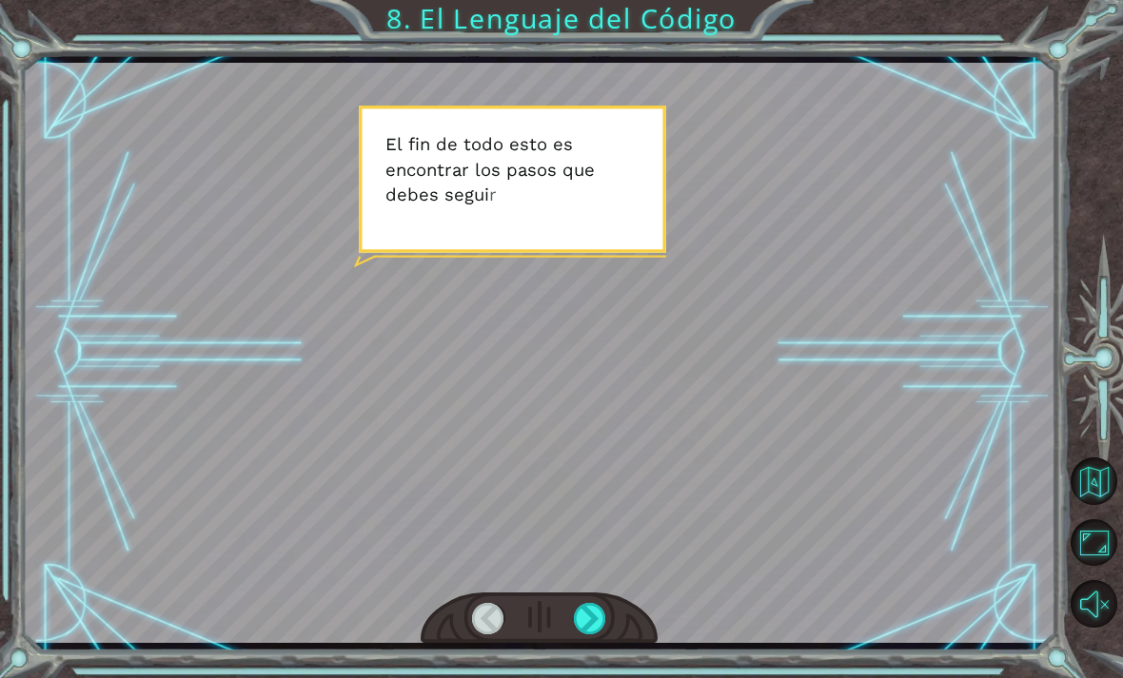
click at [605, 625] on div at bounding box center [590, 618] width 32 height 31
click at [603, 618] on div at bounding box center [590, 618] width 32 height 31
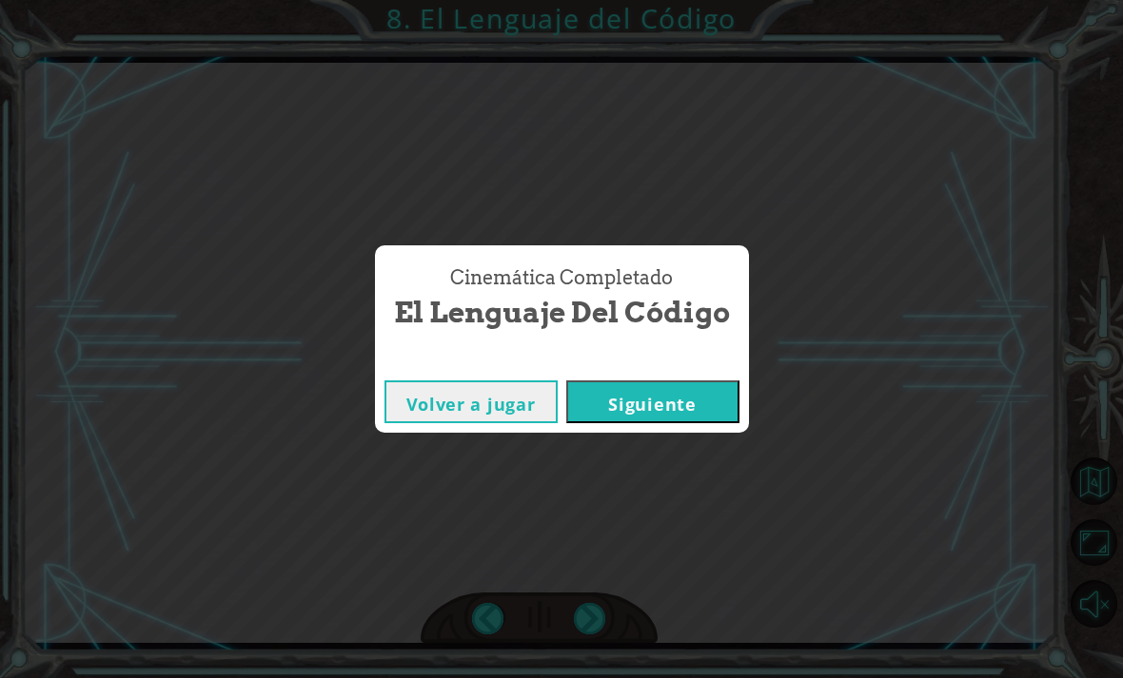
click at [697, 405] on button "Siguiente" at bounding box center [652, 402] width 173 height 43
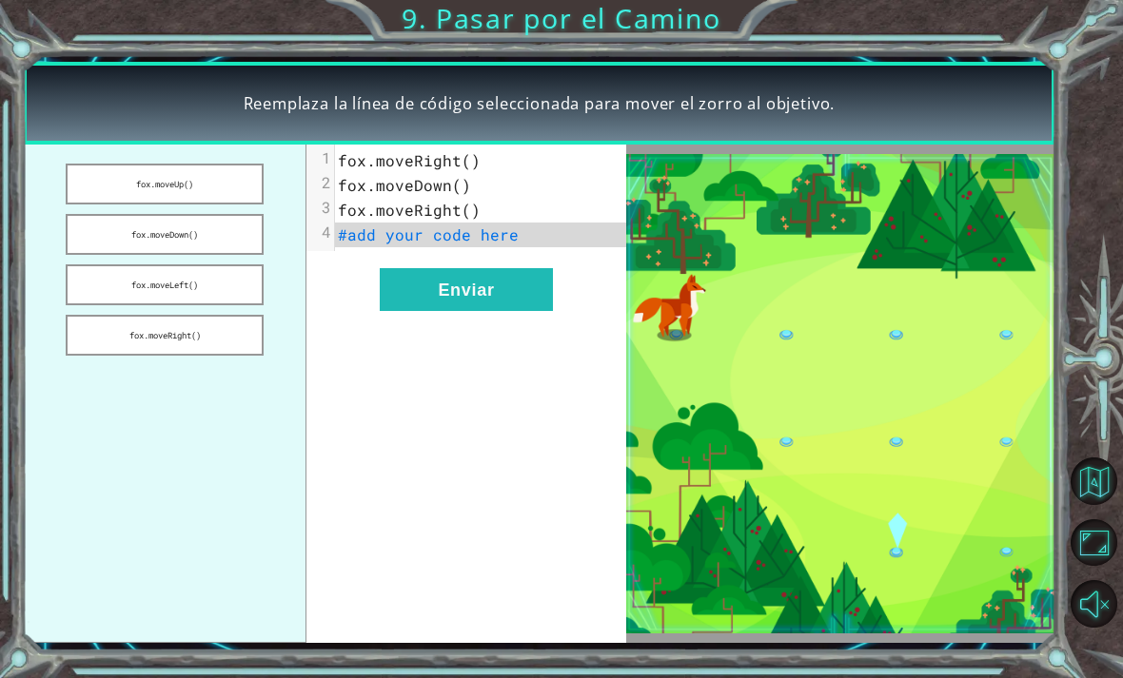
click at [439, 303] on button "Enviar" at bounding box center [466, 289] width 173 height 43
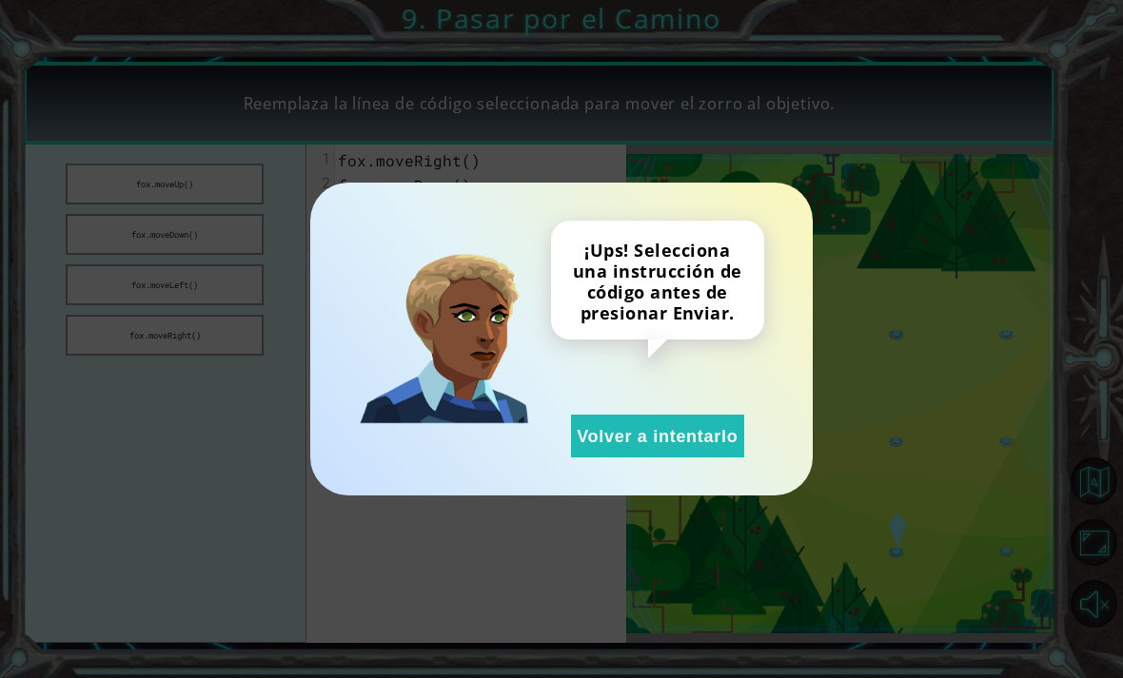
click at [647, 441] on button "Volver a intentarlo" at bounding box center [657, 436] width 173 height 43
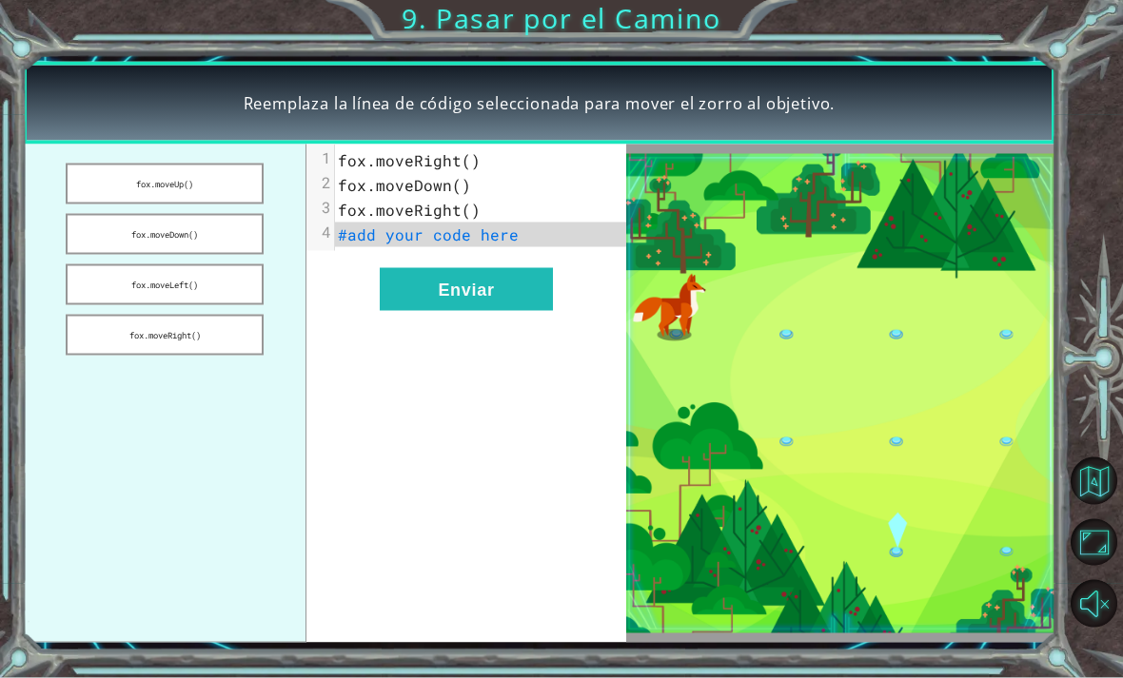
scroll to position [61, 0]
click at [108, 335] on button "fox.moveRight()" at bounding box center [165, 335] width 198 height 41
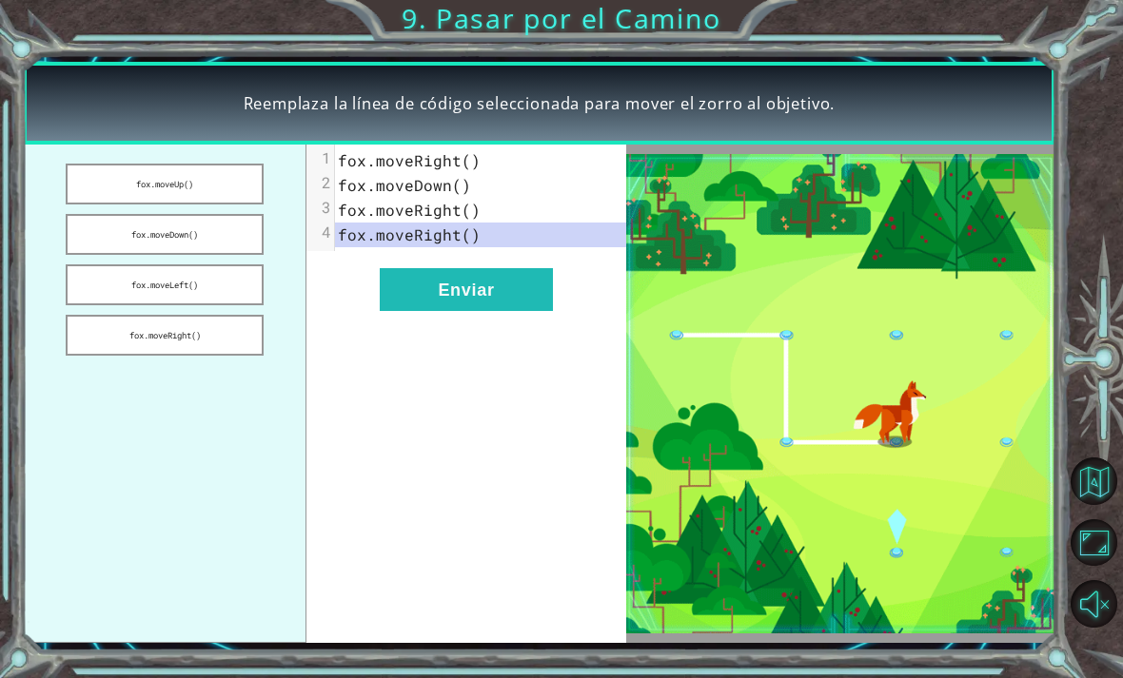
click at [518, 310] on button "Enviar" at bounding box center [466, 289] width 173 height 43
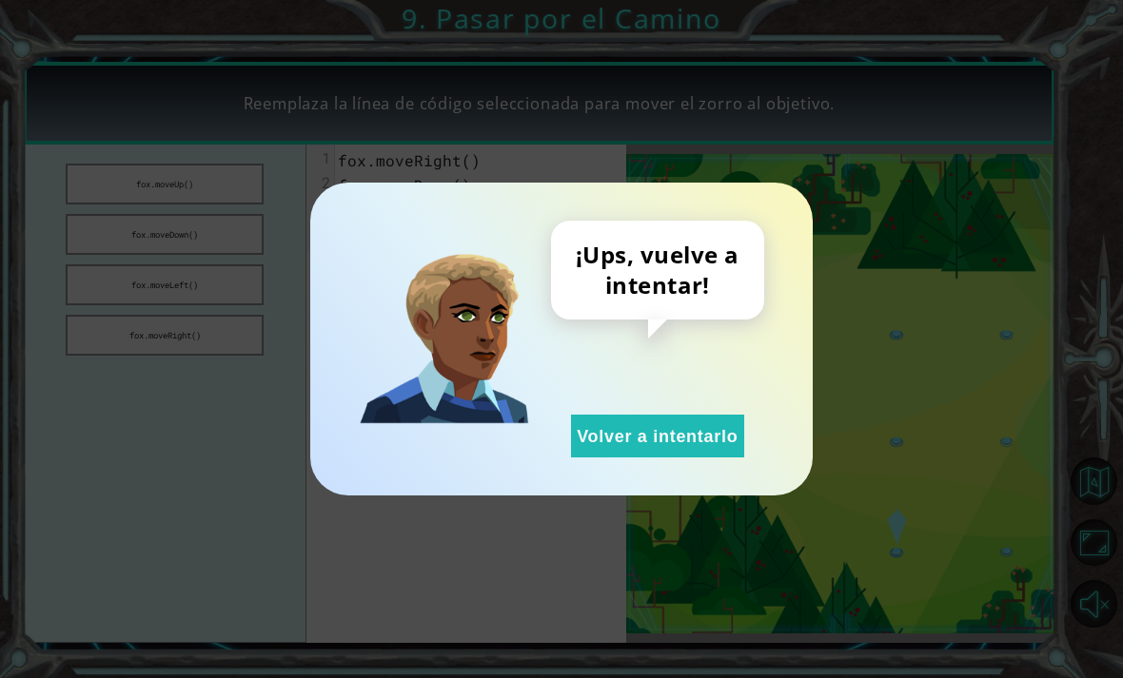
click at [664, 446] on button "Volver a intentarlo" at bounding box center [657, 436] width 173 height 43
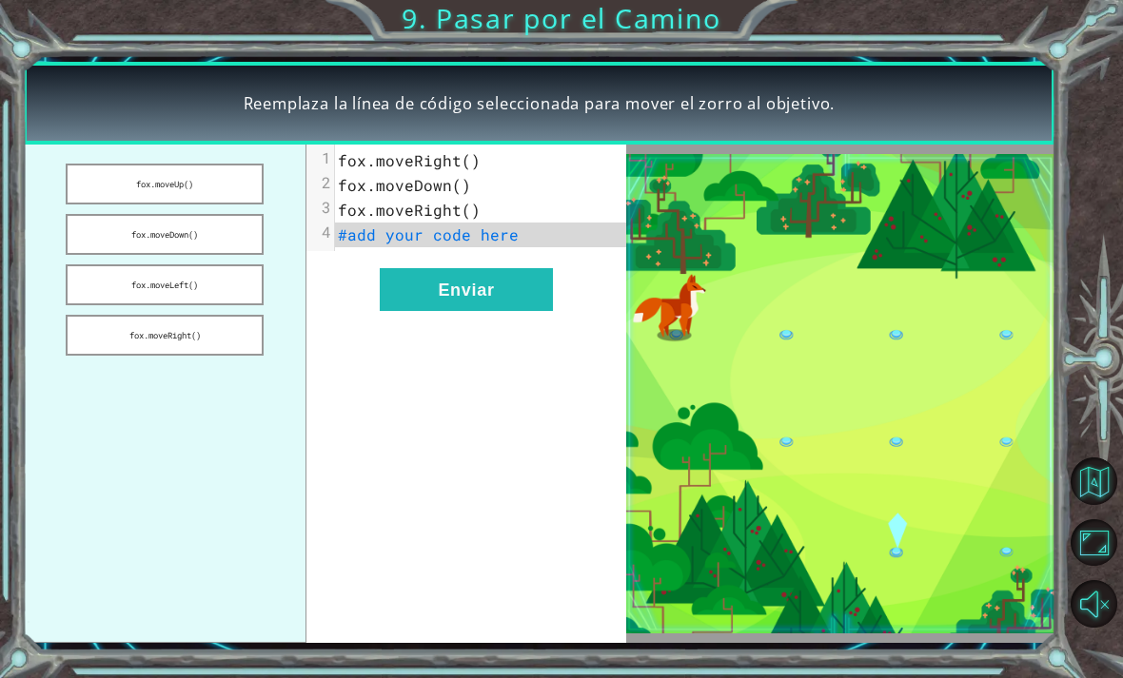
click at [105, 232] on button "fox.moveDown()" at bounding box center [165, 234] width 198 height 41
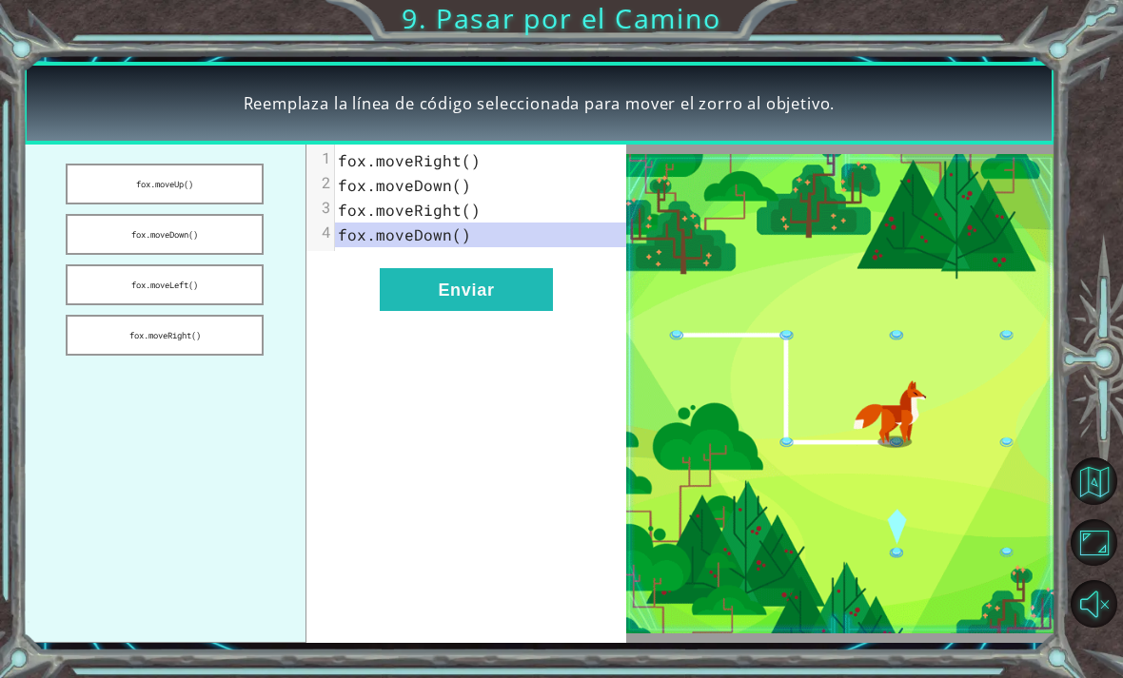
click at [503, 283] on button "Enviar" at bounding box center [466, 289] width 173 height 43
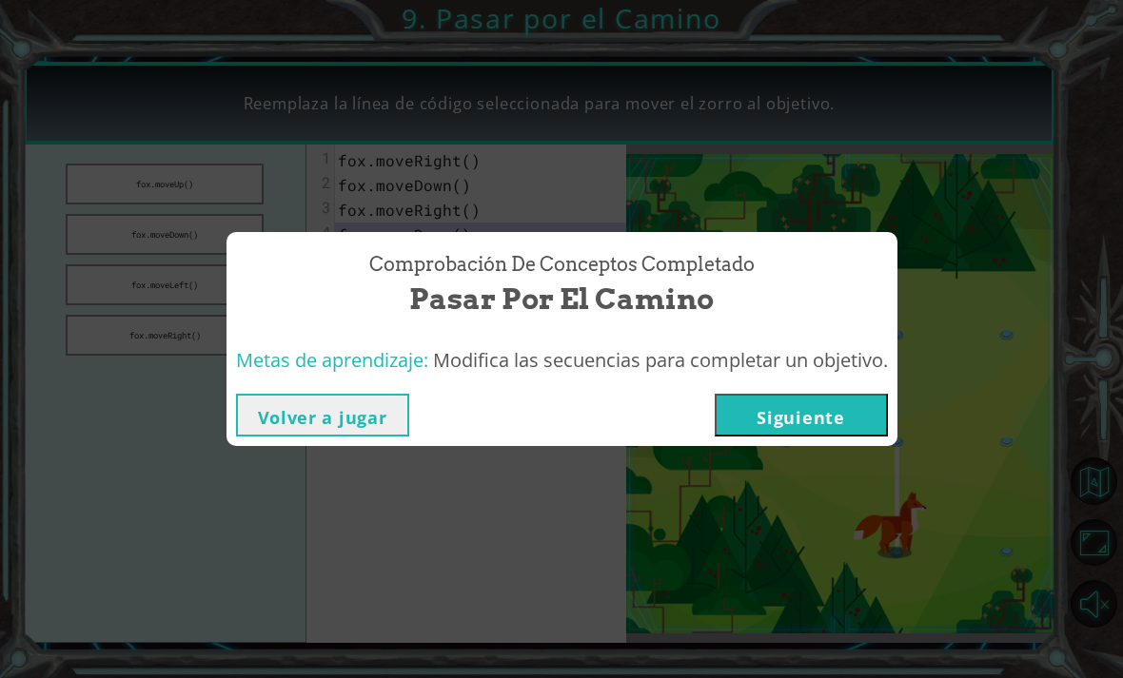
click at [827, 412] on button "Siguiente" at bounding box center [800, 415] width 173 height 43
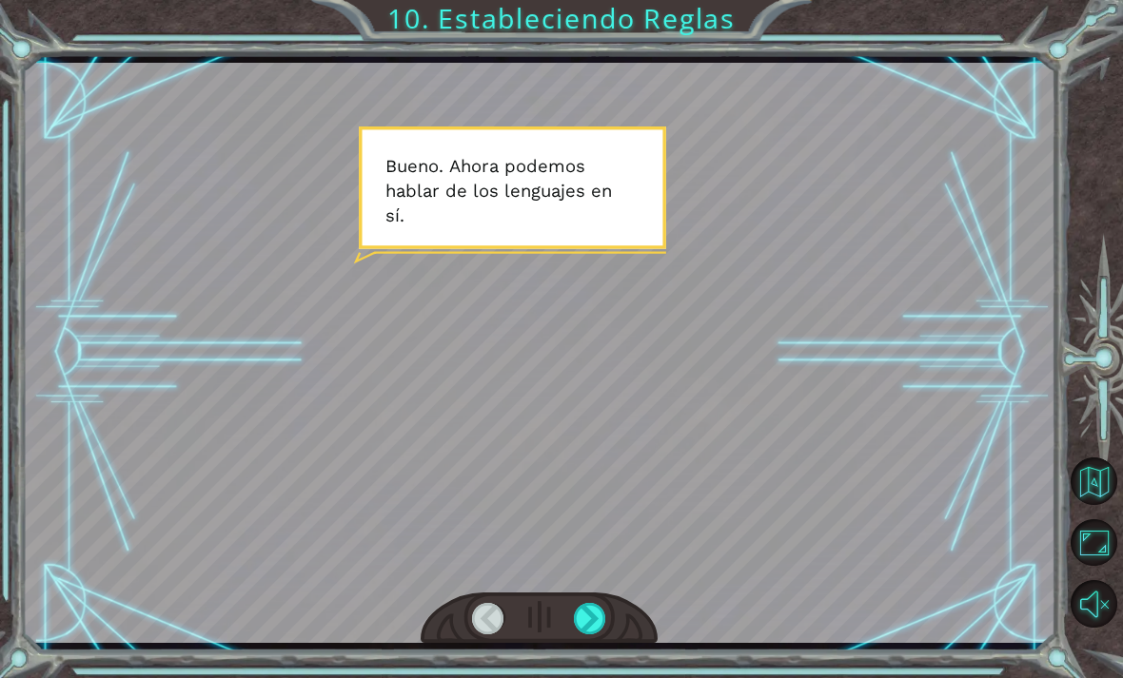
click at [595, 609] on div at bounding box center [590, 618] width 32 height 31
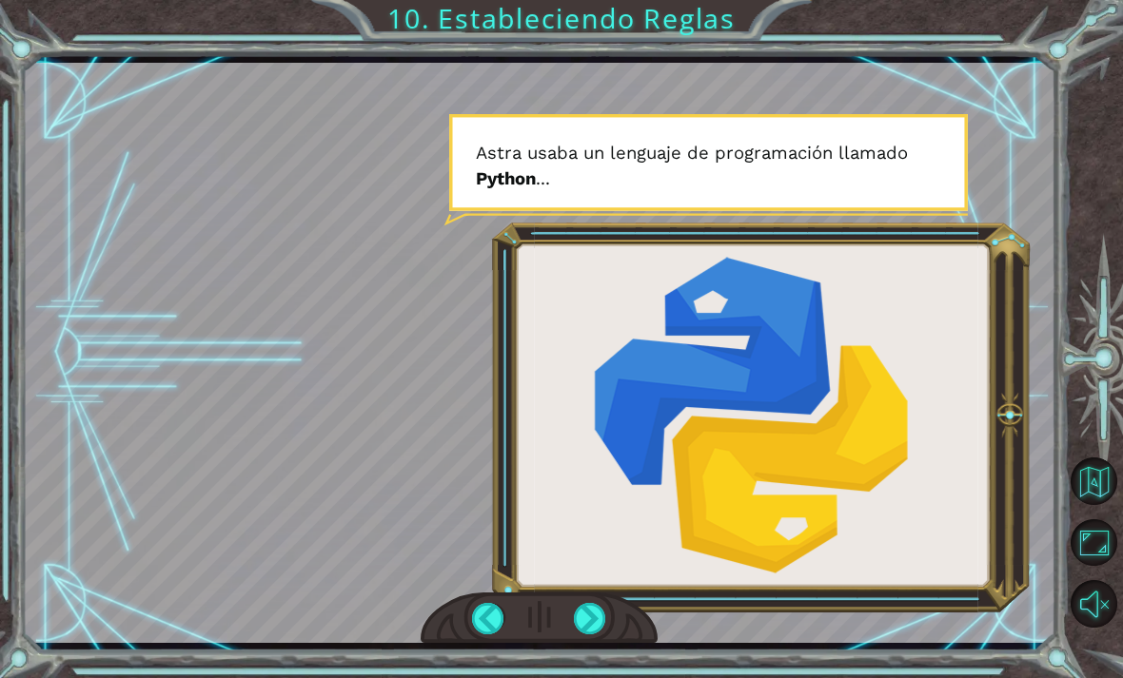
scroll to position [0, 0]
